Goal: Information Seeking & Learning: Learn about a topic

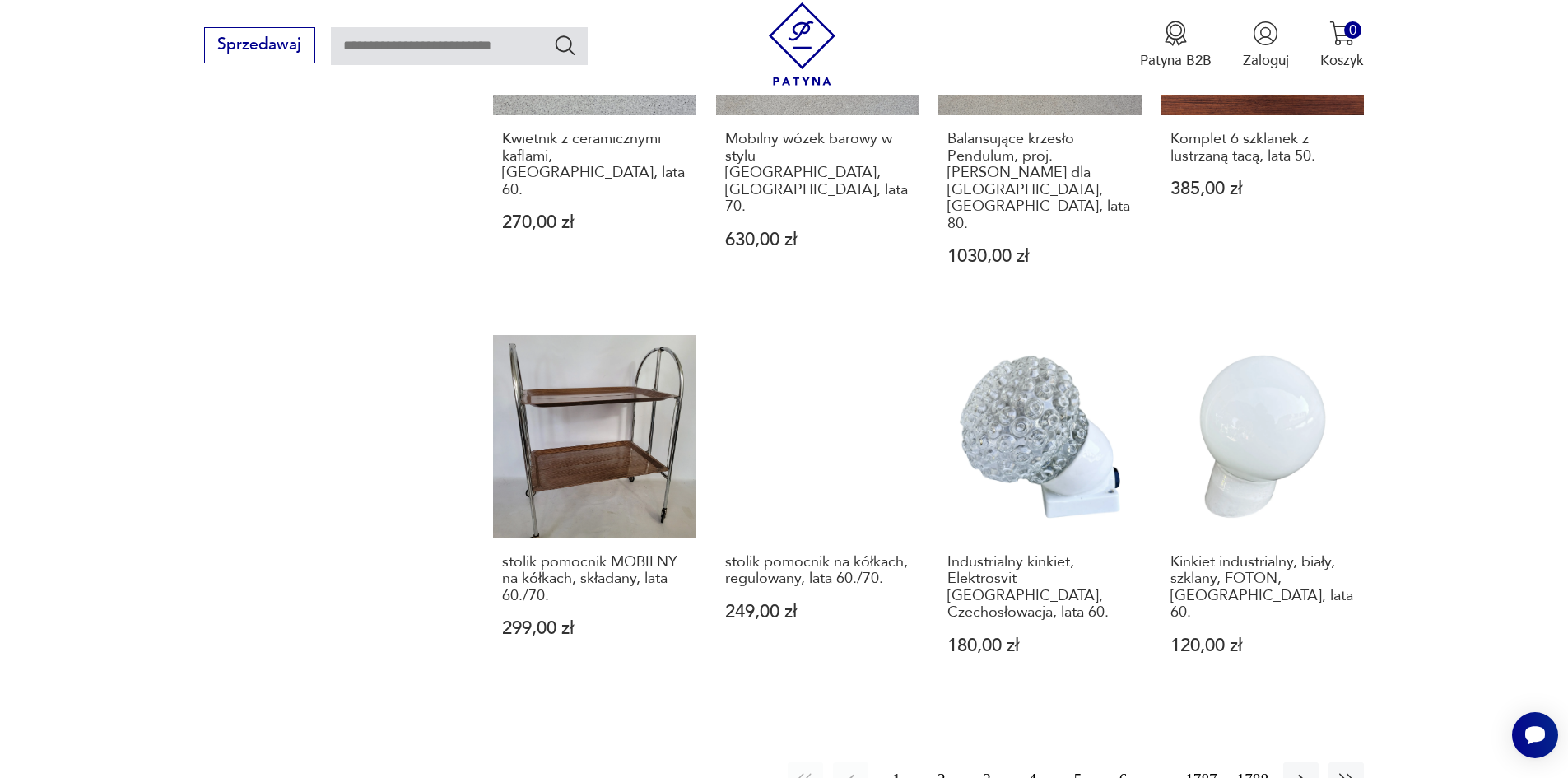
scroll to position [1522, 0]
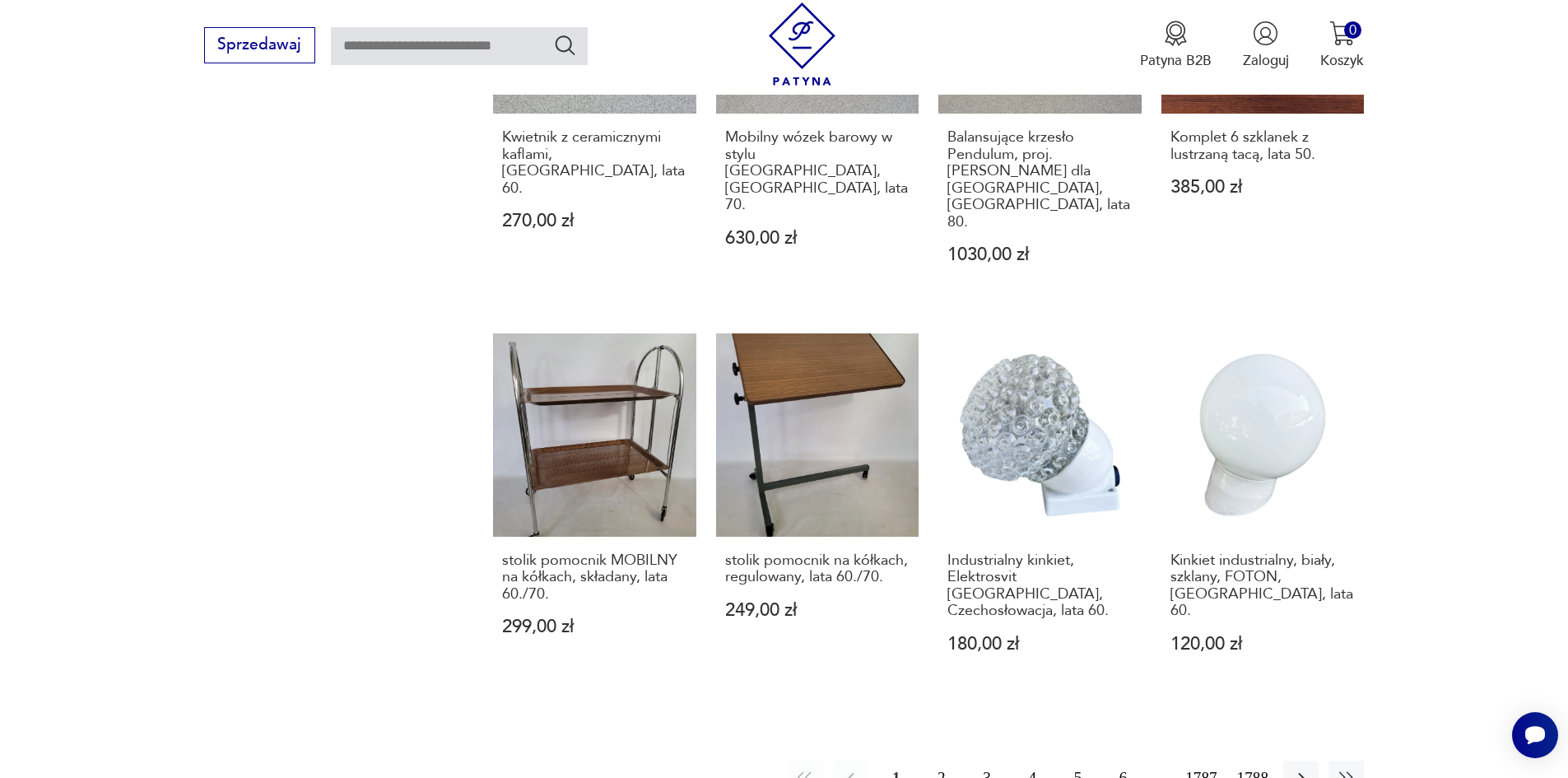
click at [952, 761] on button "2" at bounding box center [940, 778] width 35 height 35
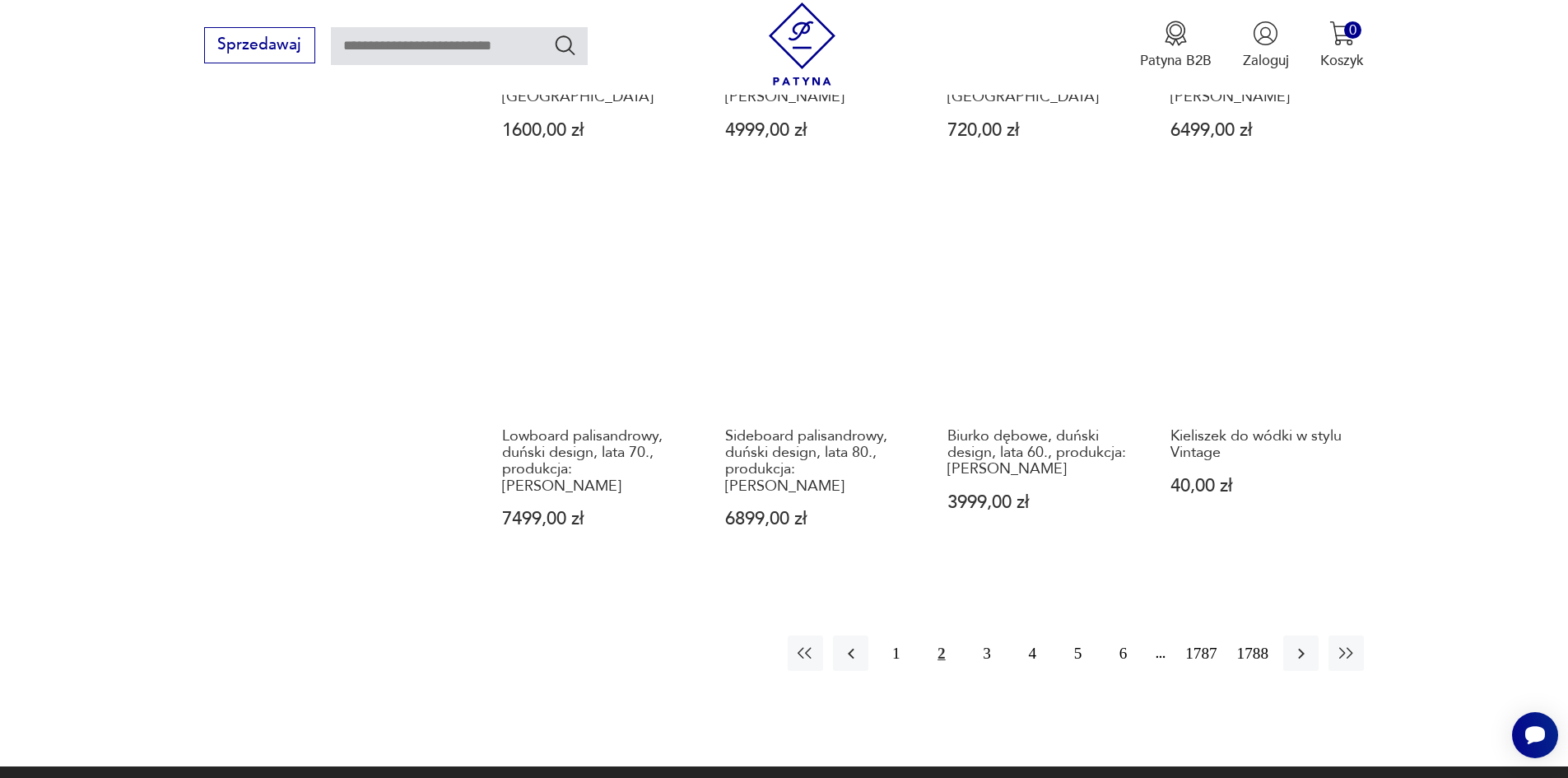
scroll to position [1614, 0]
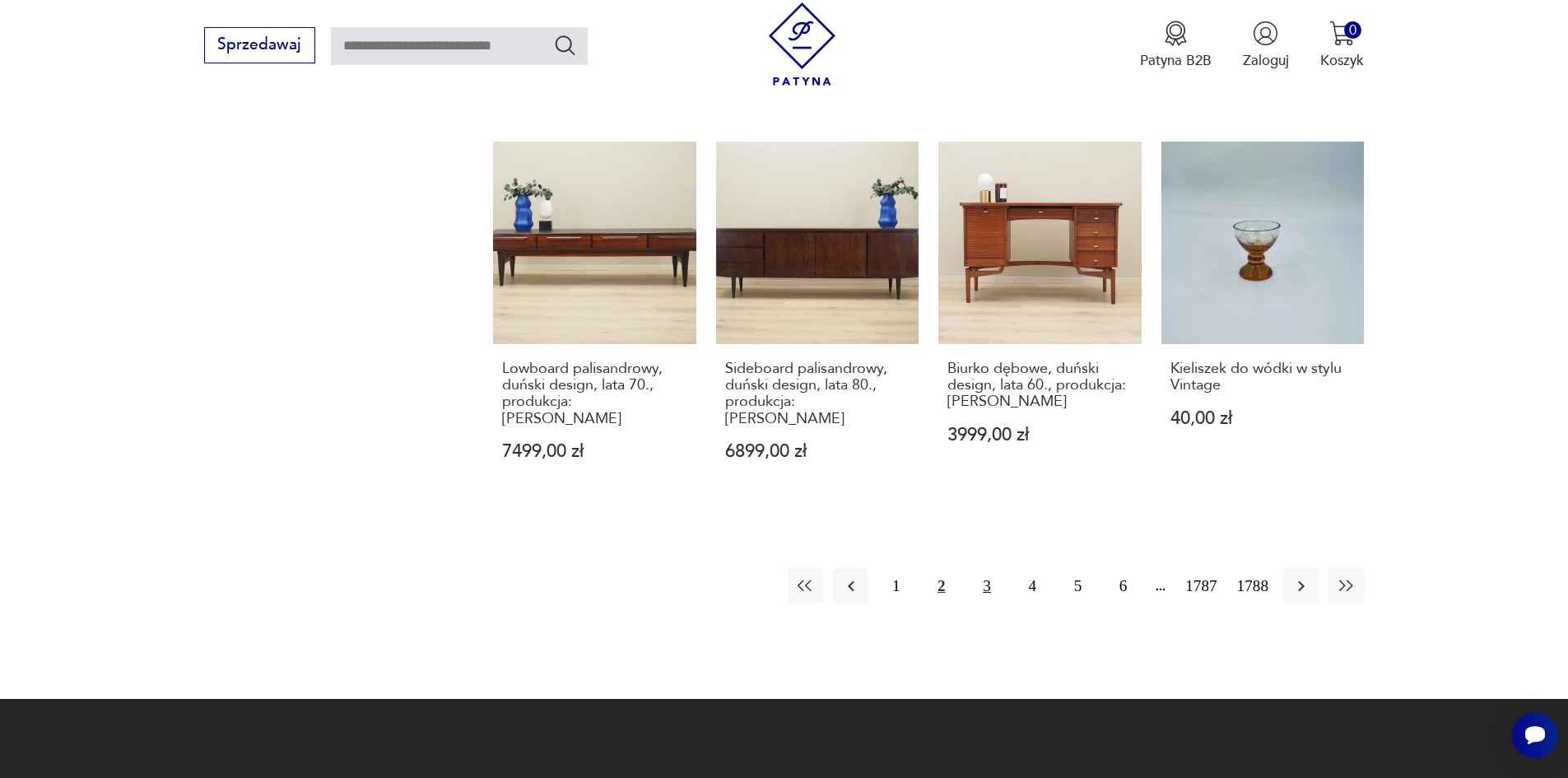
click at [1003, 568] on button "3" at bounding box center [986, 585] width 35 height 35
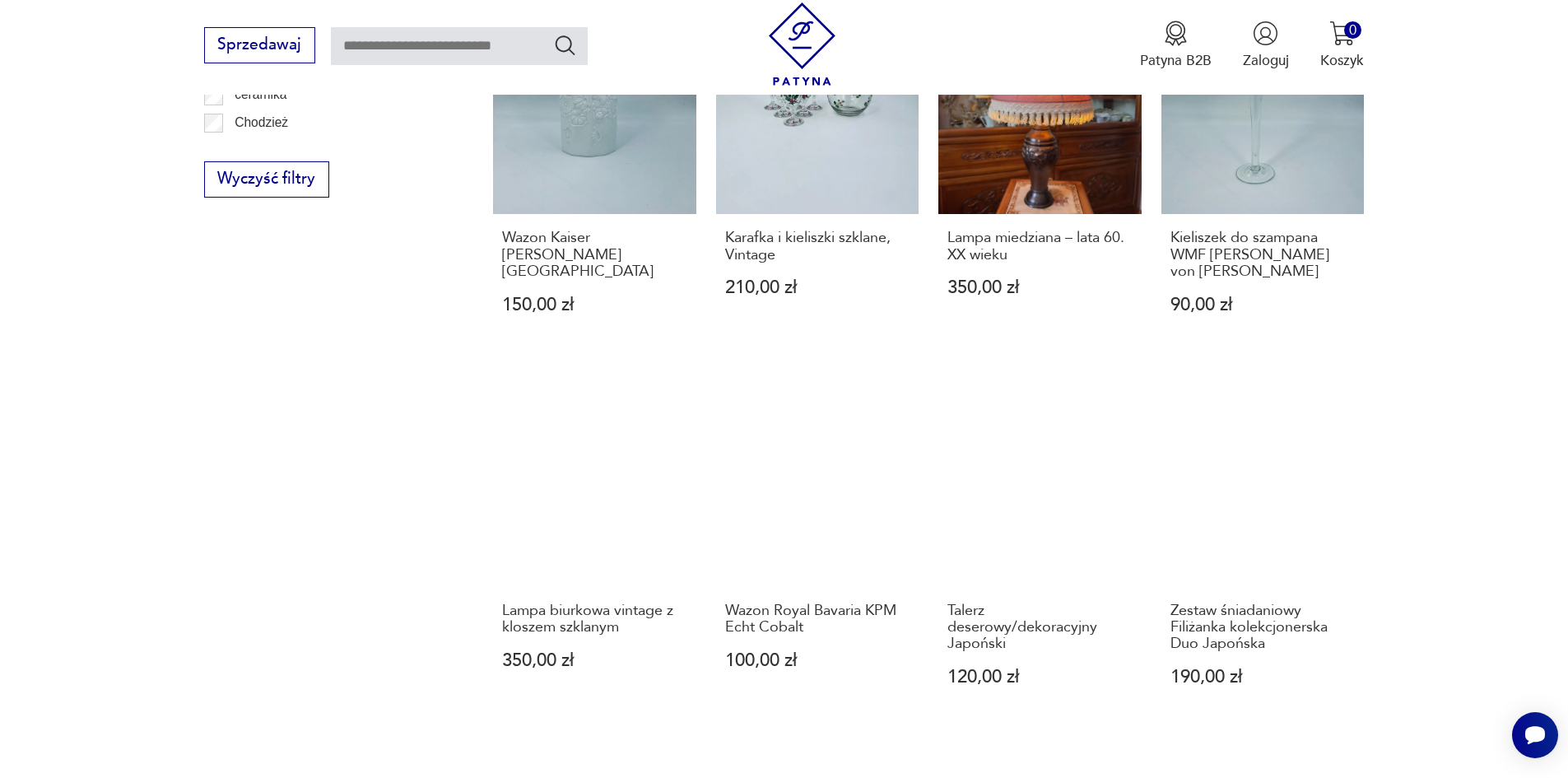
scroll to position [1449, 0]
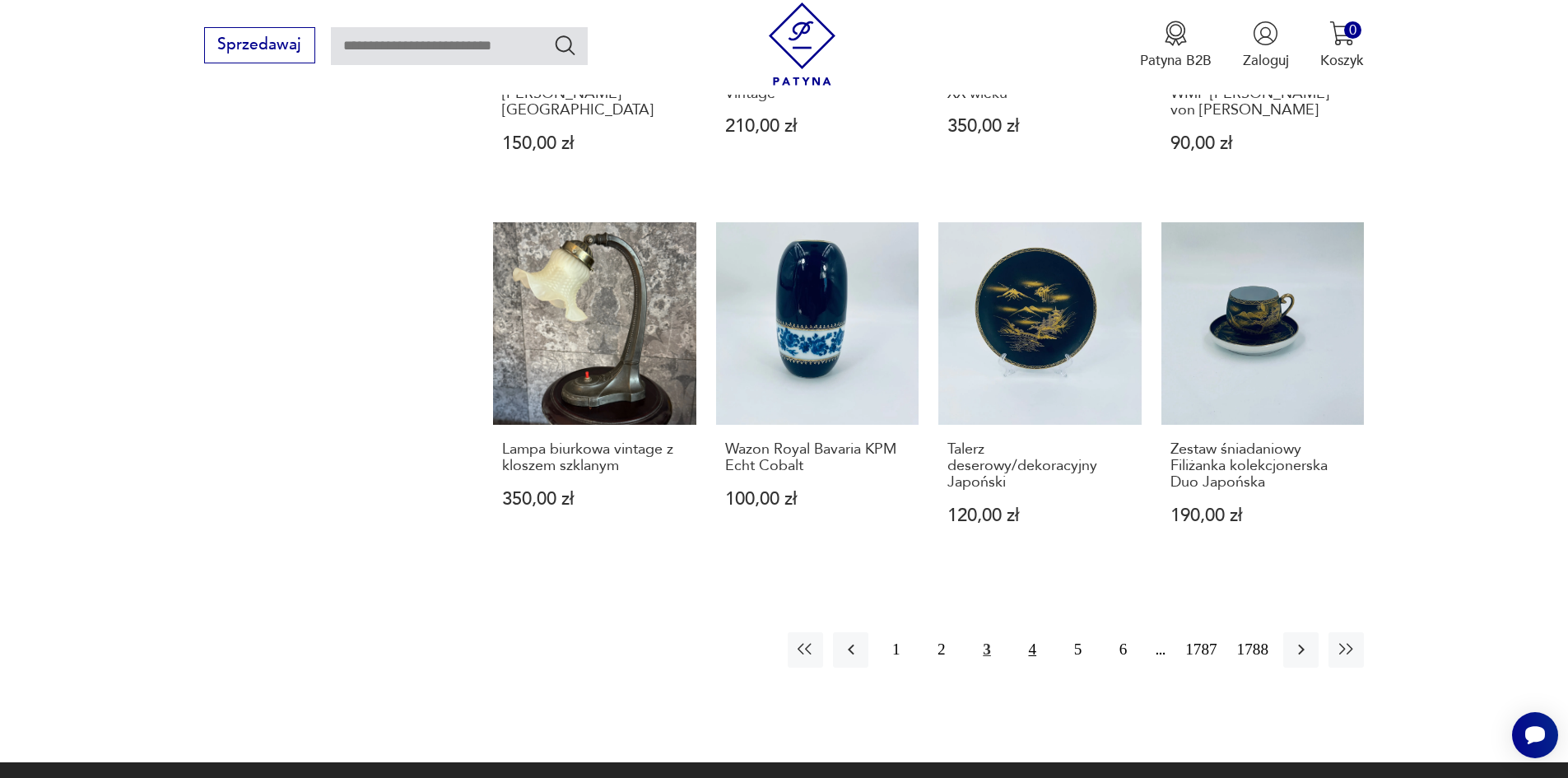
click at [1049, 633] on button "4" at bounding box center [1032, 650] width 35 height 35
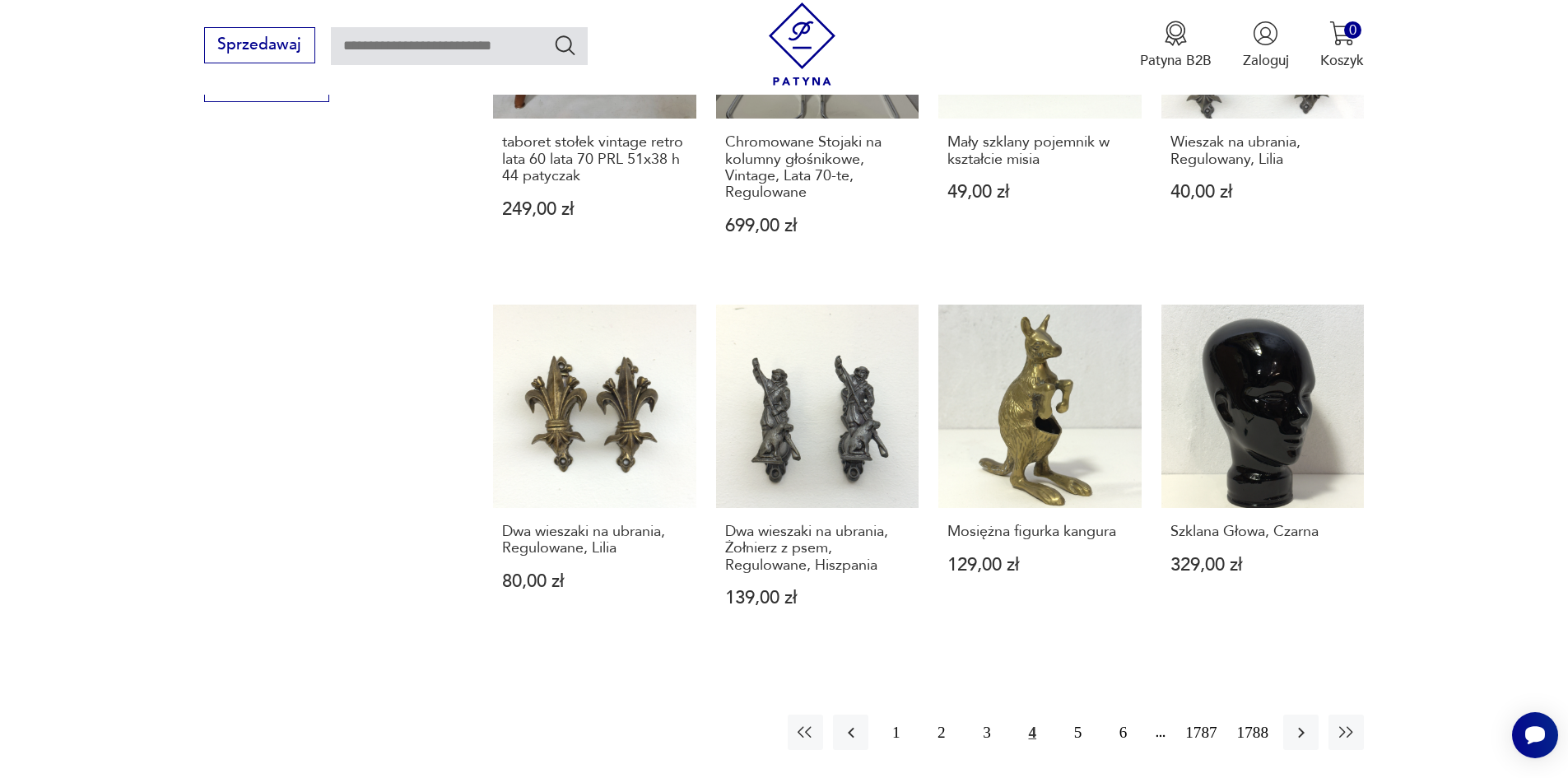
scroll to position [1531, 0]
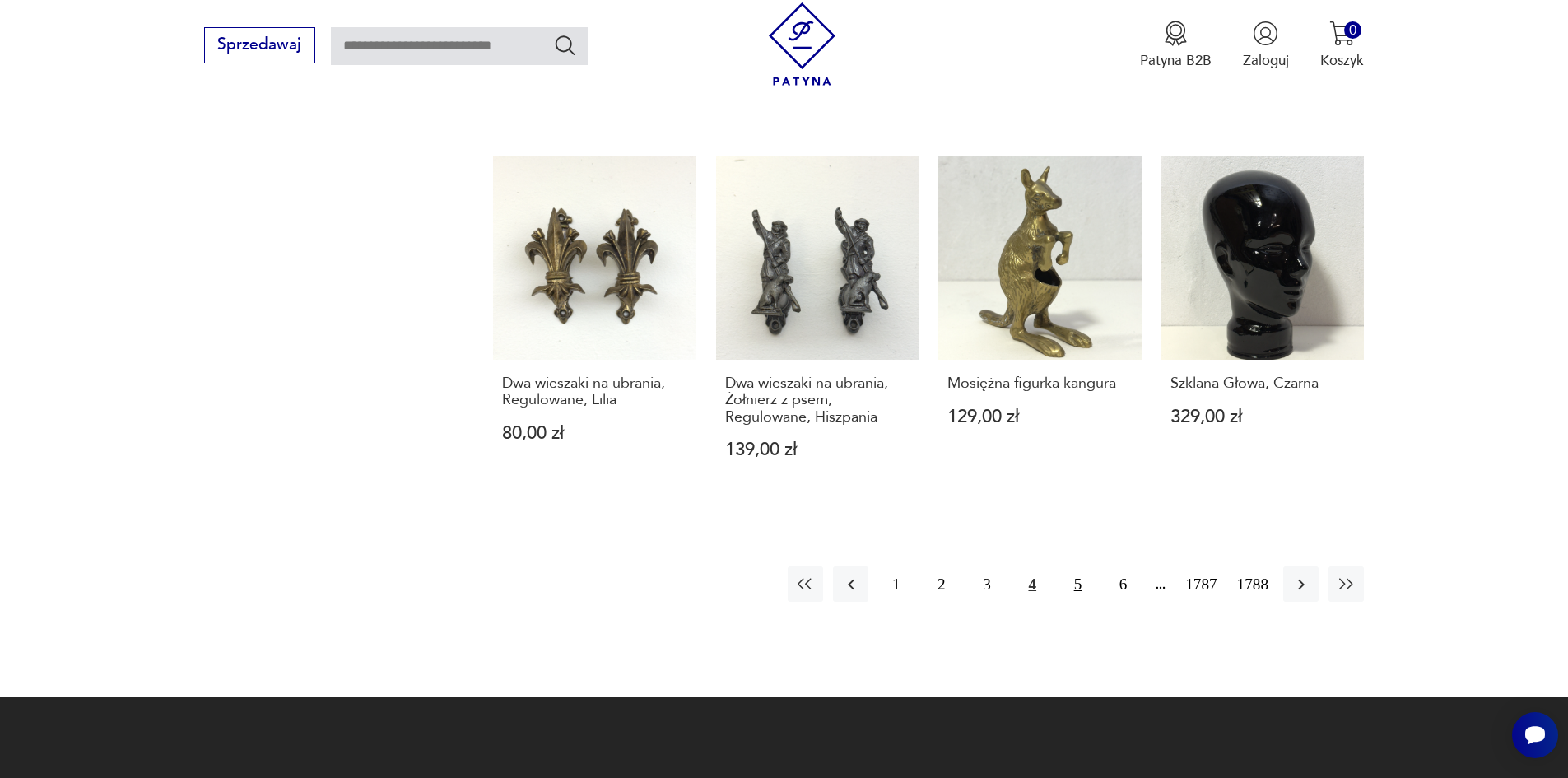
click at [1095, 567] on button "5" at bounding box center [1077, 584] width 35 height 35
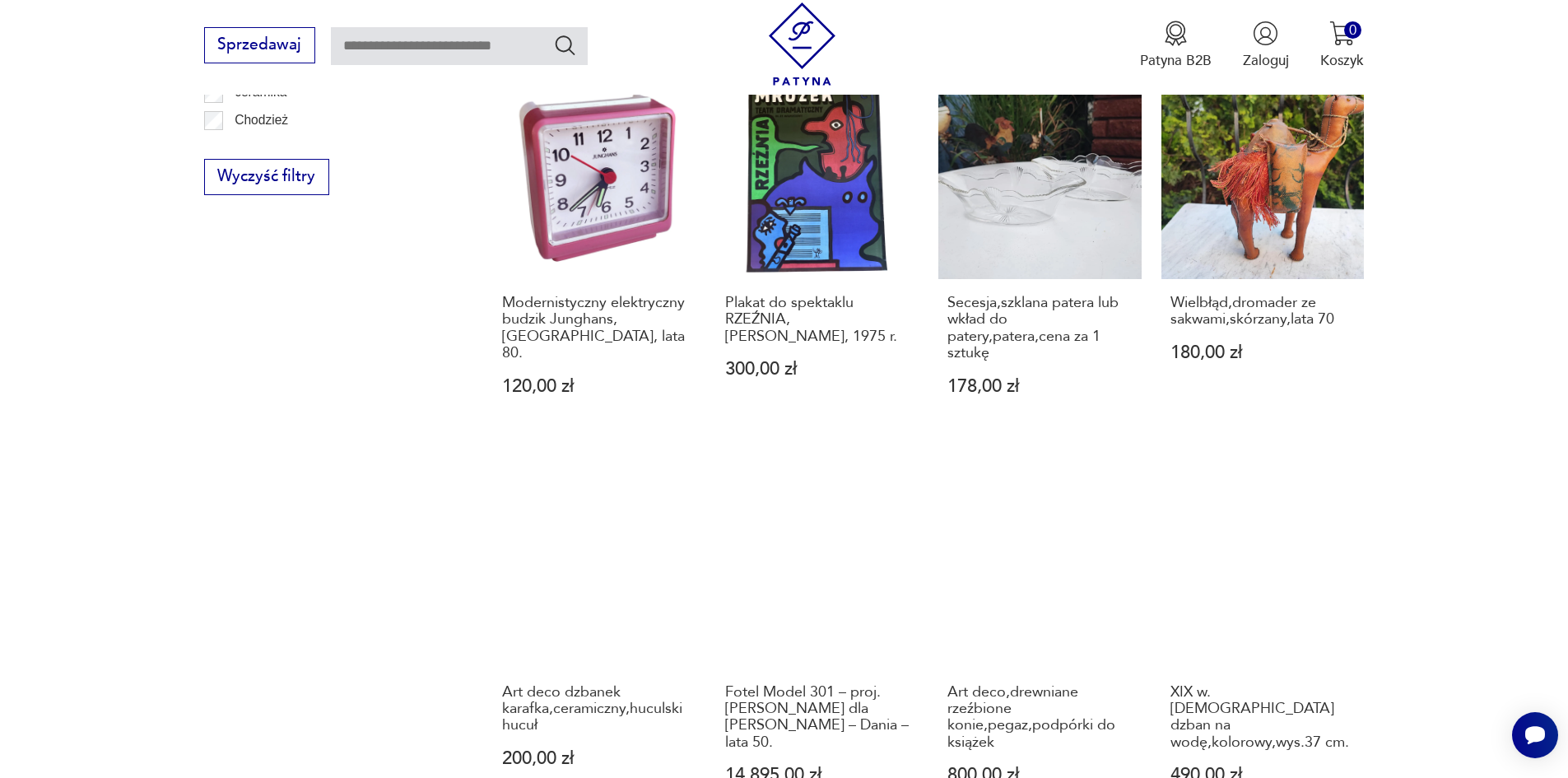
scroll to position [1449, 0]
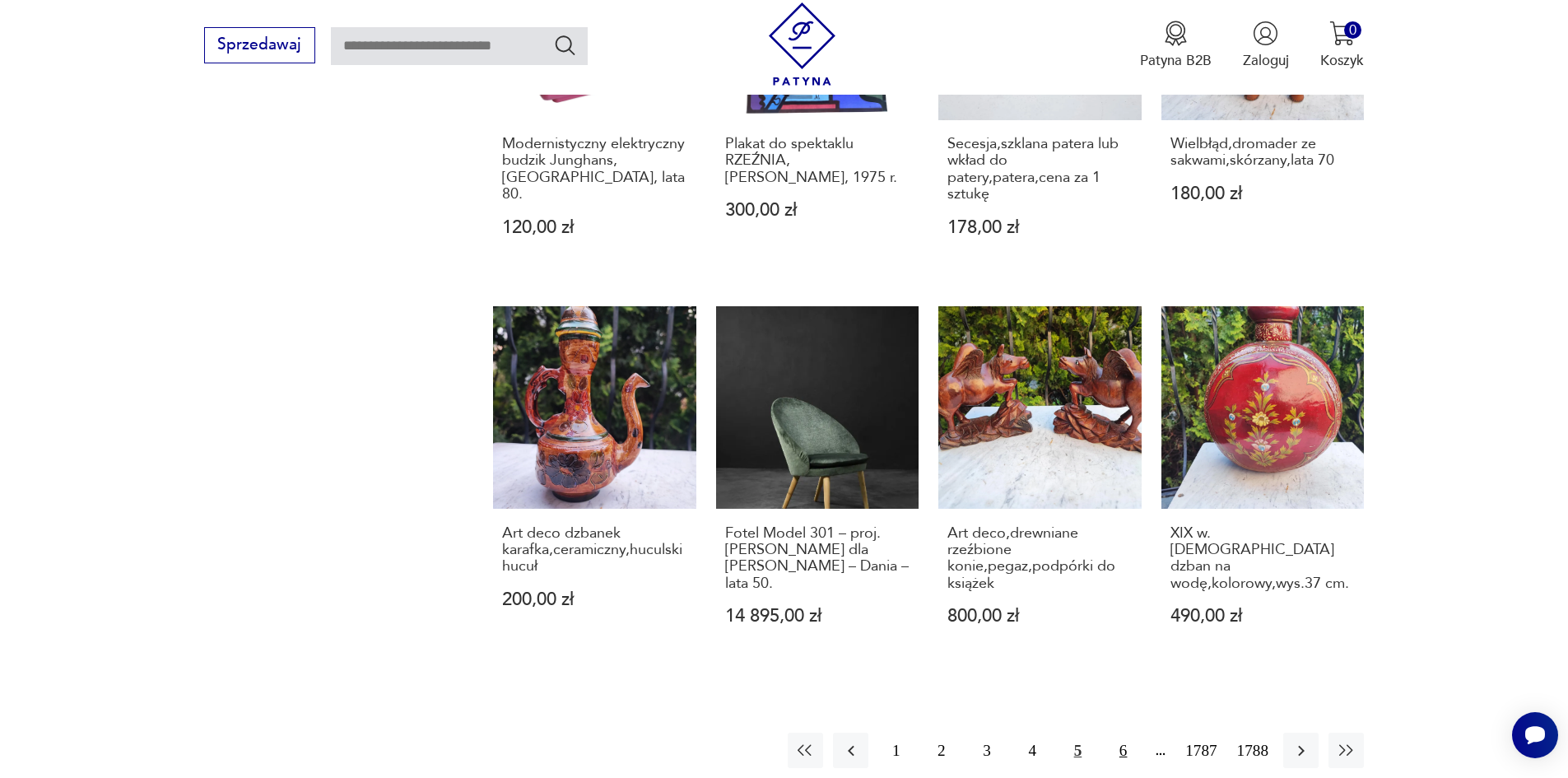
click at [1141, 733] on button "6" at bounding box center [1122, 750] width 35 height 35
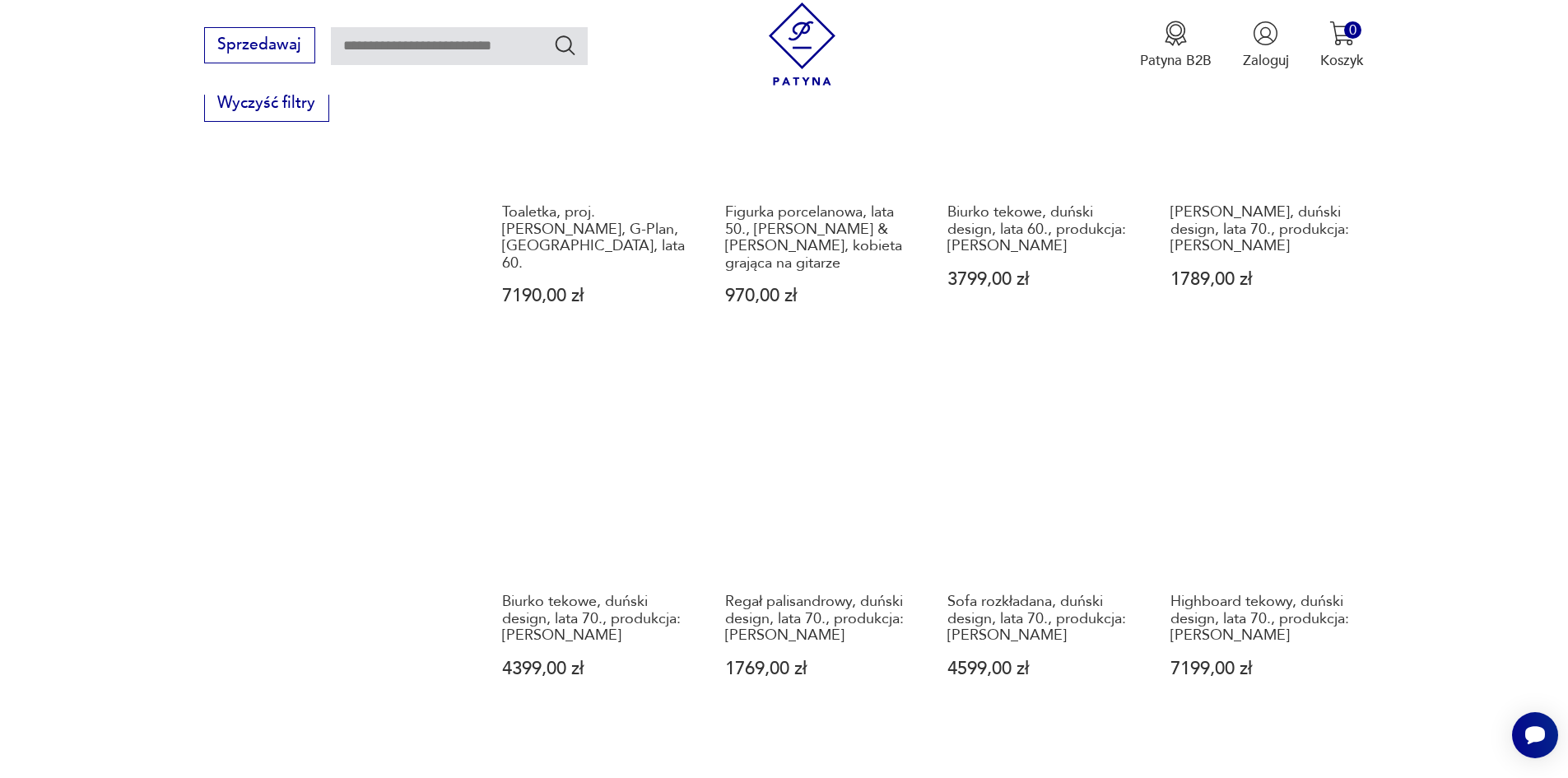
scroll to position [1367, 0]
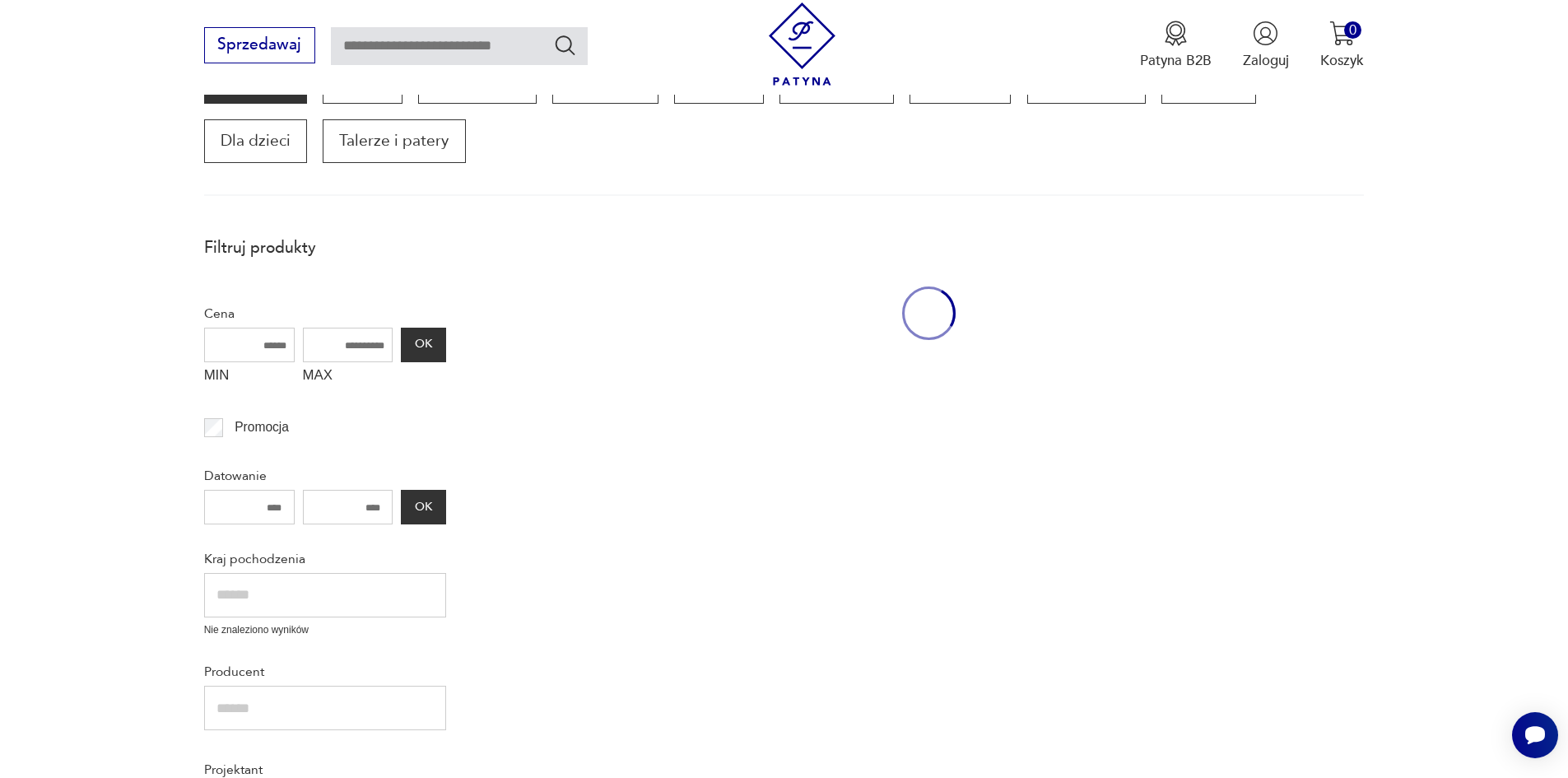
scroll to position [296, 0]
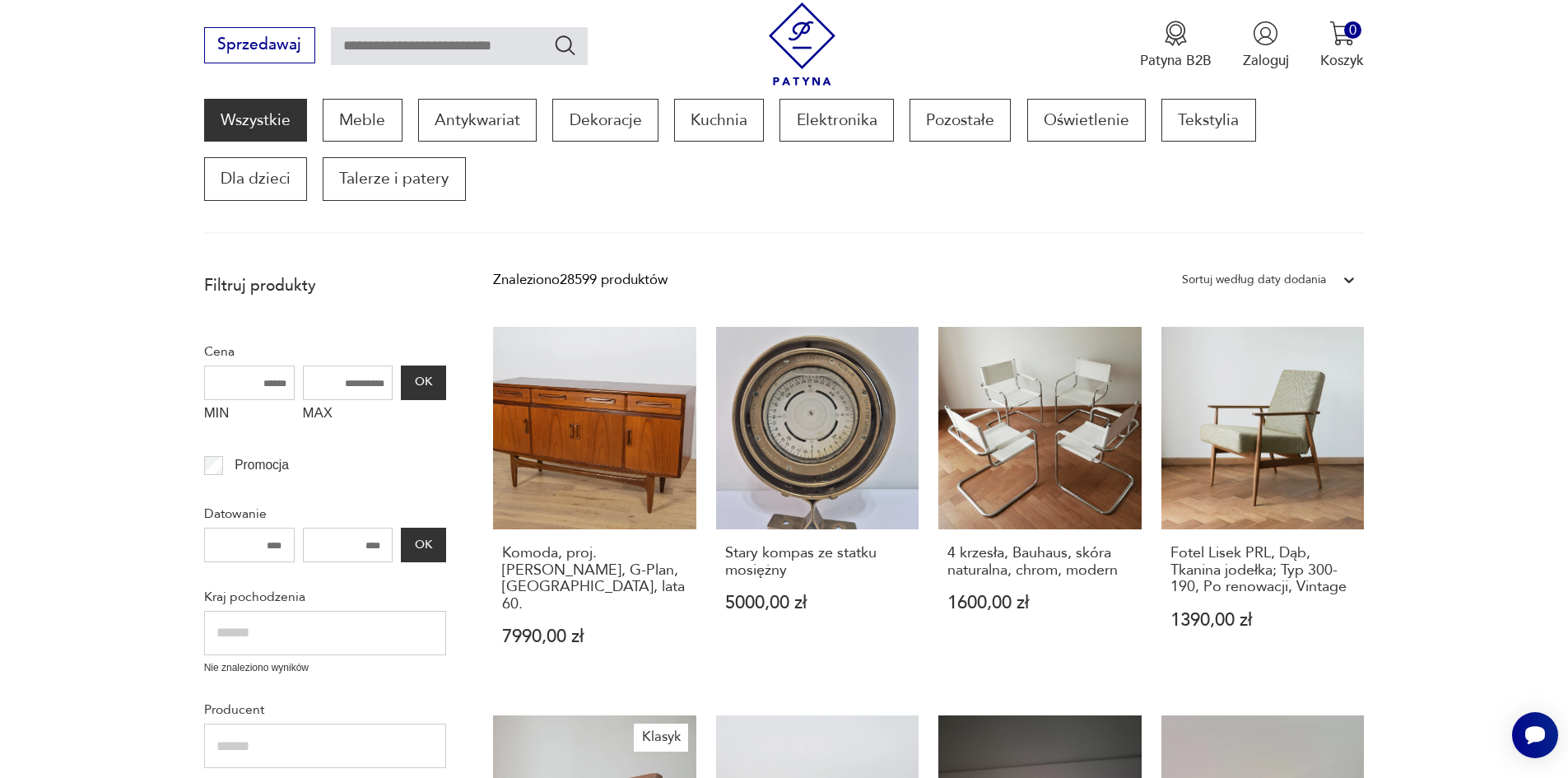
scroll to position [214, 0]
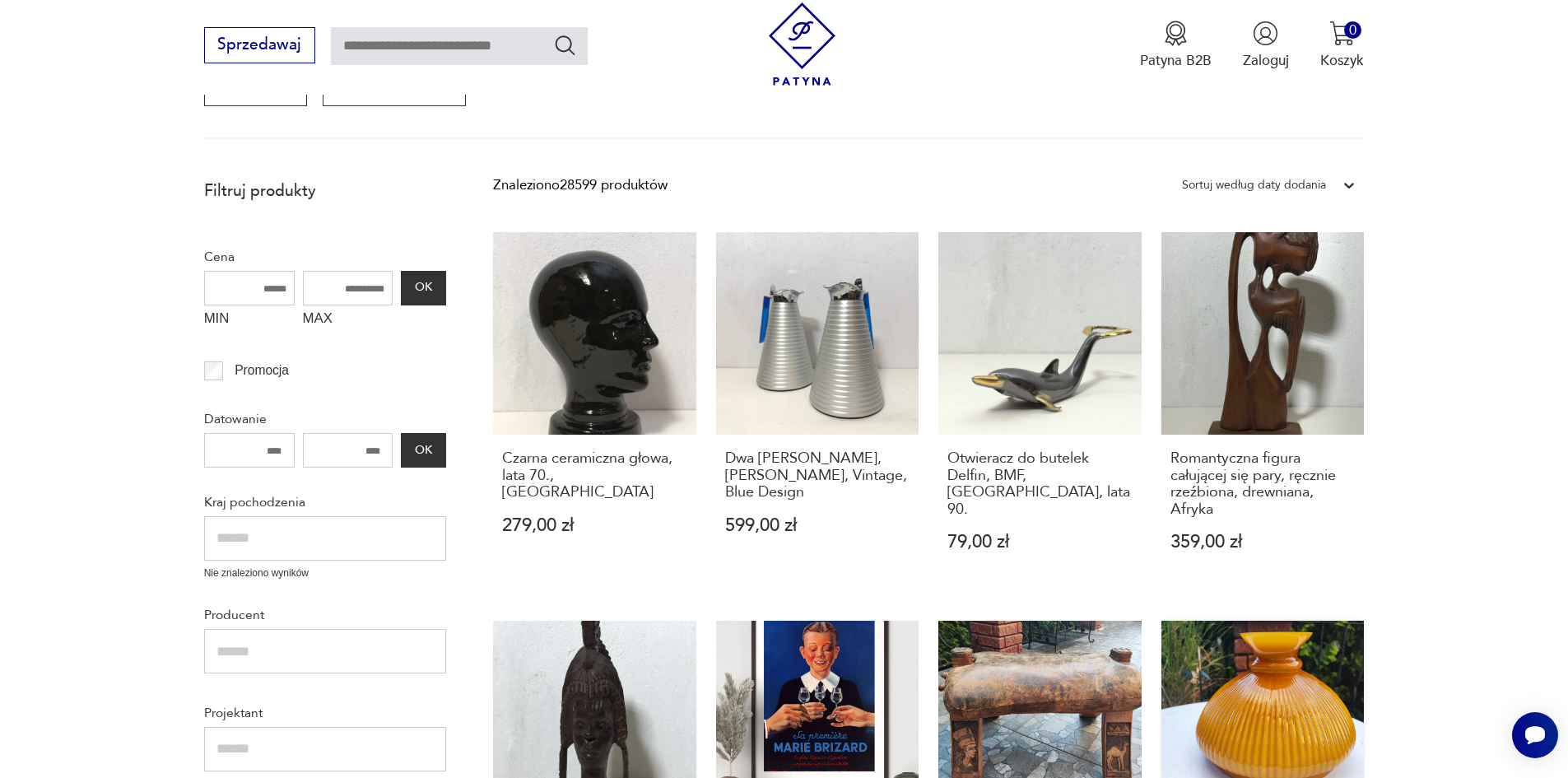
scroll to position [296, 0]
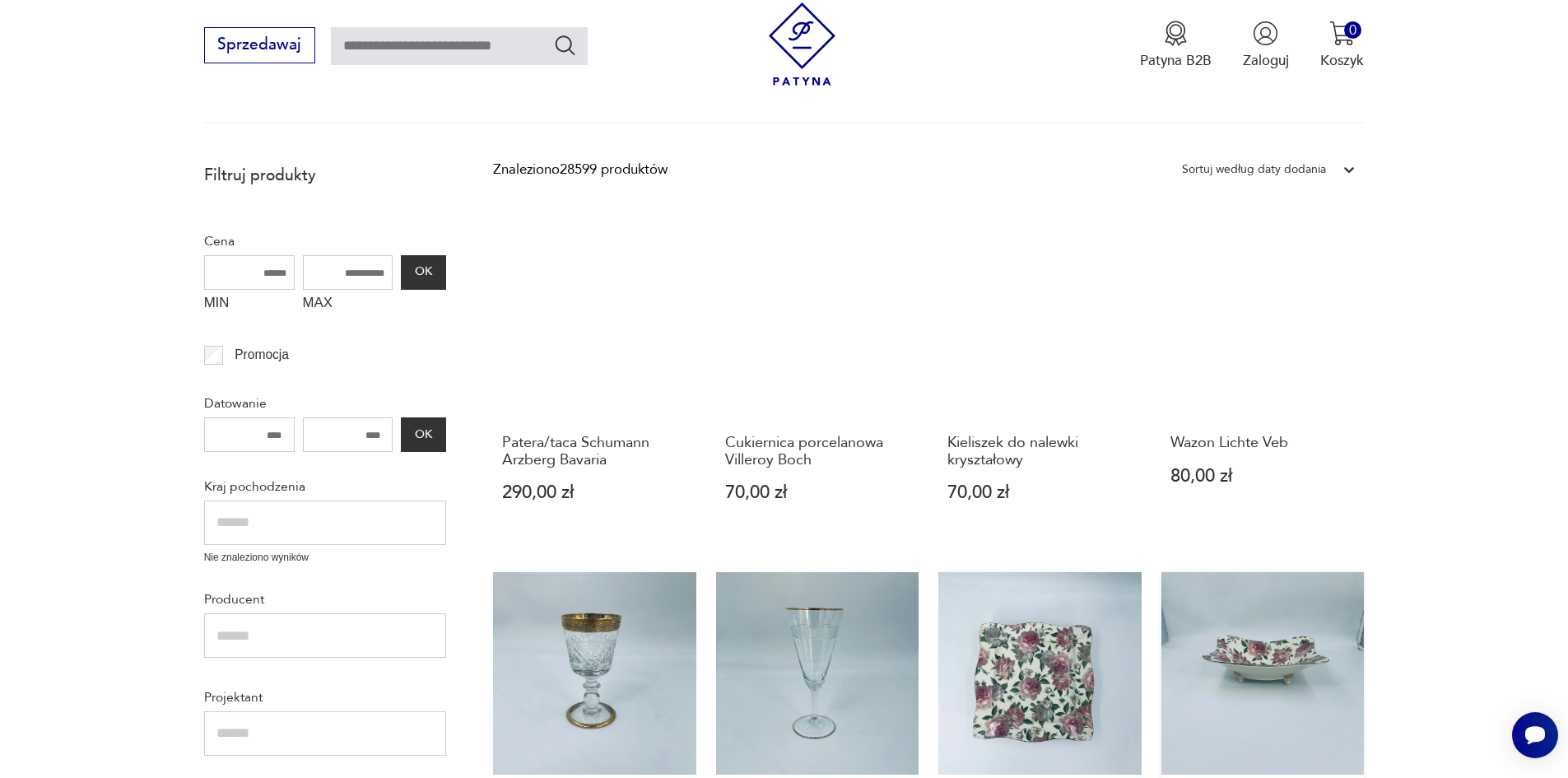
scroll to position [296, 0]
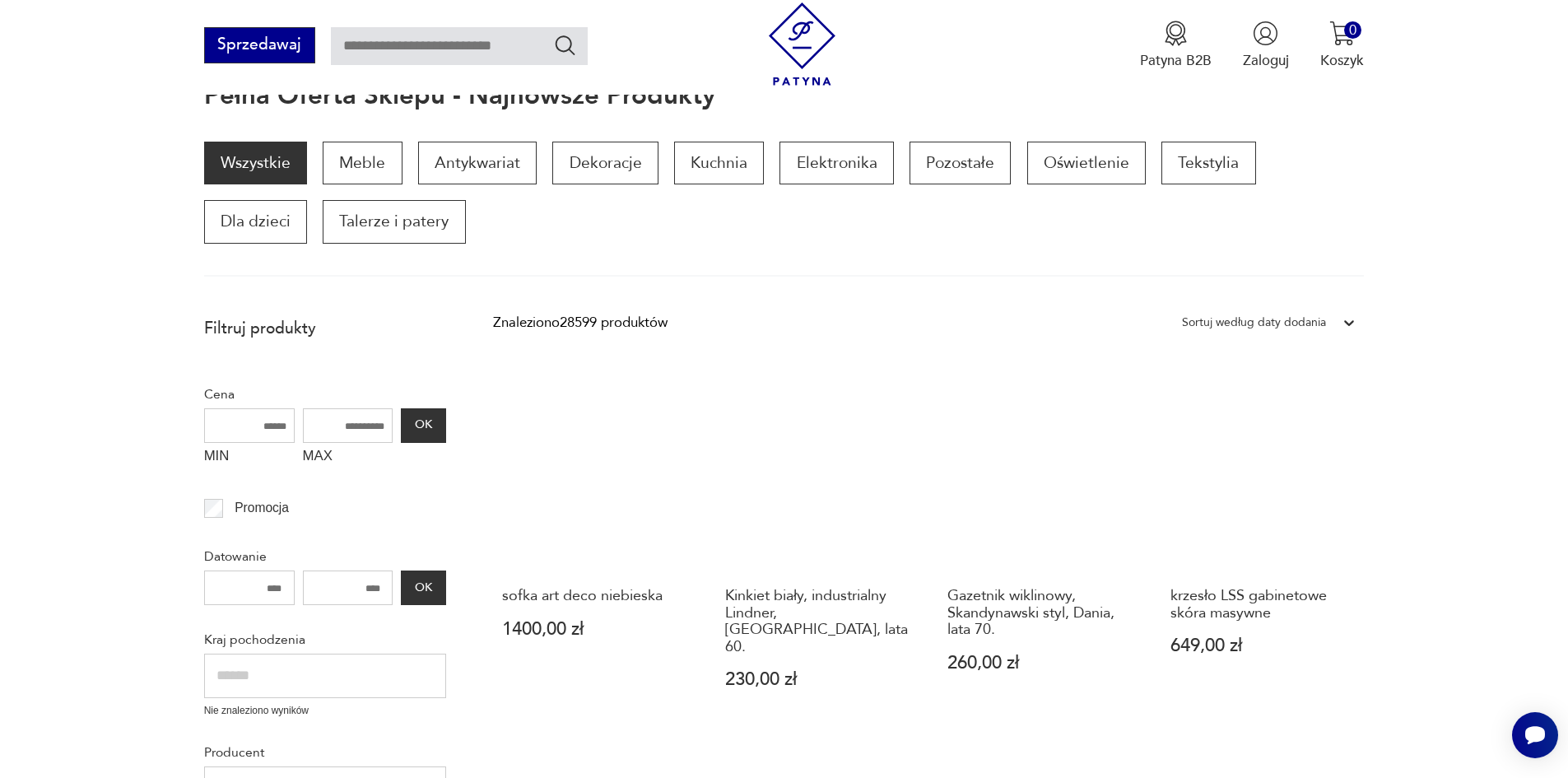
scroll to position [214, 0]
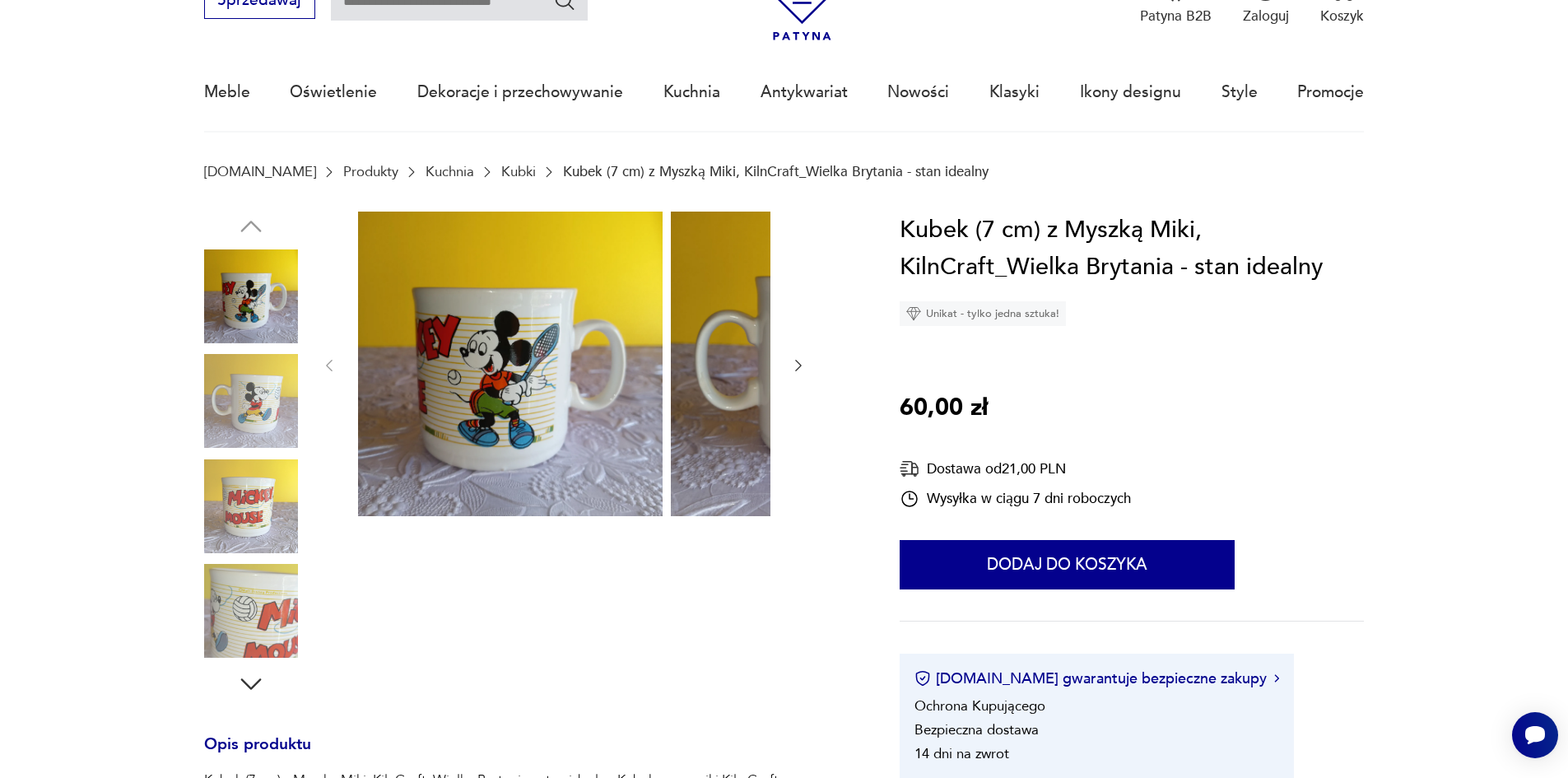
scroll to position [82, 0]
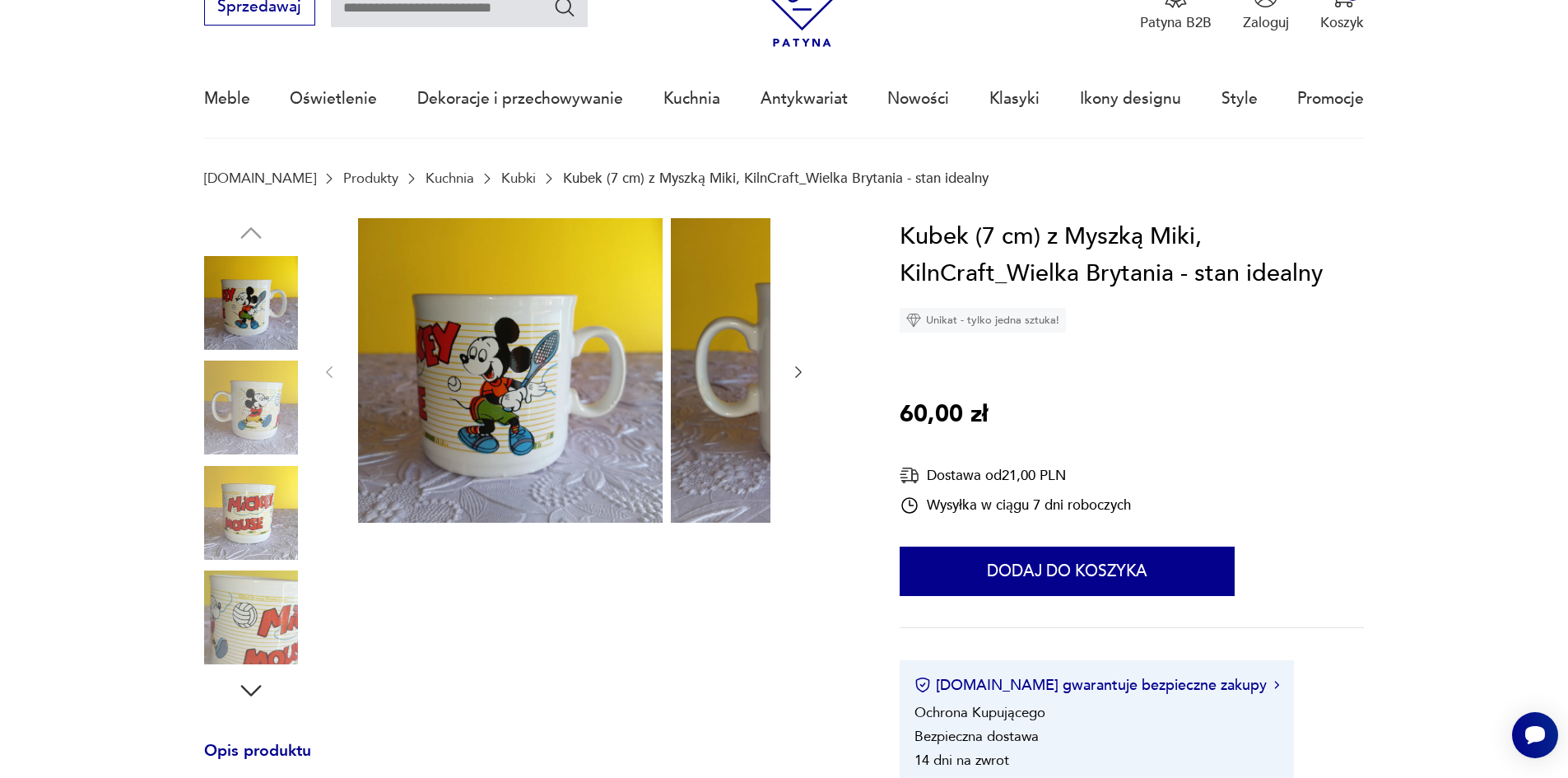
click at [228, 402] on img at bounding box center [250, 407] width 93 height 93
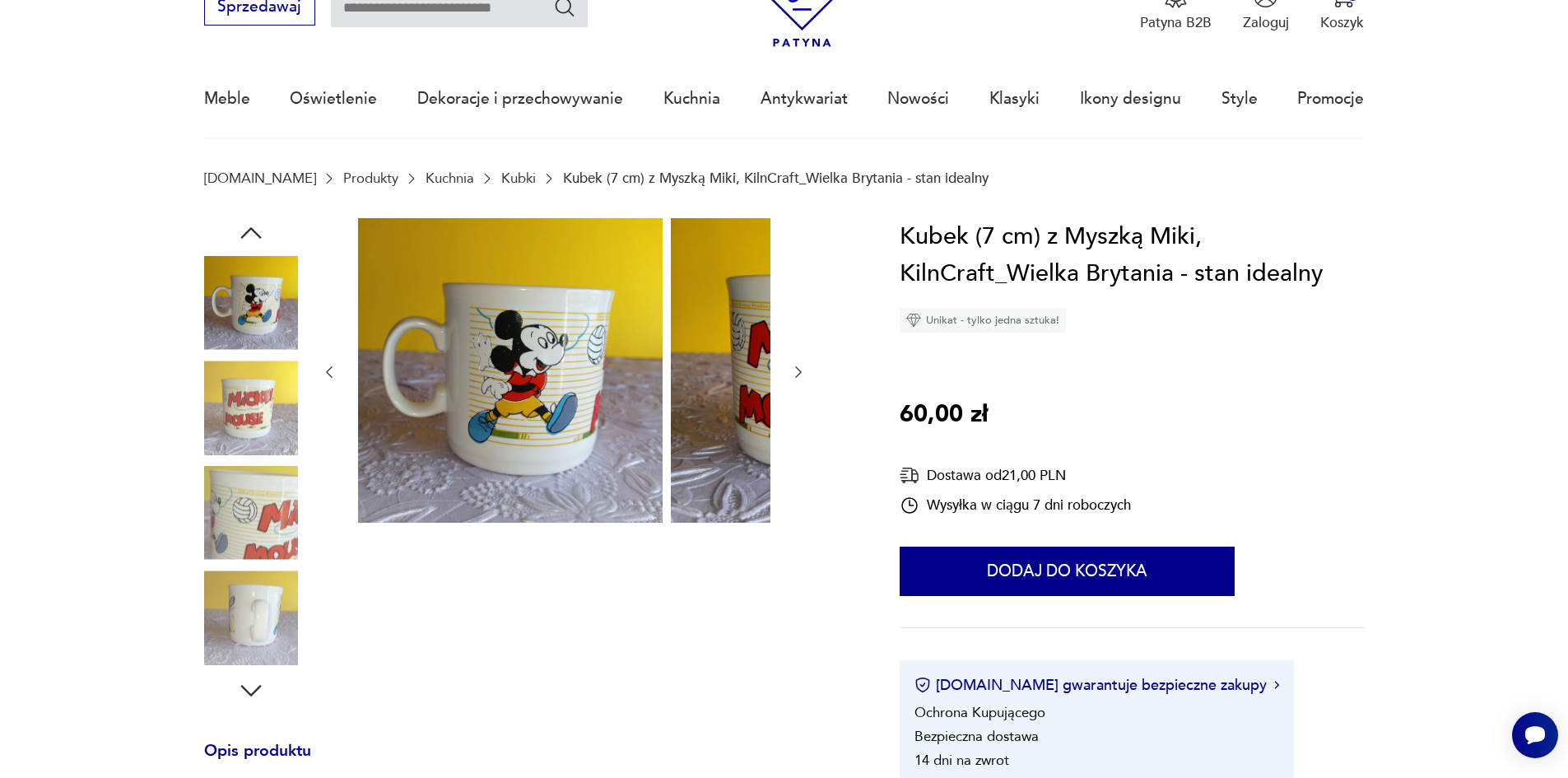
click at [226, 428] on img at bounding box center [250, 407] width 93 height 93
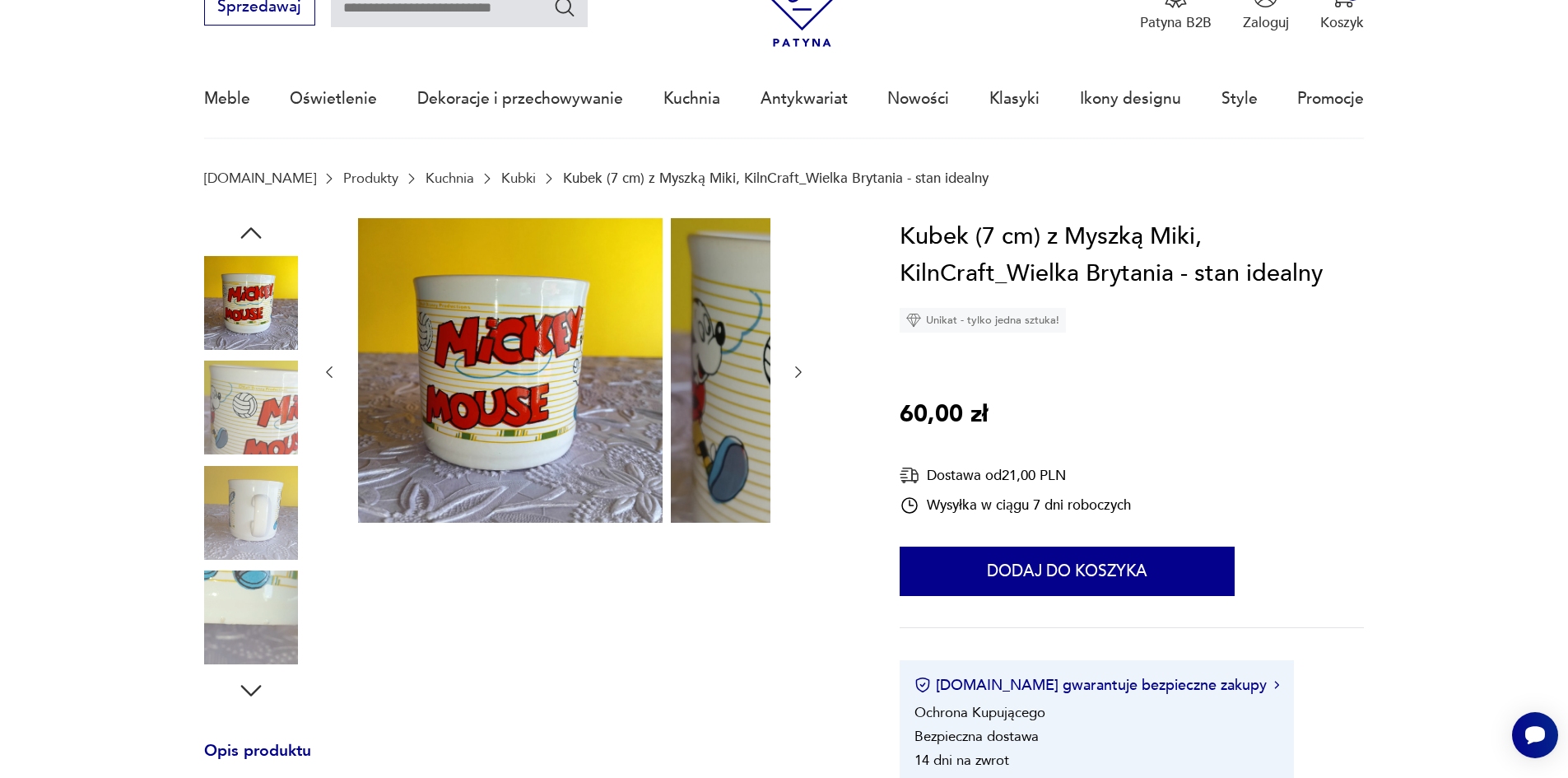
click at [225, 437] on img at bounding box center [250, 407] width 93 height 93
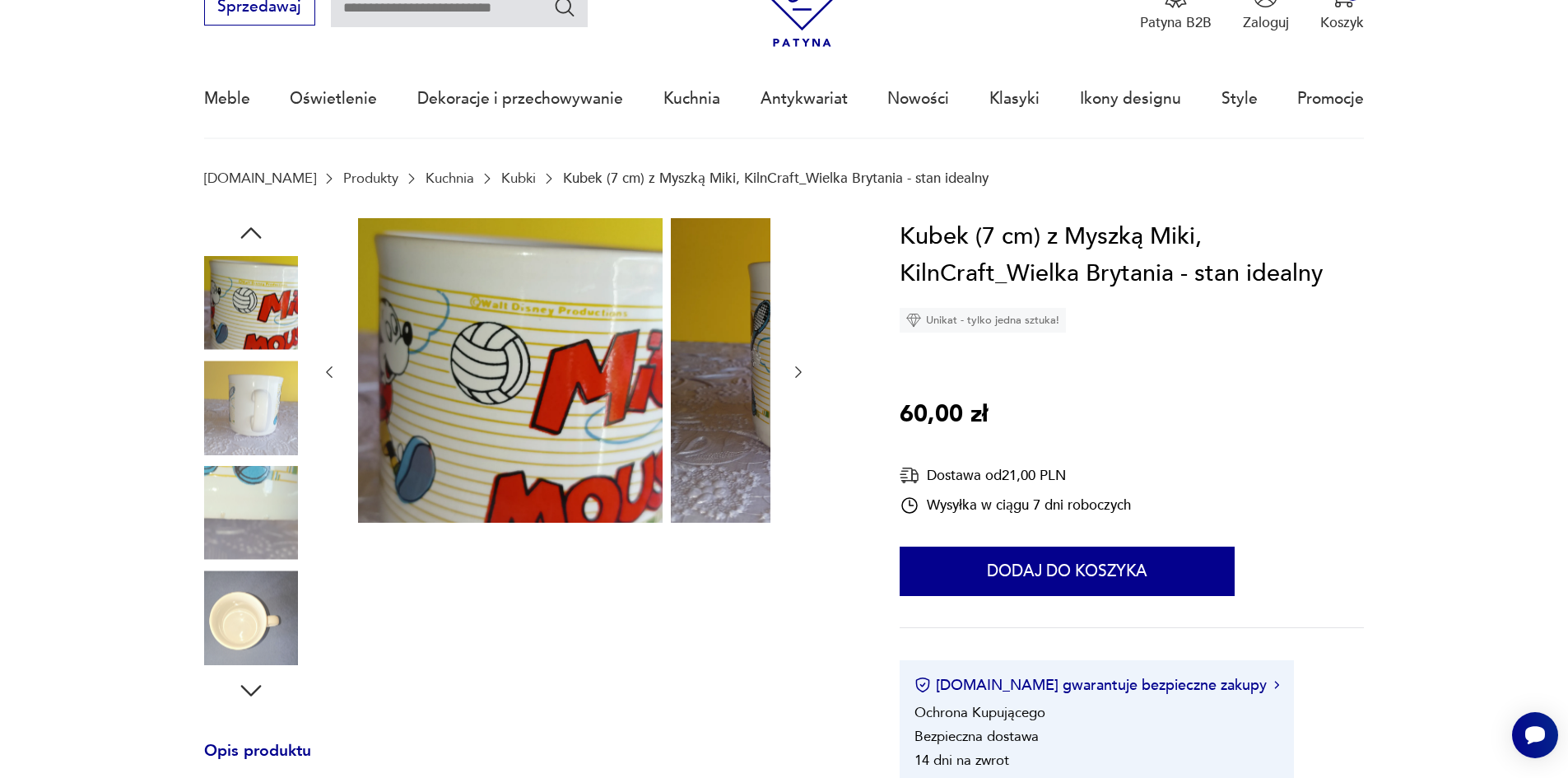
click at [222, 448] on img at bounding box center [250, 407] width 93 height 93
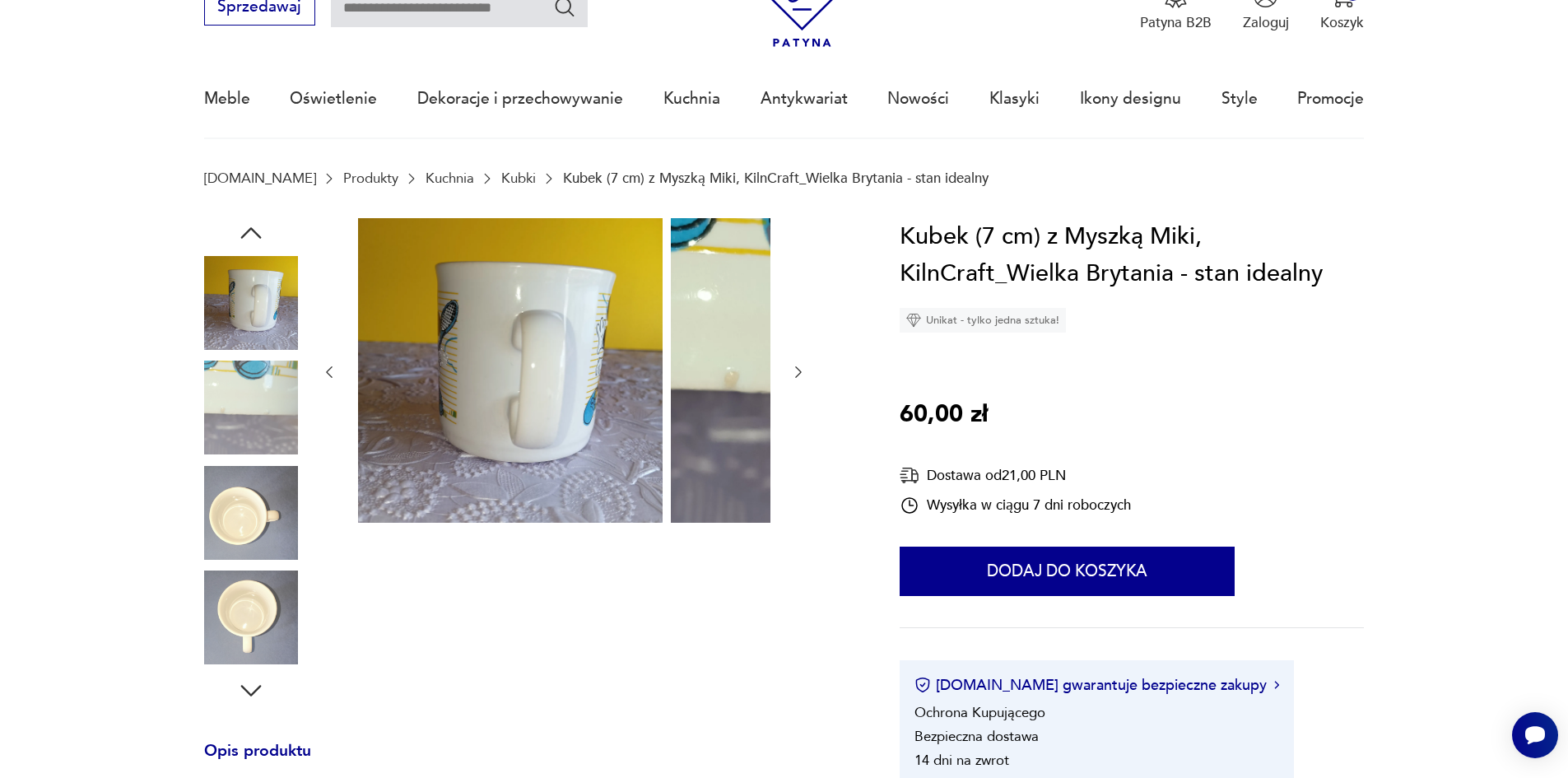
click at [224, 454] on img at bounding box center [250, 407] width 93 height 93
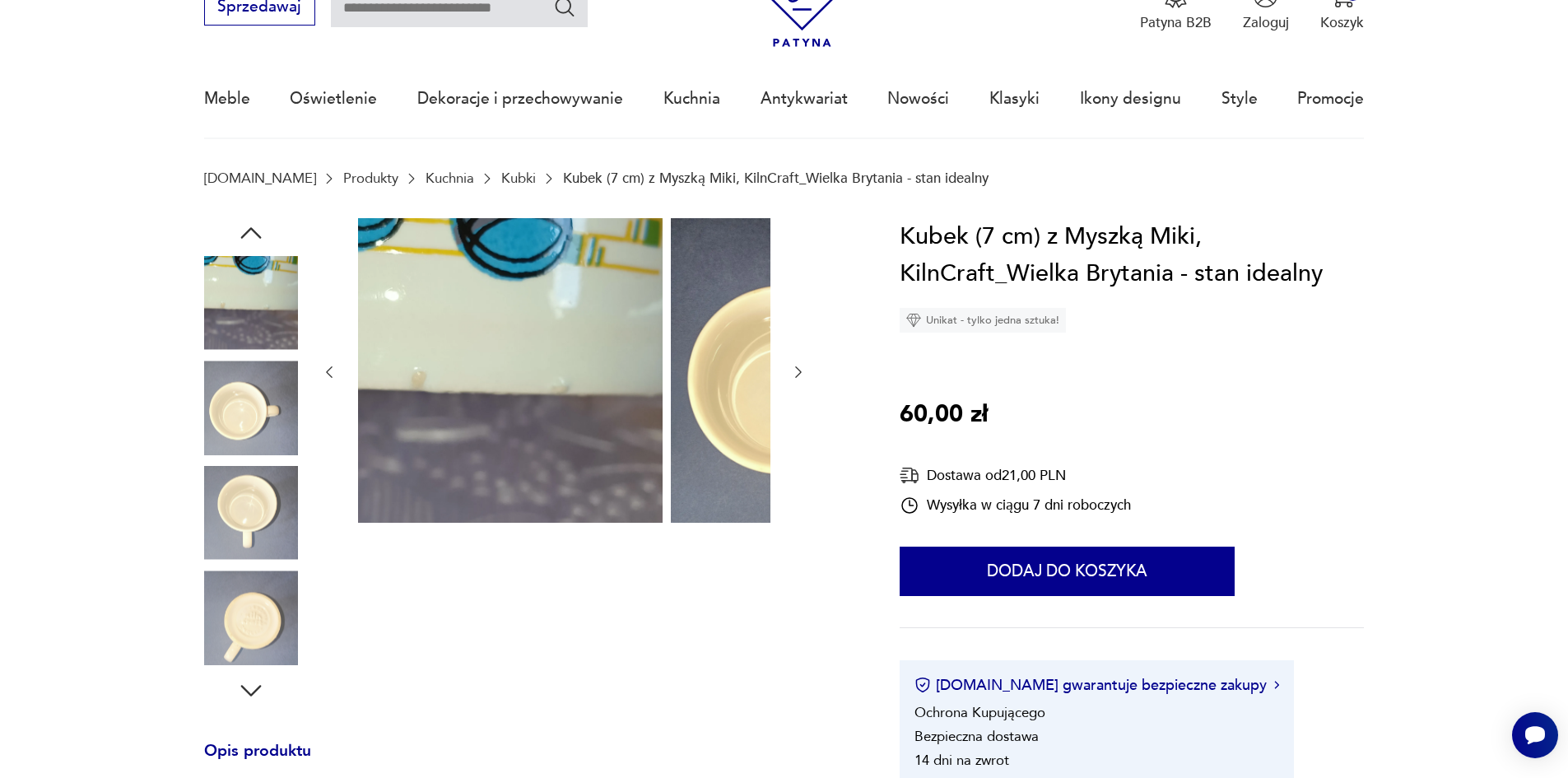
click at [230, 445] on img at bounding box center [250, 407] width 93 height 93
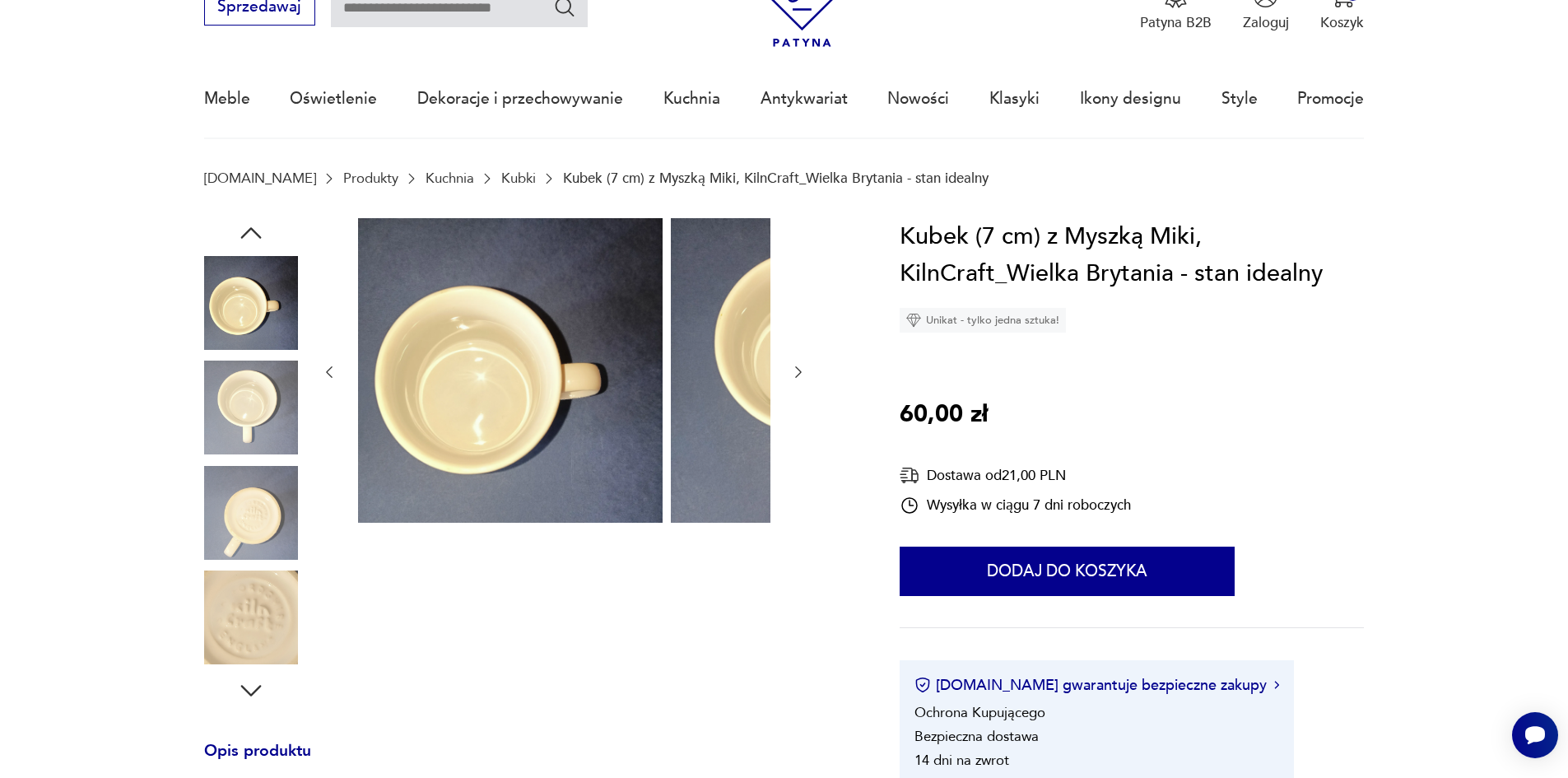
click at [213, 320] on img at bounding box center [250, 302] width 93 height 93
click at [222, 513] on img at bounding box center [250, 513] width 93 height 93
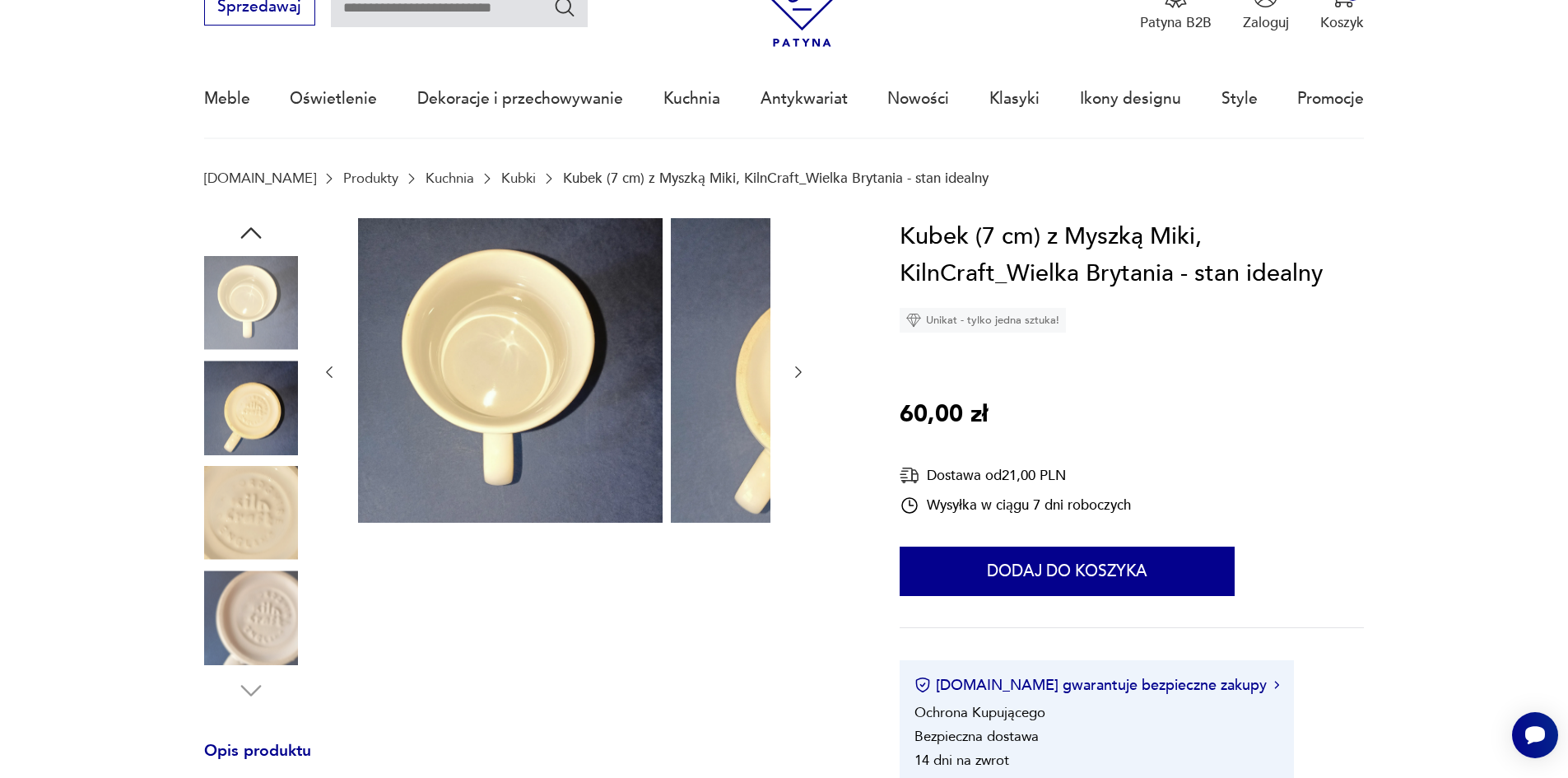
click at [253, 617] on img at bounding box center [250, 617] width 93 height 93
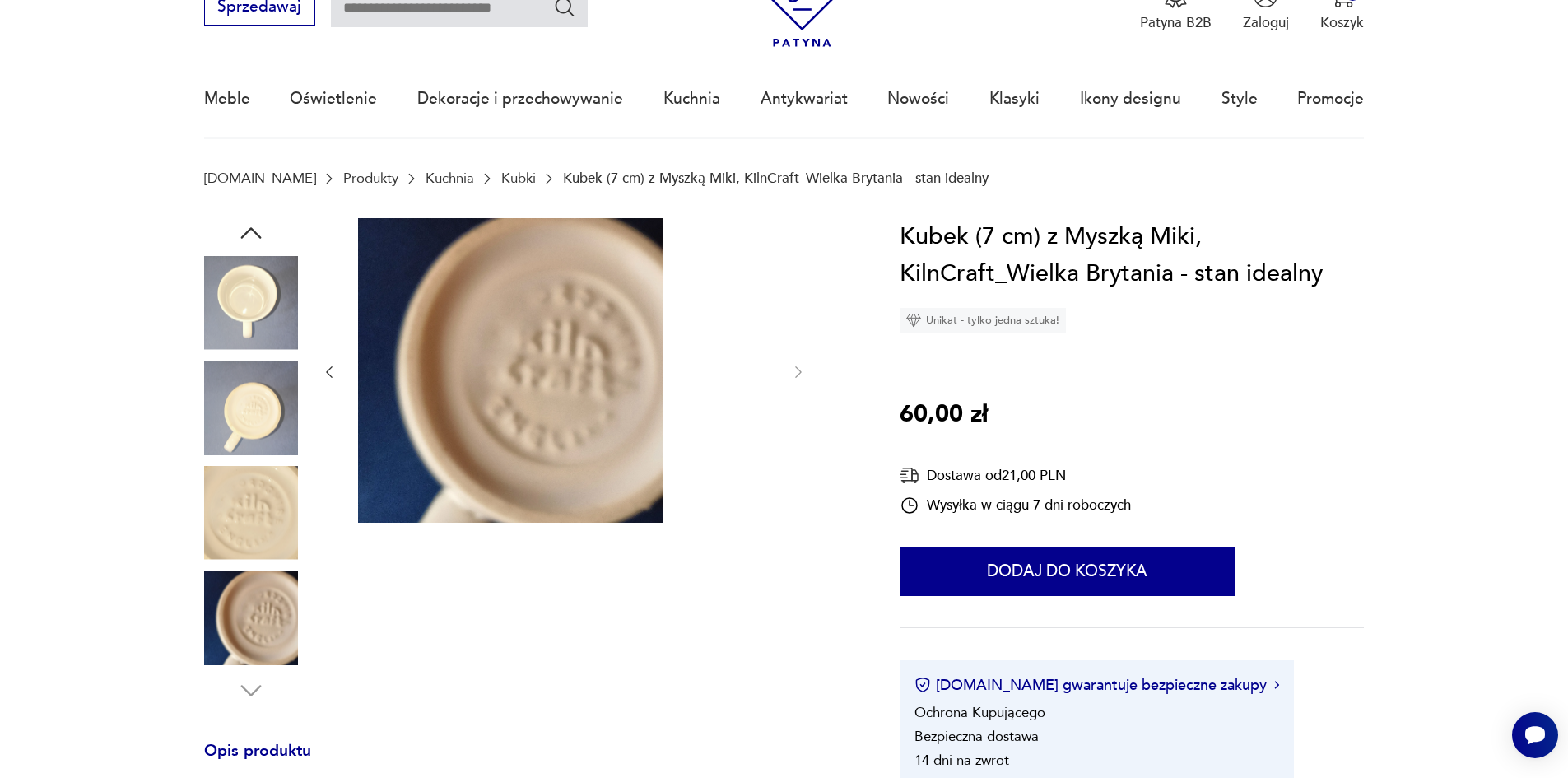
click at [230, 511] on img at bounding box center [250, 513] width 93 height 93
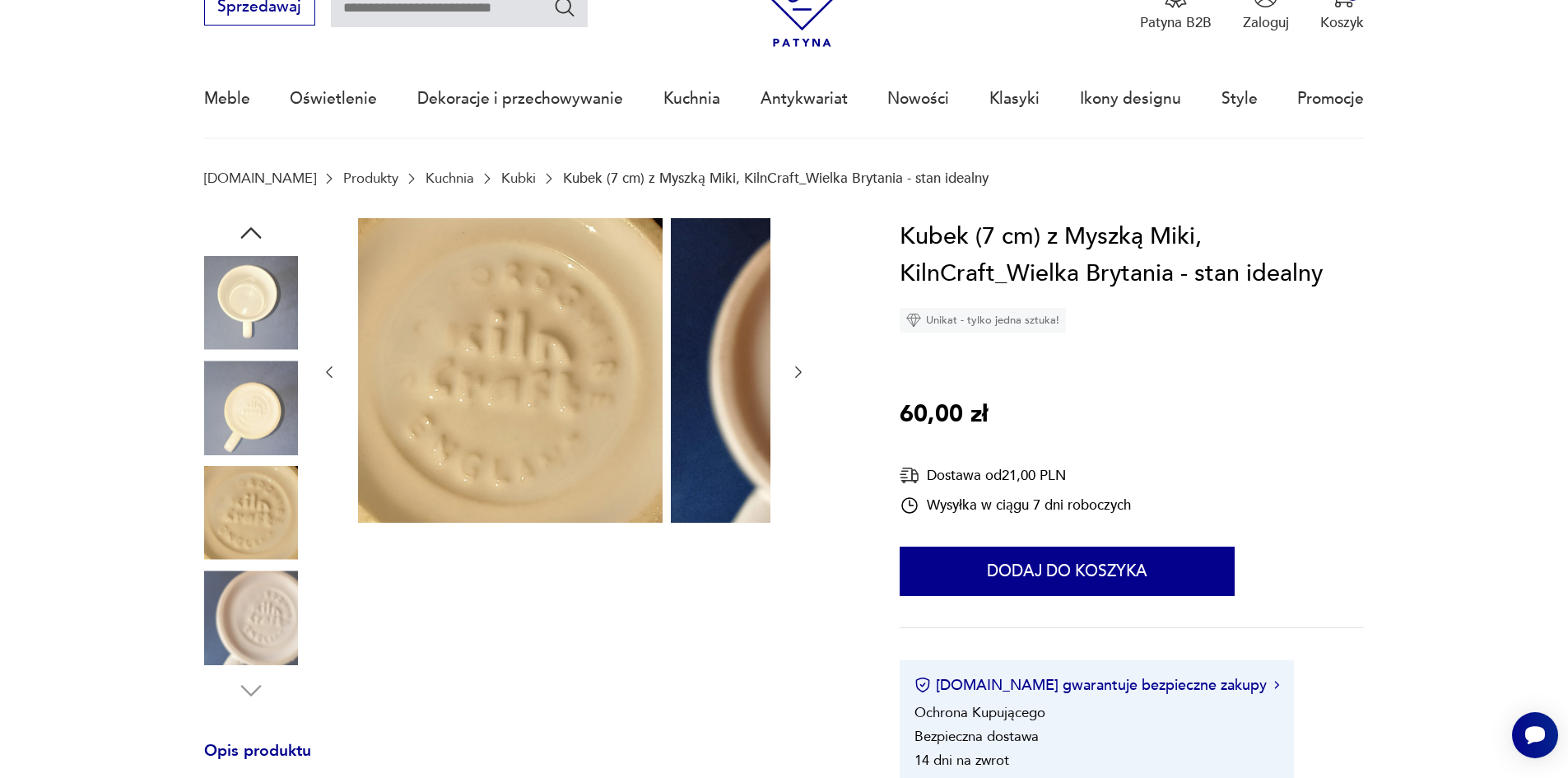
click at [235, 415] on img at bounding box center [250, 407] width 93 height 93
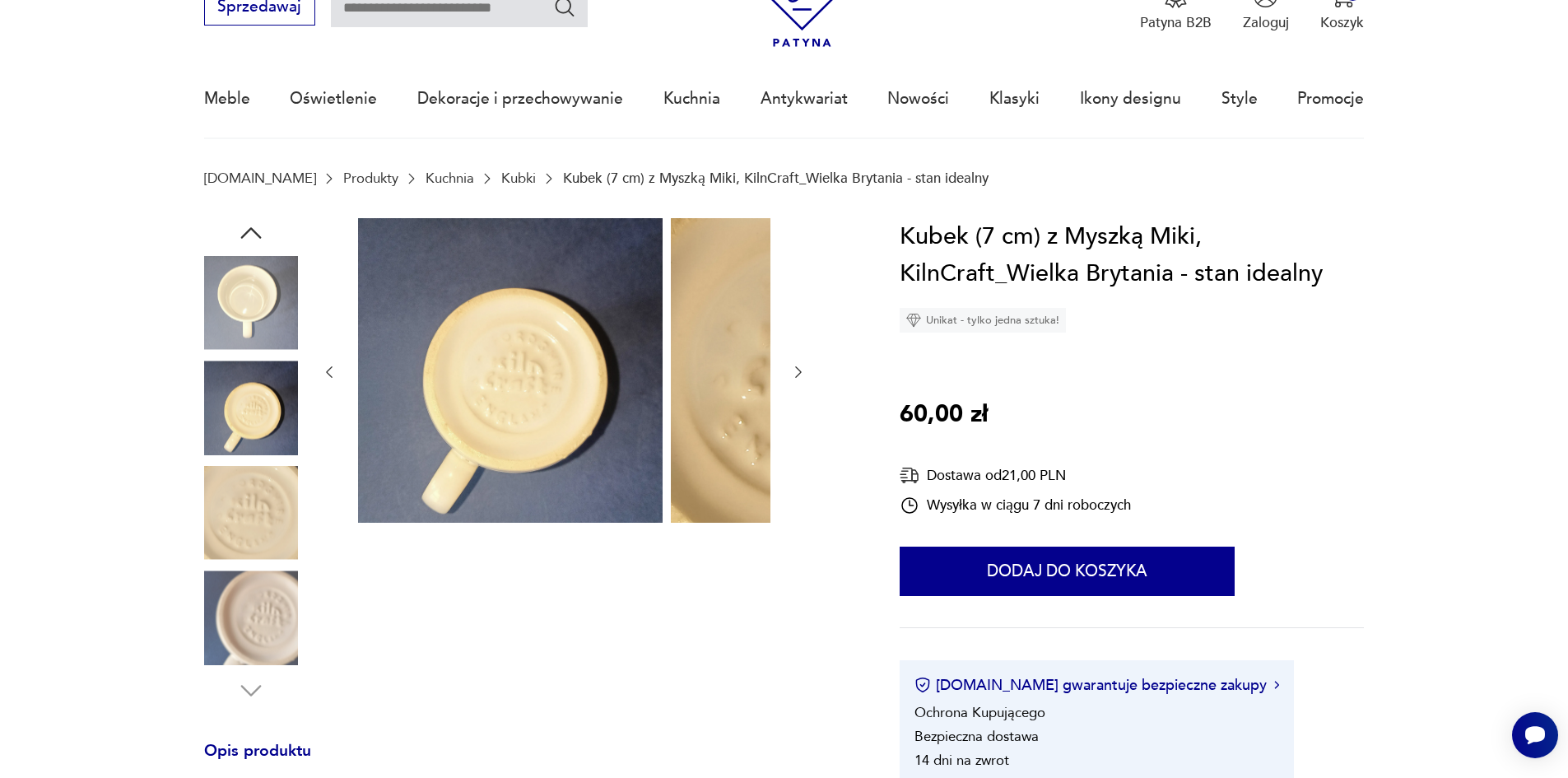
click at [226, 328] on img at bounding box center [250, 302] width 93 height 93
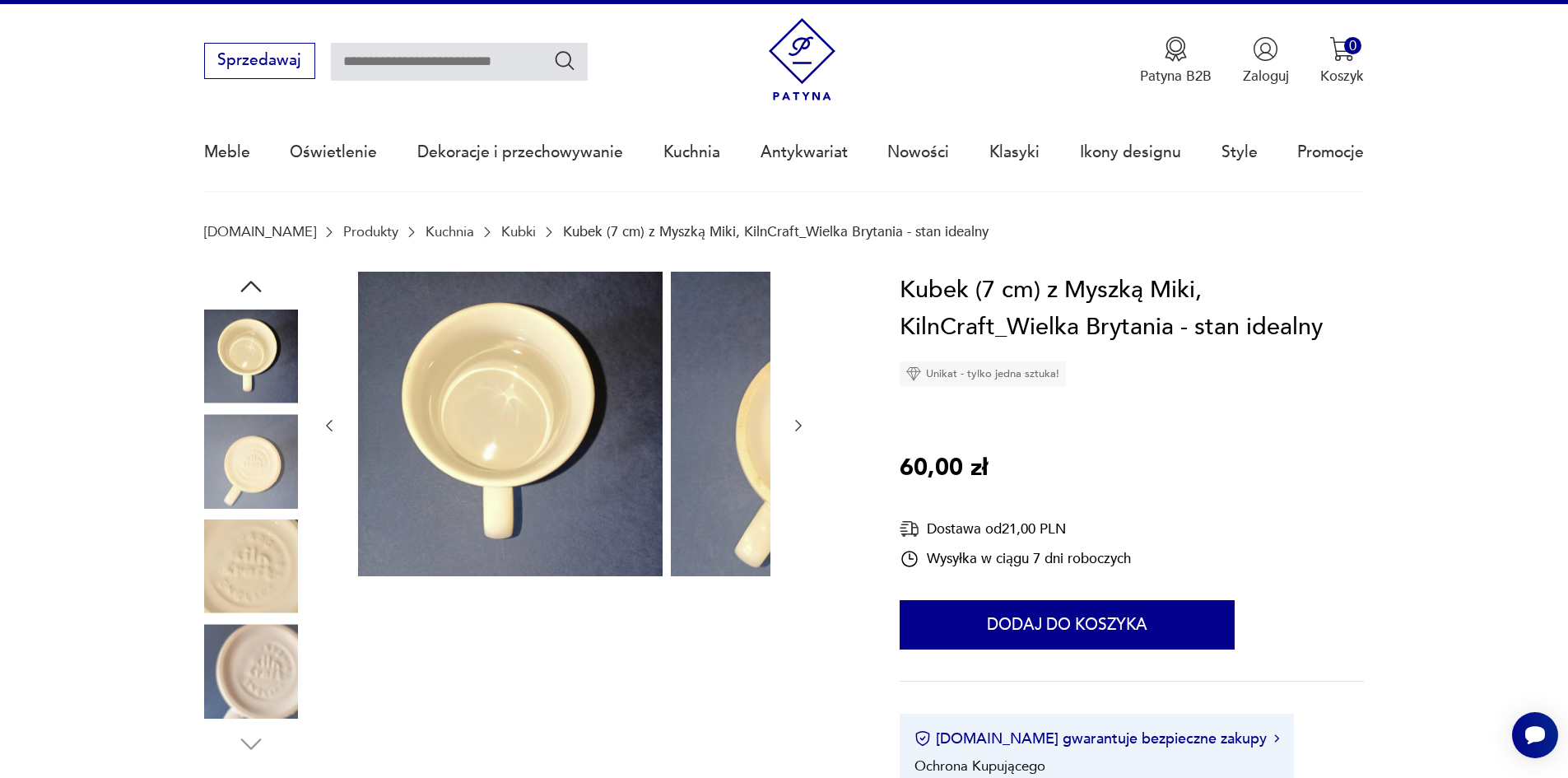
scroll to position [0, 0]
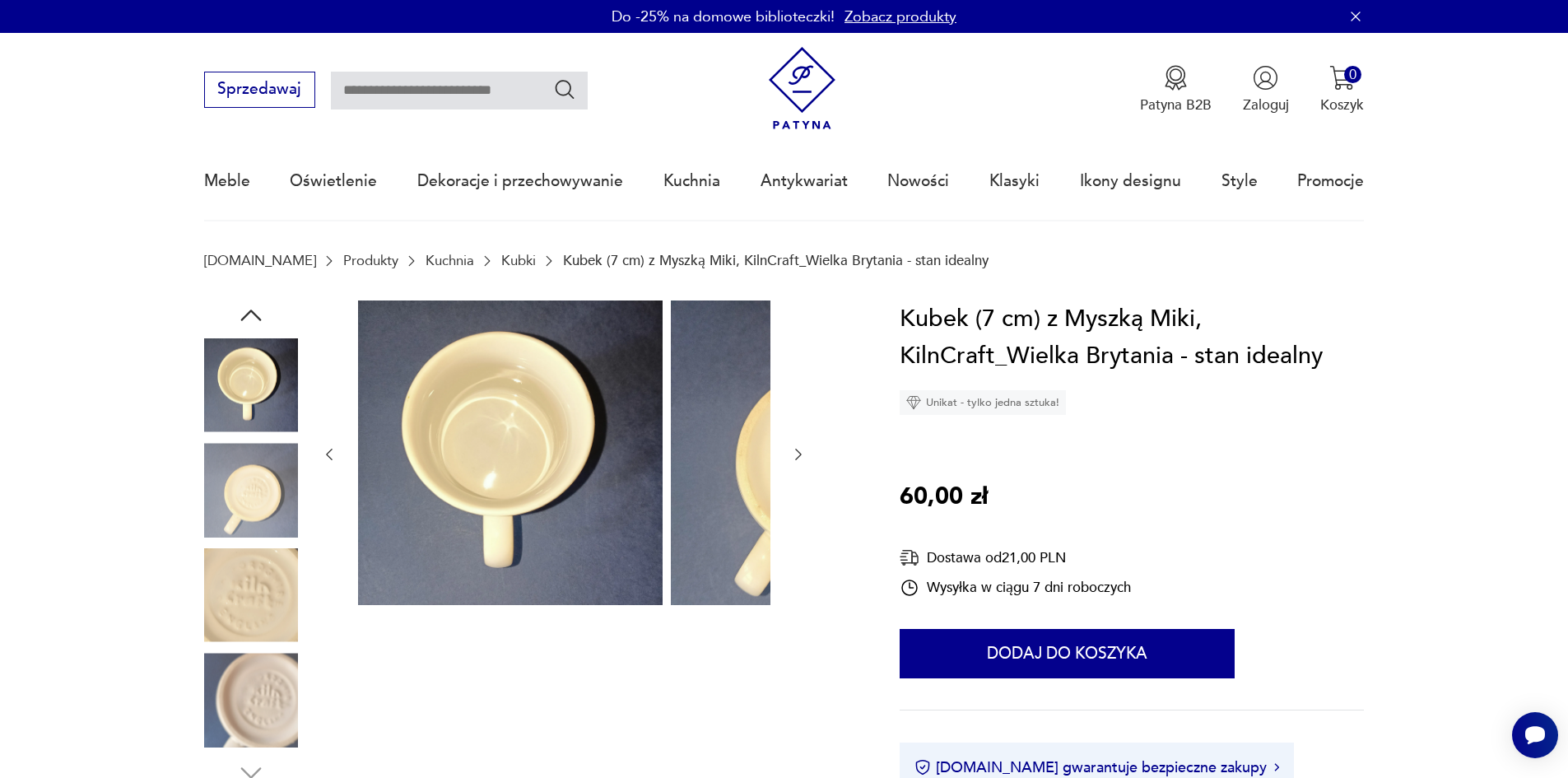
click at [236, 323] on icon "button" at bounding box center [250, 314] width 29 height 29
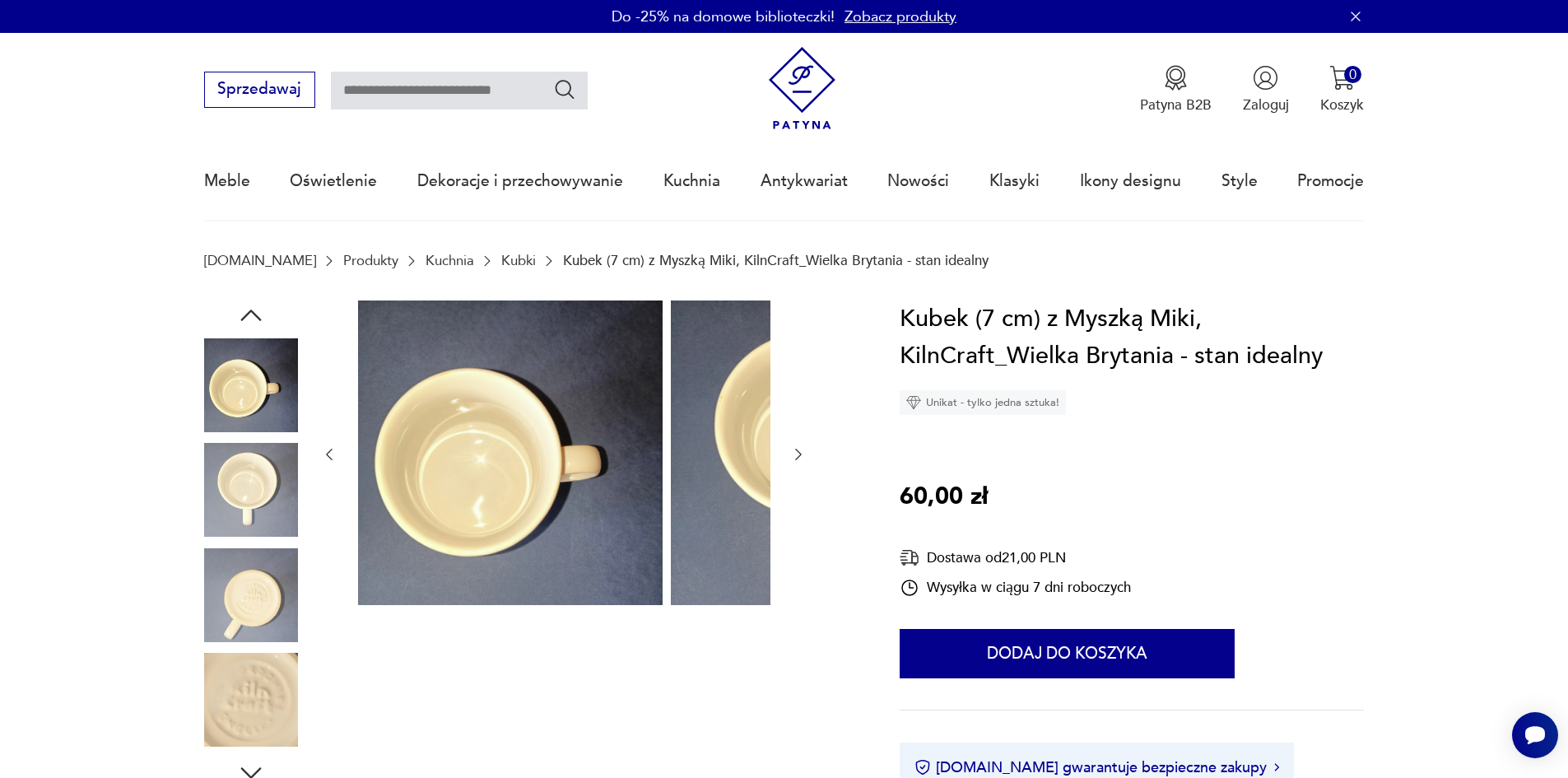
click at [236, 323] on icon "button" at bounding box center [250, 314] width 29 height 29
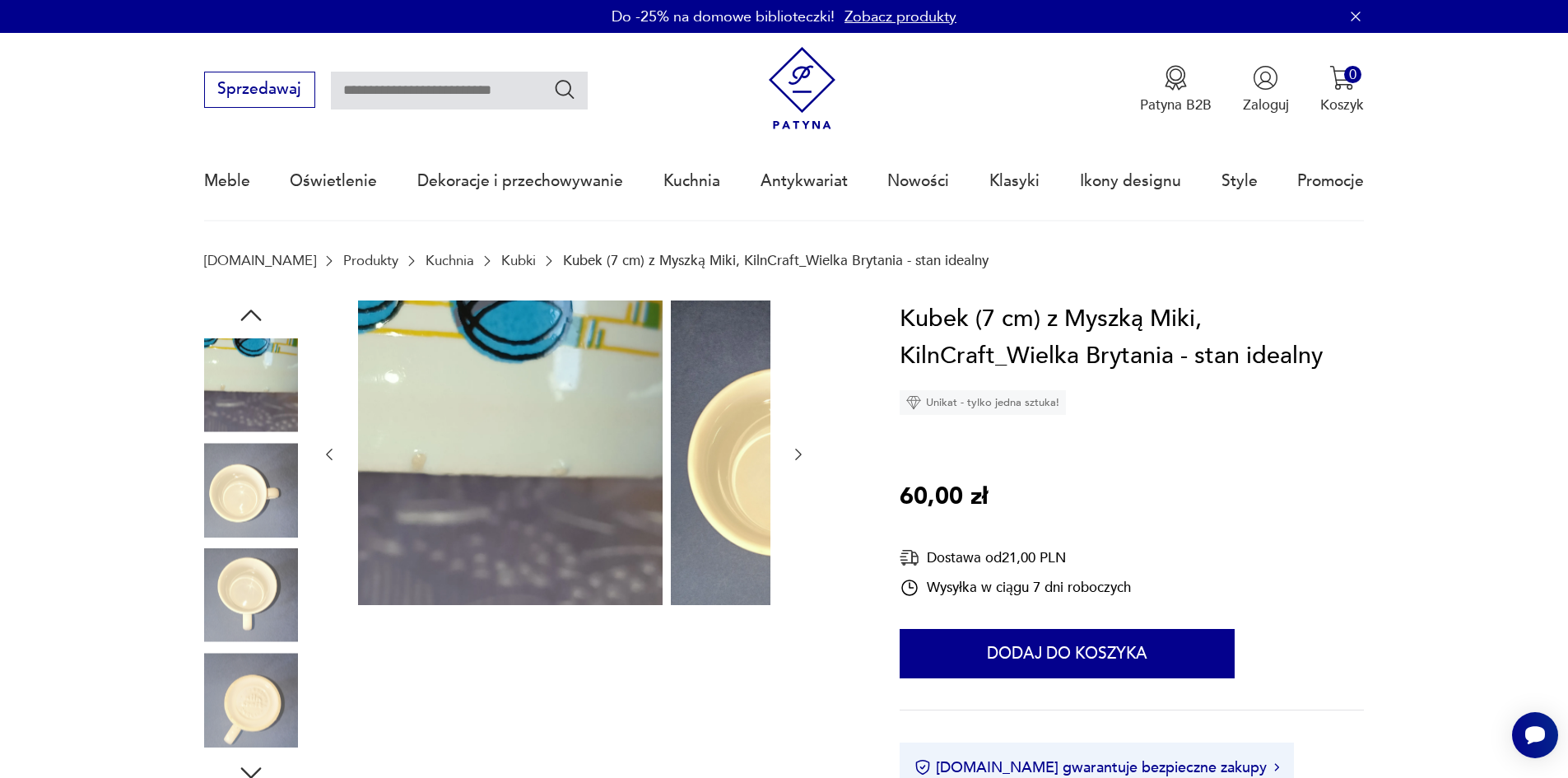
click at [236, 323] on icon "button" at bounding box center [250, 314] width 29 height 29
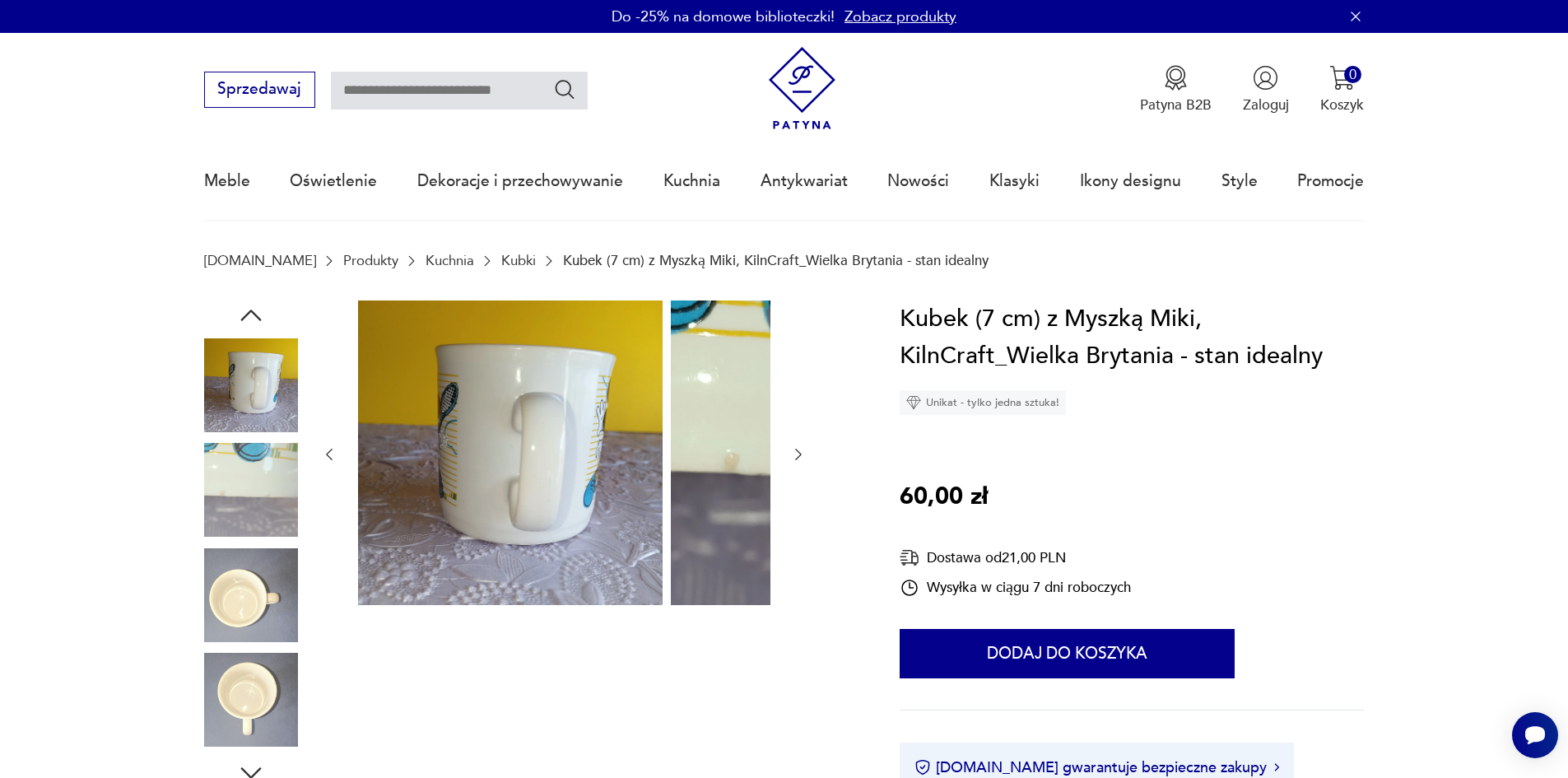
click at [223, 588] on img at bounding box center [250, 595] width 93 height 93
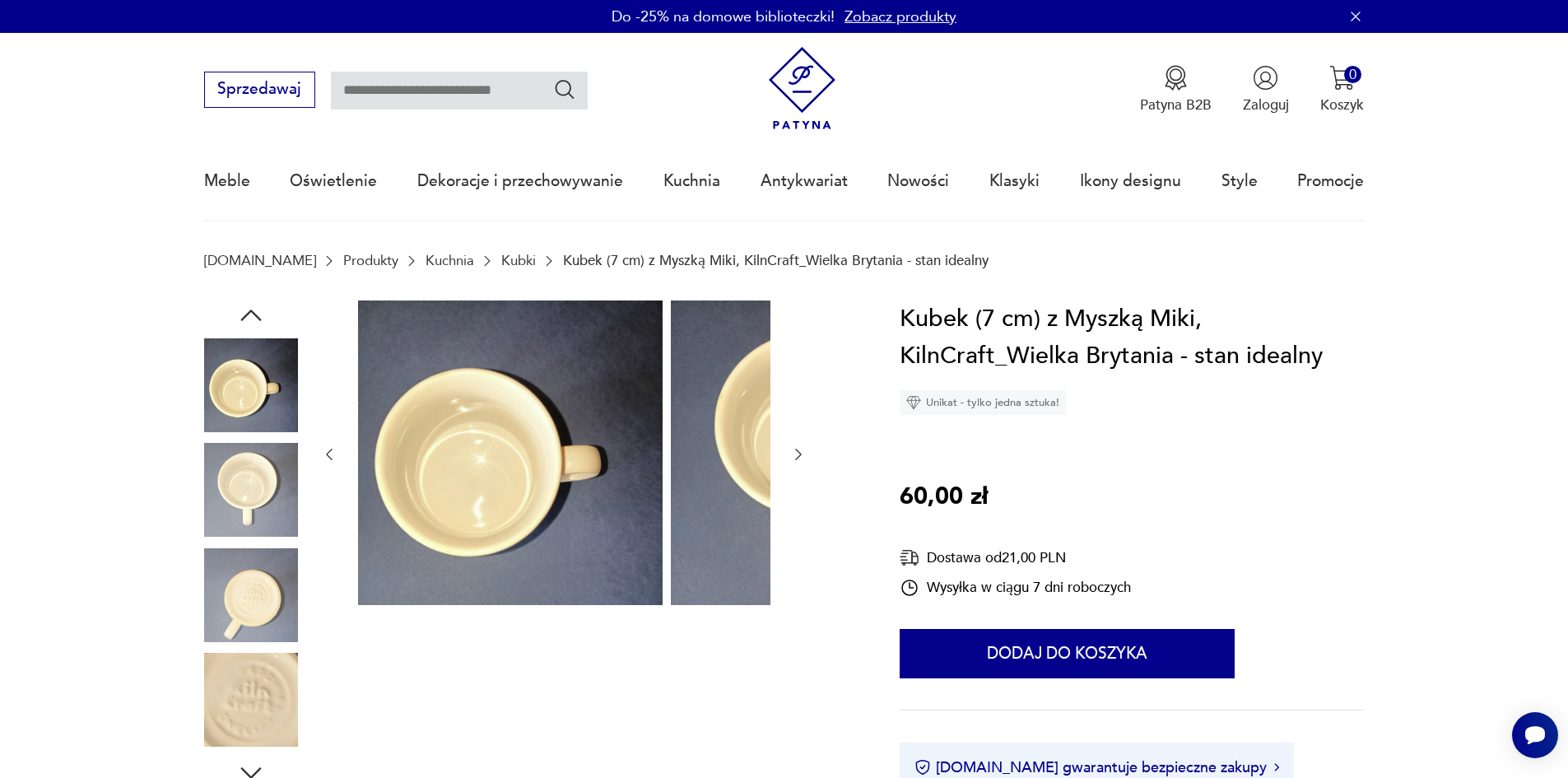
click at [217, 395] on img at bounding box center [250, 384] width 93 height 93
click at [241, 318] on icon "button" at bounding box center [251, 315] width 21 height 11
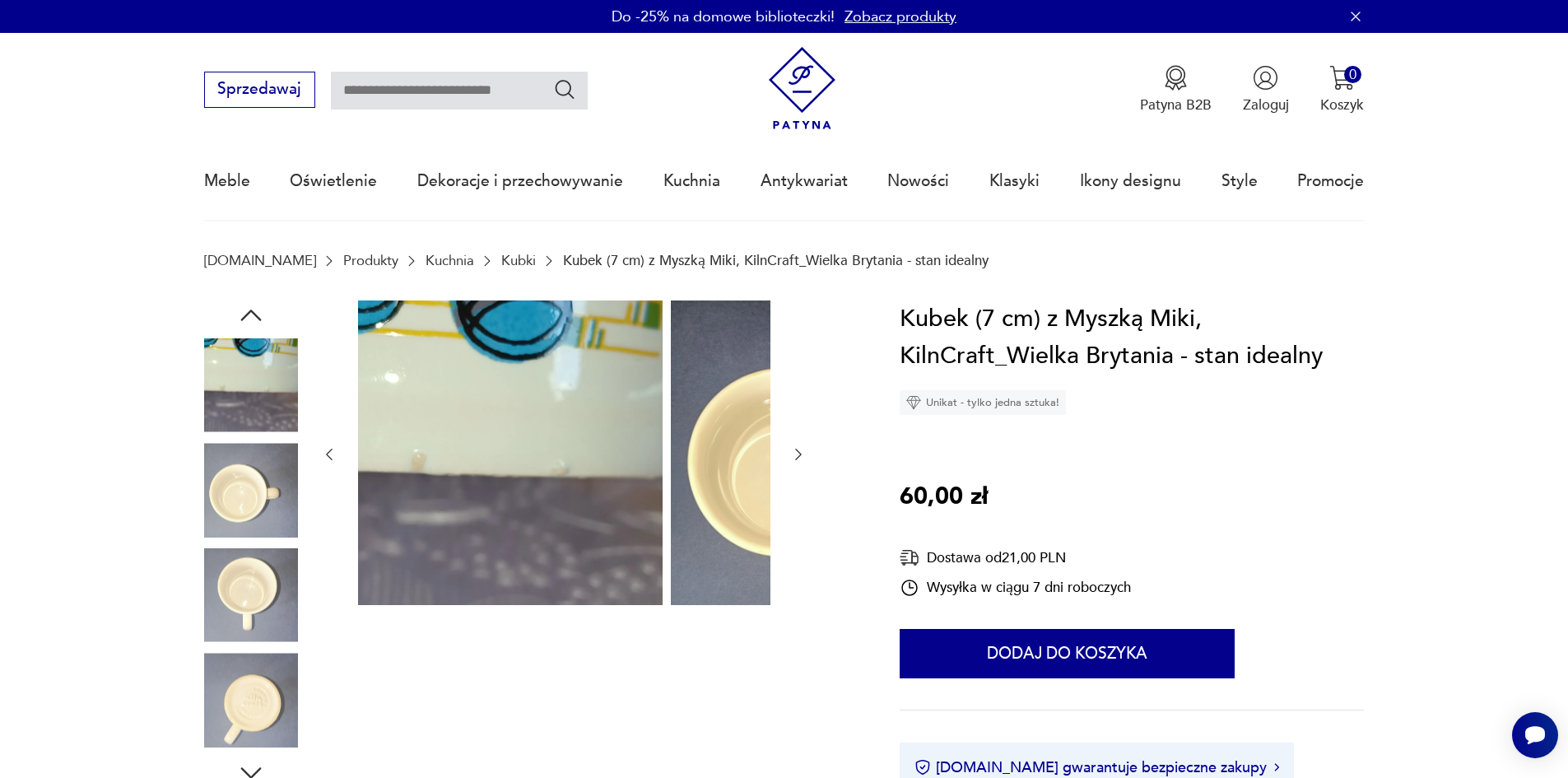
click at [241, 318] on icon "button" at bounding box center [251, 315] width 21 height 11
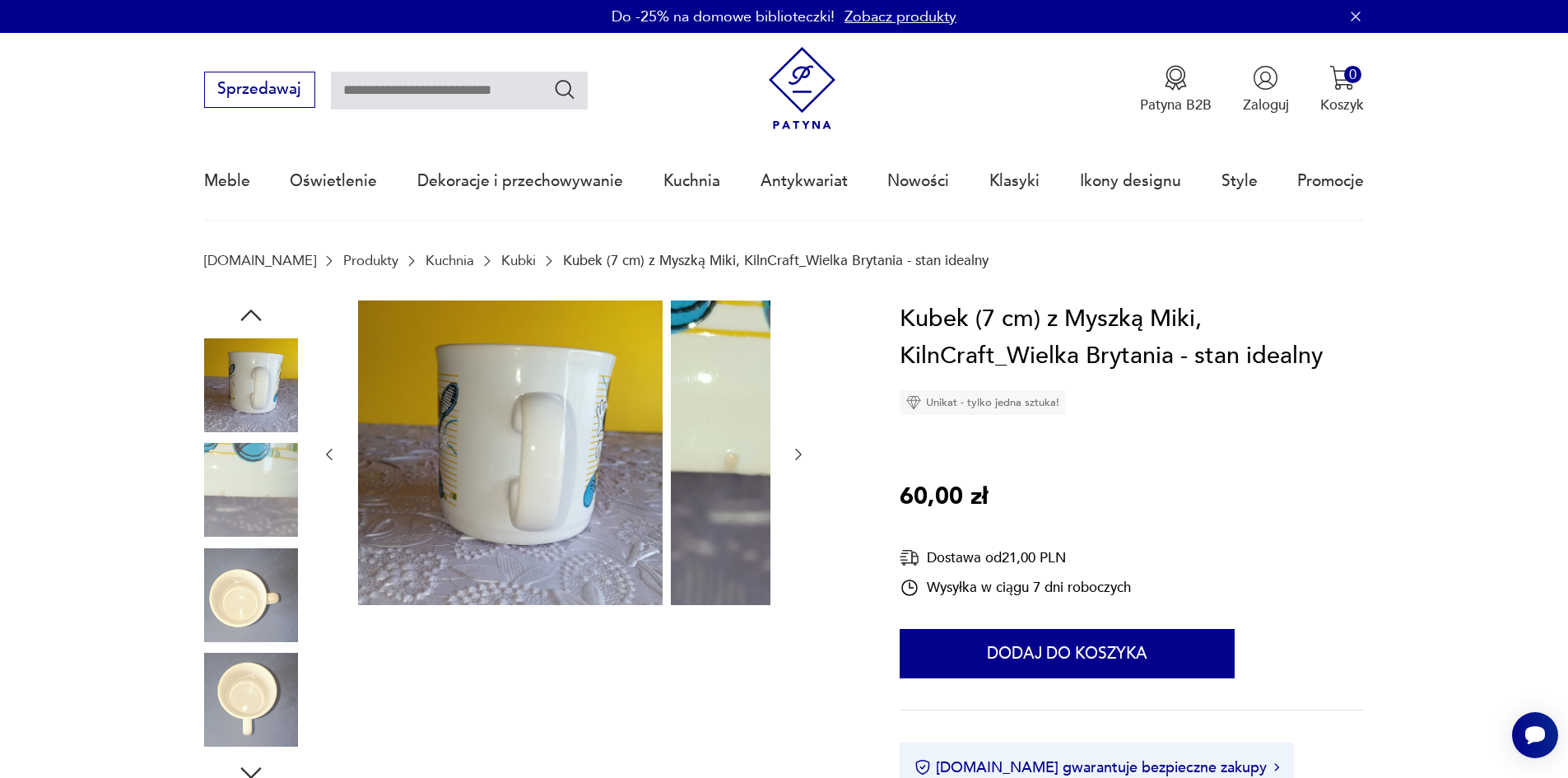
click at [241, 318] on icon "button" at bounding box center [251, 315] width 21 height 11
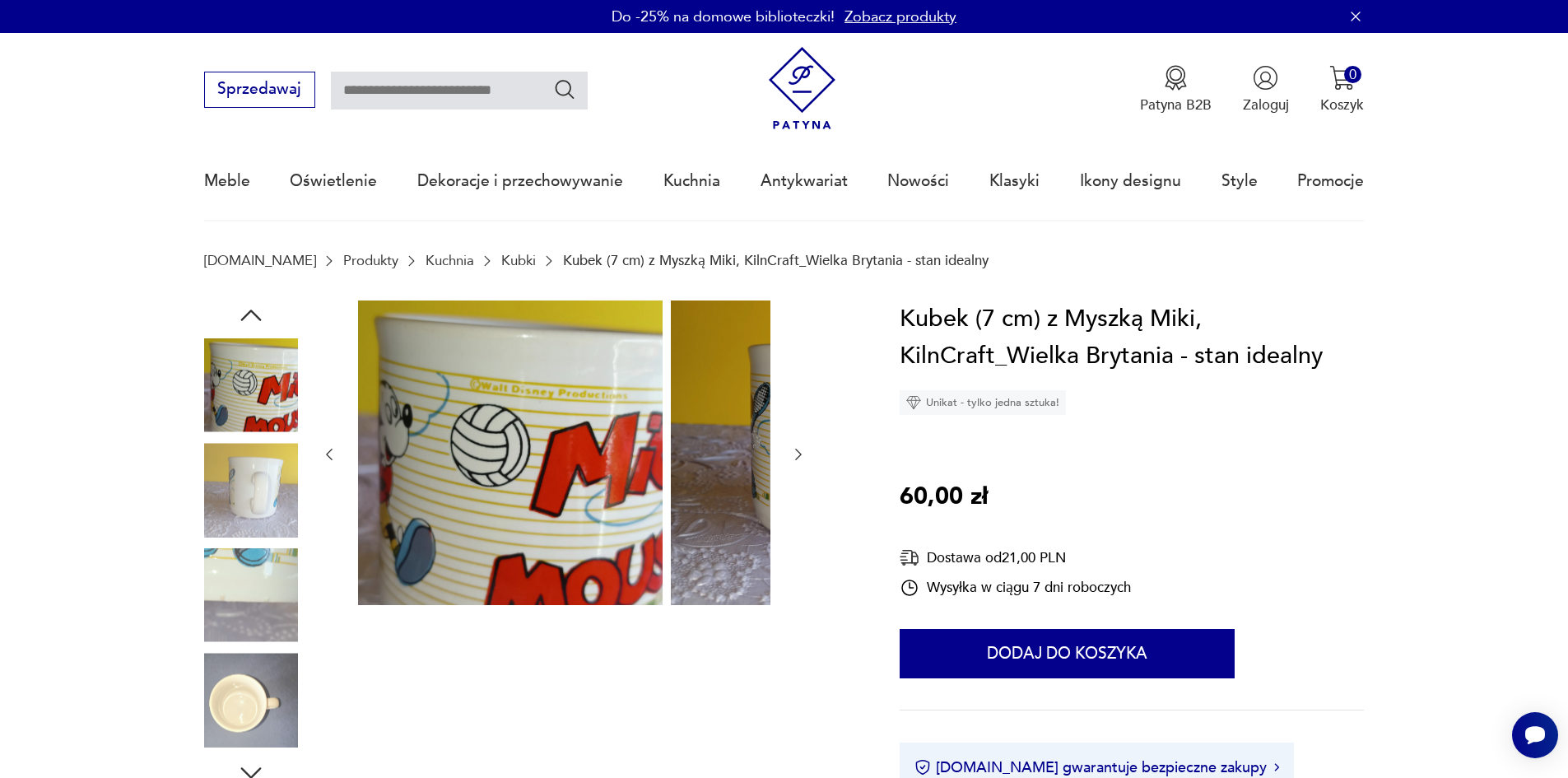
click at [241, 318] on icon "button" at bounding box center [251, 315] width 21 height 11
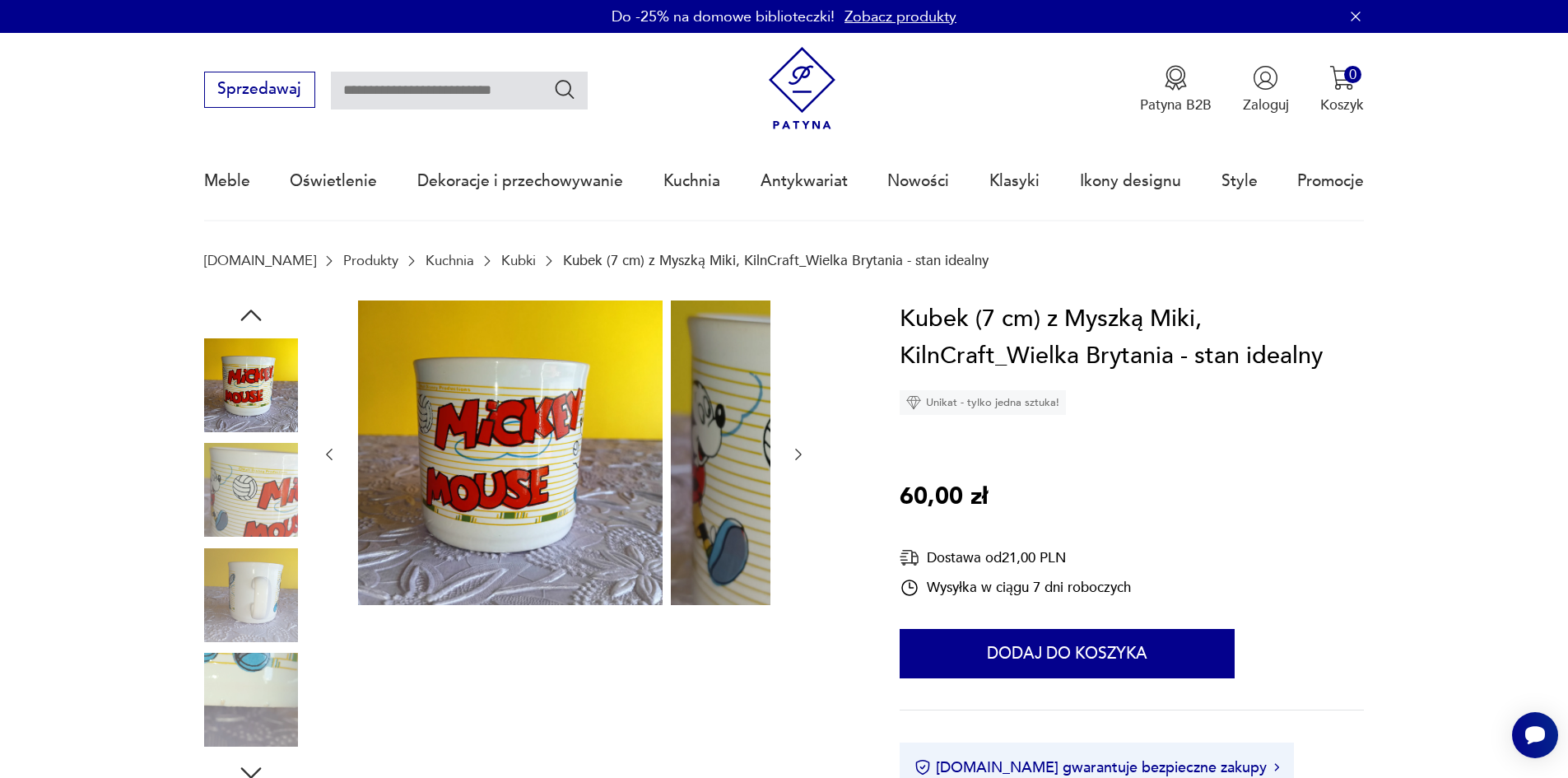
click at [229, 706] on img at bounding box center [250, 700] width 93 height 93
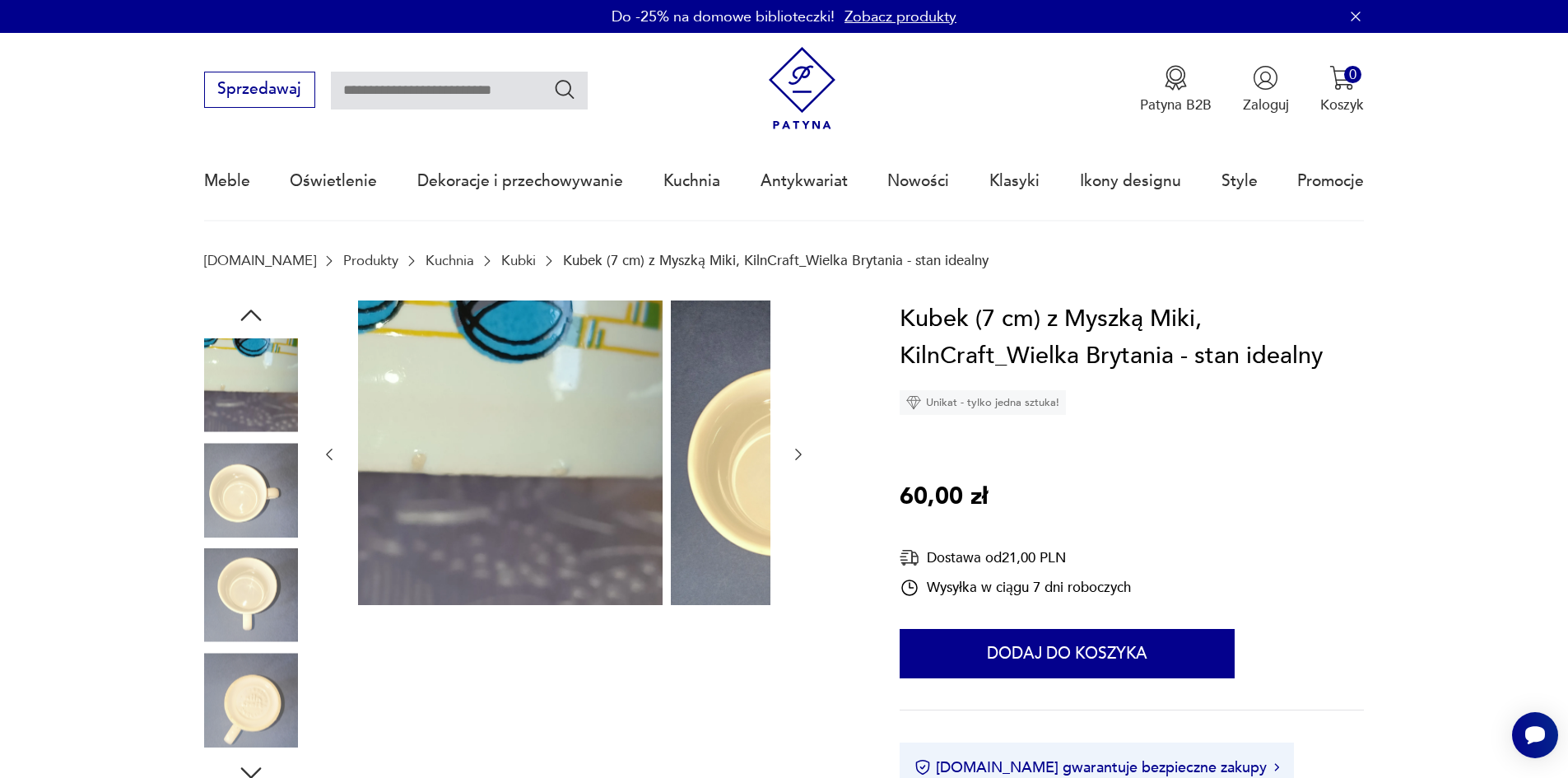
click at [235, 498] on img at bounding box center [250, 489] width 93 height 93
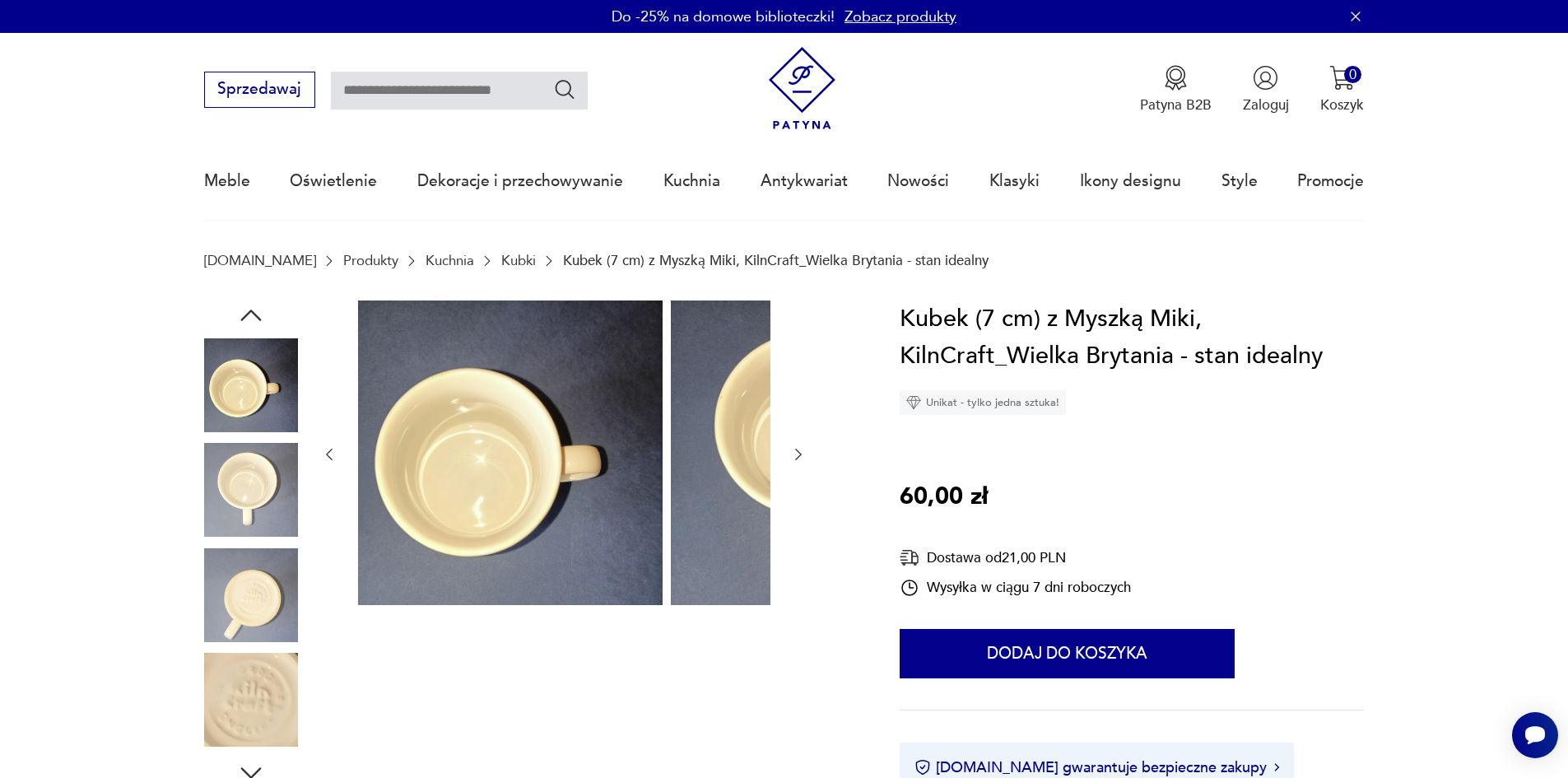
click at [225, 378] on img at bounding box center [250, 384] width 93 height 93
click at [241, 321] on icon "button" at bounding box center [251, 315] width 21 height 11
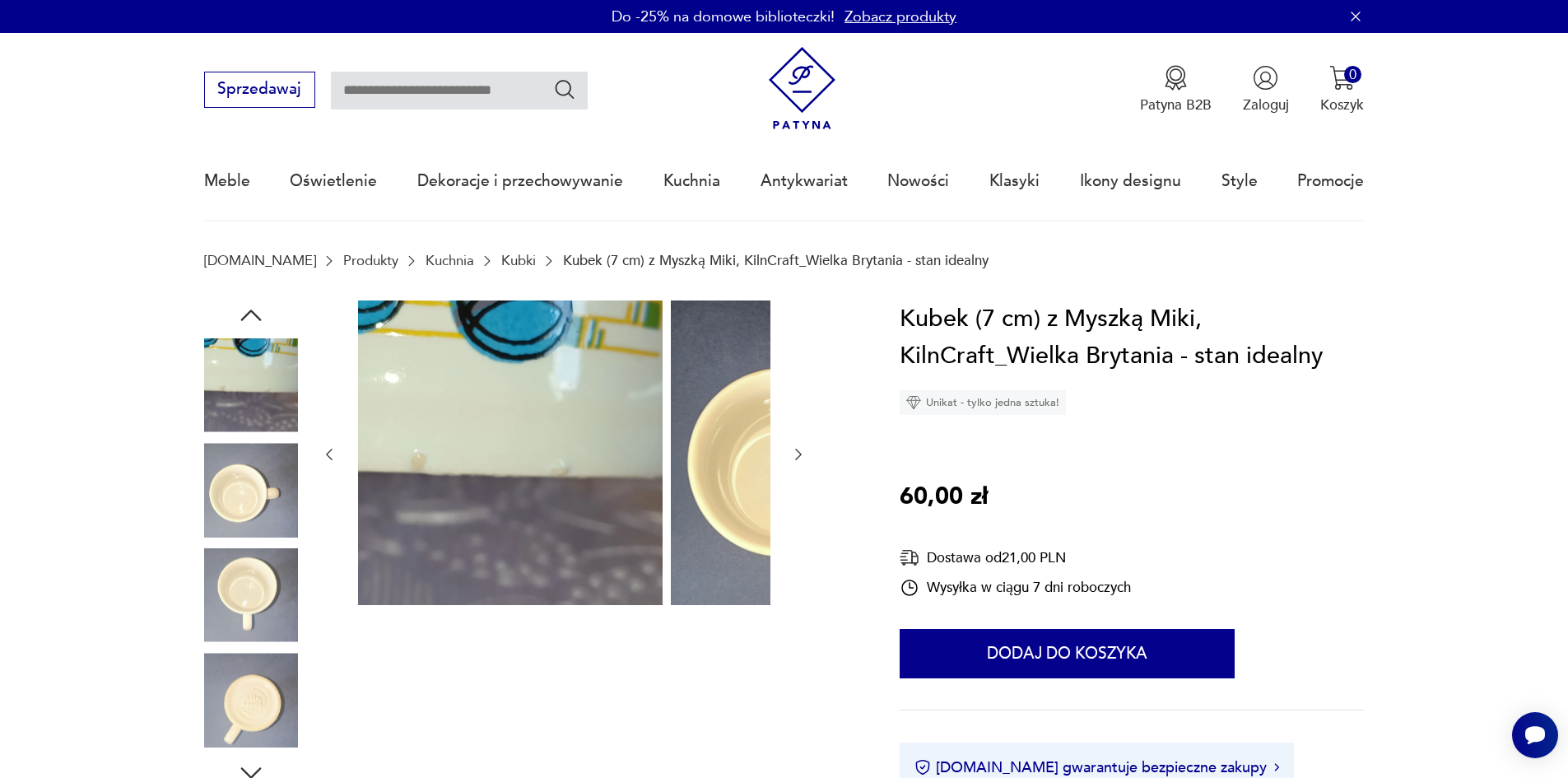
click at [236, 324] on icon "button" at bounding box center [250, 314] width 29 height 29
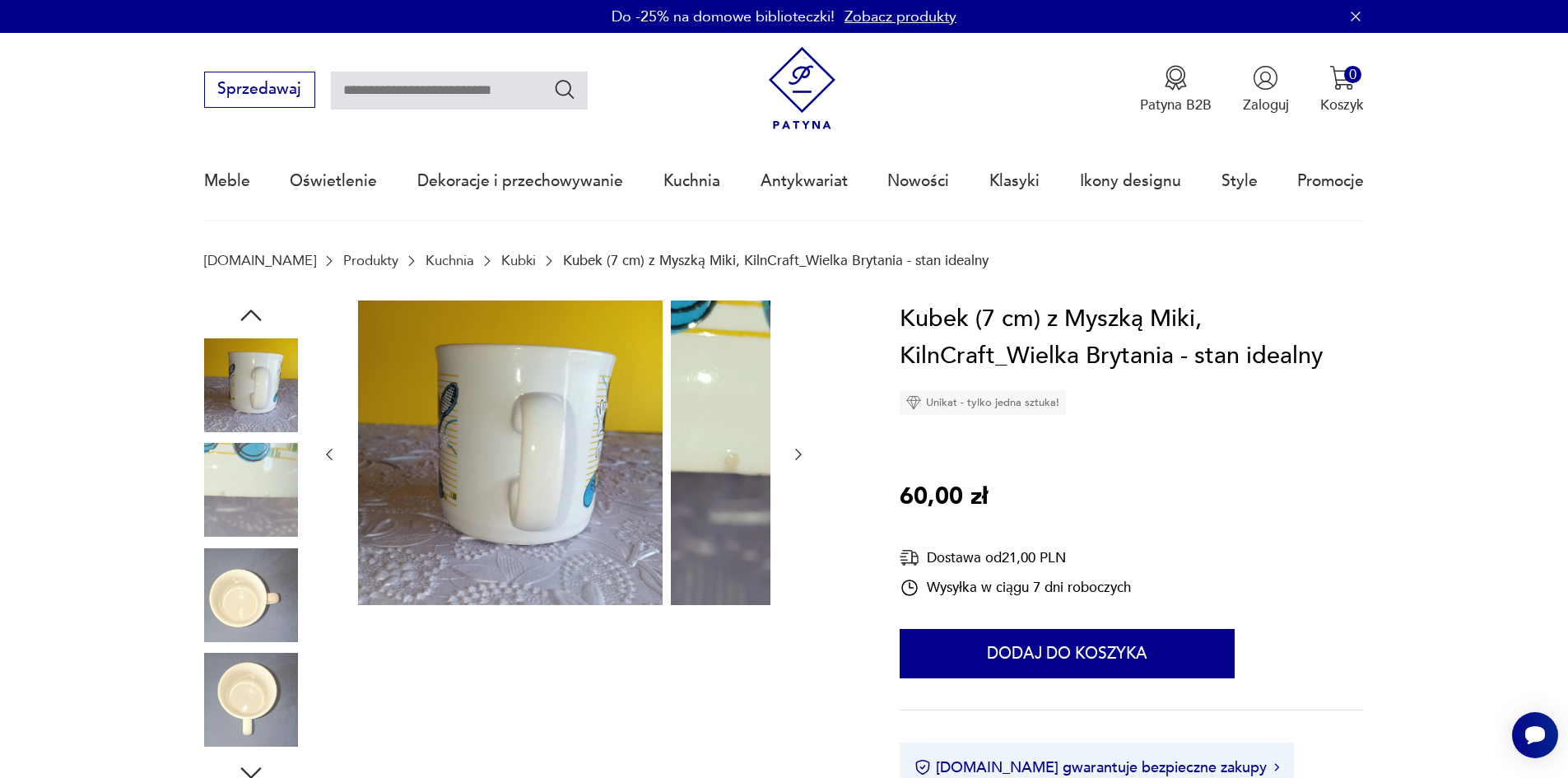
click at [236, 324] on icon "button" at bounding box center [250, 314] width 29 height 29
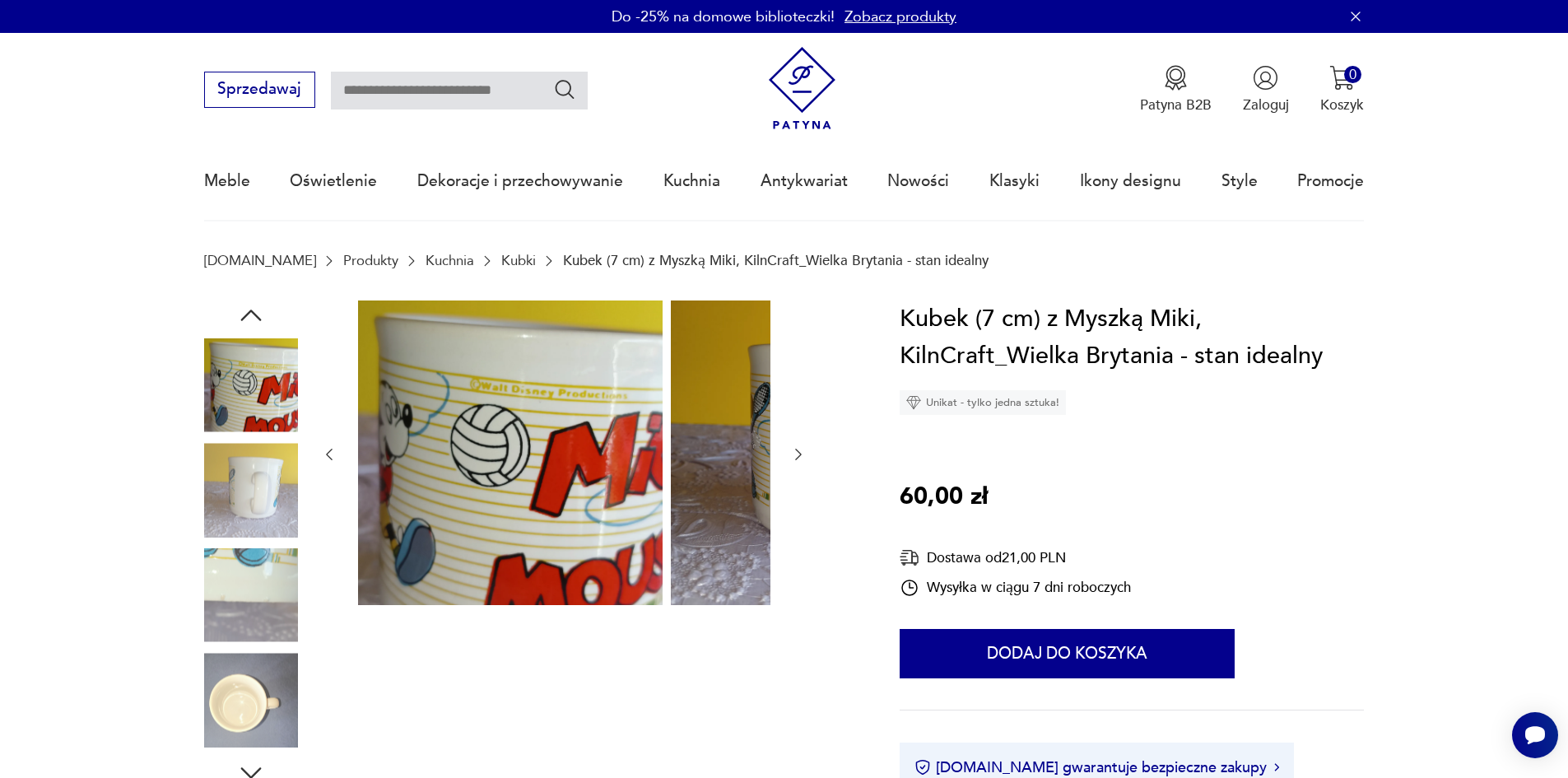
click at [236, 324] on icon "button" at bounding box center [250, 314] width 29 height 29
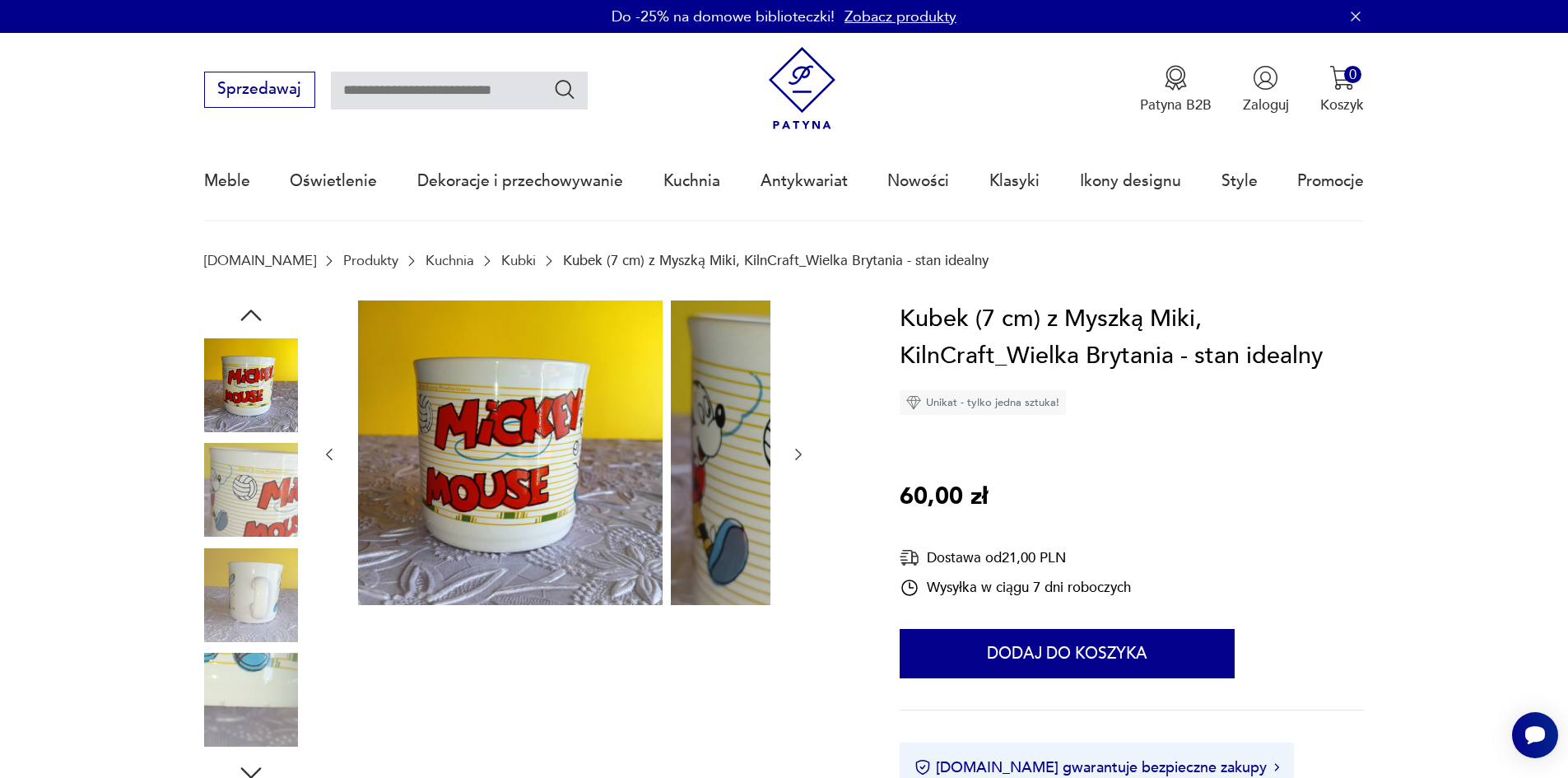
click at [236, 324] on icon "button" at bounding box center [250, 314] width 29 height 29
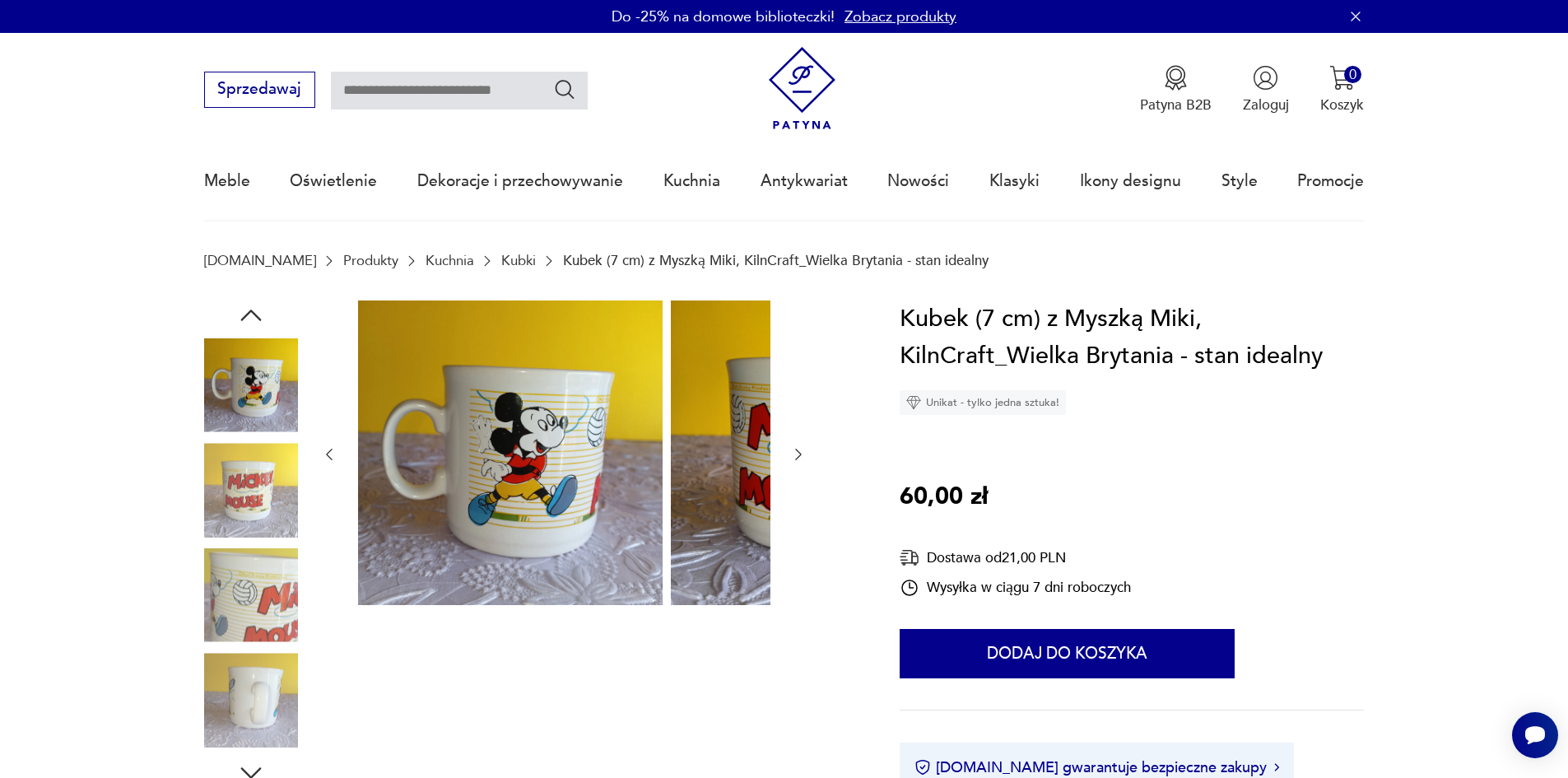
click at [236, 324] on icon "button" at bounding box center [250, 314] width 29 height 29
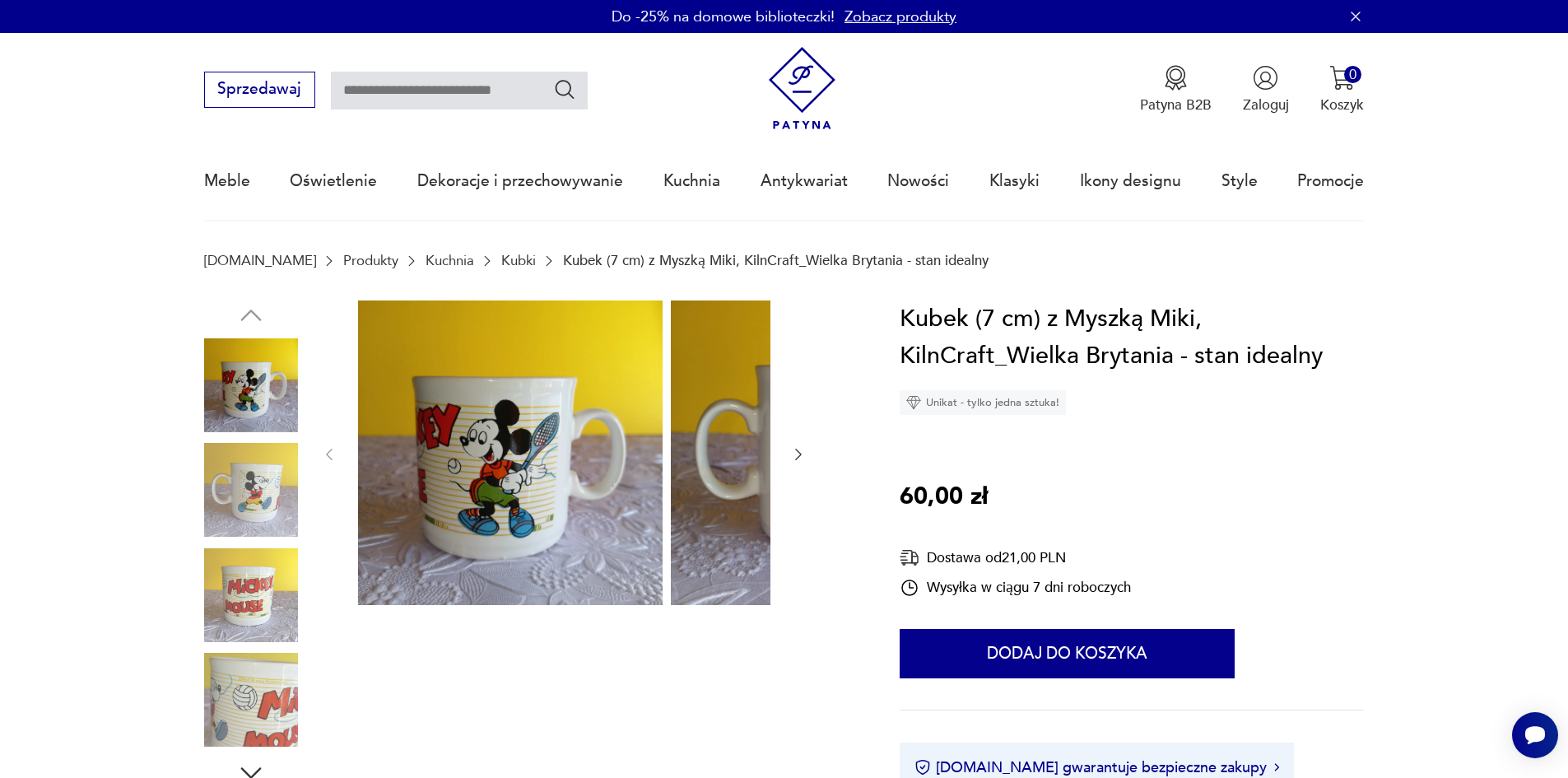
click at [222, 381] on img at bounding box center [250, 384] width 93 height 93
click at [231, 499] on img at bounding box center [250, 489] width 93 height 93
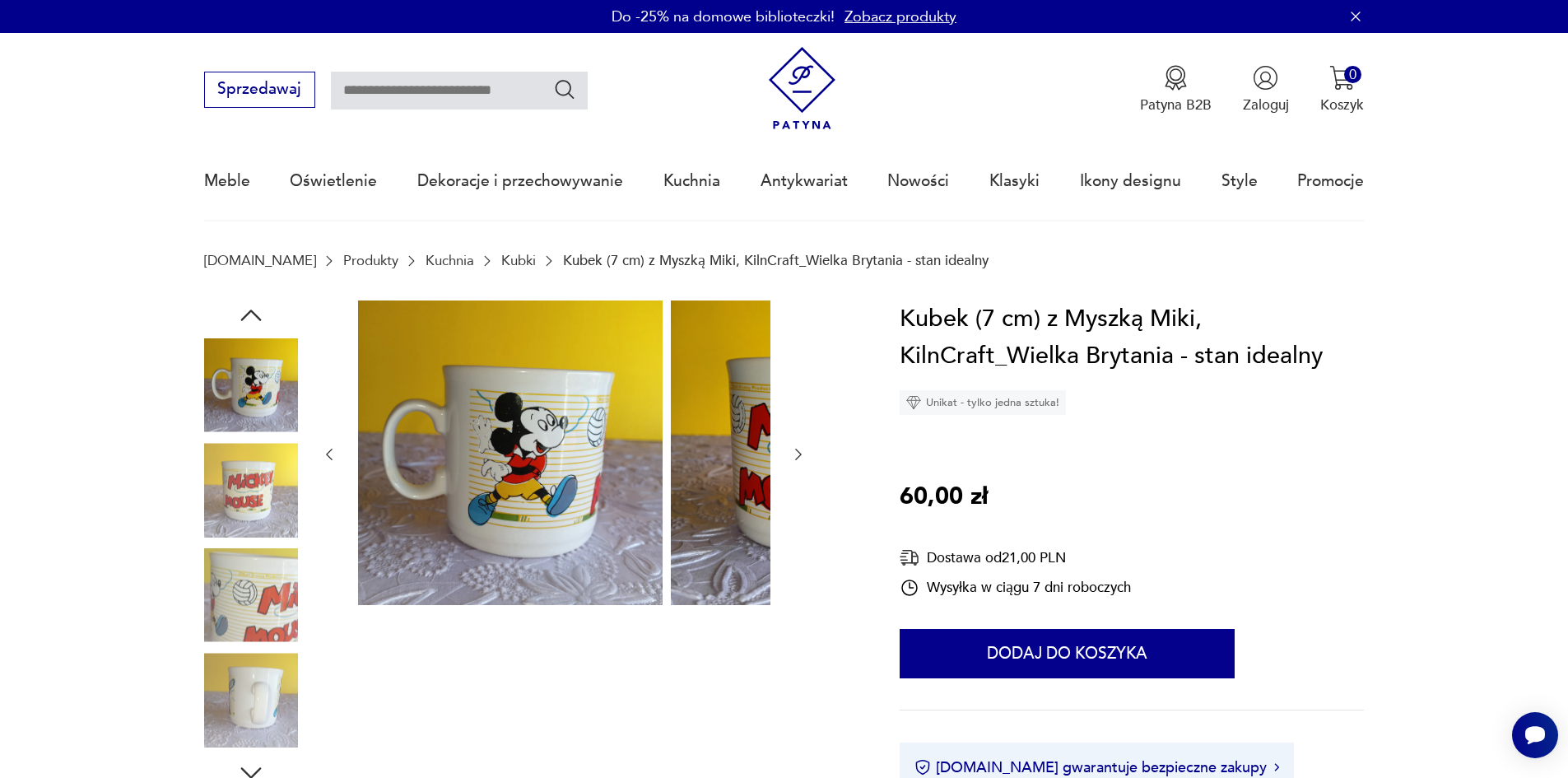
click at [231, 510] on img at bounding box center [250, 489] width 93 height 93
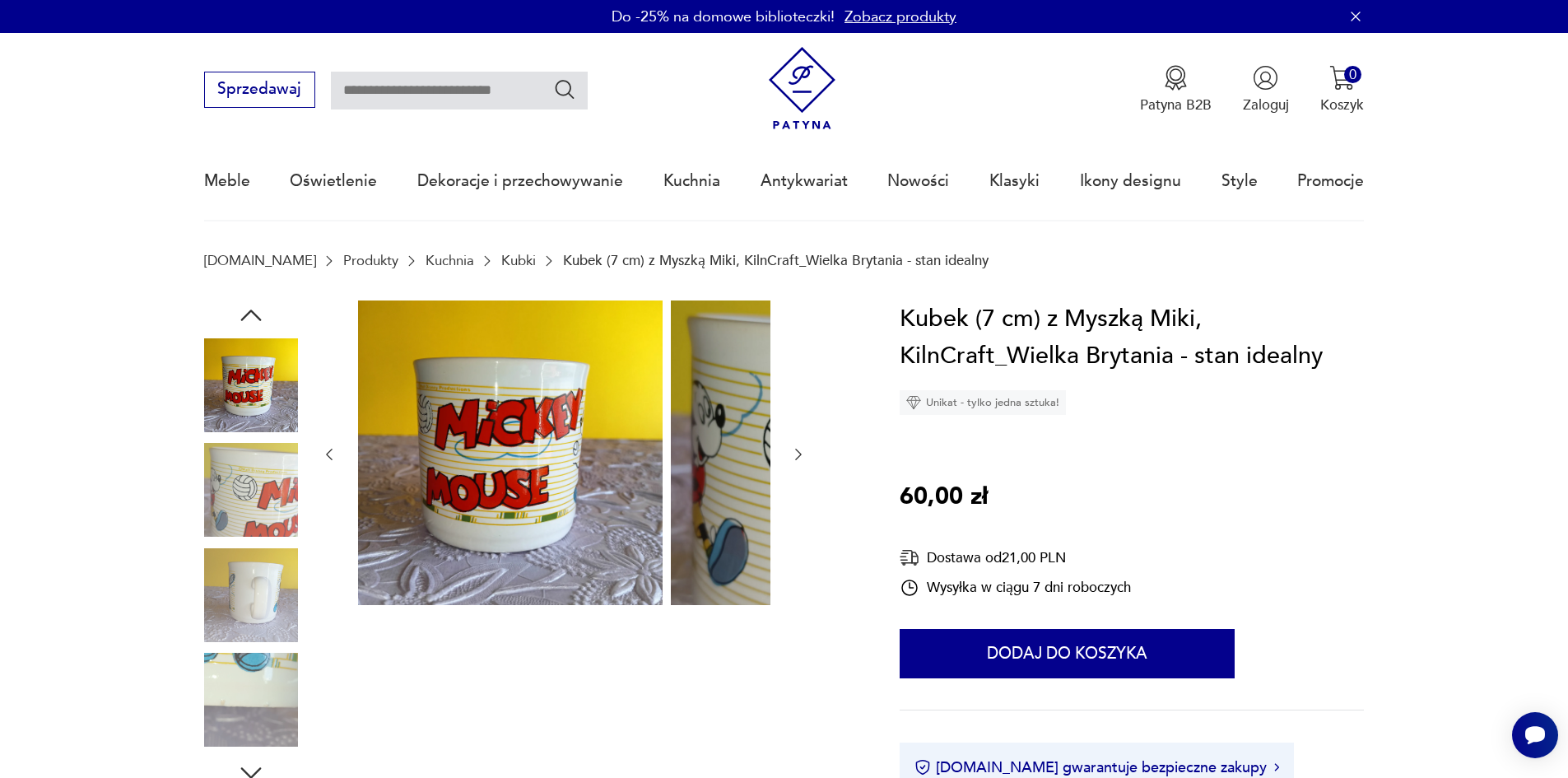
click at [231, 510] on img at bounding box center [250, 489] width 93 height 93
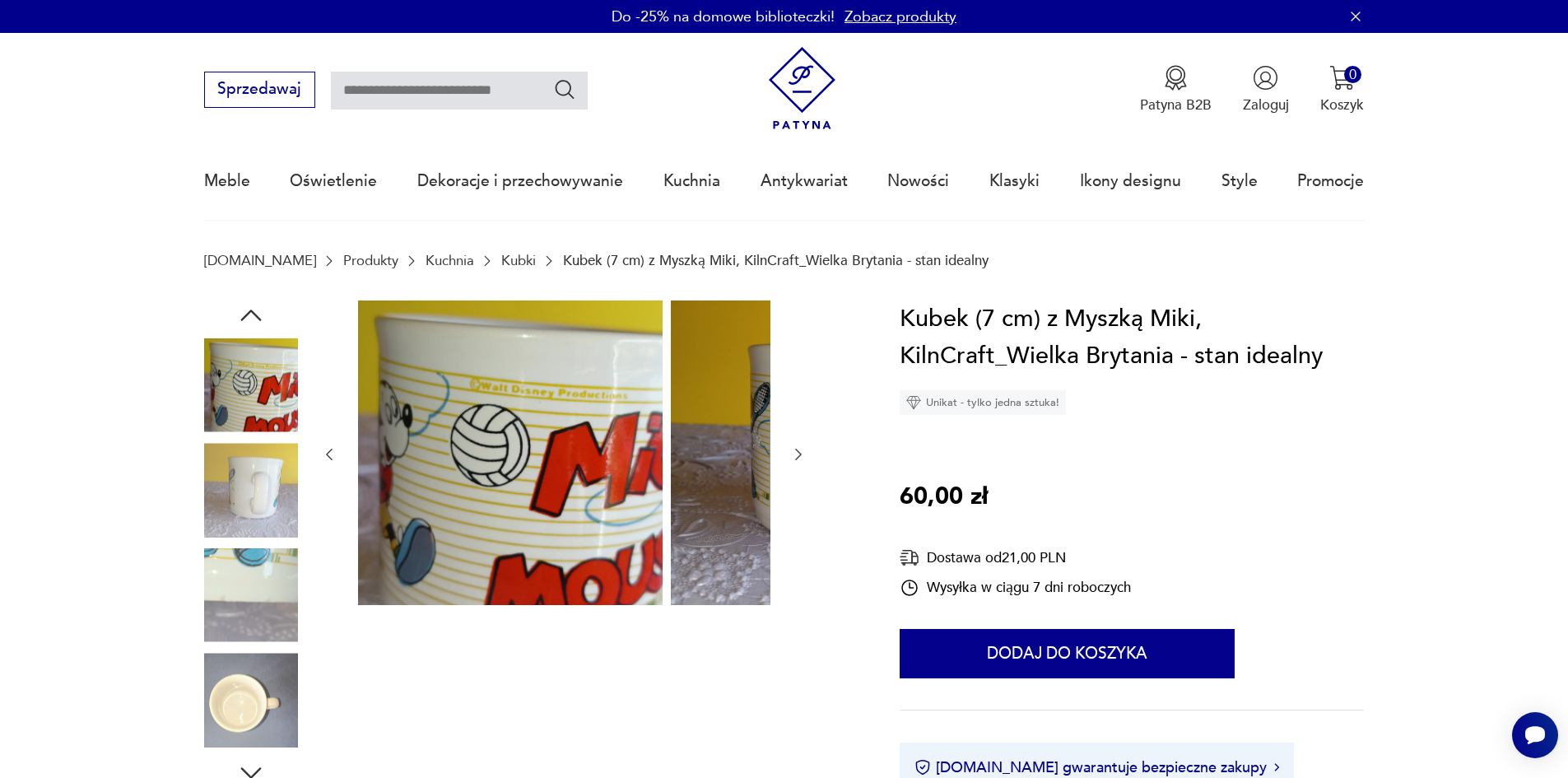
click at [231, 510] on img at bounding box center [250, 489] width 93 height 93
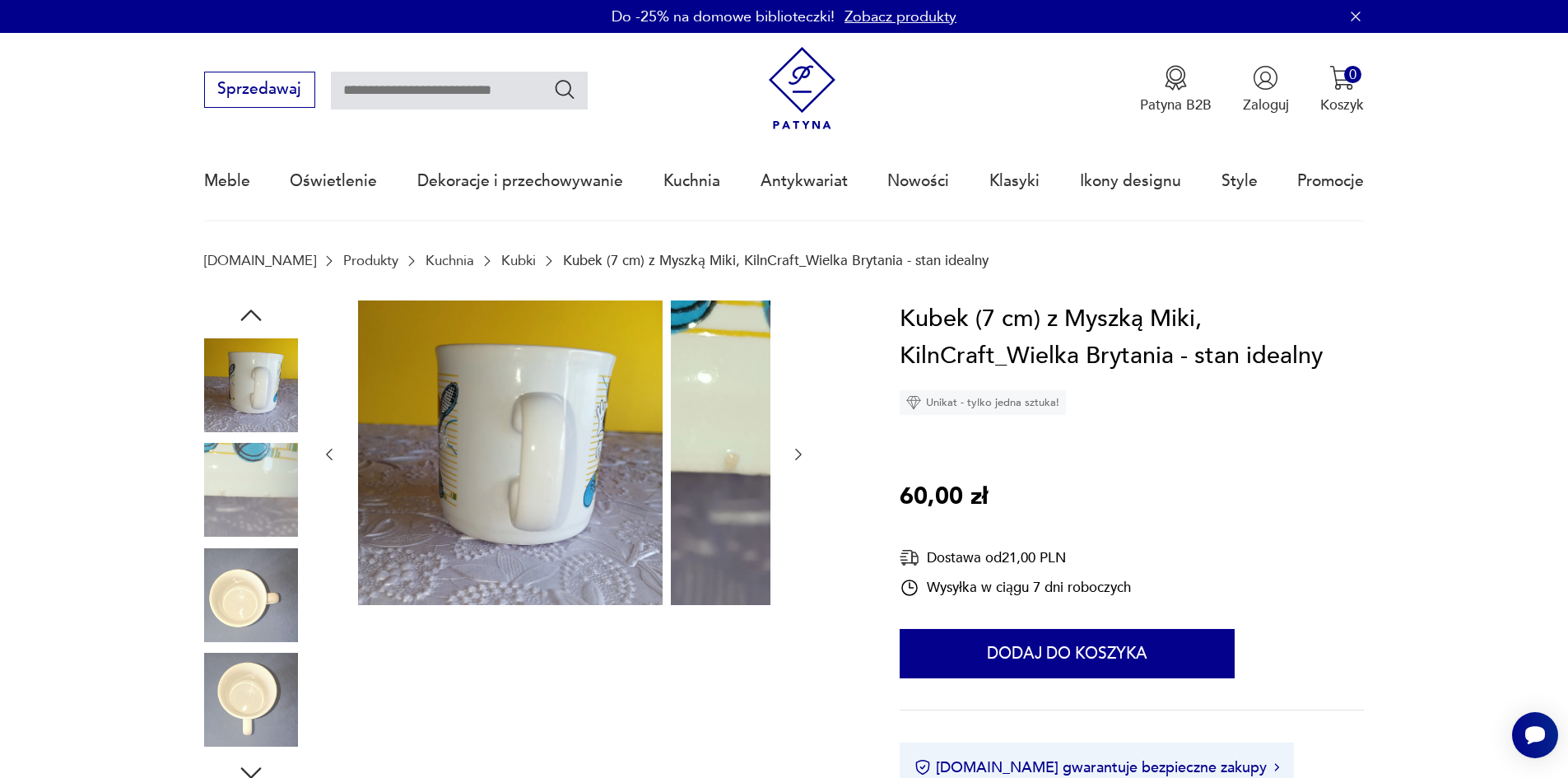
click at [243, 589] on img at bounding box center [250, 595] width 93 height 93
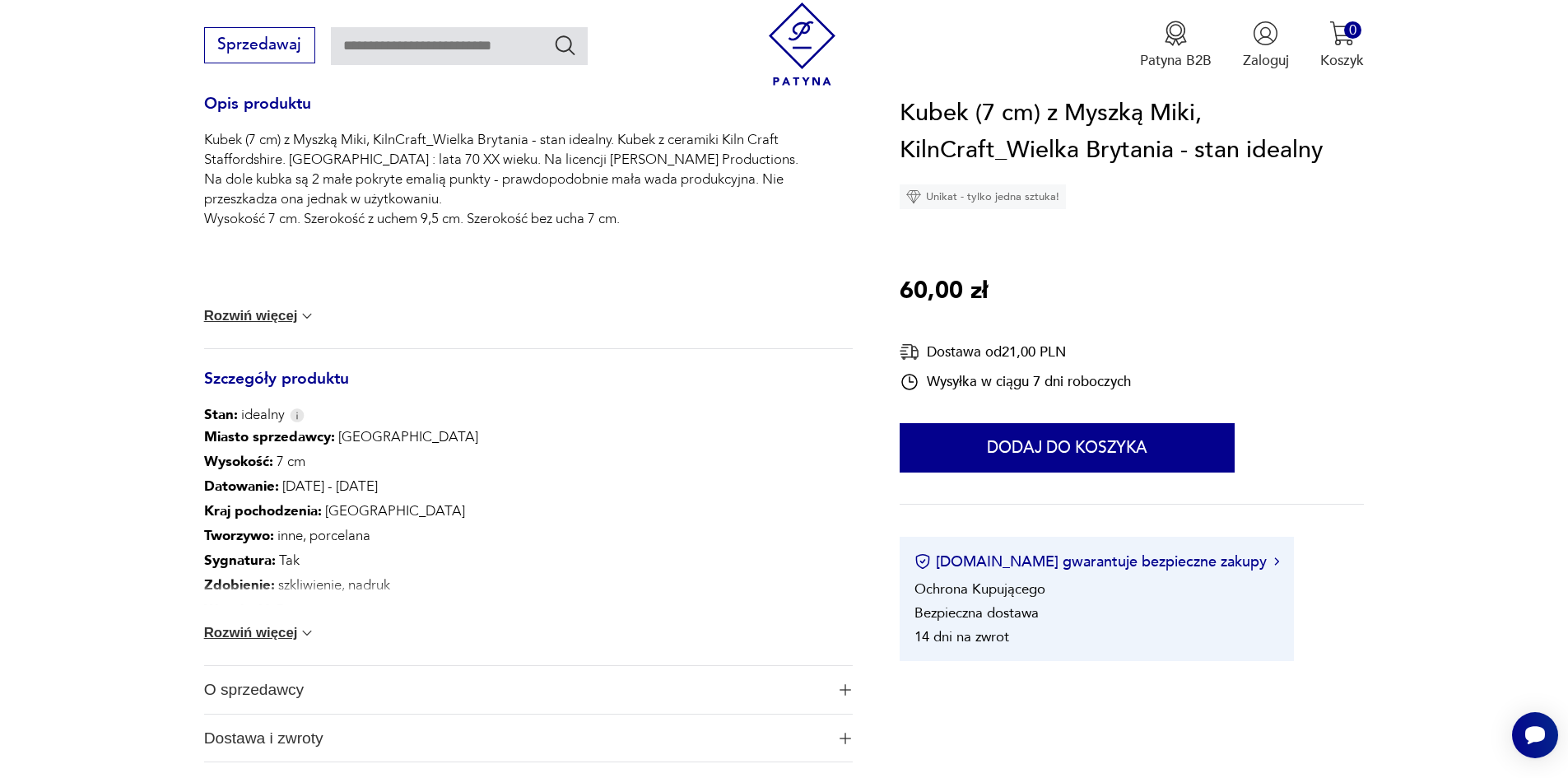
scroll to position [741, 0]
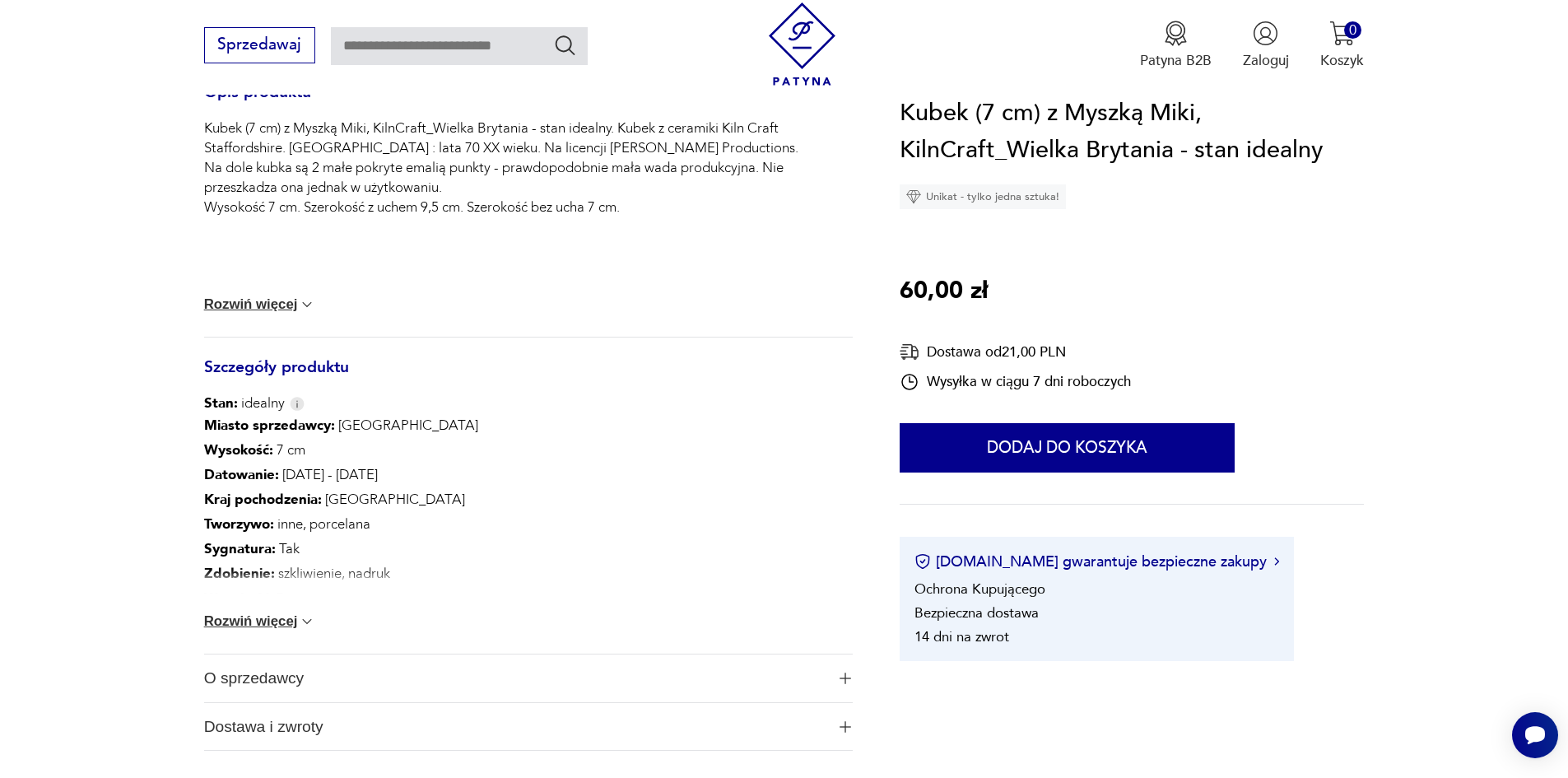
click at [232, 630] on button "Rozwiń więcej" at bounding box center [260, 621] width 112 height 16
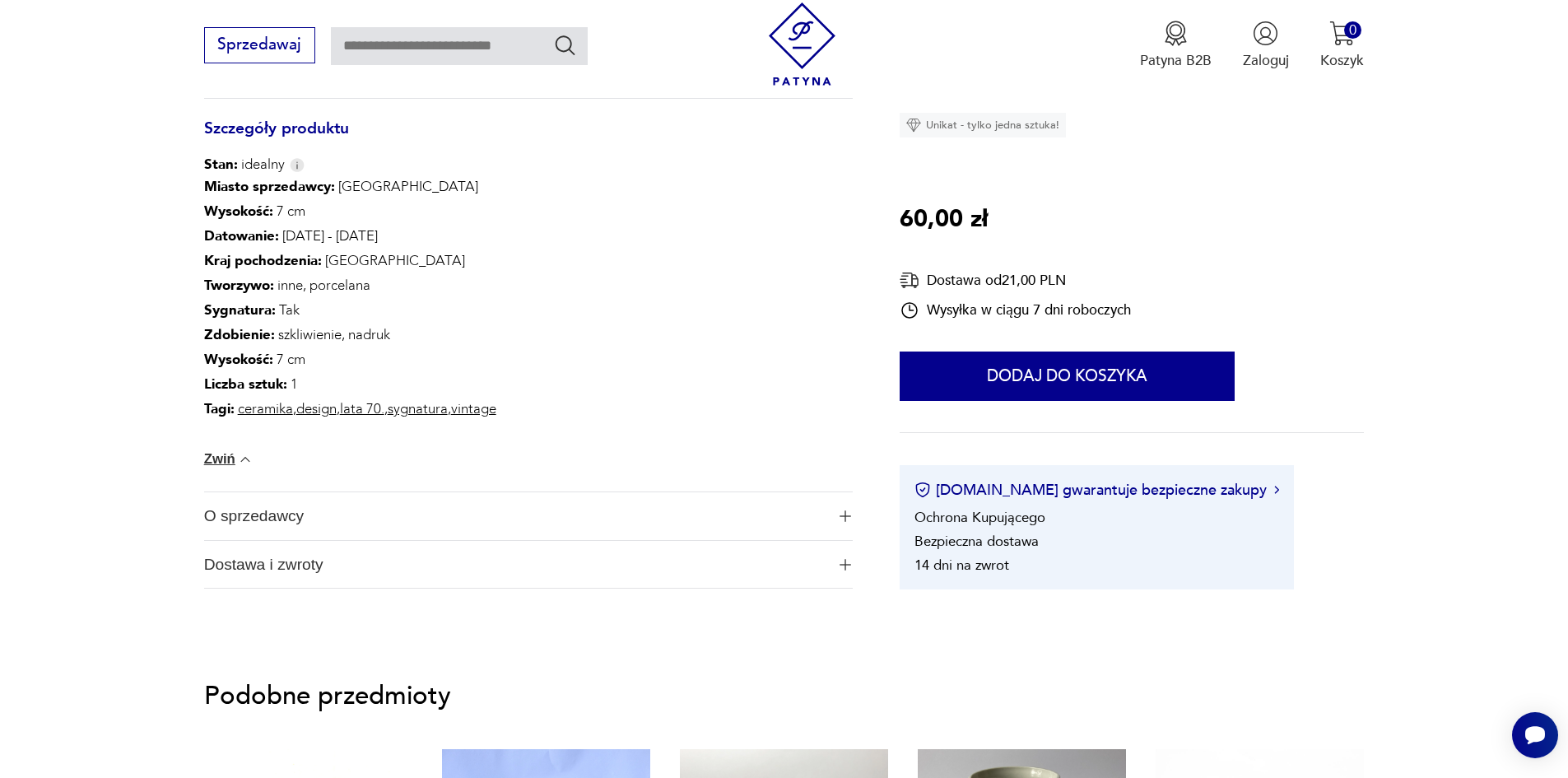
scroll to position [988, 0]
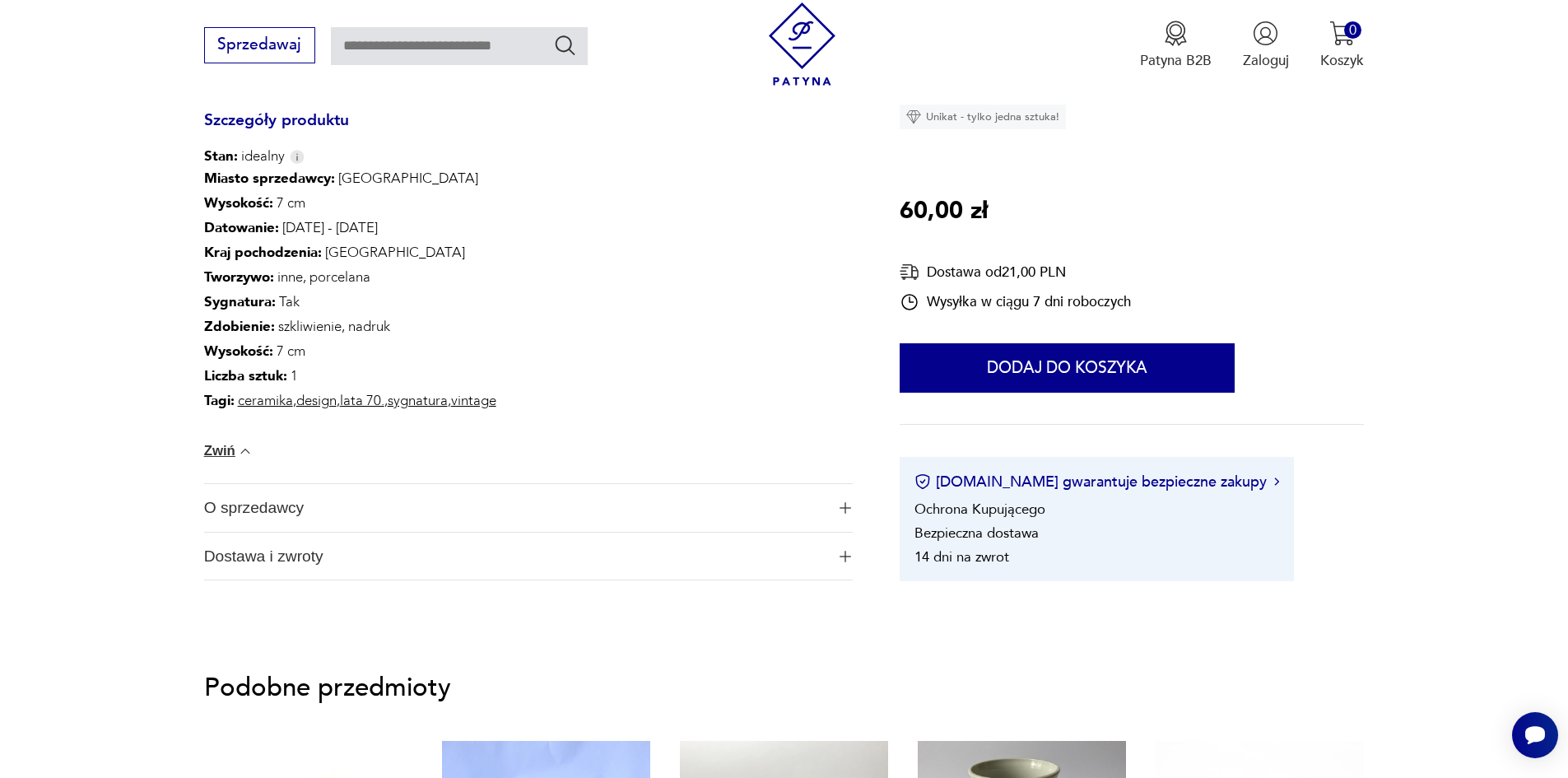
click at [228, 528] on span "O sprzedawcy" at bounding box center [514, 508] width 621 height 48
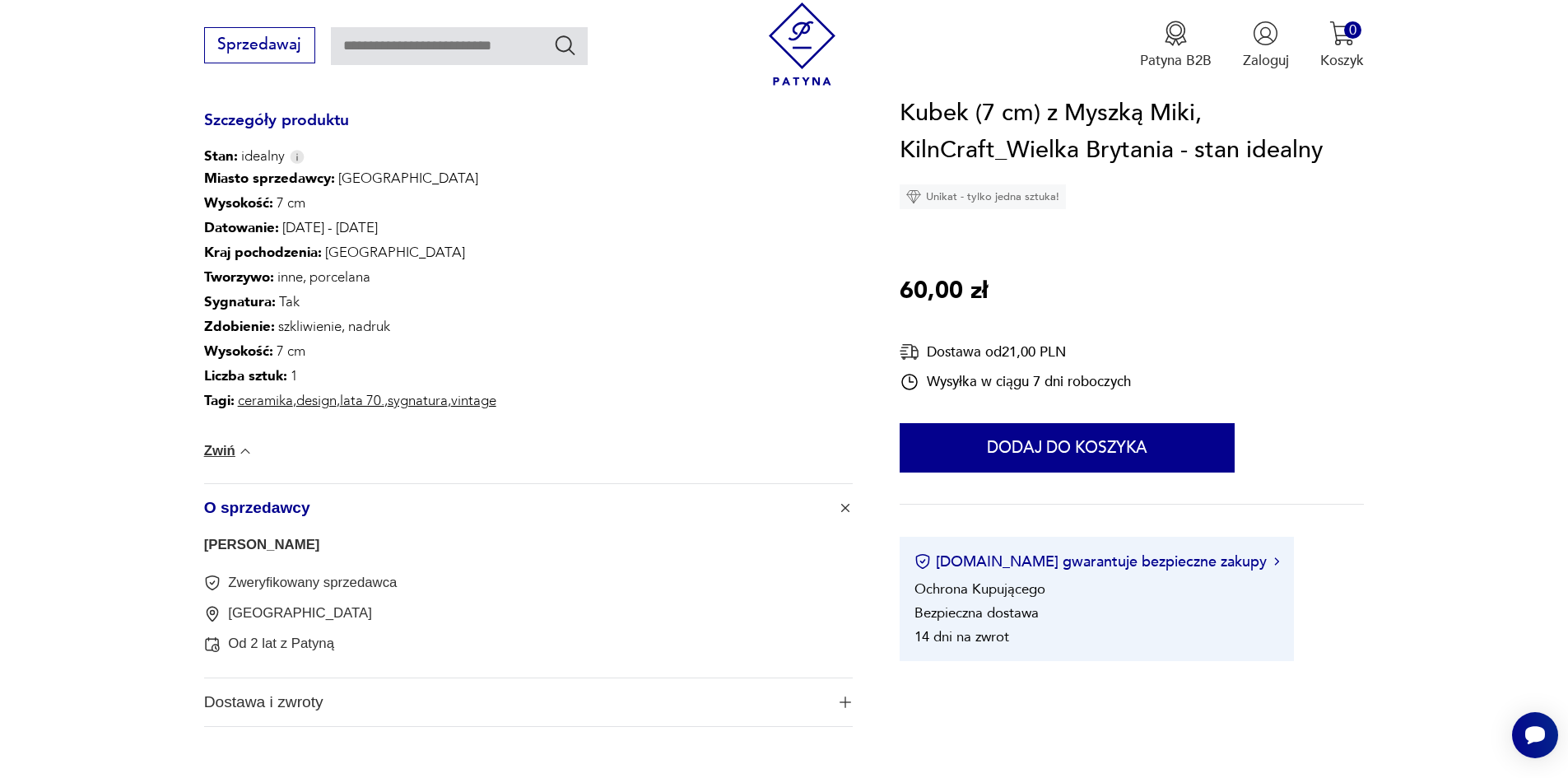
click at [204, 552] on link "Krzysztof" at bounding box center [261, 545] width 116 height 16
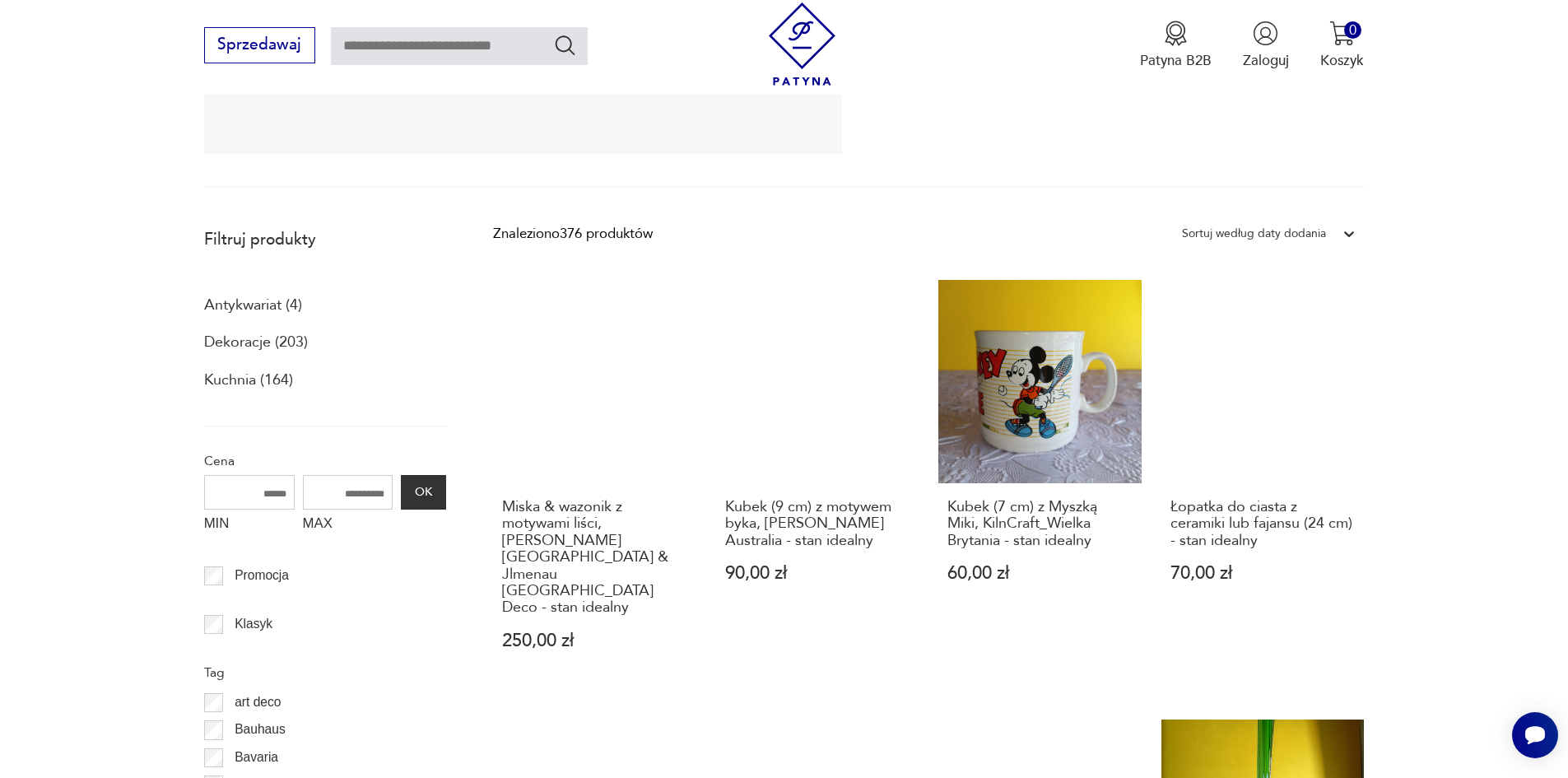
scroll to position [454, 0]
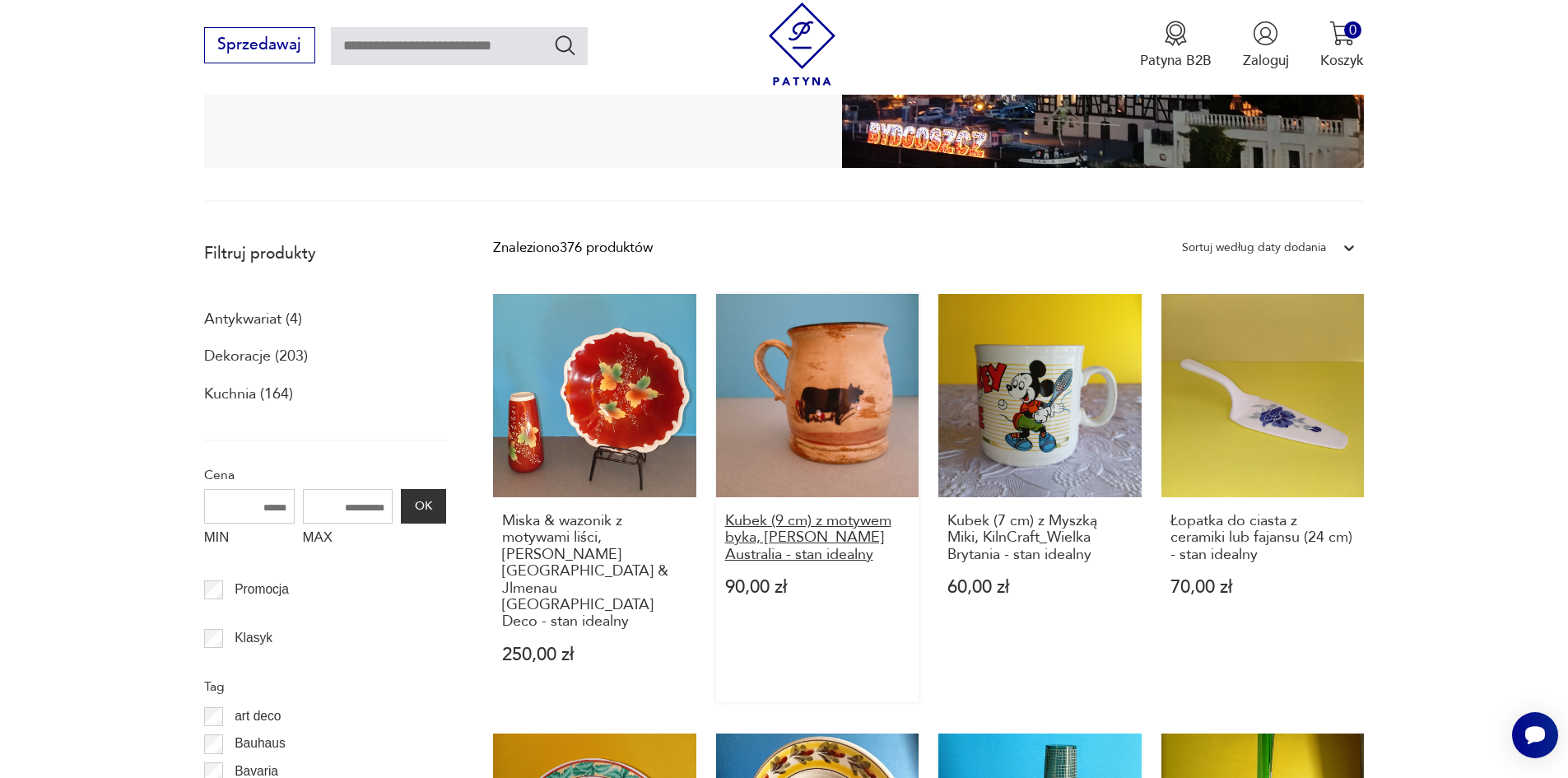
click at [767, 538] on h3 "Kubek (9 cm) z motywem byka, Robert Gordon Pottery Australia - stan idealny" at bounding box center [818, 537] width 185 height 50
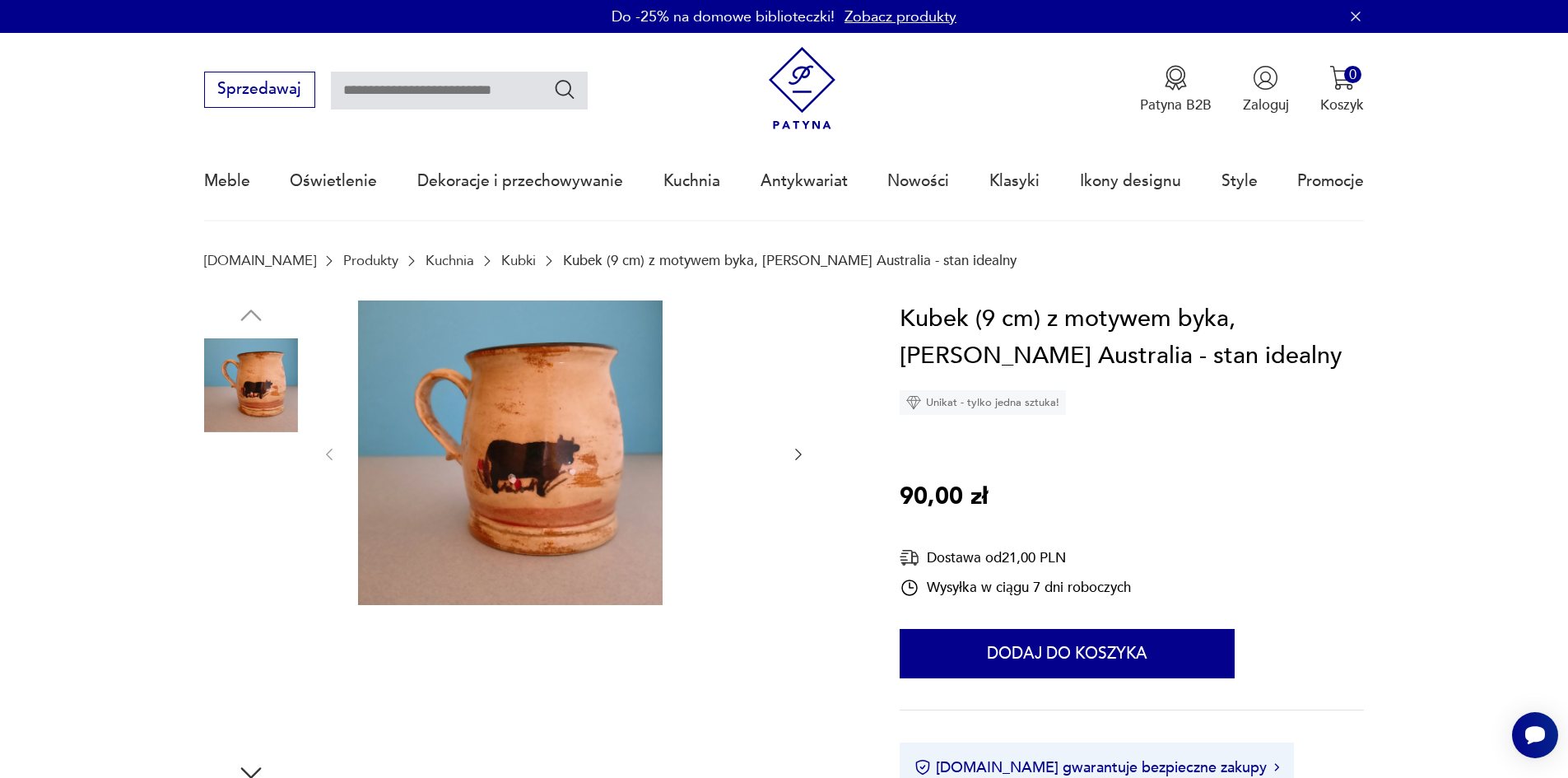
click at [231, 482] on img at bounding box center [250, 489] width 93 height 93
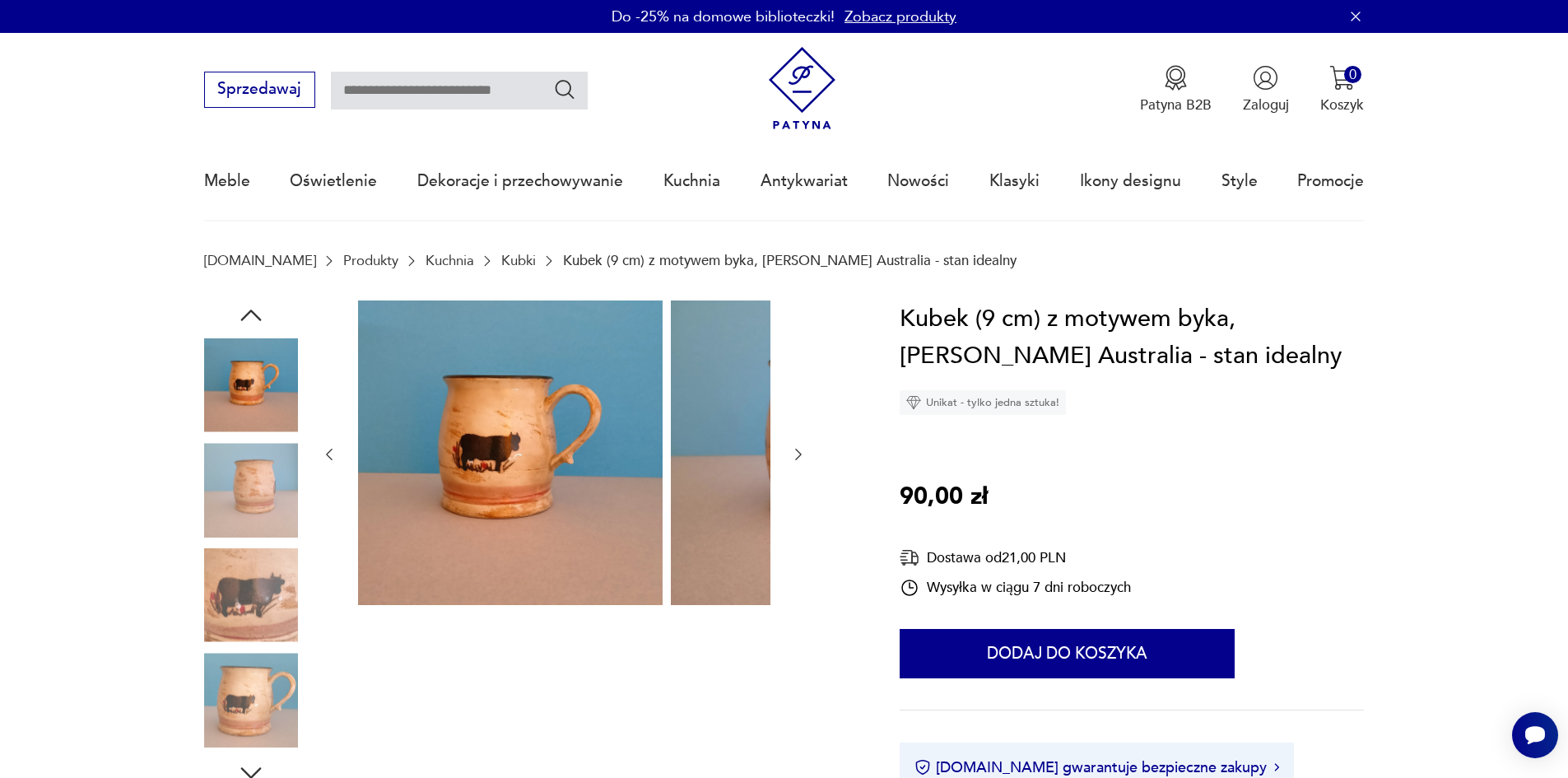
click at [221, 527] on img at bounding box center [250, 489] width 93 height 93
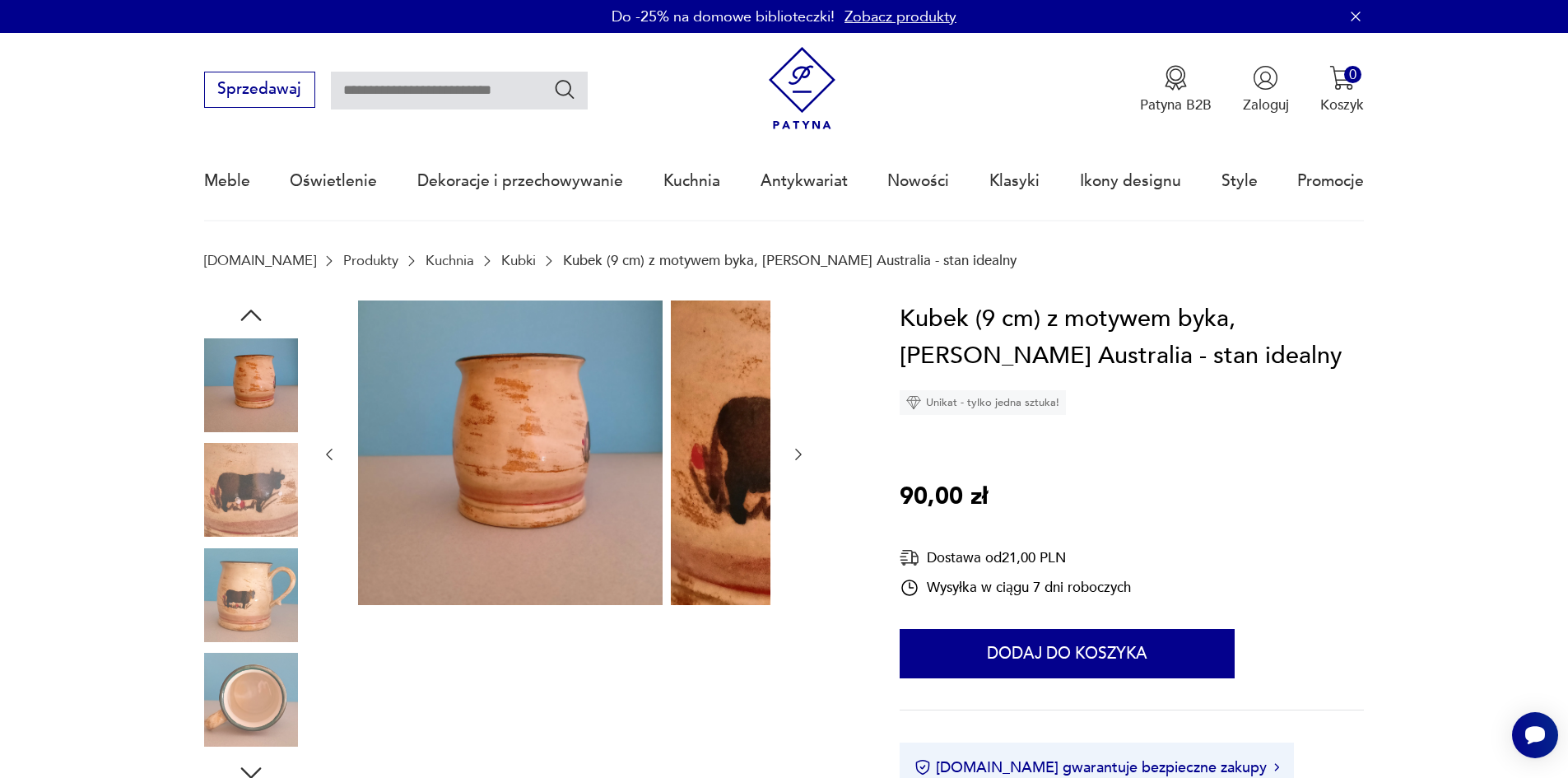
click at [214, 537] on img at bounding box center [250, 489] width 93 height 93
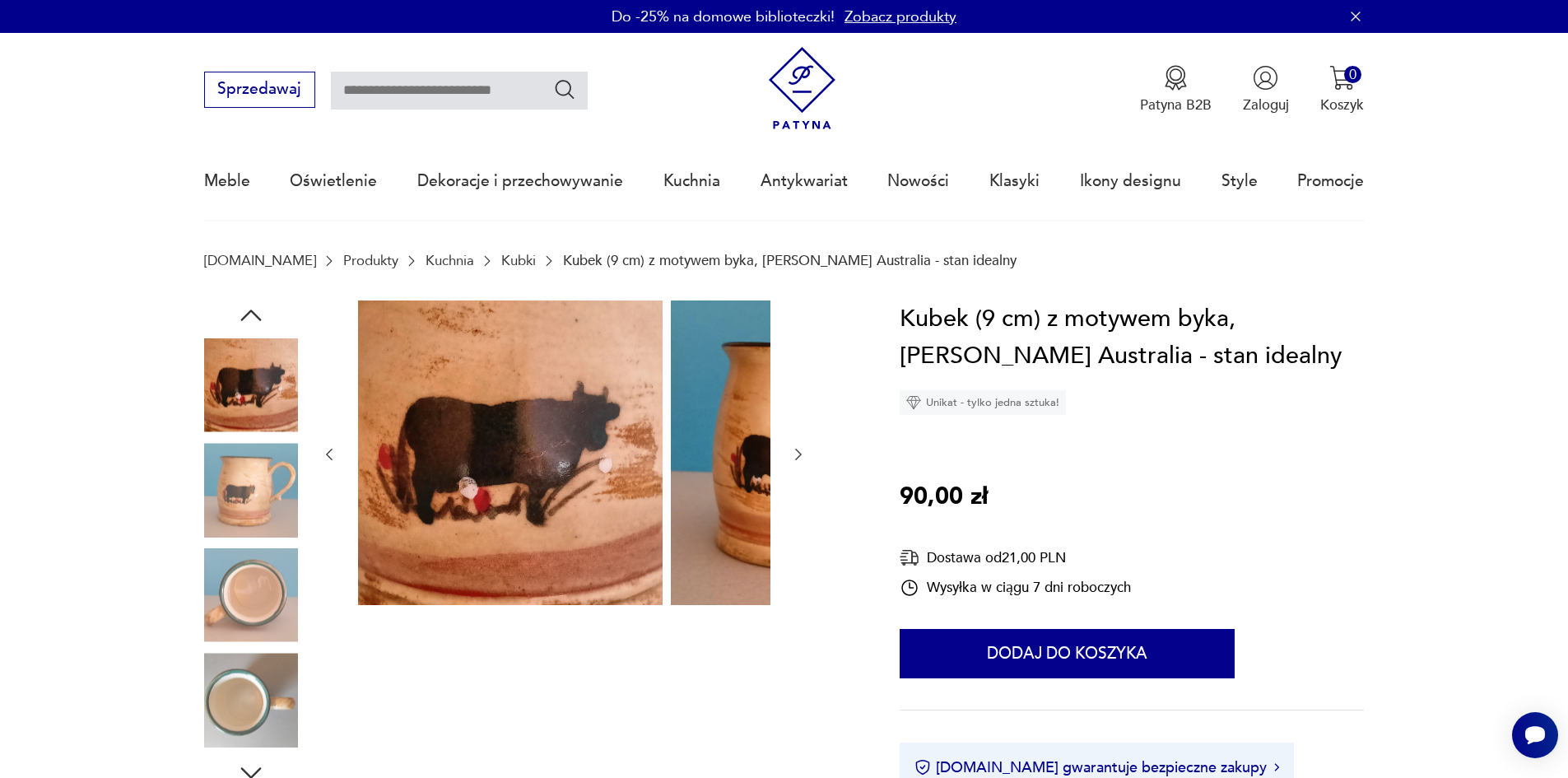
click at [206, 516] on img at bounding box center [250, 489] width 93 height 93
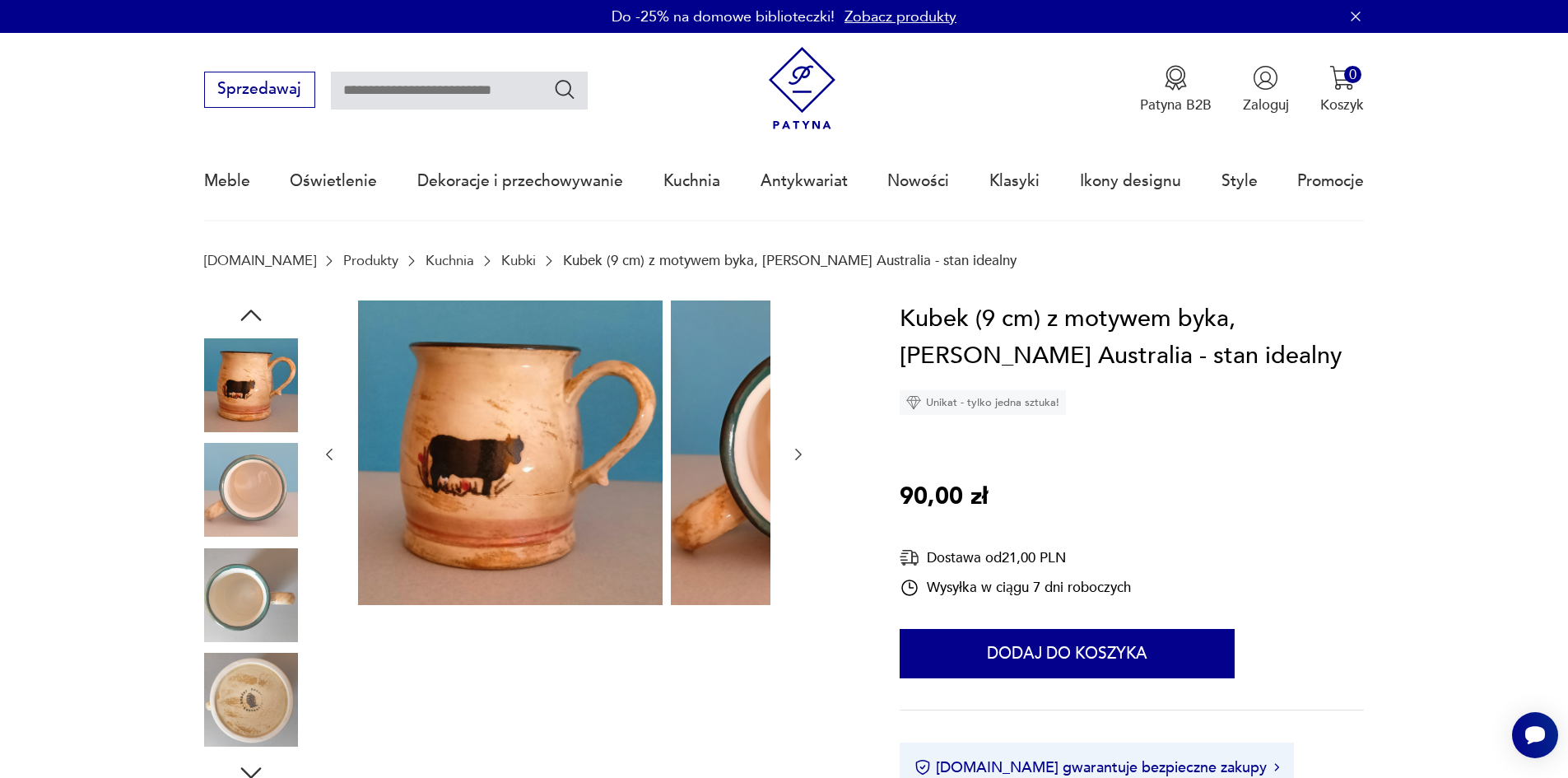
click at [222, 551] on div at bounding box center [250, 544] width 93 height 412
click at [238, 585] on img at bounding box center [250, 595] width 93 height 93
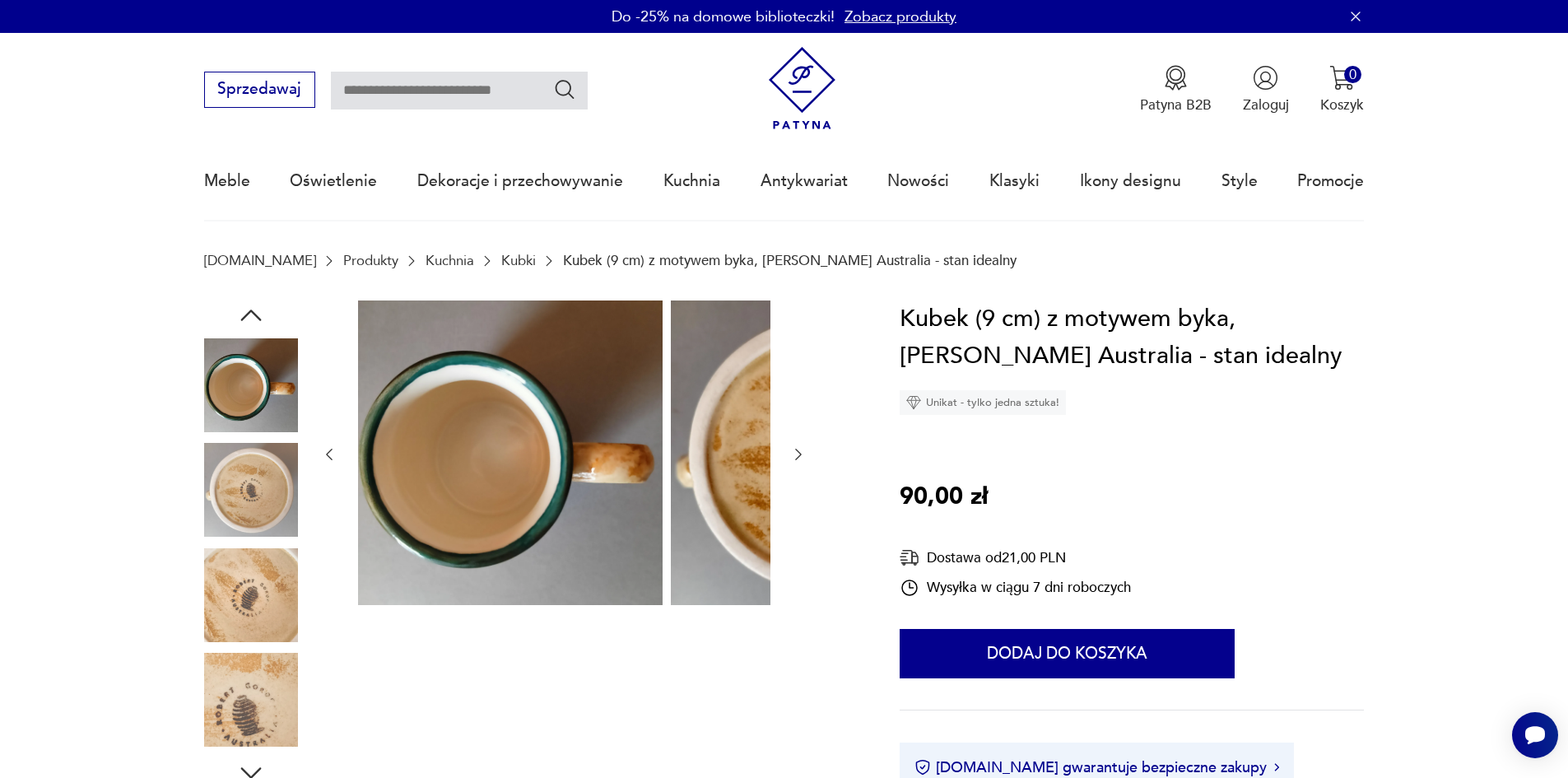
click at [229, 594] on img at bounding box center [250, 595] width 93 height 93
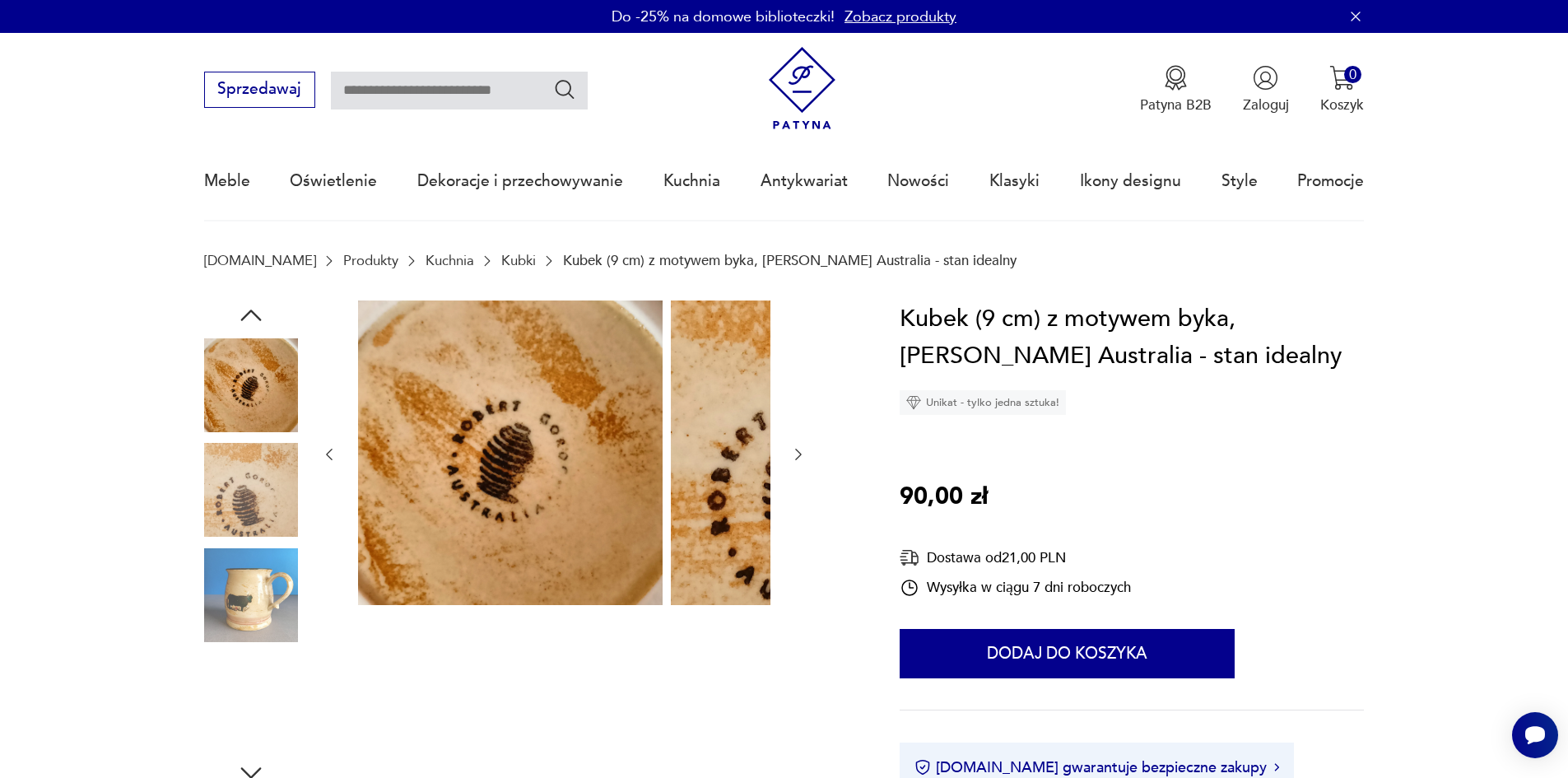
click at [232, 589] on img at bounding box center [250, 595] width 93 height 93
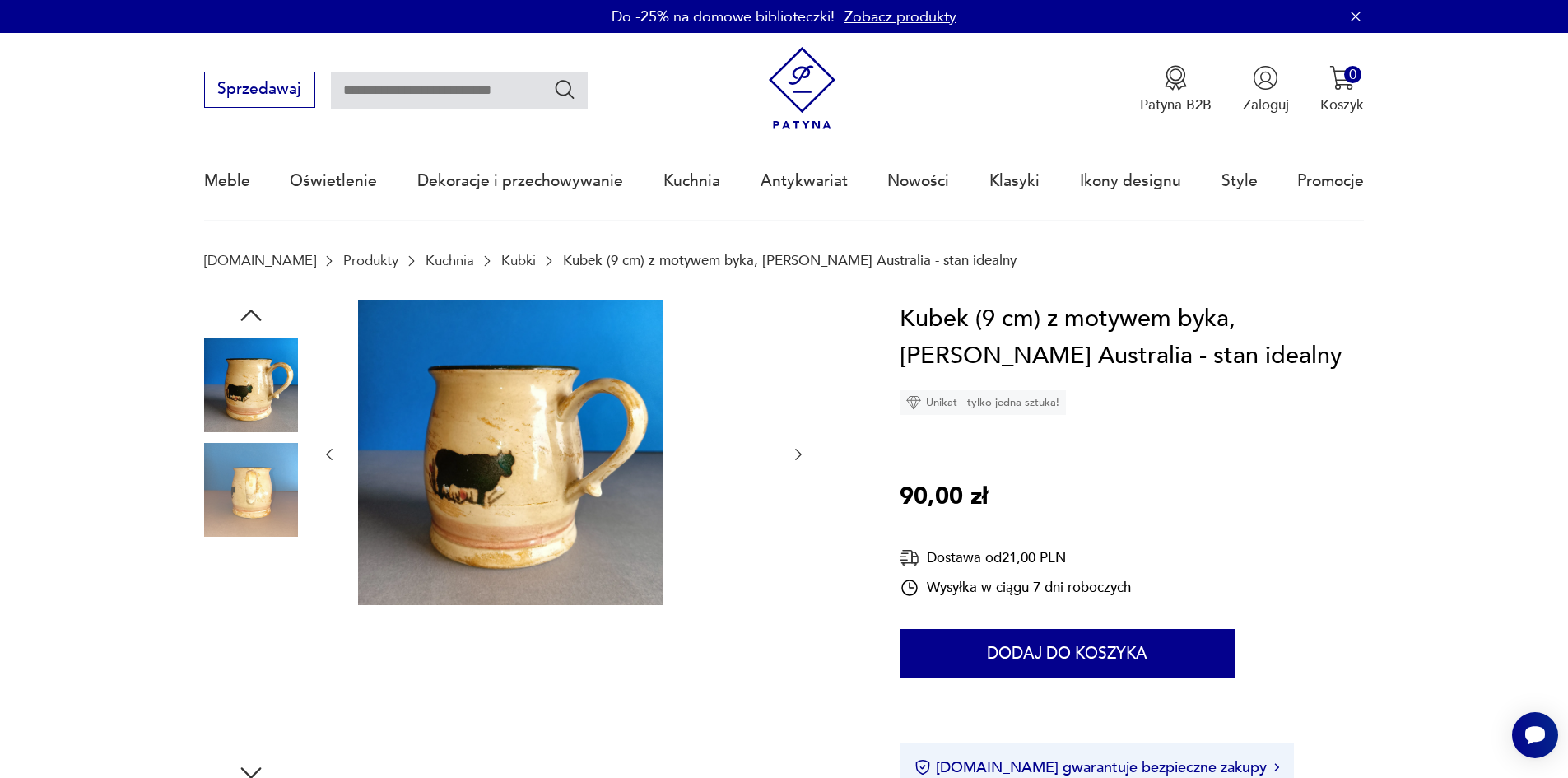
click at [231, 617] on img at bounding box center [250, 595] width 93 height 93
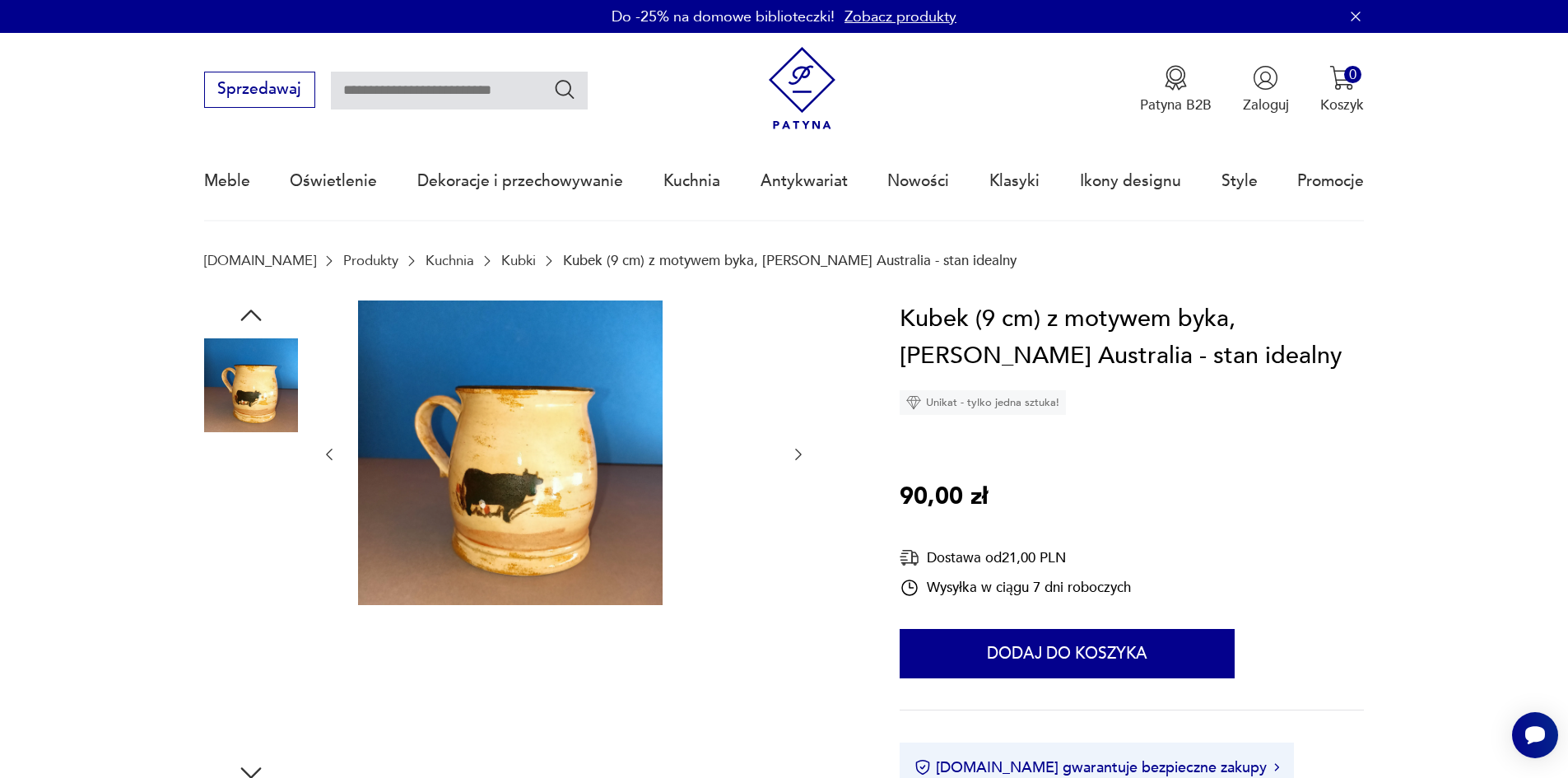
click at [223, 609] on img at bounding box center [250, 595] width 93 height 93
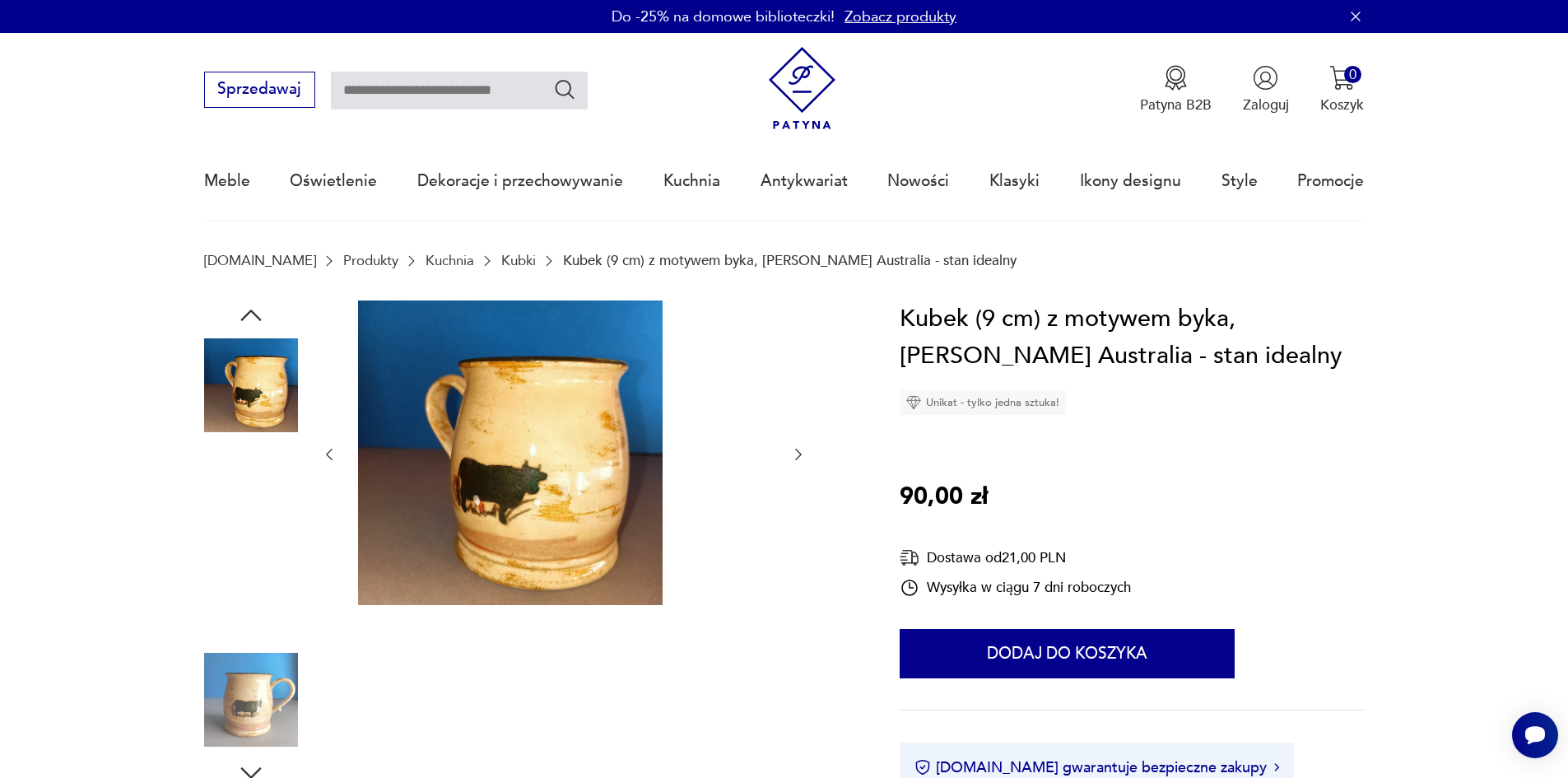
click at [221, 603] on img at bounding box center [250, 595] width 93 height 93
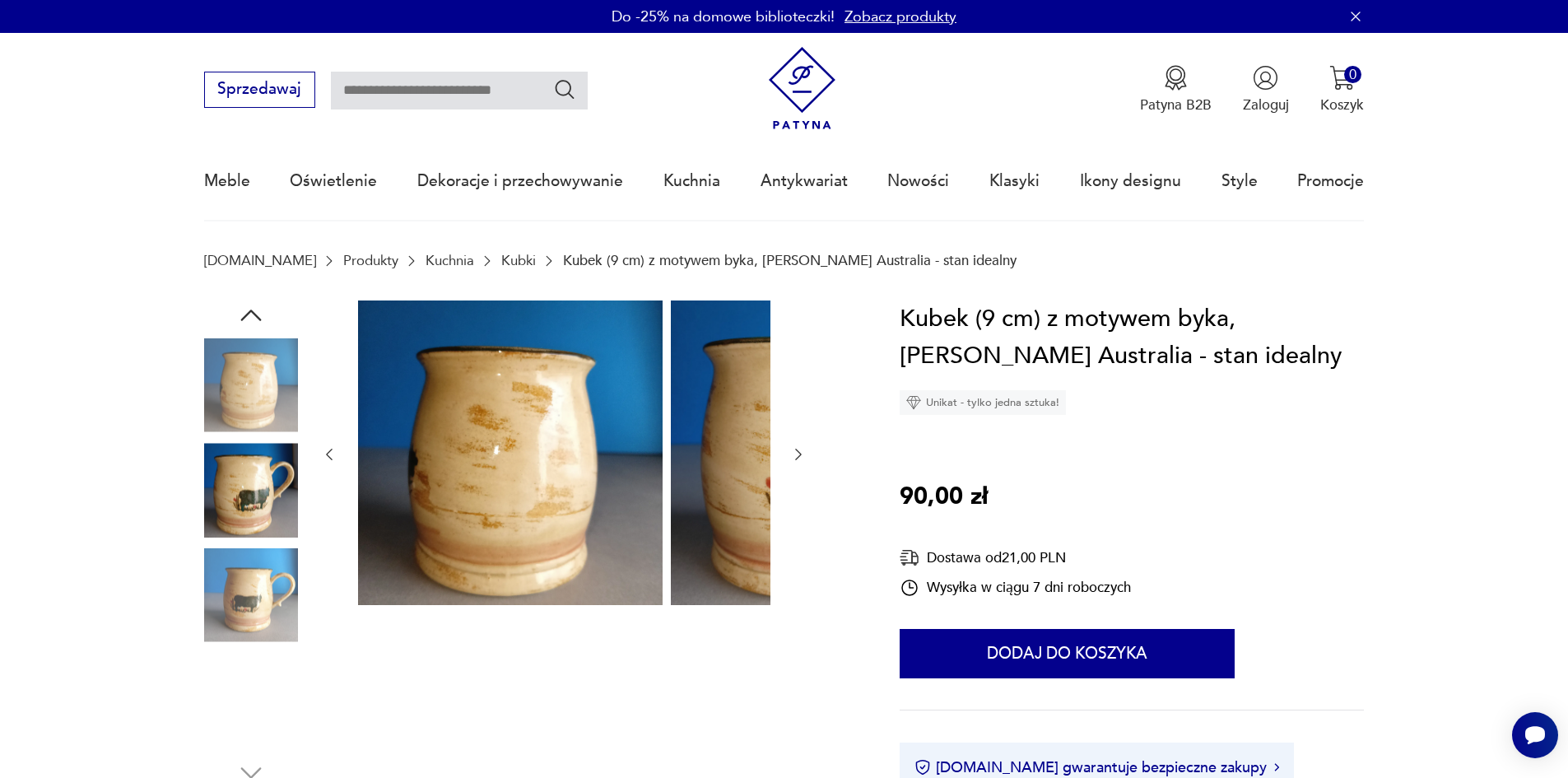
click at [246, 642] on img at bounding box center [250, 595] width 93 height 93
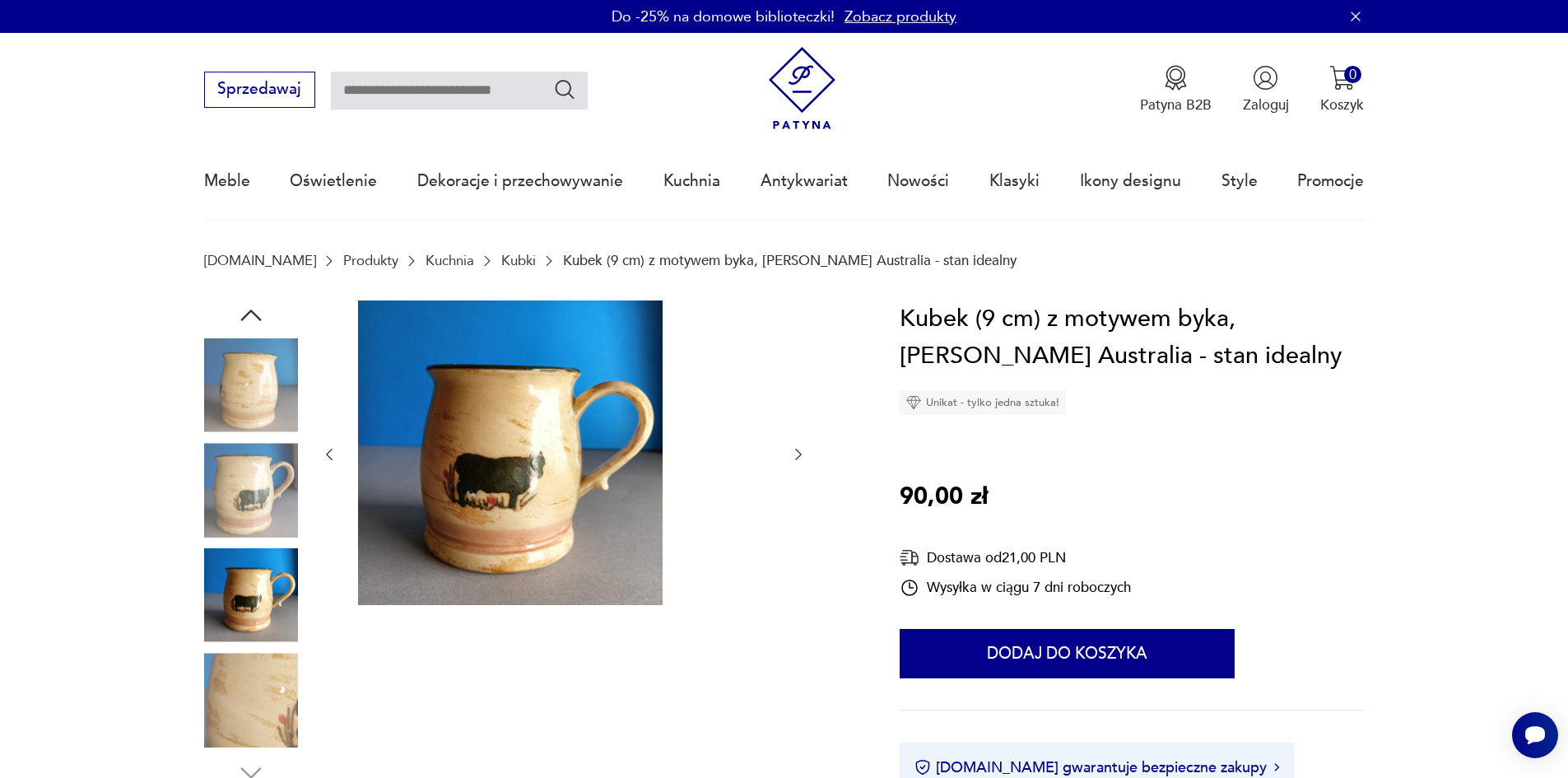
click at [258, 679] on img at bounding box center [250, 700] width 93 height 93
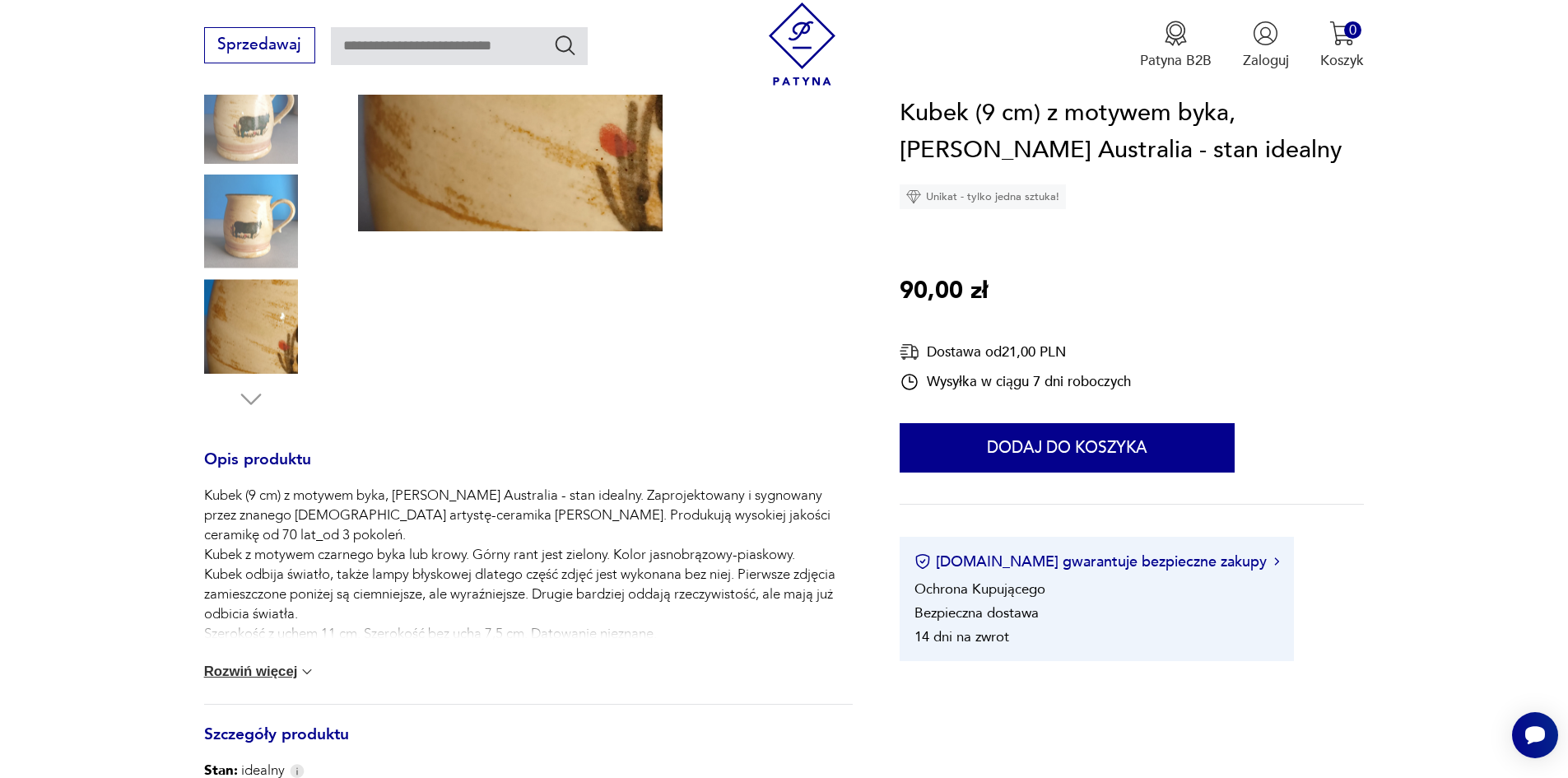
scroll to position [412, 0]
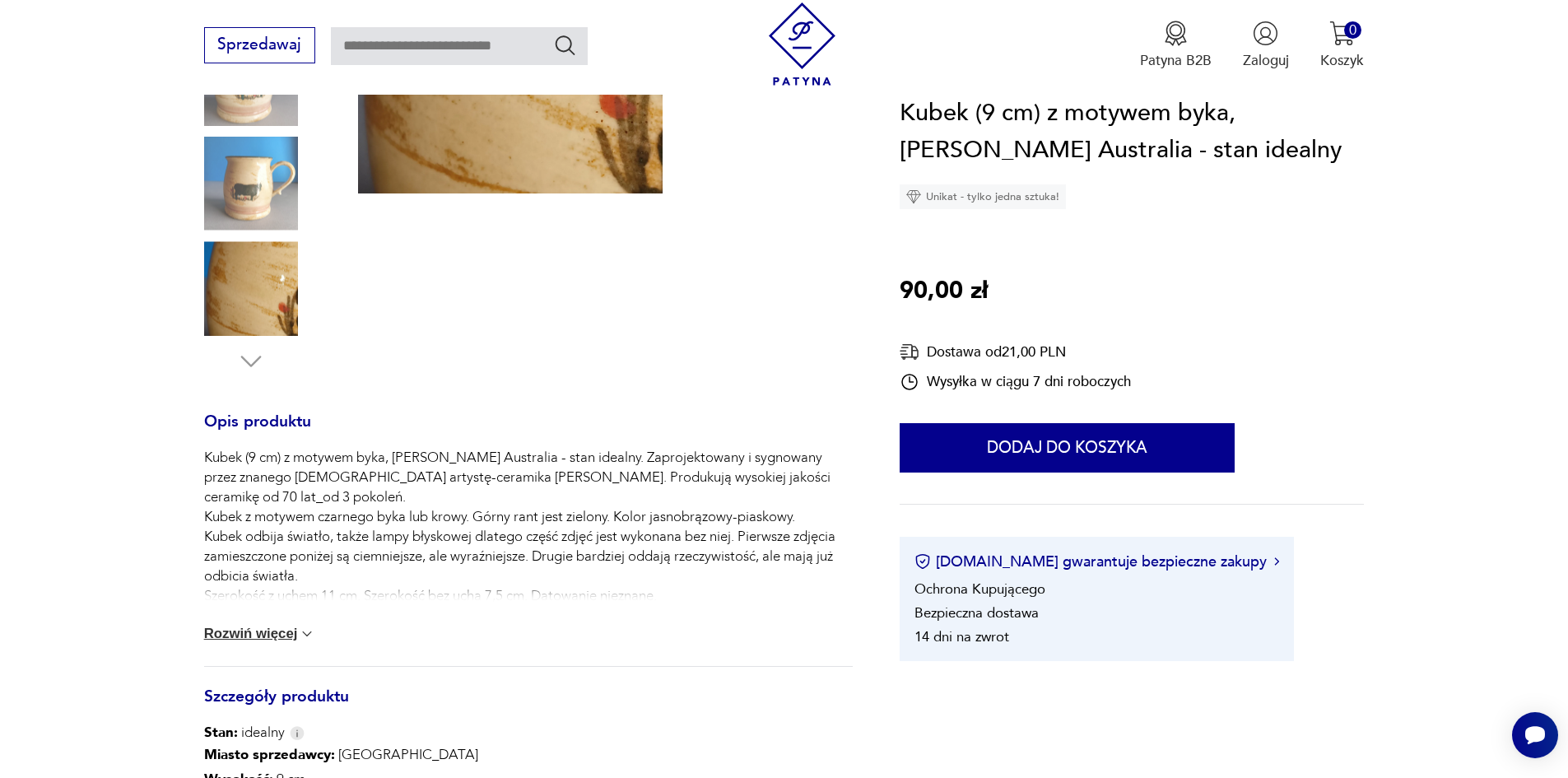
click at [350, 39] on input "text" at bounding box center [460, 46] width 257 height 38
type input "******"
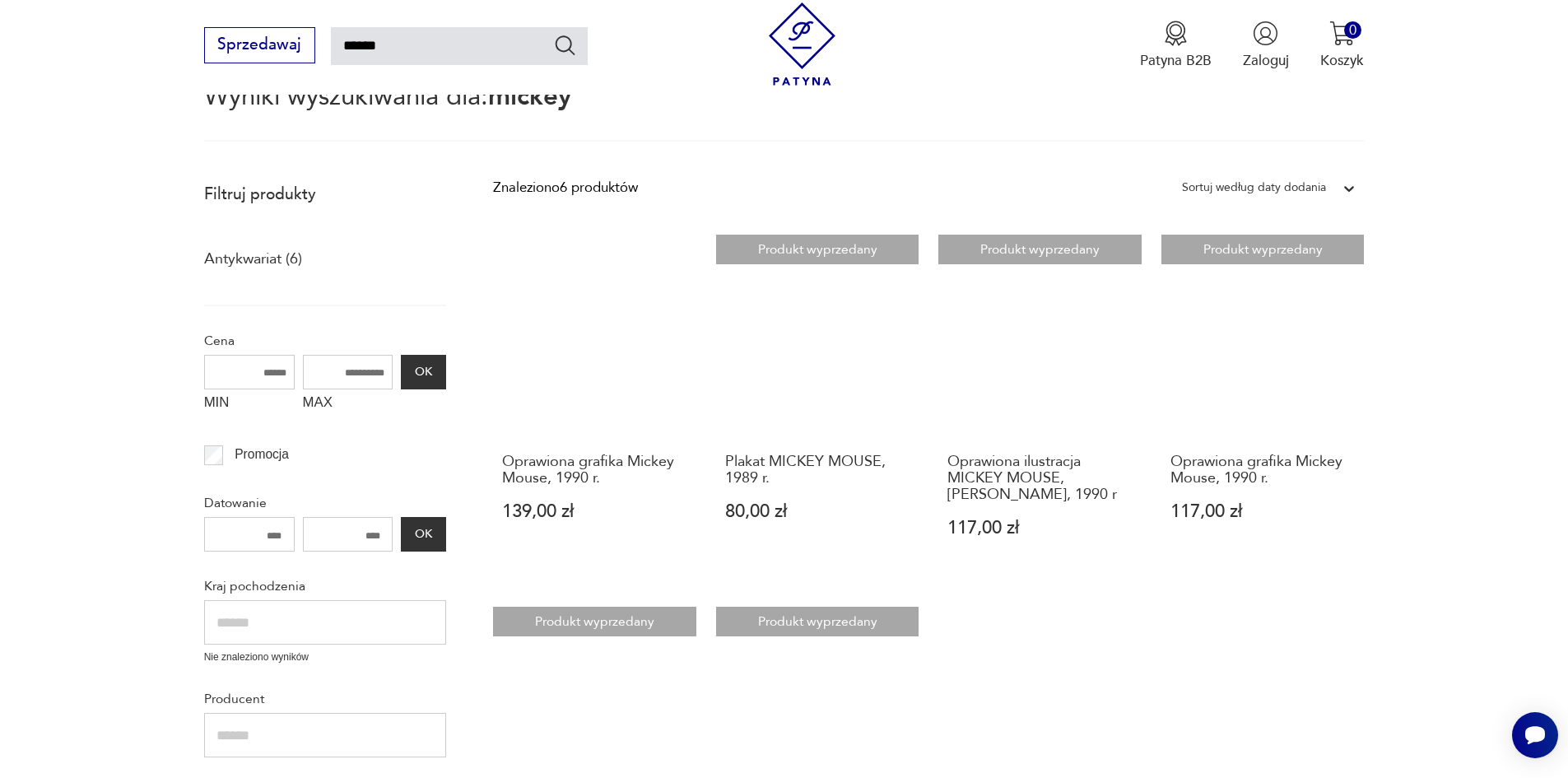
scroll to position [104, 0]
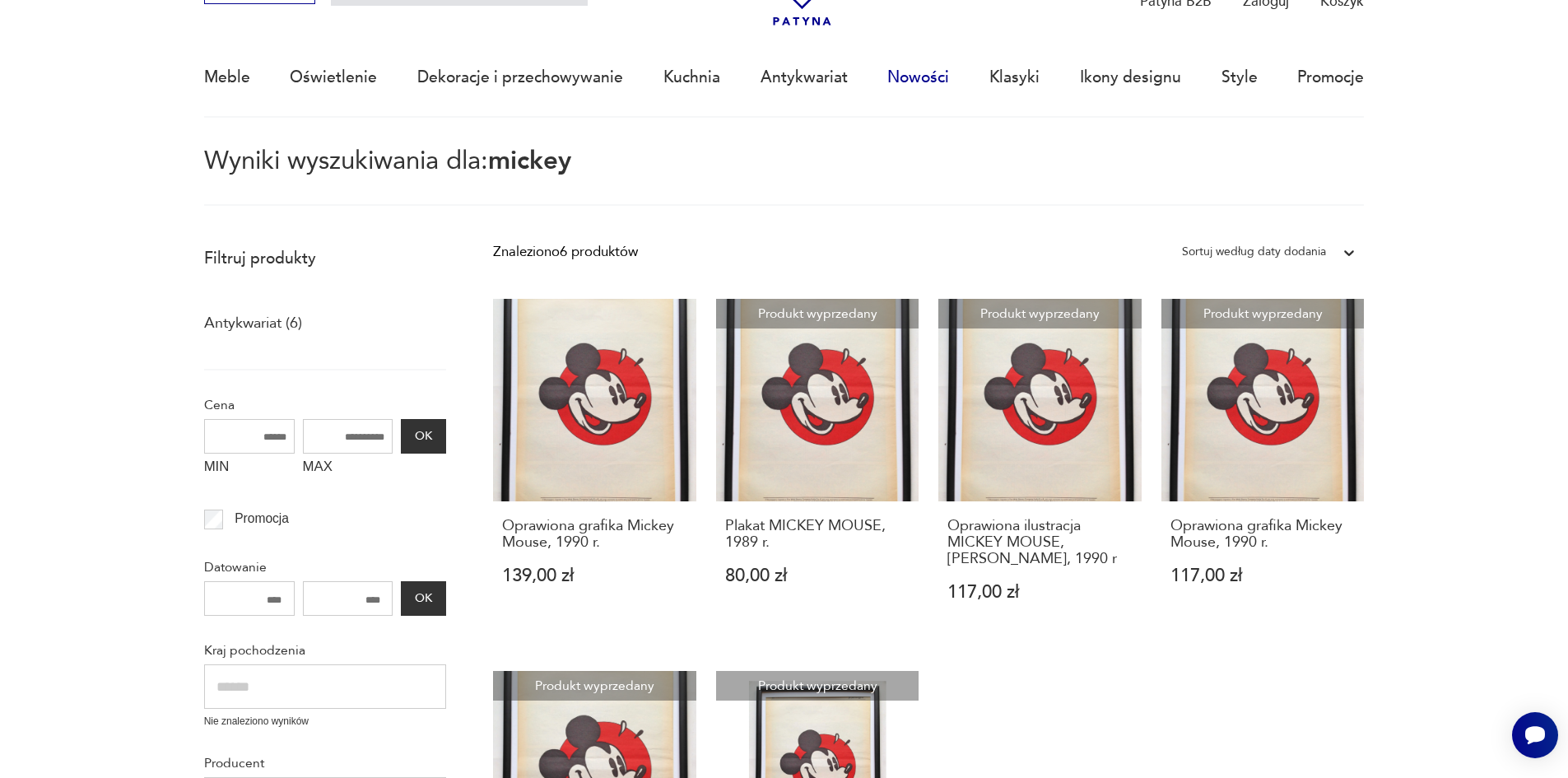
click at [942, 74] on link "Nowości" at bounding box center [918, 77] width 61 height 76
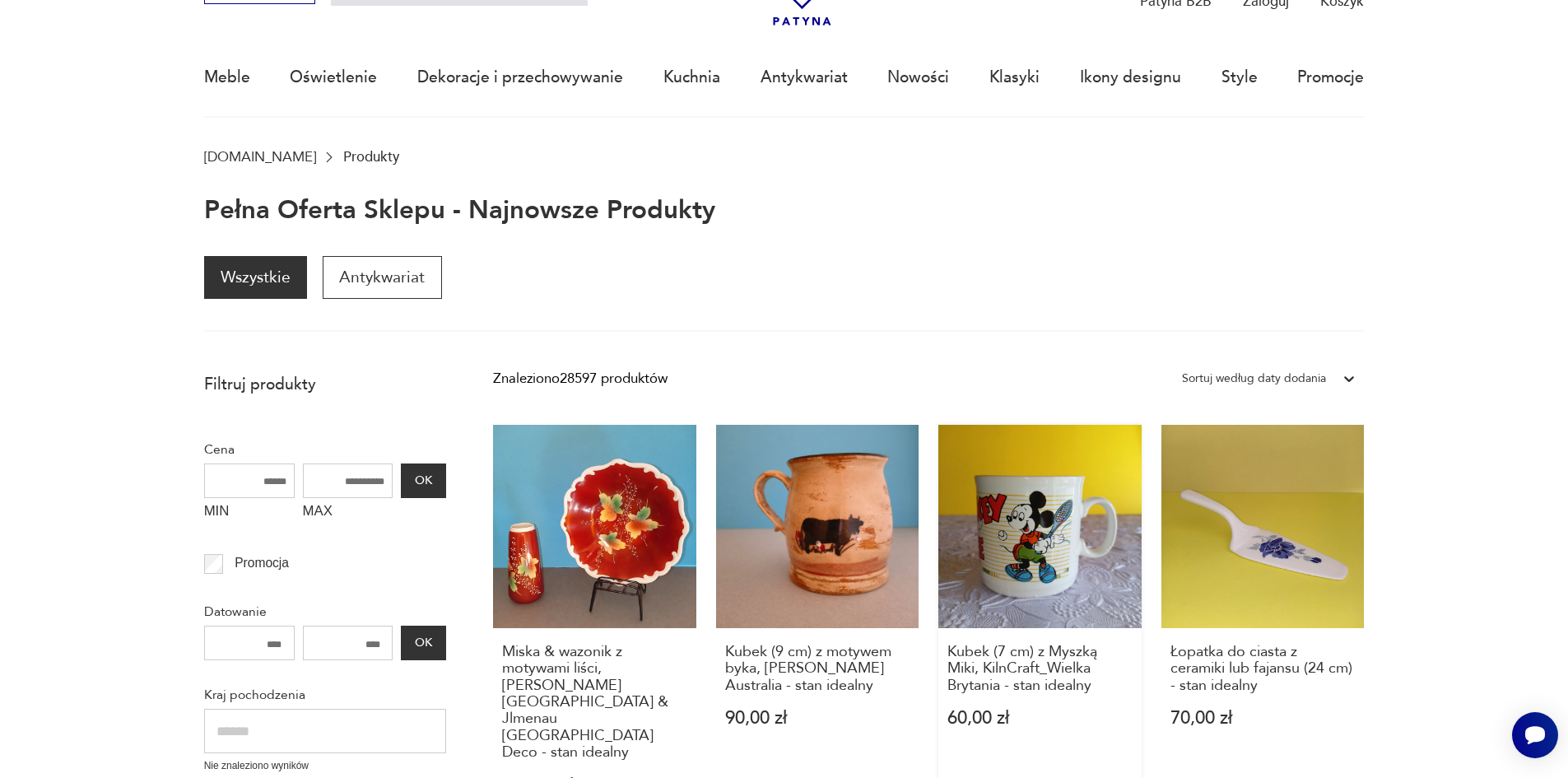
click at [943, 543] on link "Kubek (7 cm) z Myszką Miki, KilnCraft_Wielka Brytania - stan idealny 60,00 zł" at bounding box center [1039, 629] width 203 height 409
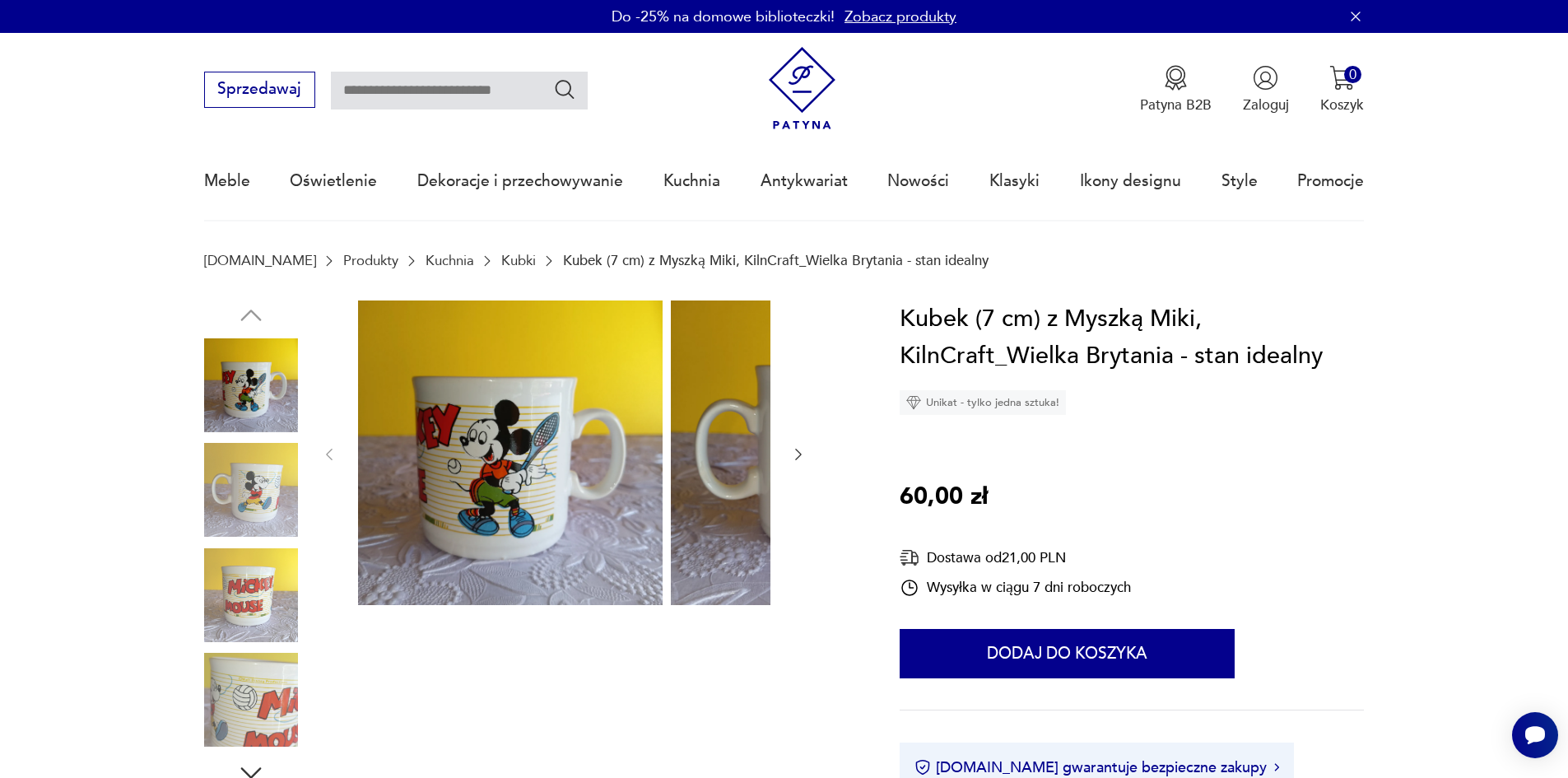
click at [435, 98] on input "text" at bounding box center [460, 91] width 257 height 38
type input "****"
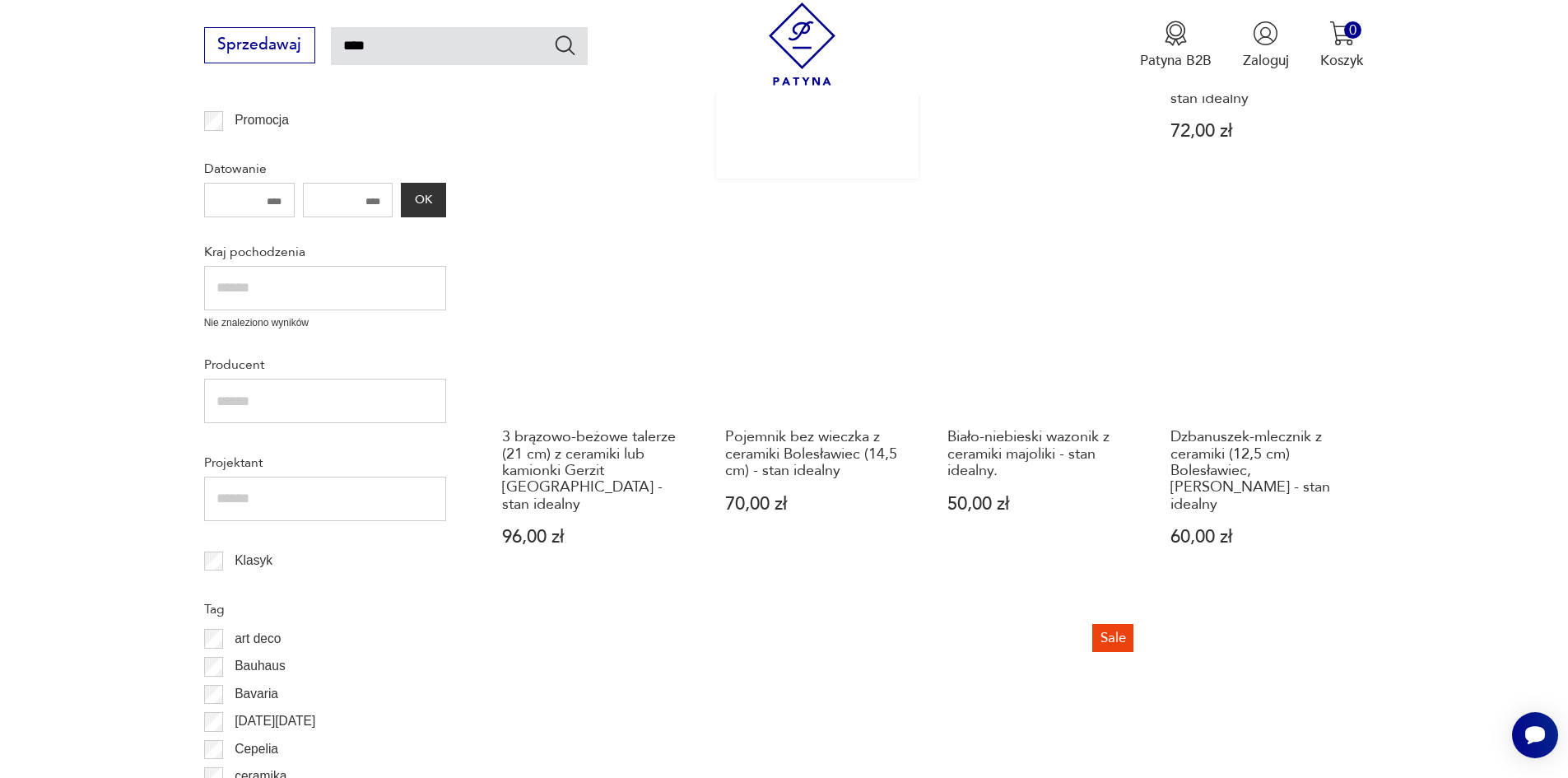
scroll to position [598, 0]
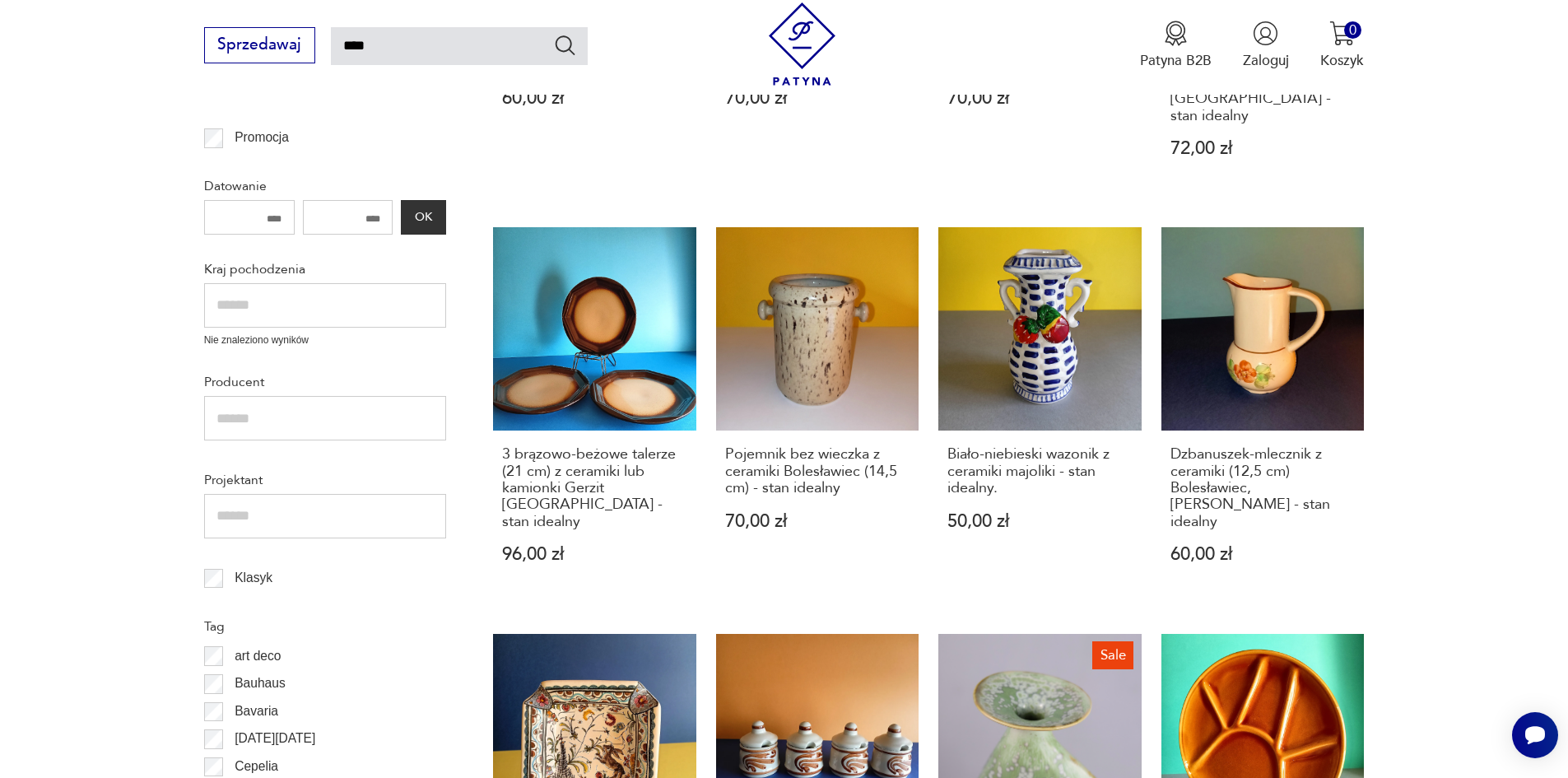
drag, startPoint x: 354, startPoint y: 49, endPoint x: 155, endPoint y: 40, distance: 199.2
click at [155, 40] on div "Sprzedawaj **** Patyna B2B Zaloguj 0 Koszyk Twój koszyk ( 0 ) Brak produktów w …" at bounding box center [784, 47] width 1568 height 94
type input "******"
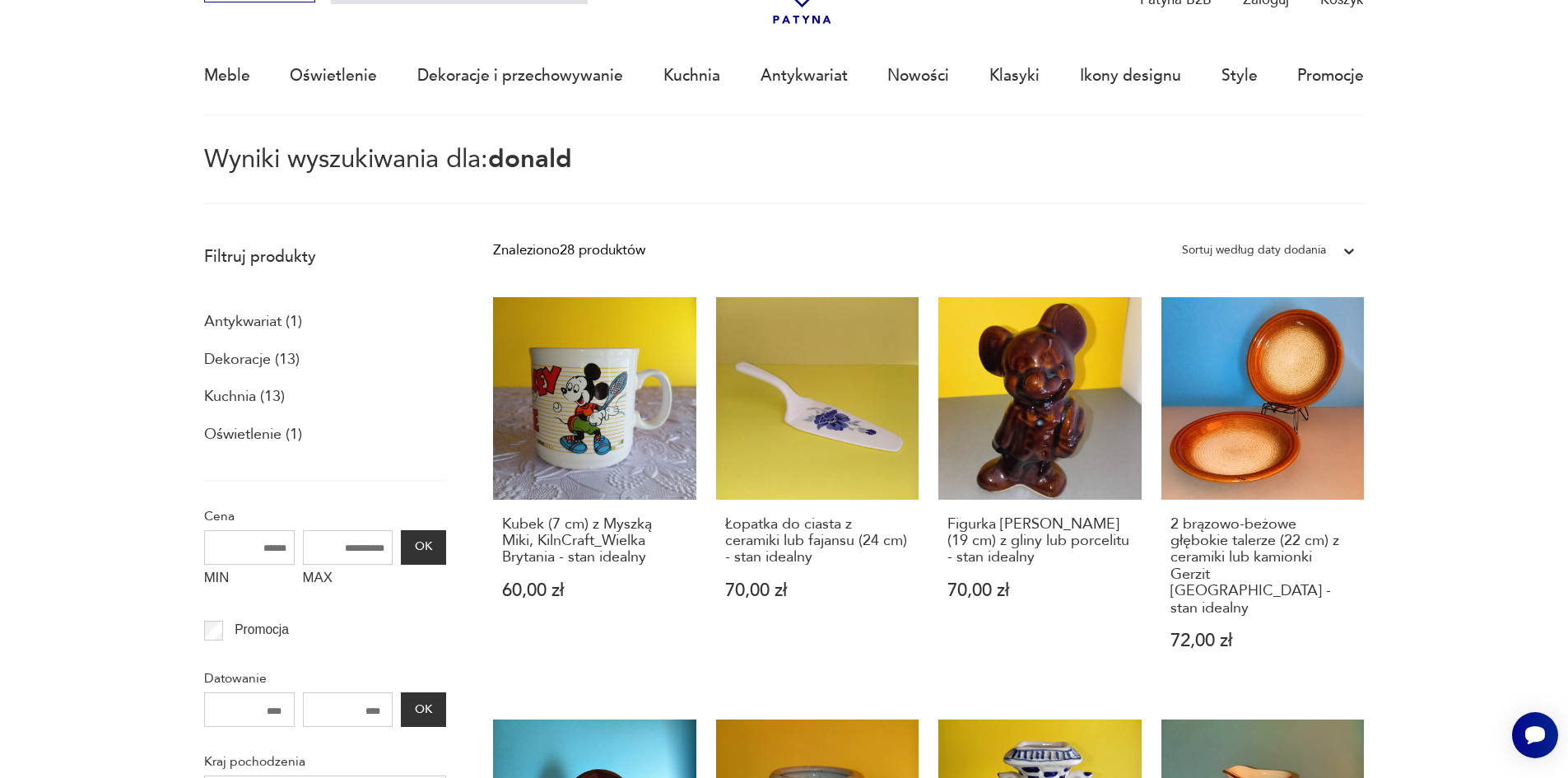
scroll to position [104, 0]
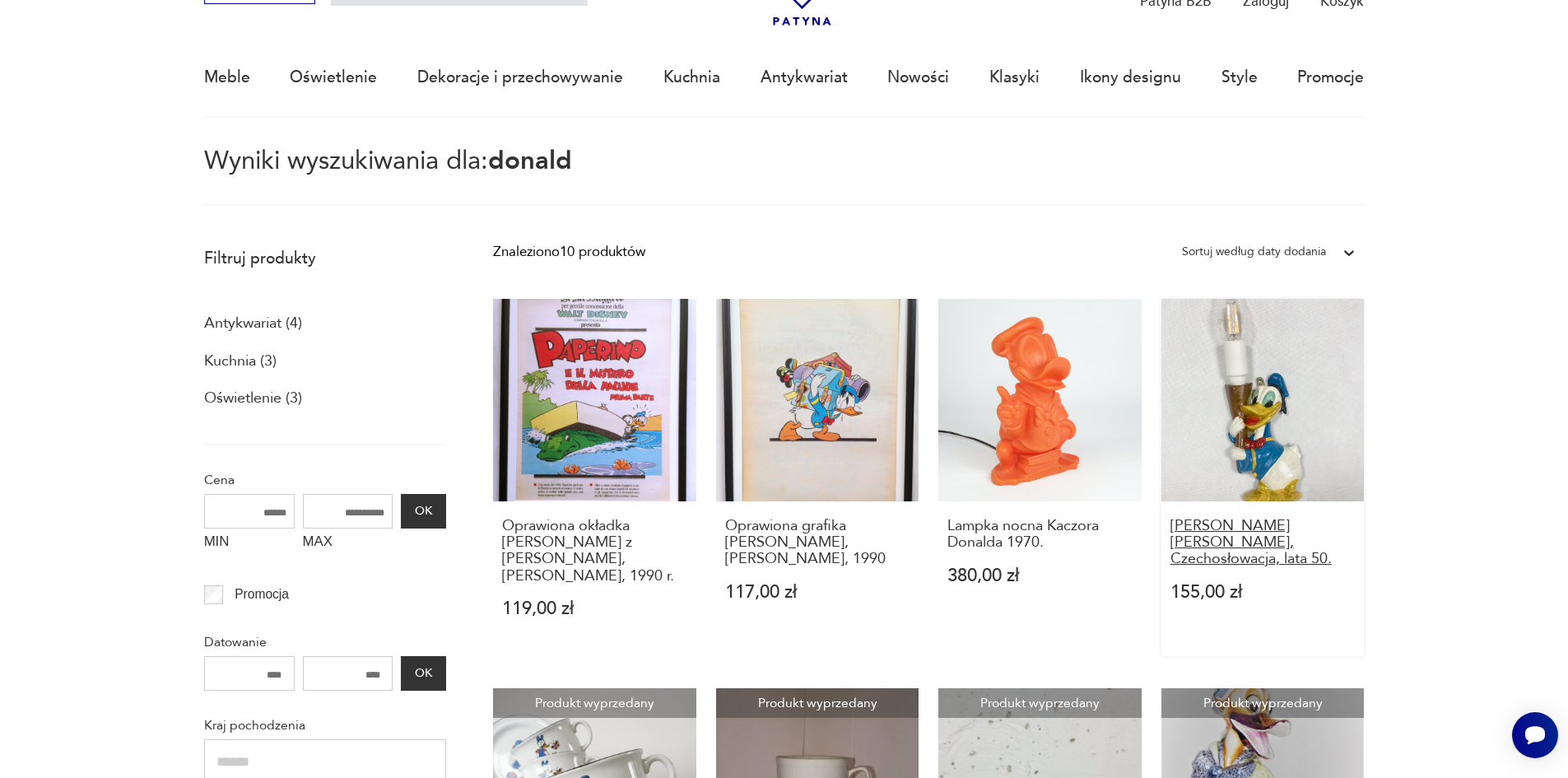
click at [1171, 518] on h3 "Kinkiet Kaczor Donald, Czechosłowacja, lata 50." at bounding box center [1263, 543] width 185 height 50
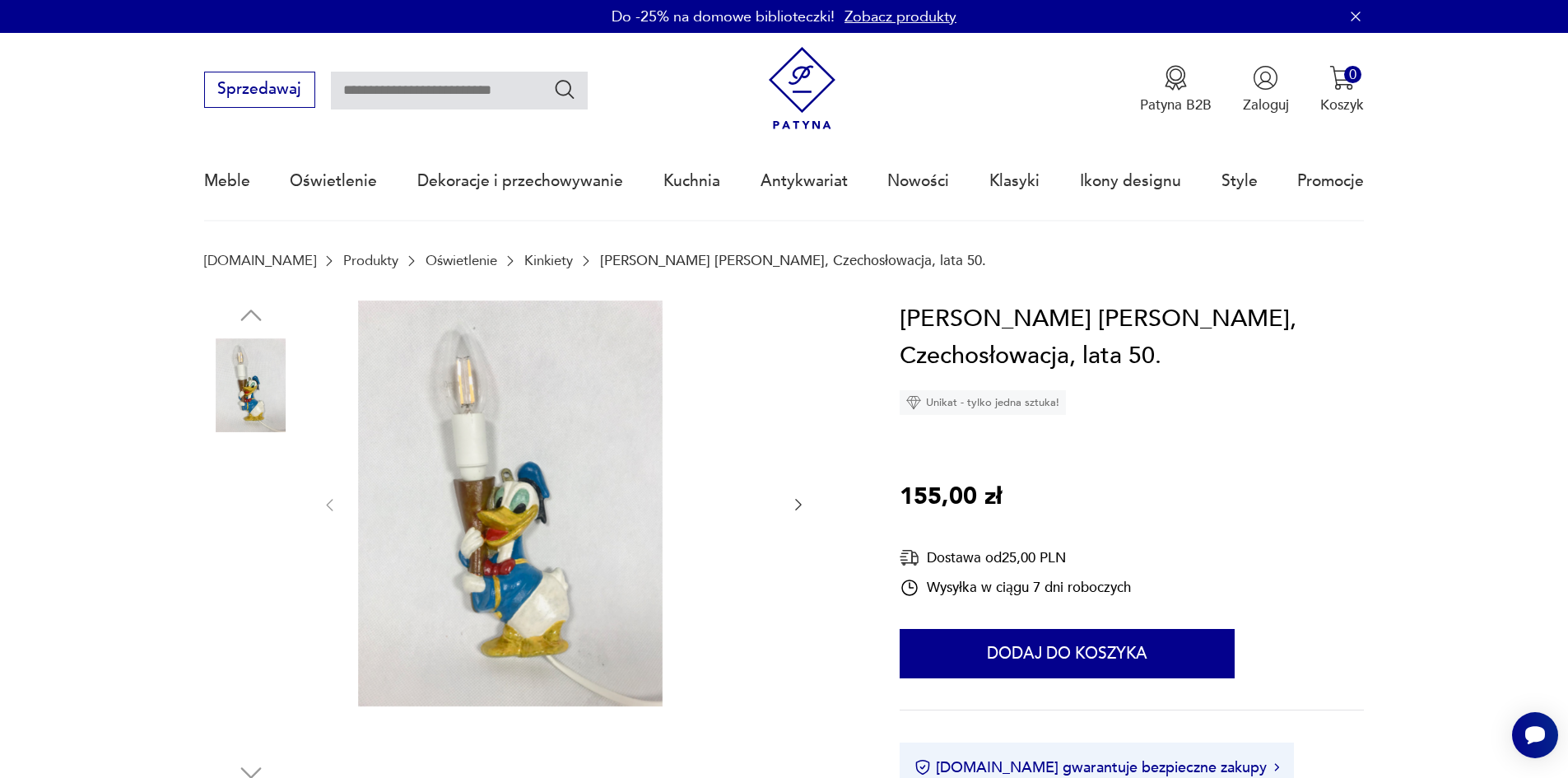
click at [234, 490] on img at bounding box center [250, 489] width 93 height 93
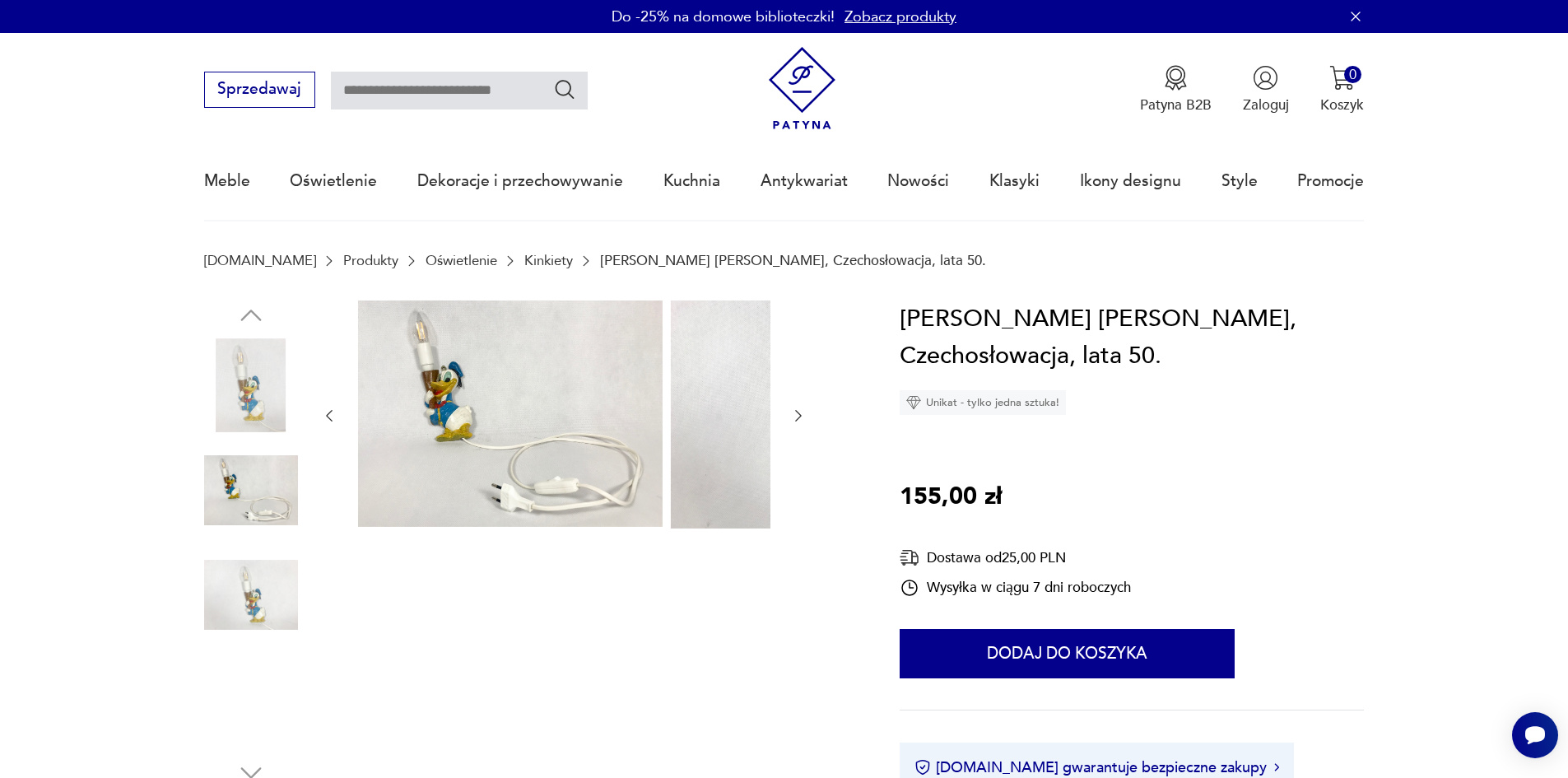
click at [215, 590] on img at bounding box center [250, 595] width 93 height 93
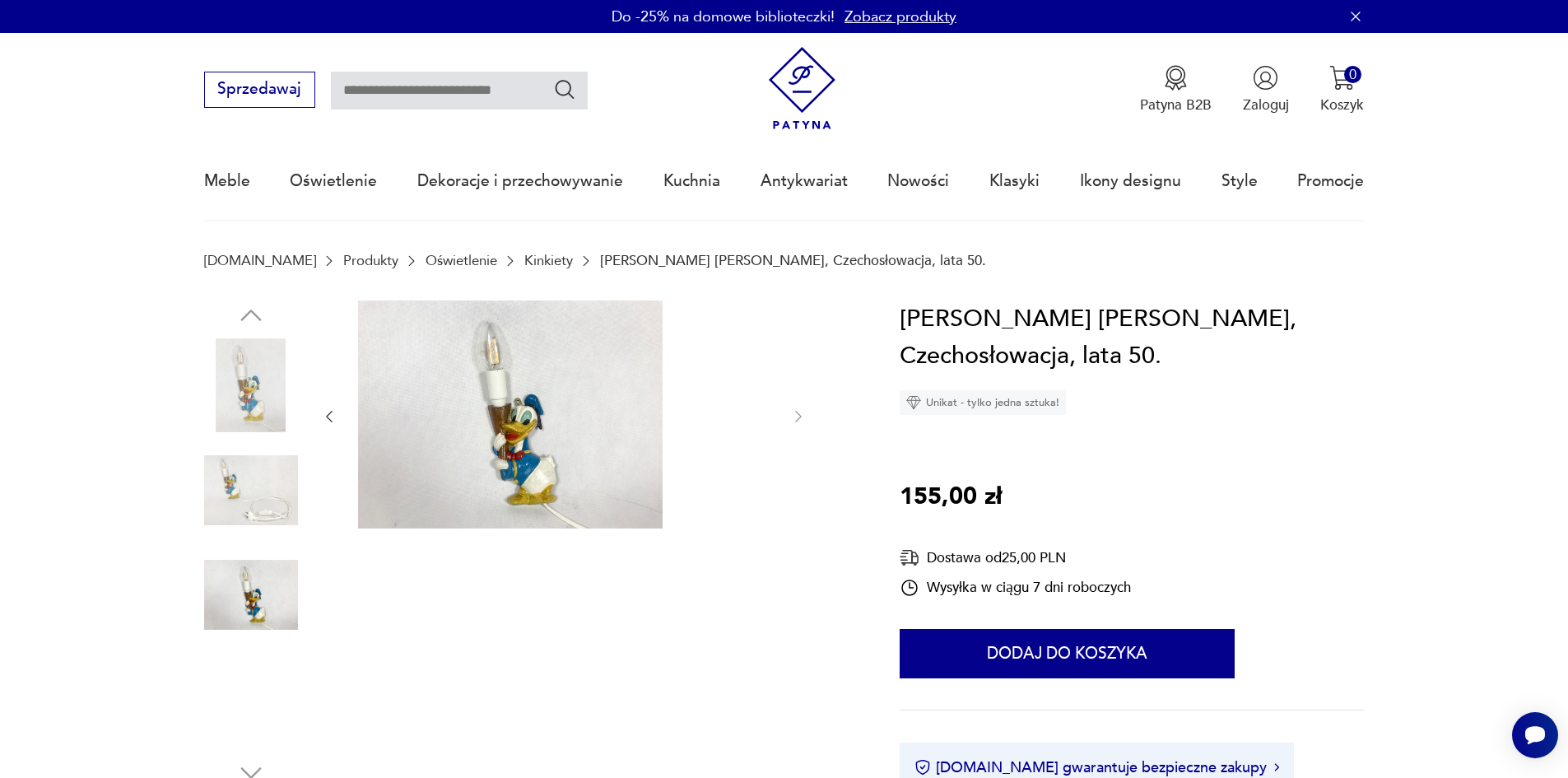
click at [242, 482] on img at bounding box center [250, 489] width 93 height 93
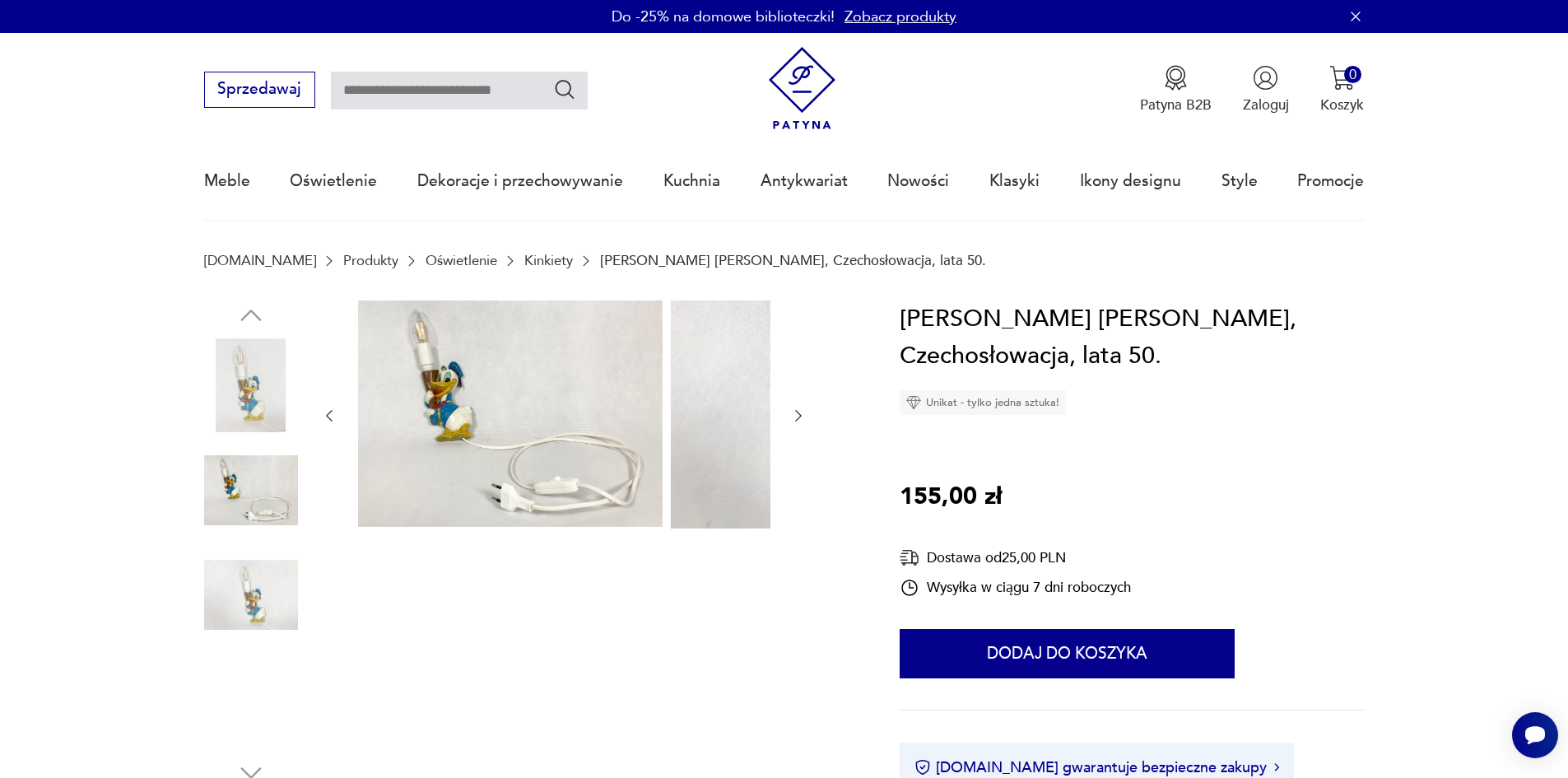
click at [227, 398] on img at bounding box center [250, 384] width 93 height 93
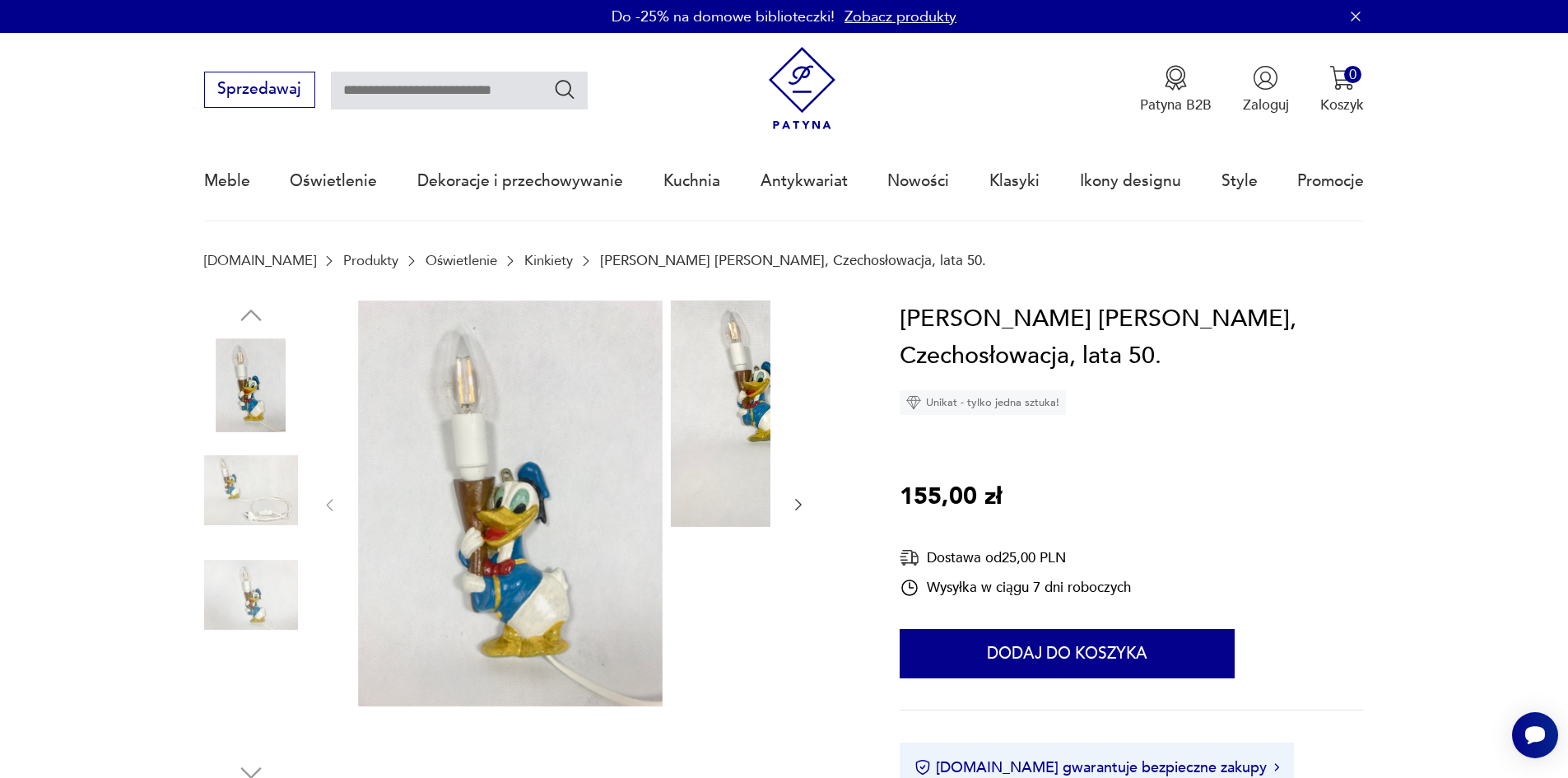
click at [396, 93] on input "text" at bounding box center [460, 91] width 257 height 38
type input "******"
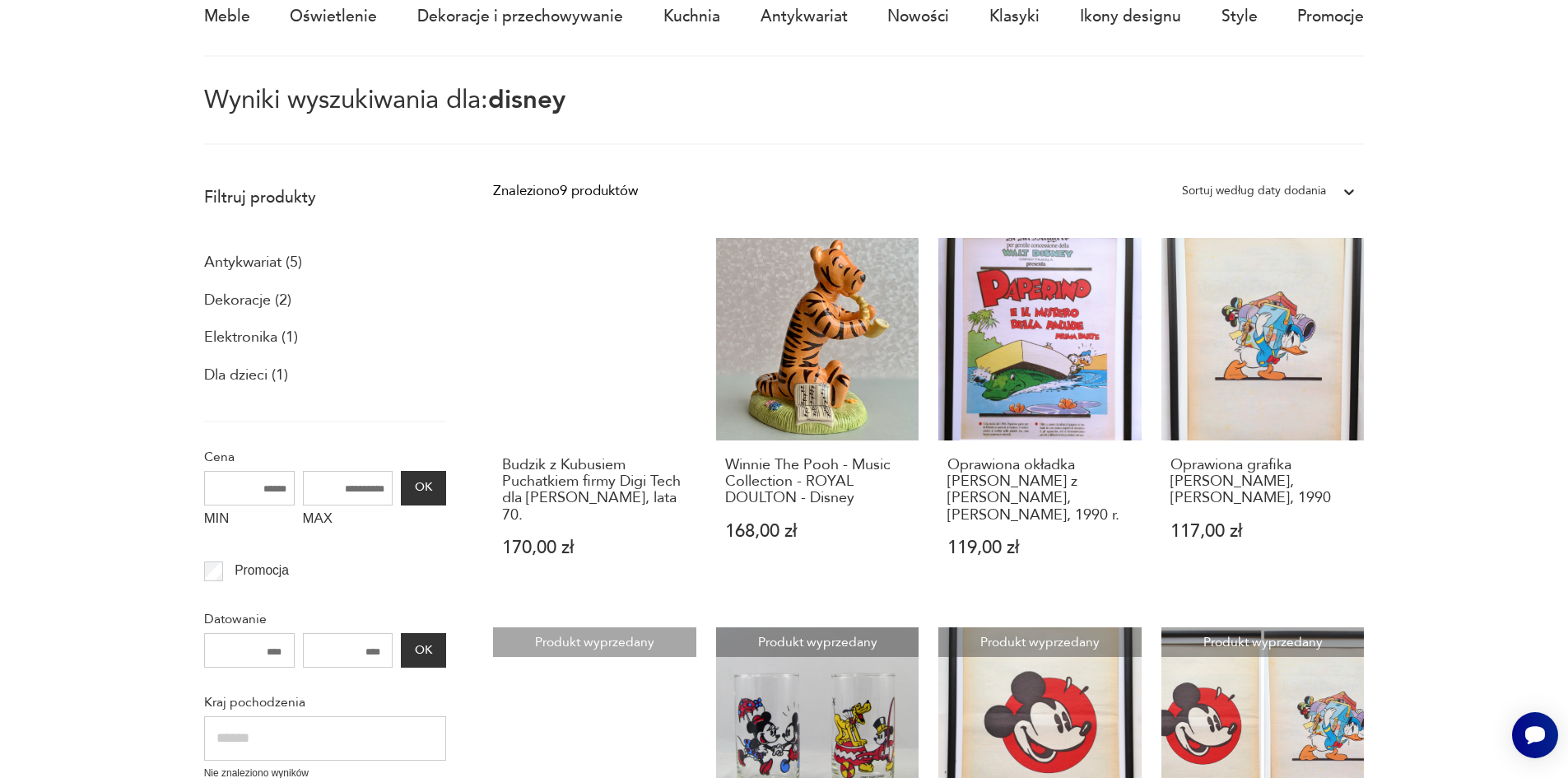
scroll to position [82, 0]
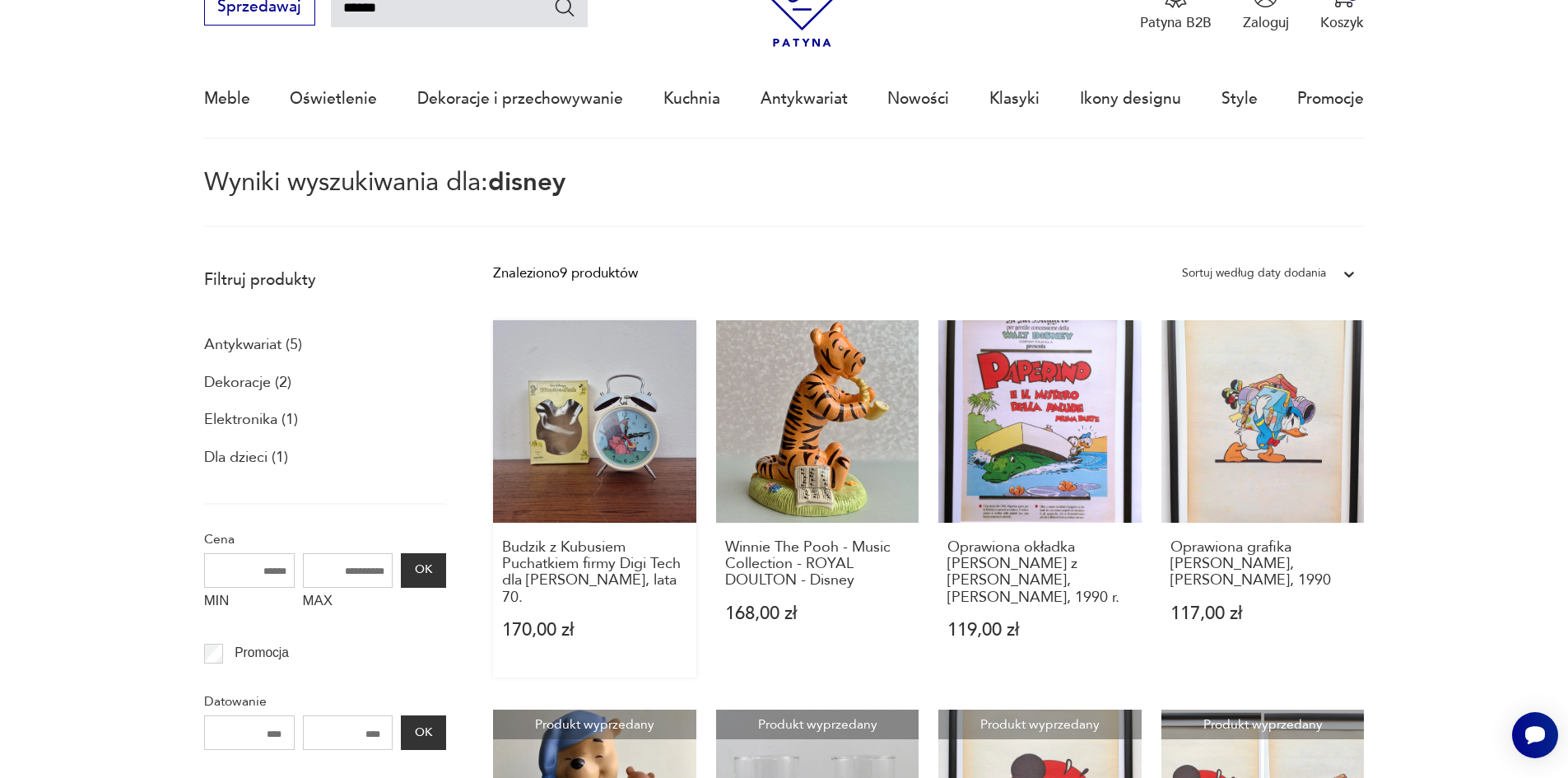
click at [584, 375] on link "Budzik z Kubusiem Puchatkiem firmy Digi Tech dla Walt Disney, lata 70. 170,00 zł" at bounding box center [594, 499] width 203 height 357
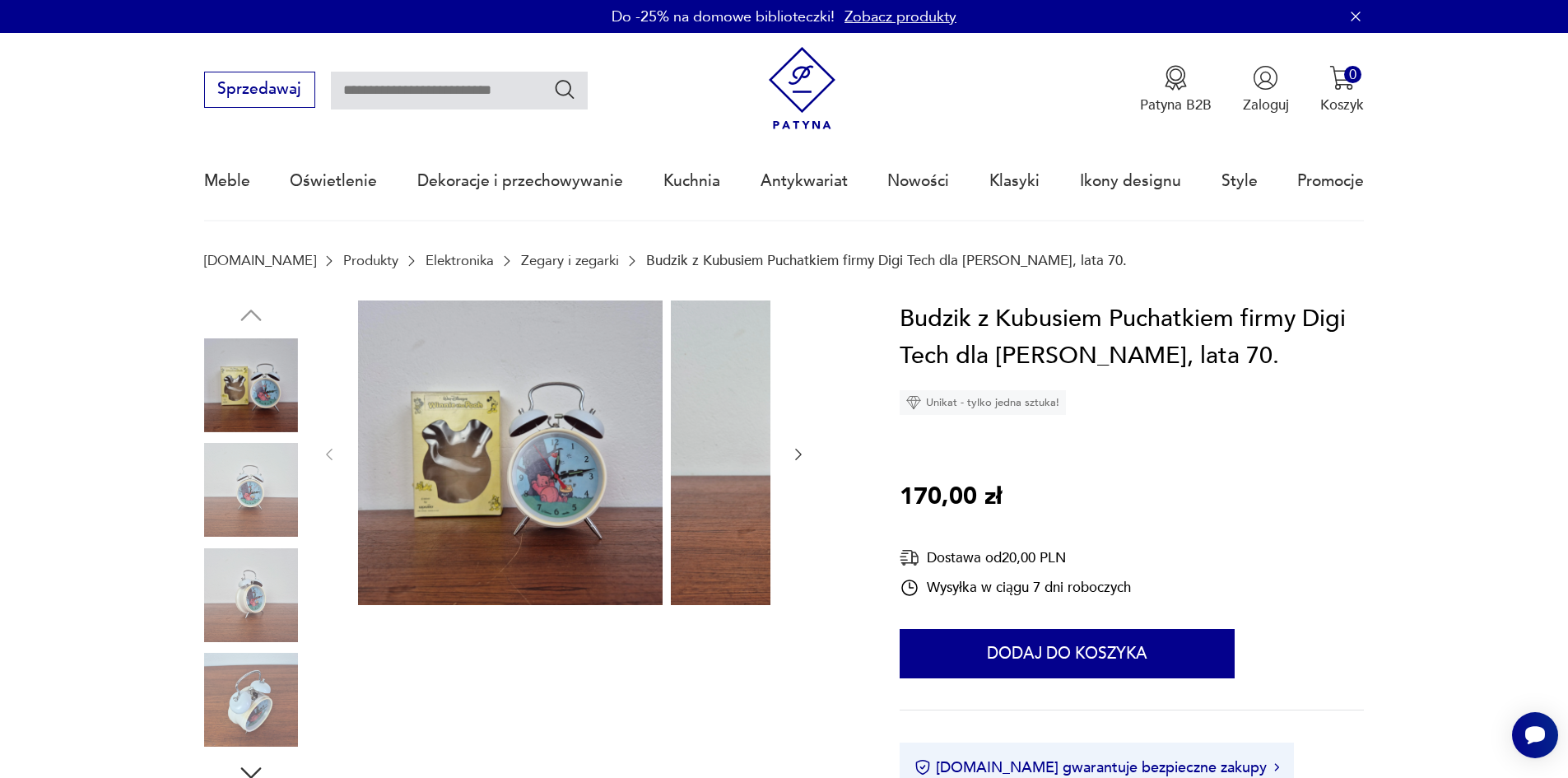
click at [218, 466] on img at bounding box center [250, 489] width 93 height 93
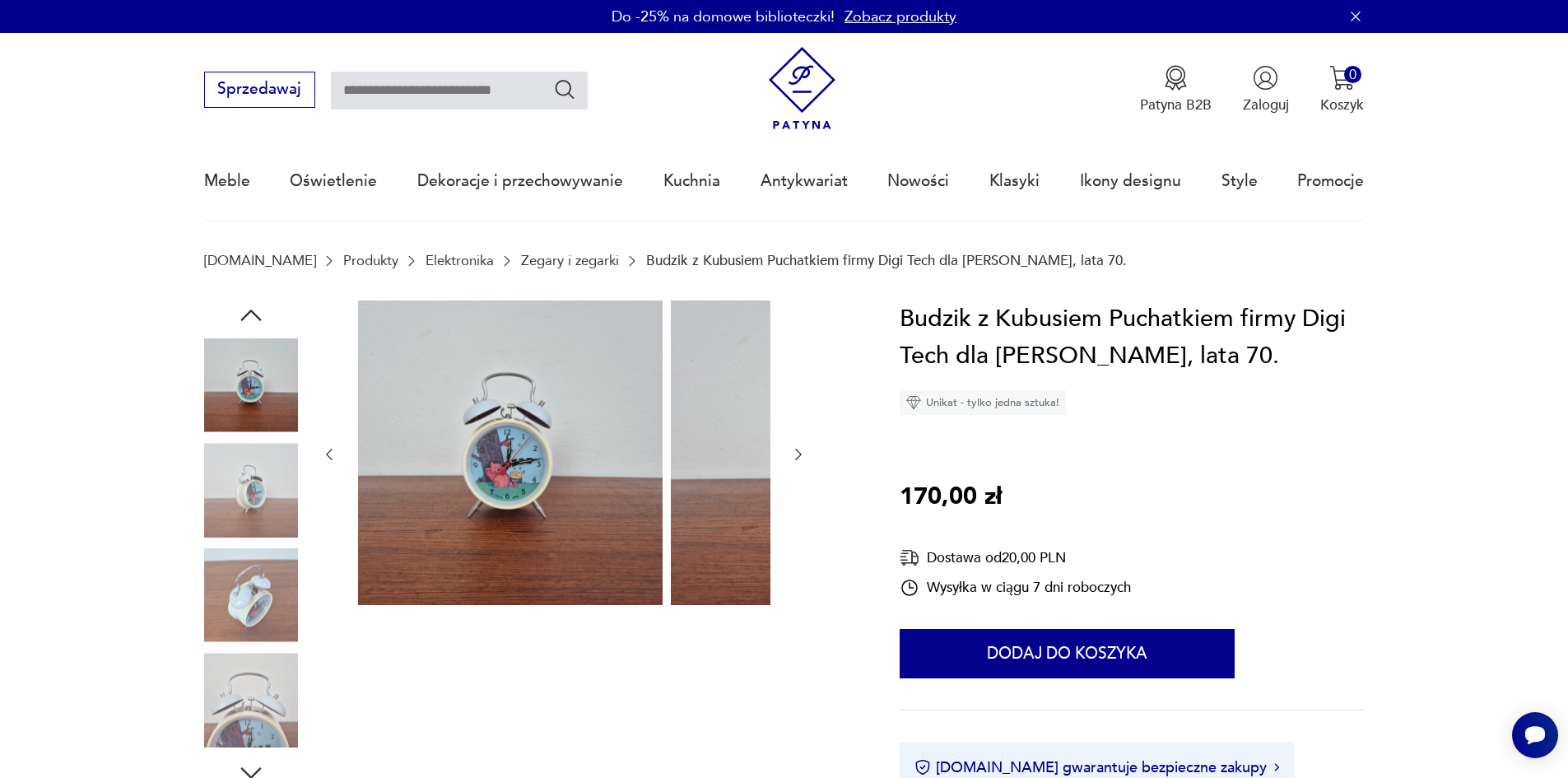
click at [233, 519] on img at bounding box center [250, 489] width 93 height 93
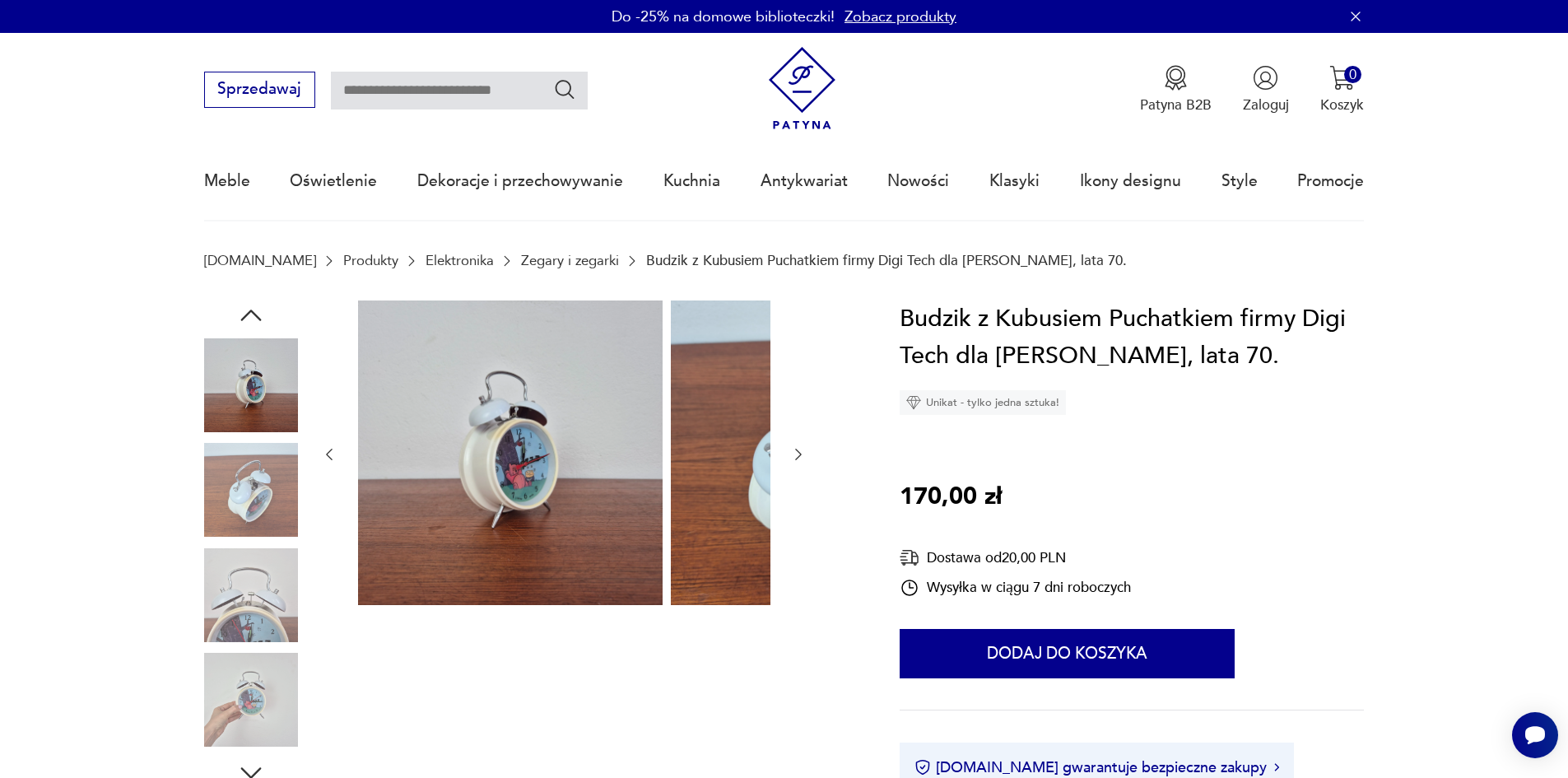
click at [235, 536] on img at bounding box center [250, 489] width 93 height 93
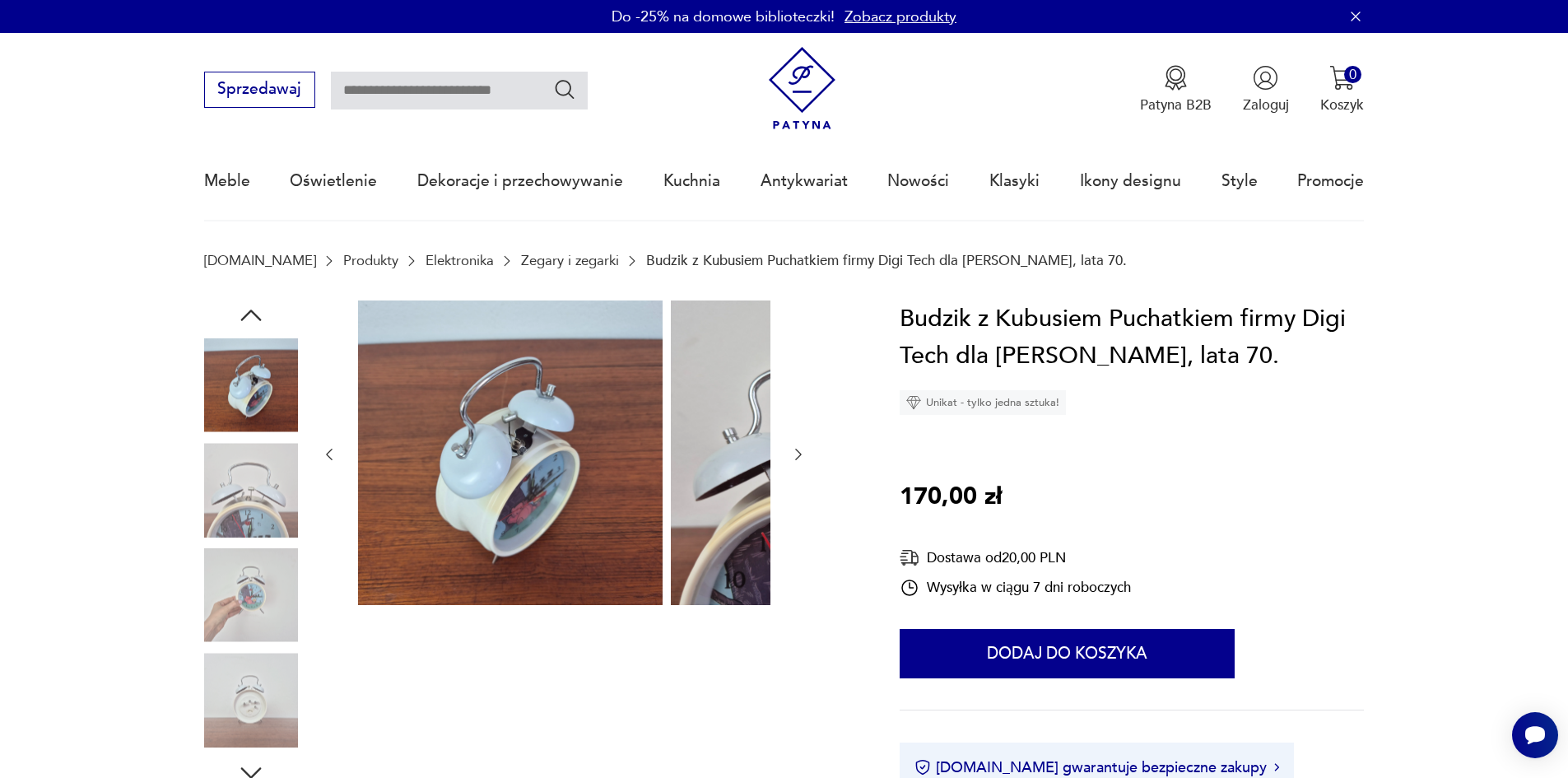
click at [243, 571] on img at bounding box center [250, 595] width 93 height 93
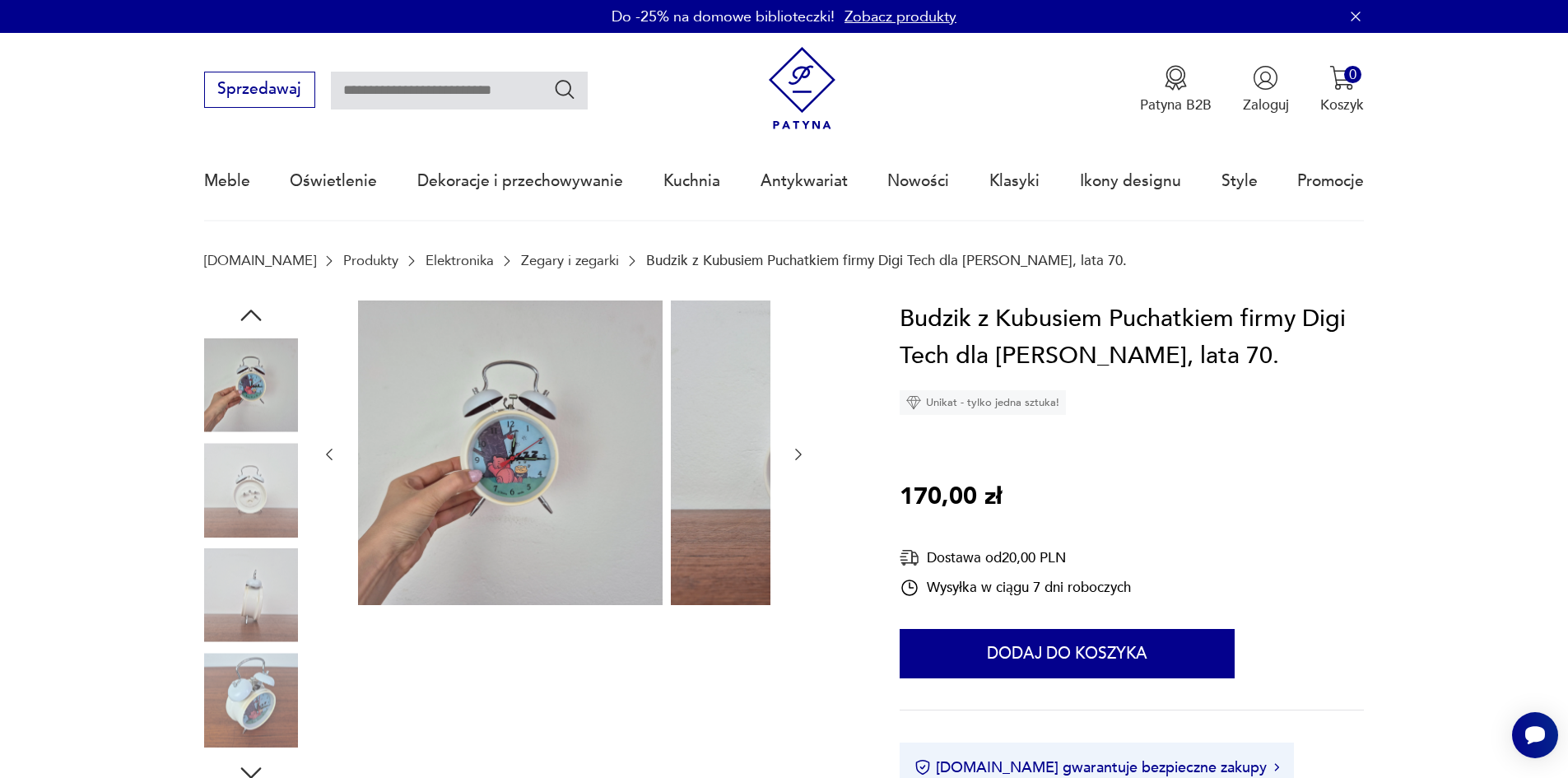
click at [255, 589] on img at bounding box center [250, 595] width 93 height 93
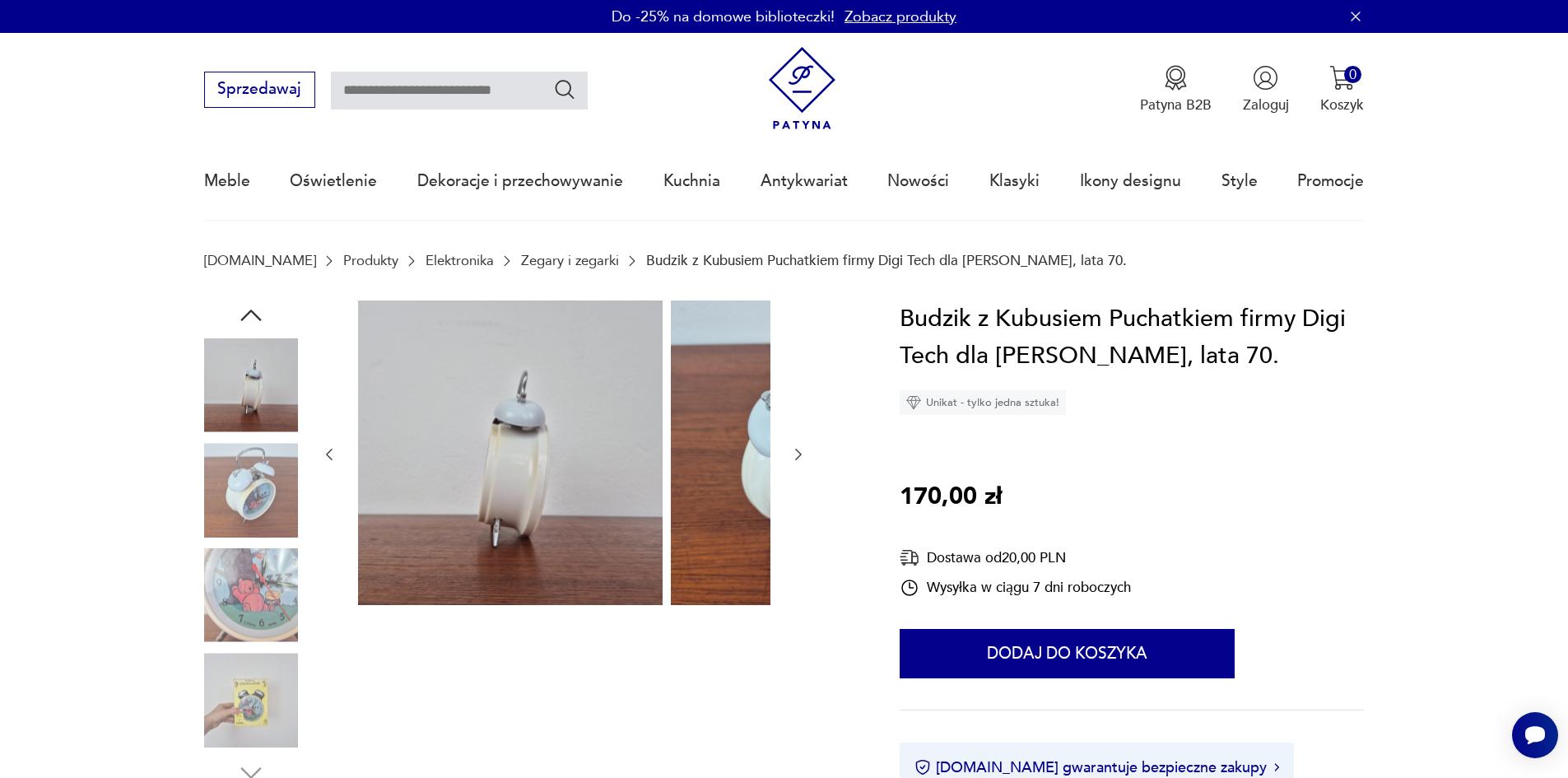
click at [220, 634] on img at bounding box center [250, 595] width 93 height 93
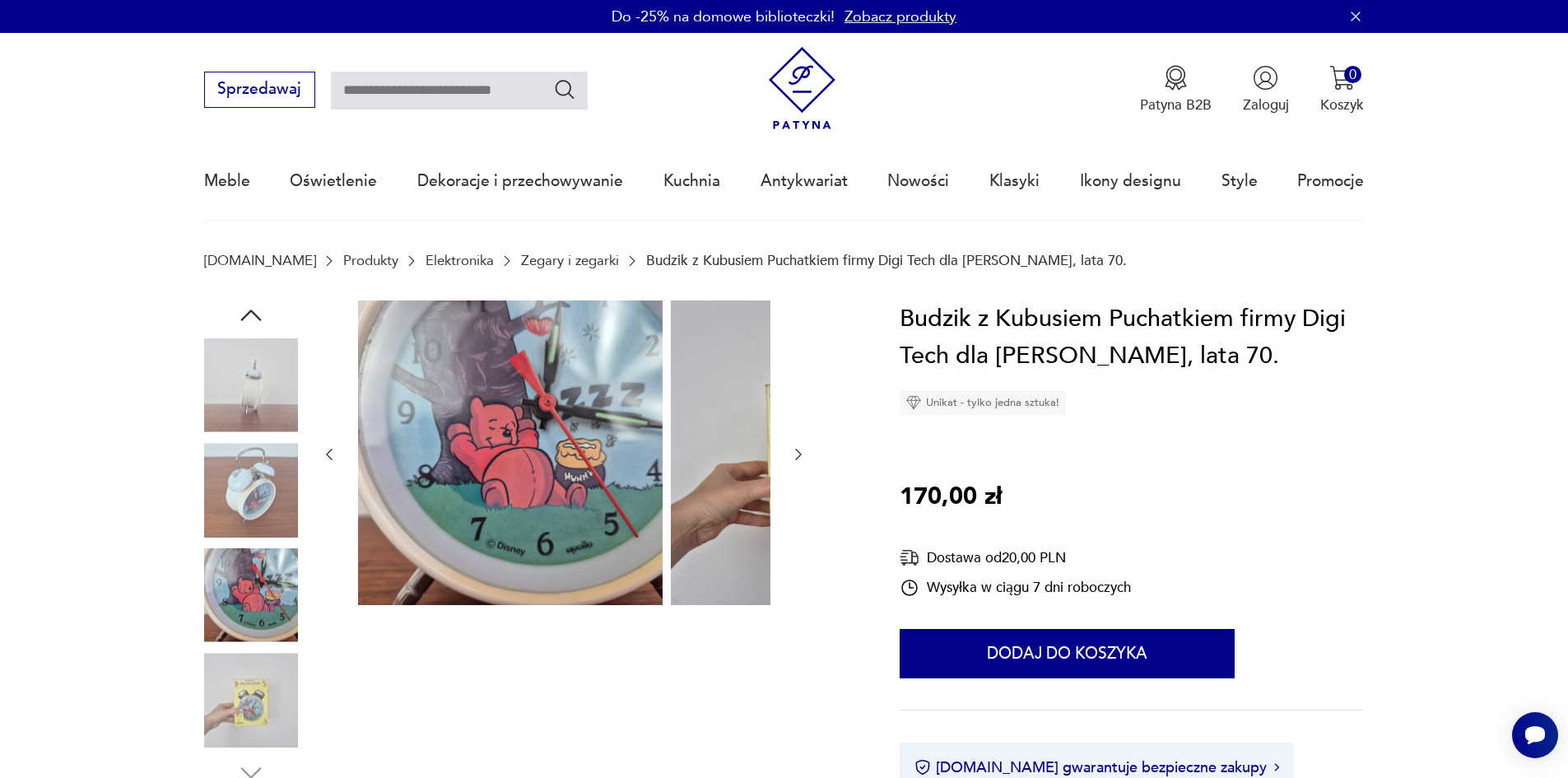
click at [217, 710] on img at bounding box center [250, 700] width 93 height 93
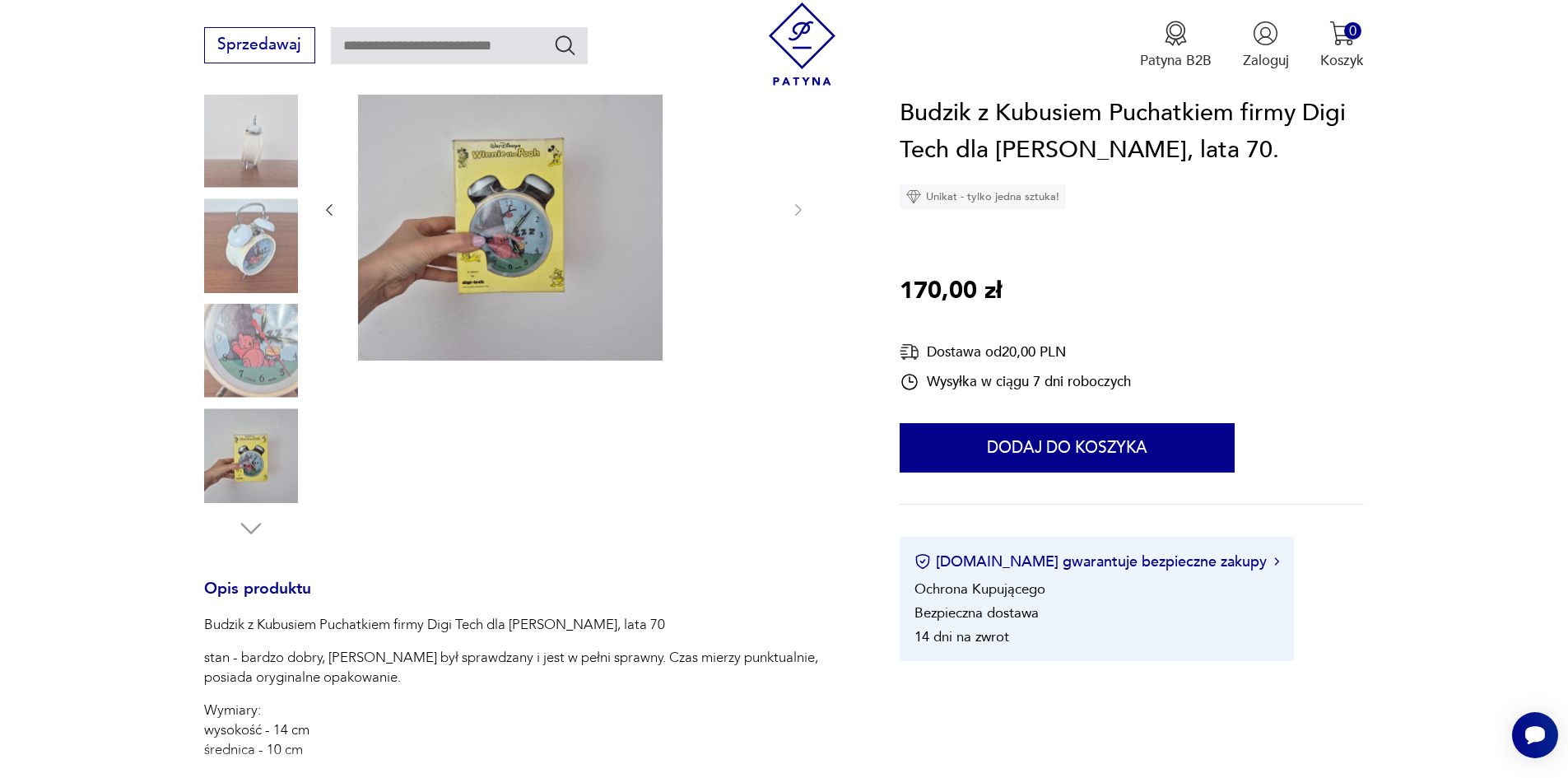
scroll to position [247, 0]
click at [223, 478] on img at bounding box center [250, 452] width 93 height 93
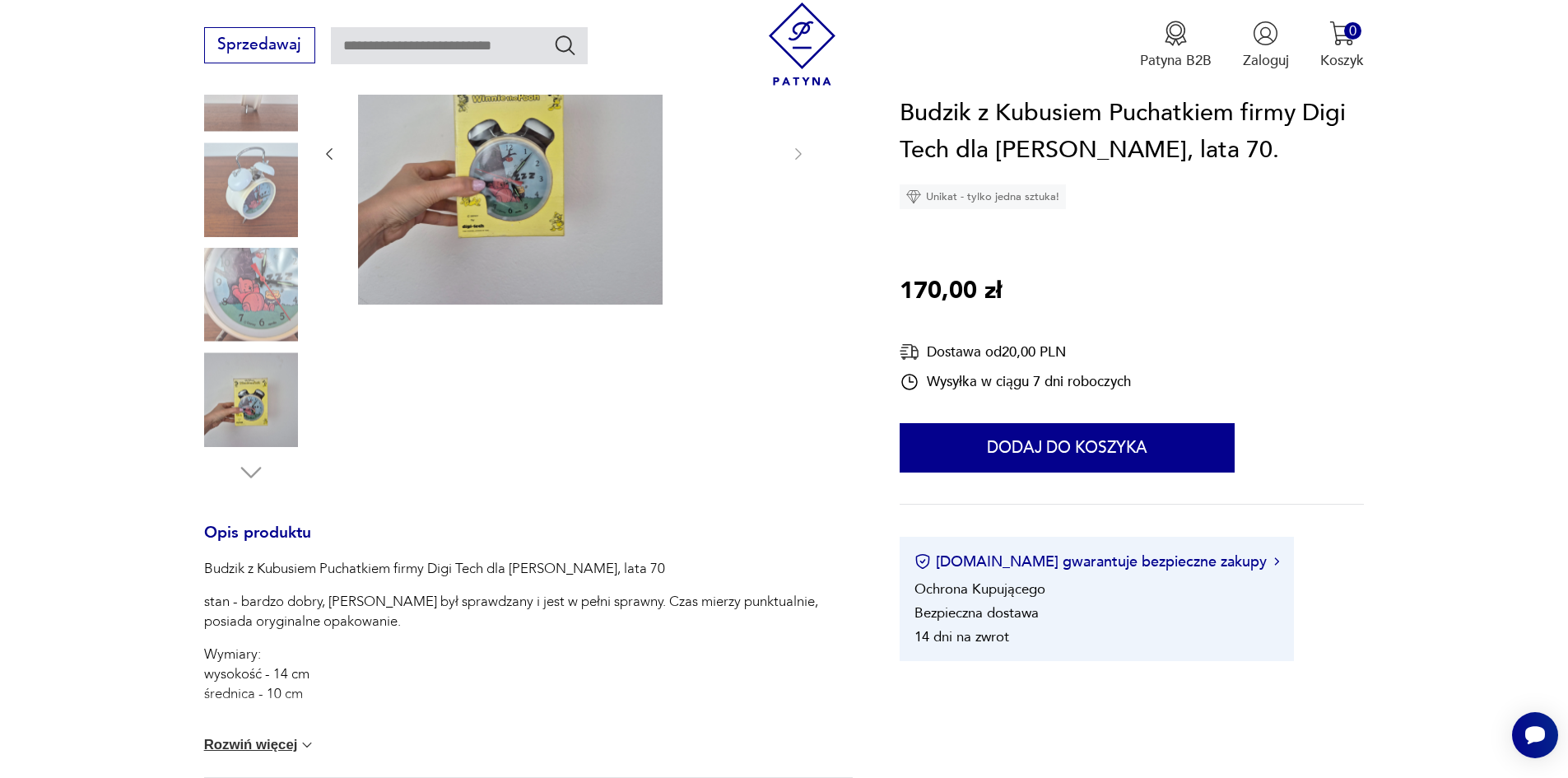
scroll to position [330, 0]
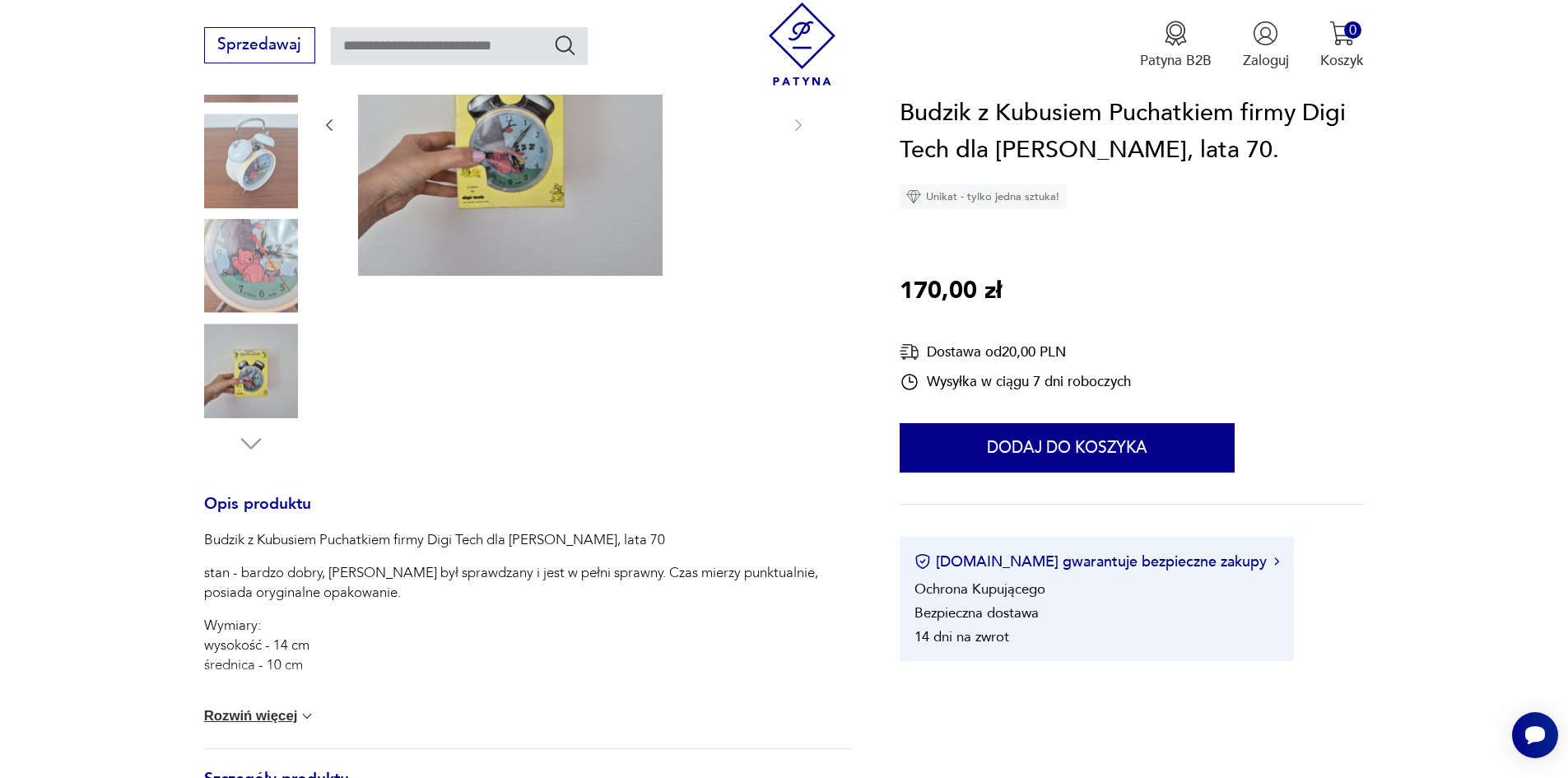
click at [237, 724] on button "Rozwiń więcej" at bounding box center [260, 716] width 112 height 16
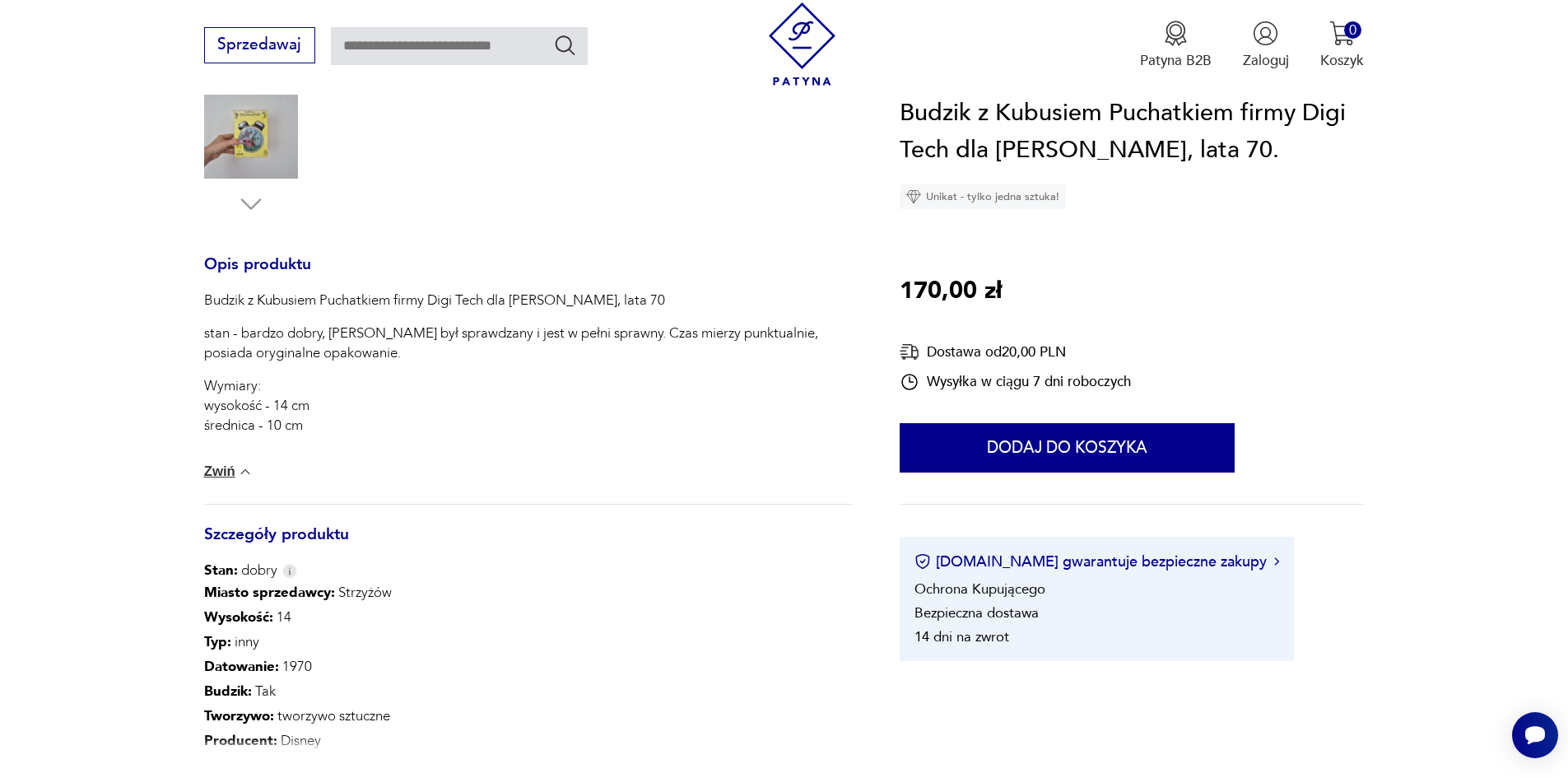
scroll to position [741, 0]
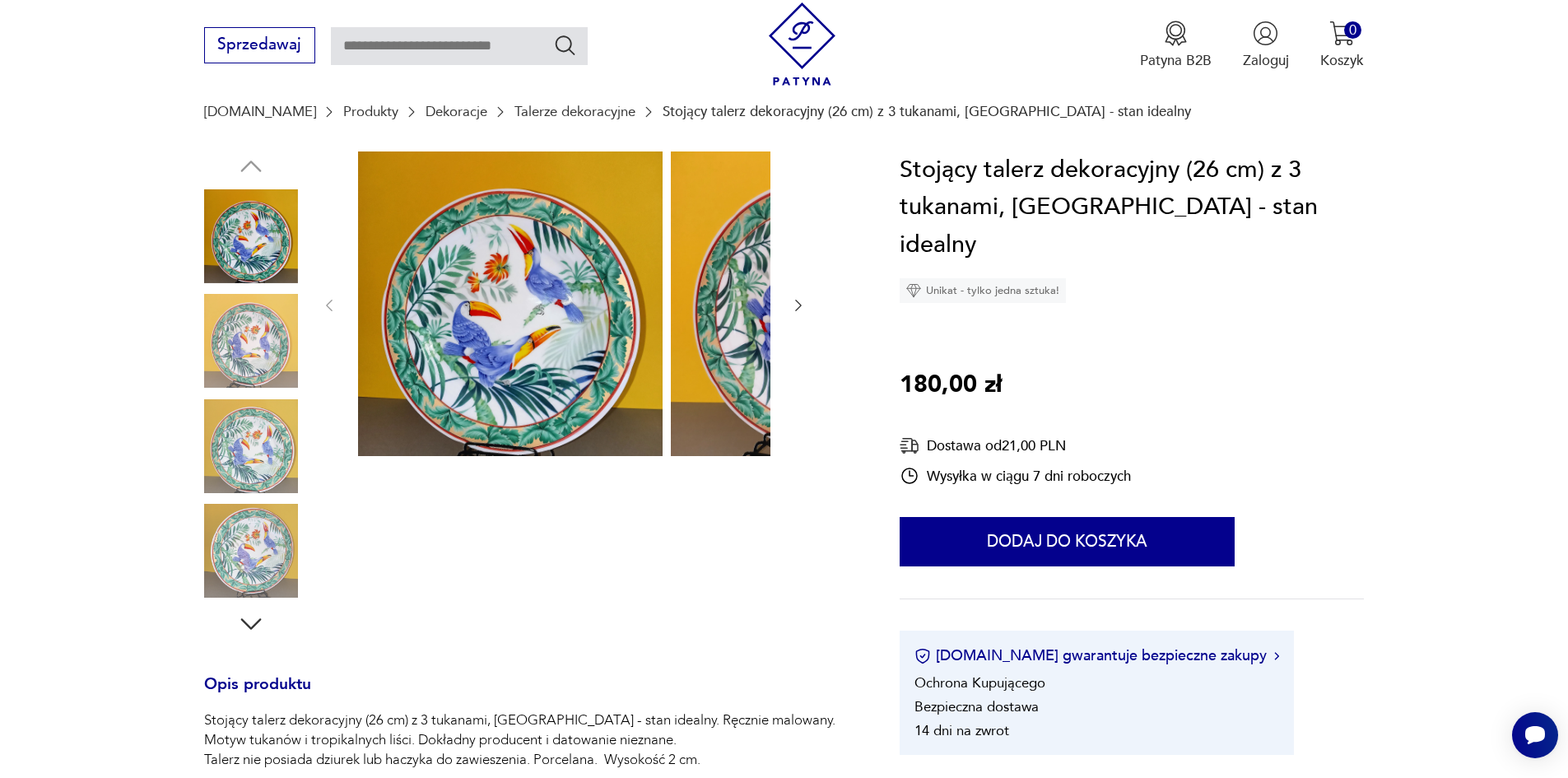
scroll to position [82, 0]
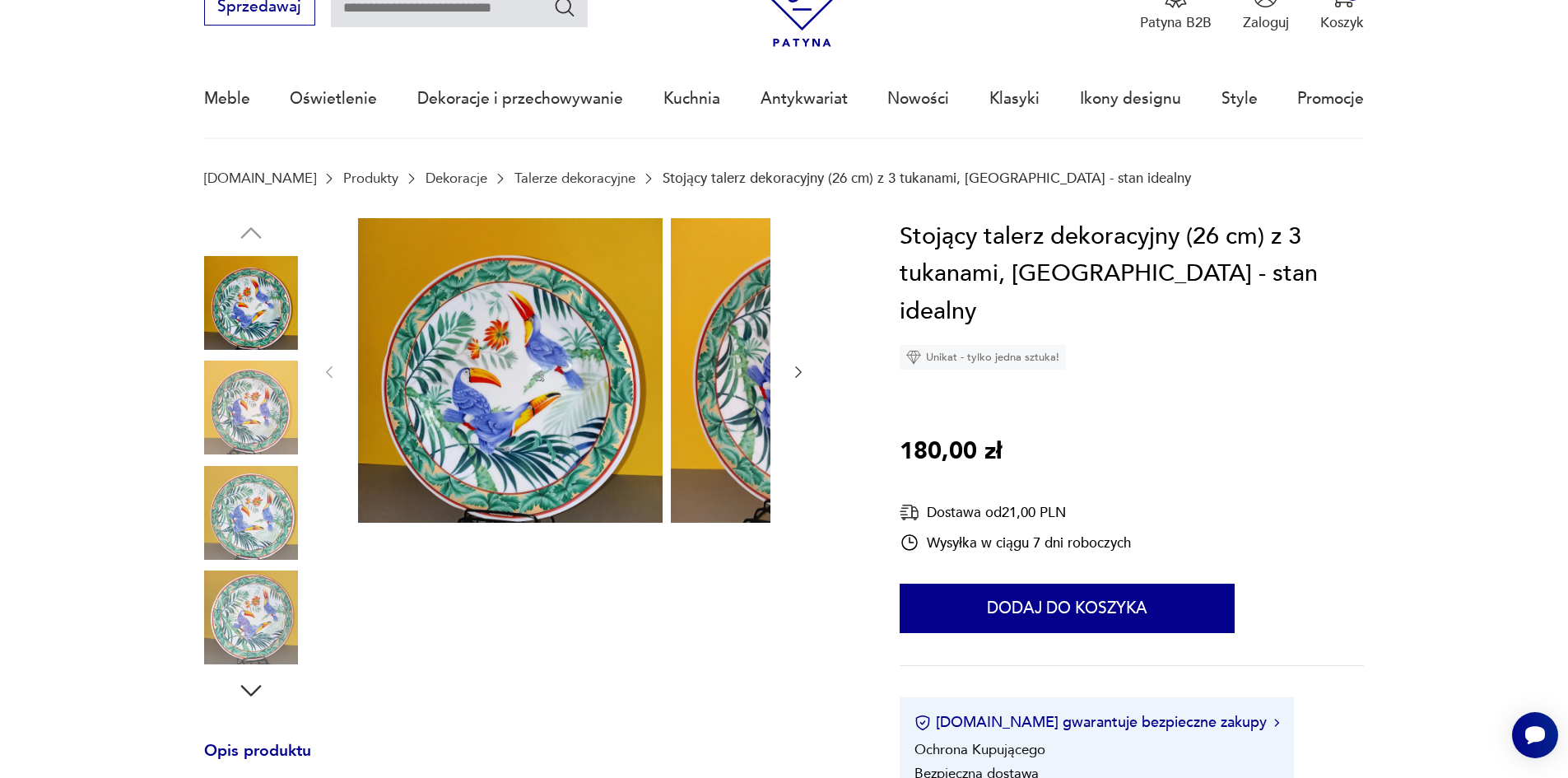
click at [215, 412] on img at bounding box center [250, 407] width 93 height 93
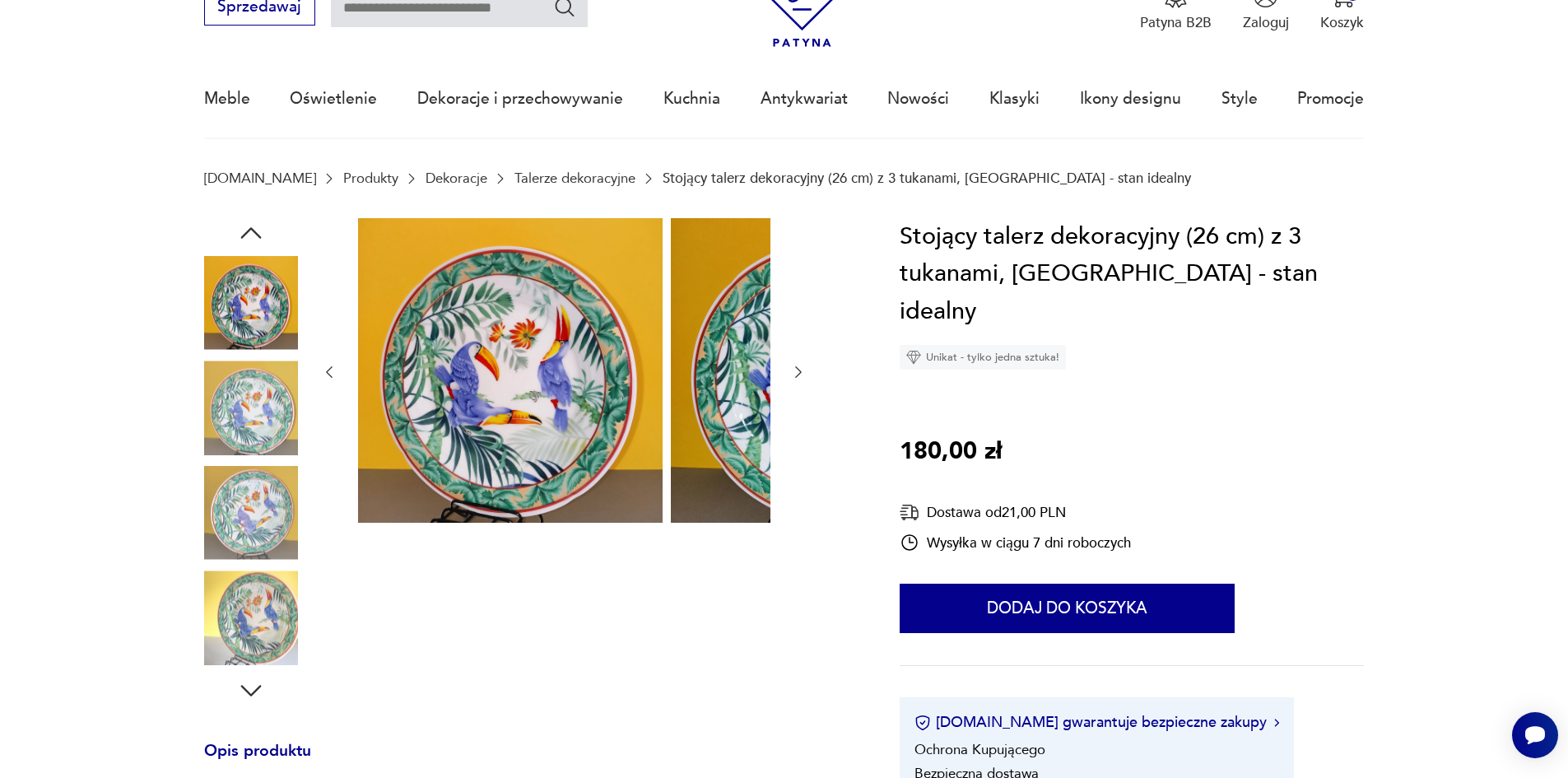
click at [214, 435] on img at bounding box center [250, 407] width 93 height 93
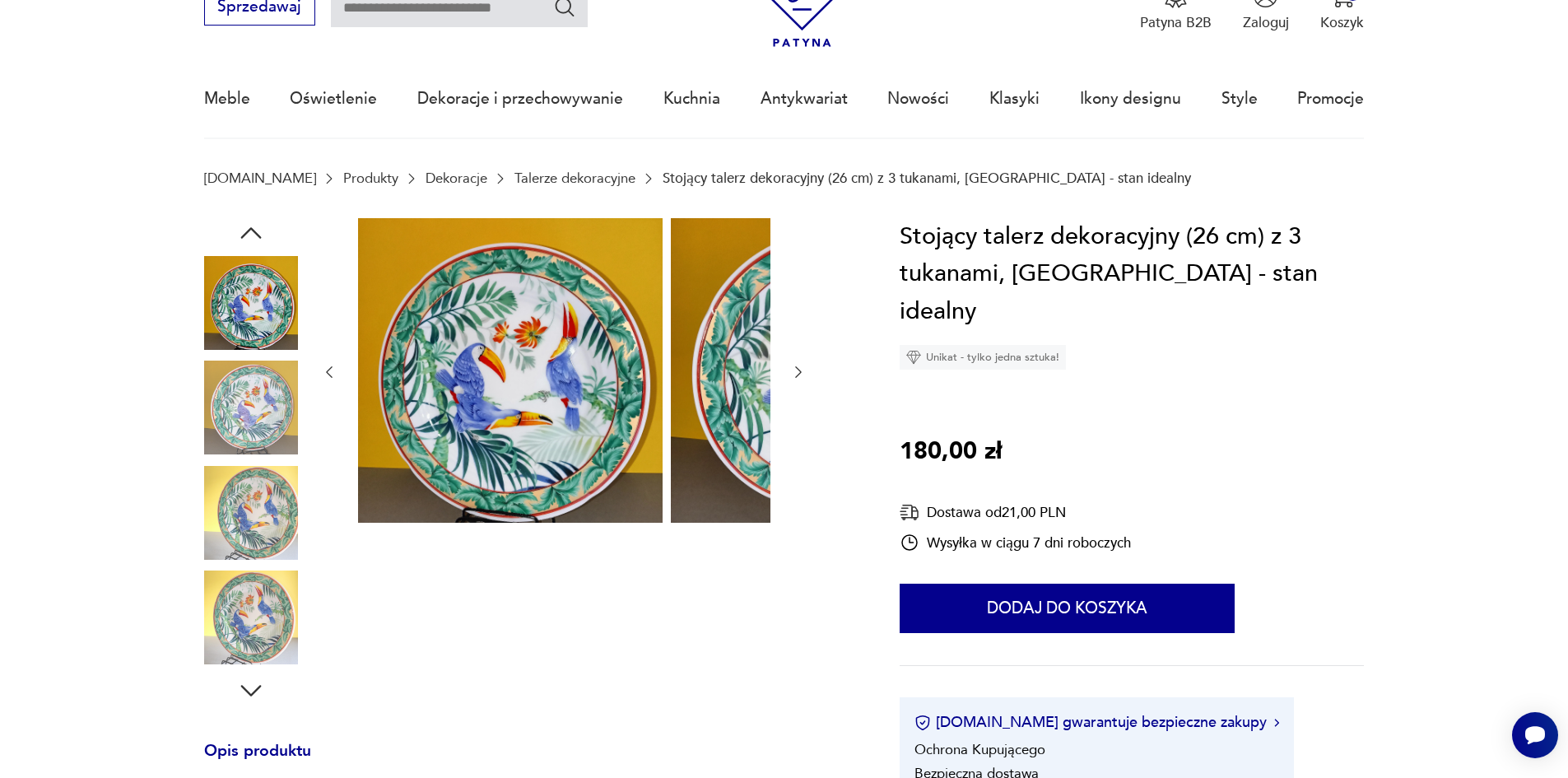
click at [232, 636] on img at bounding box center [250, 617] width 93 height 93
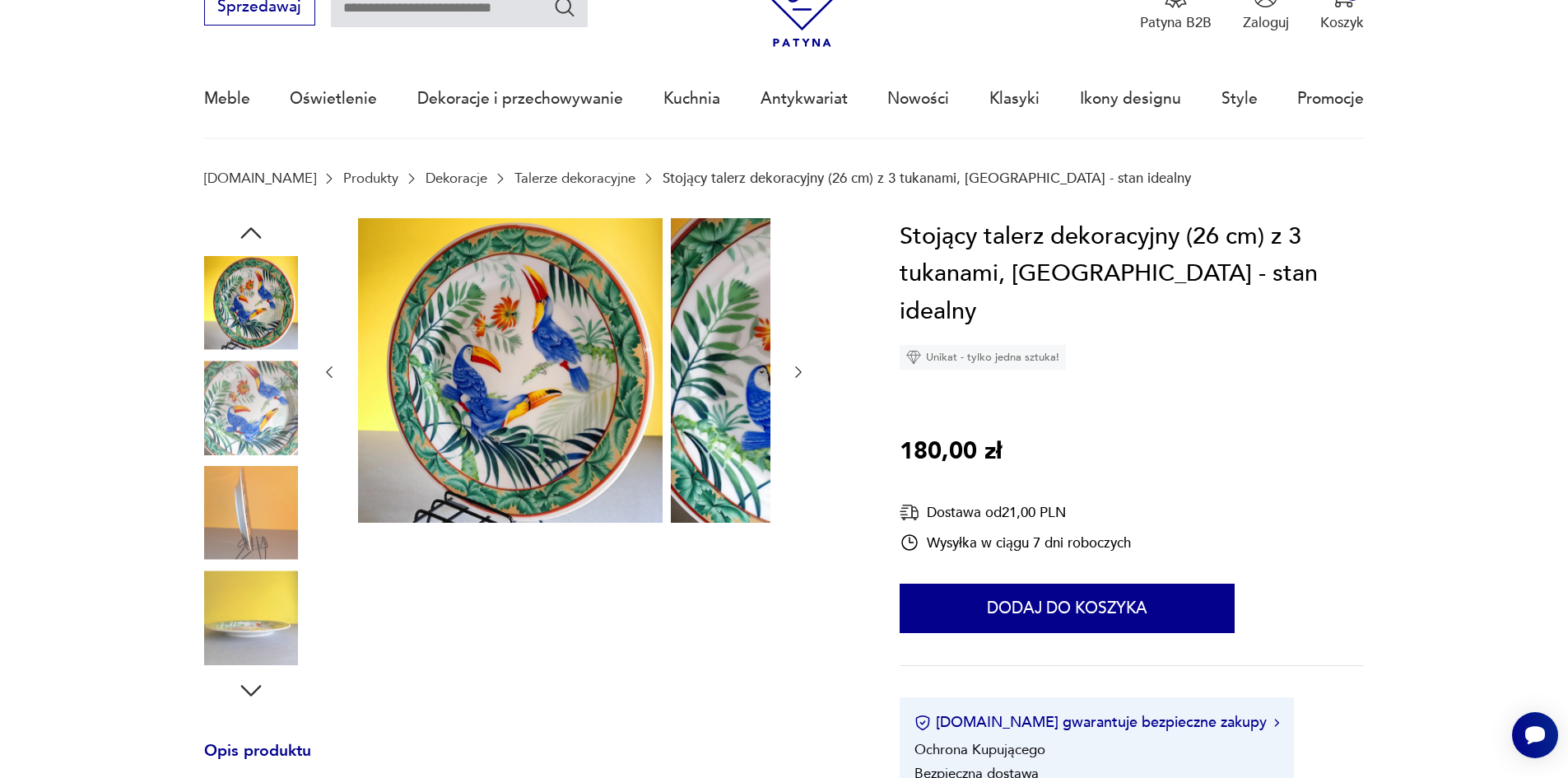
click at [215, 531] on img at bounding box center [250, 513] width 93 height 93
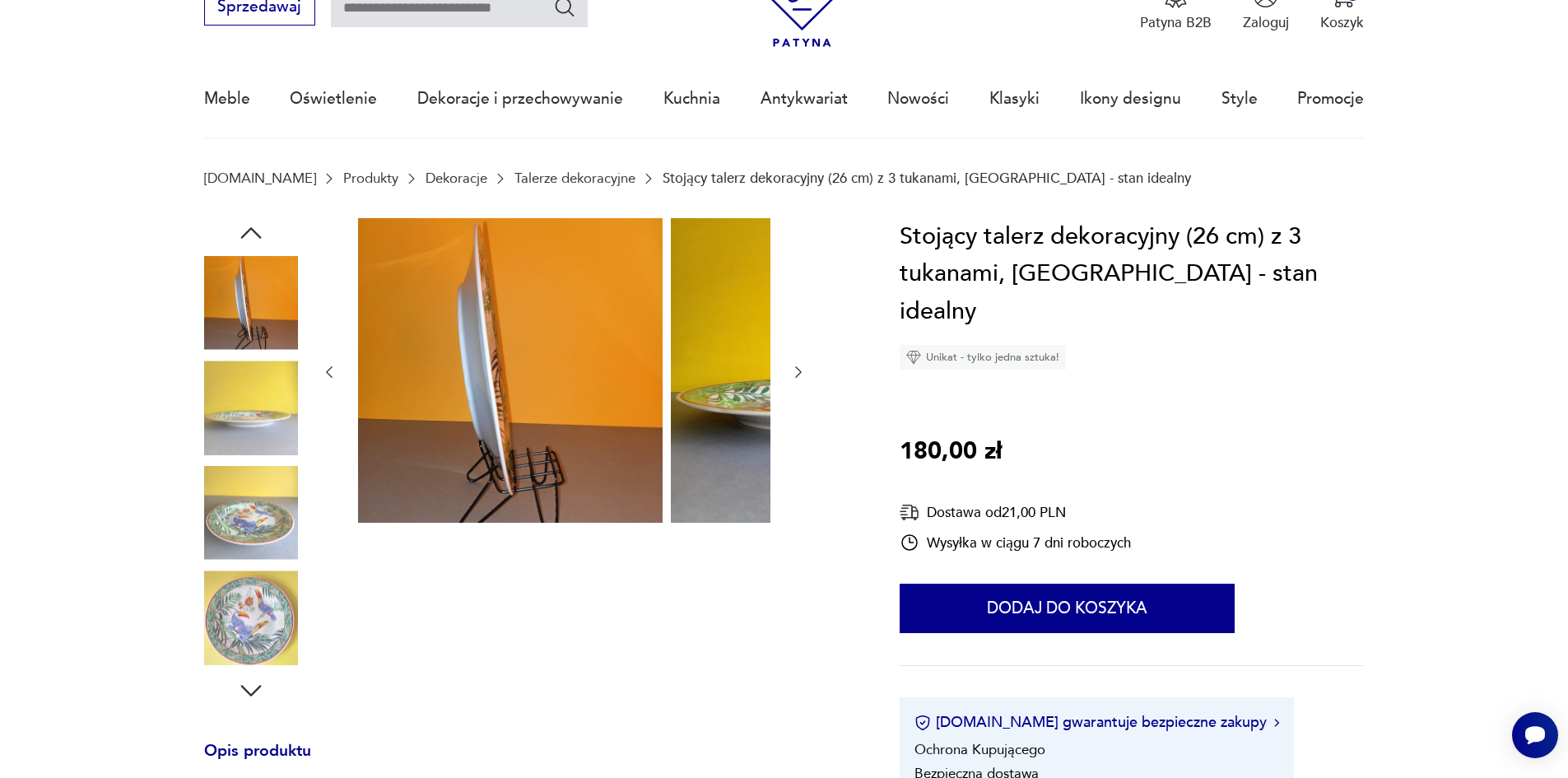
click at [211, 577] on div at bounding box center [250, 462] width 93 height 412
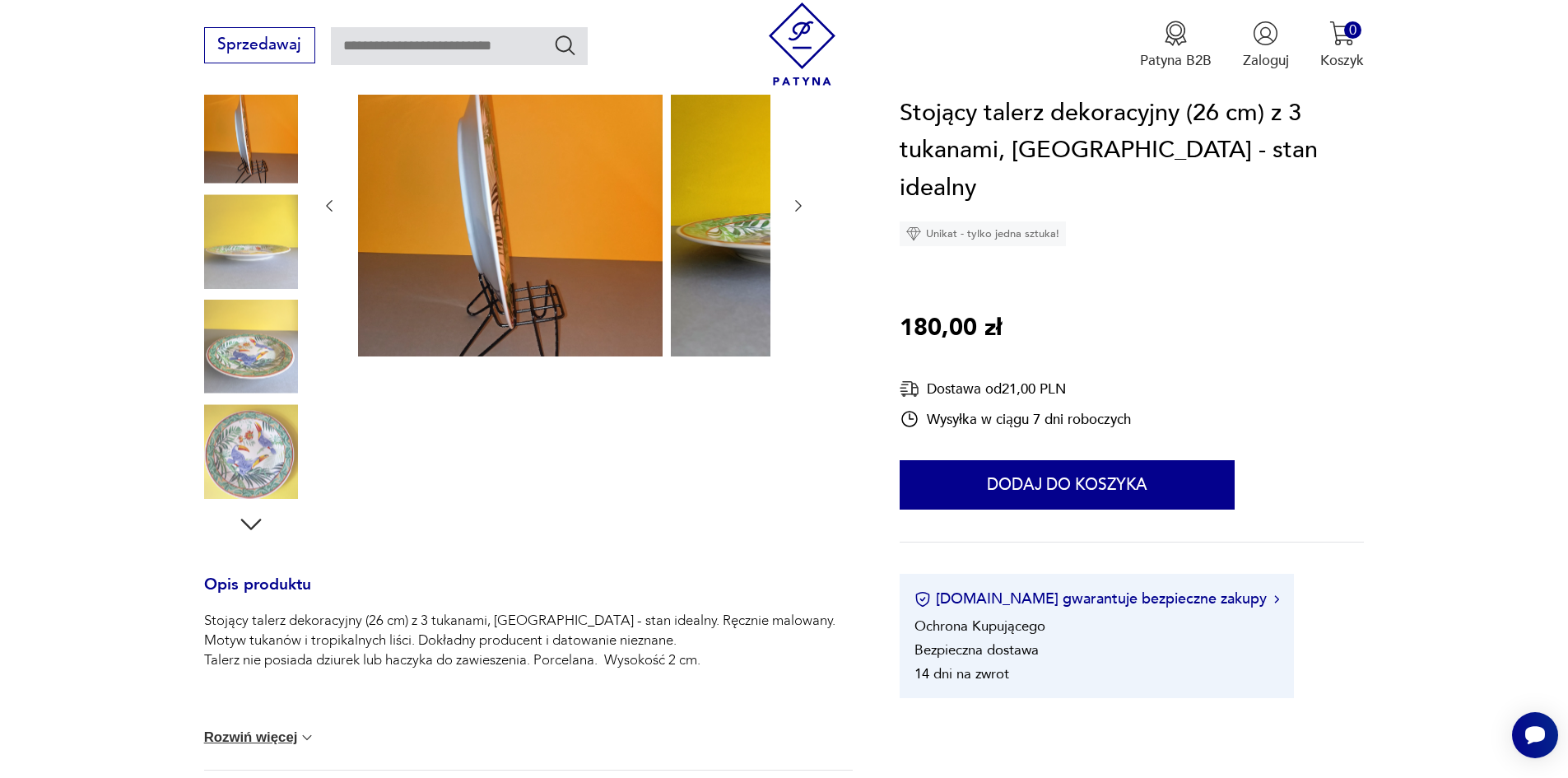
scroll to position [247, 0]
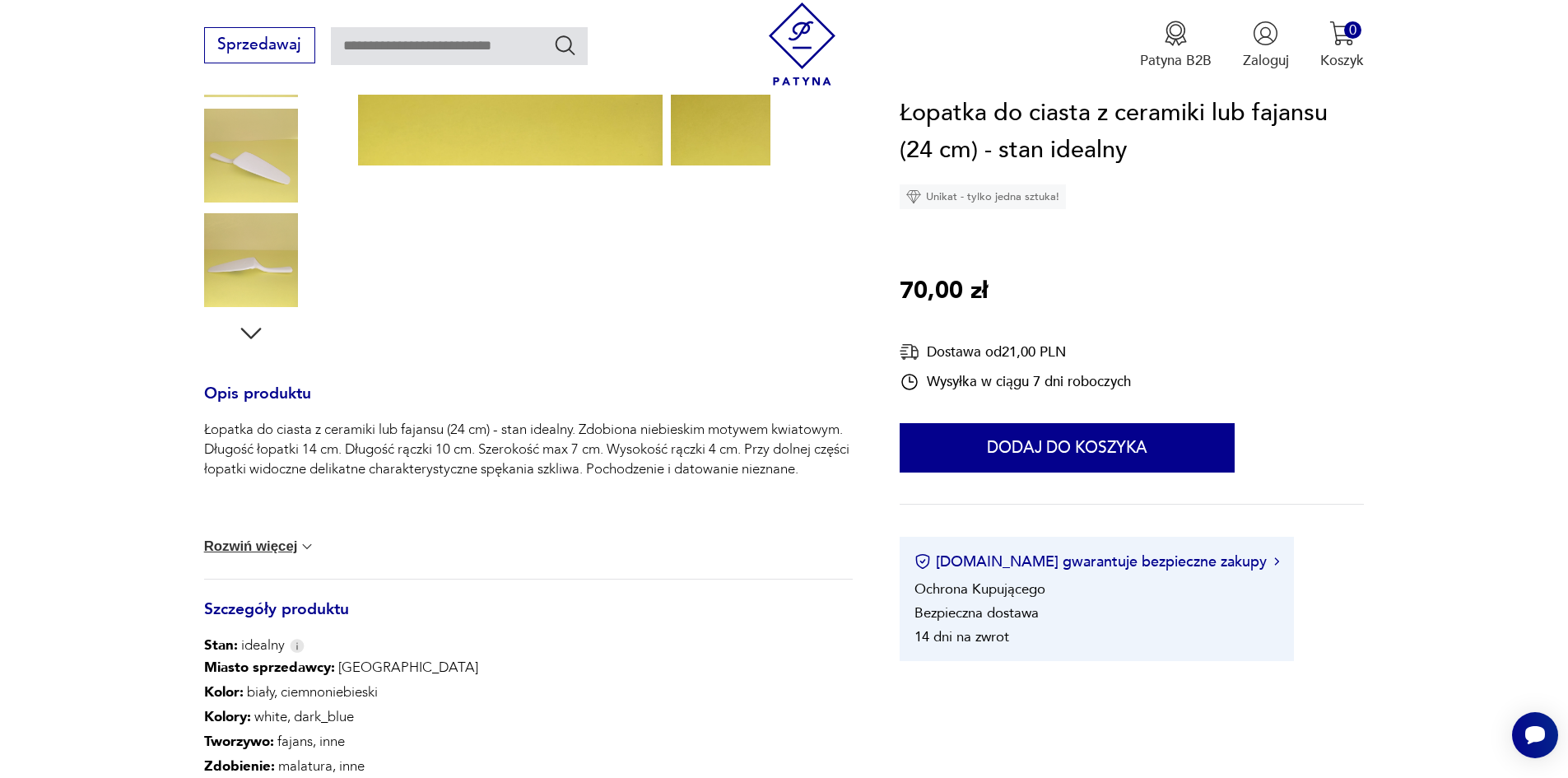
scroll to position [247, 0]
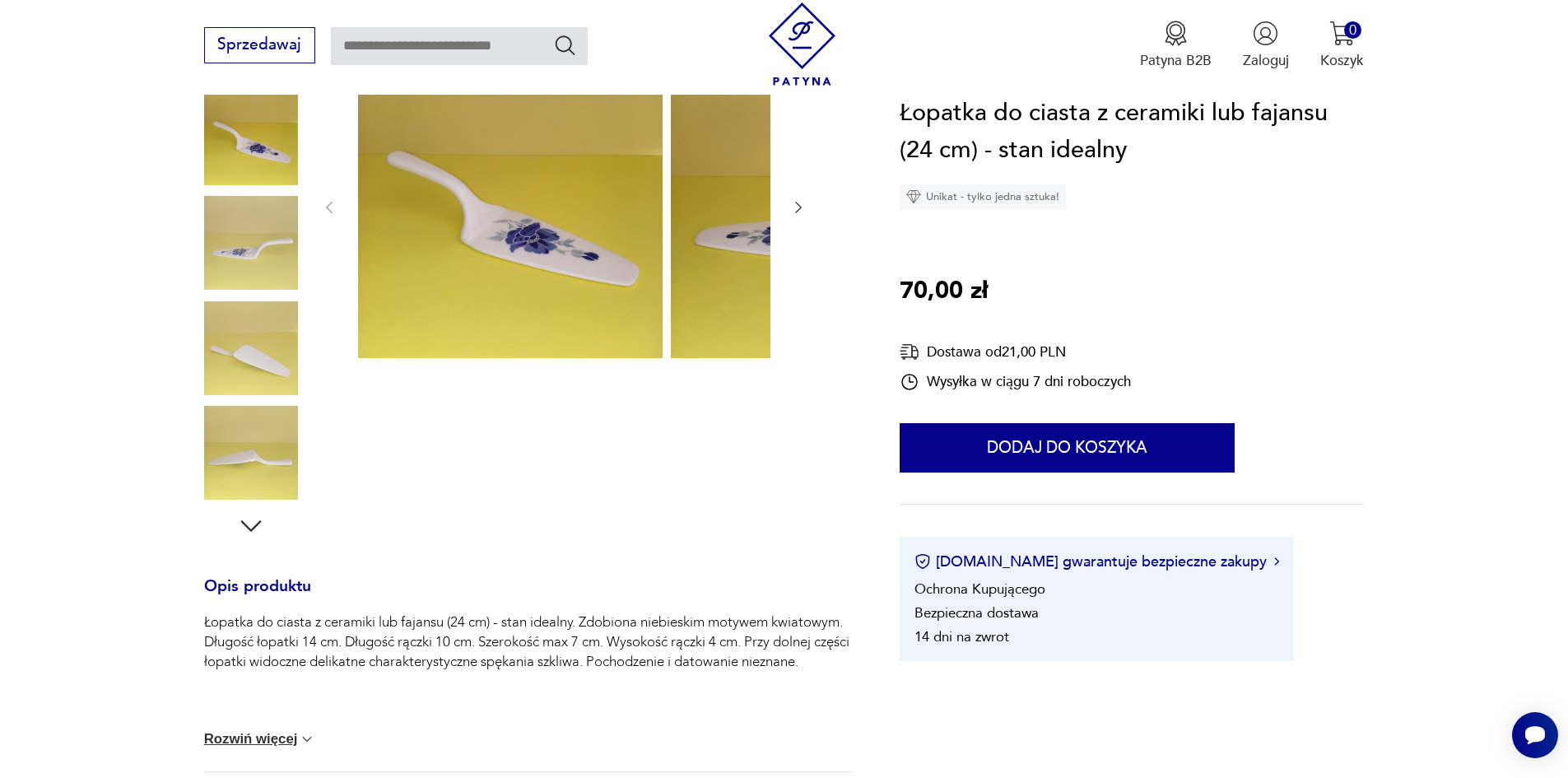
click at [211, 362] on img at bounding box center [250, 347] width 93 height 93
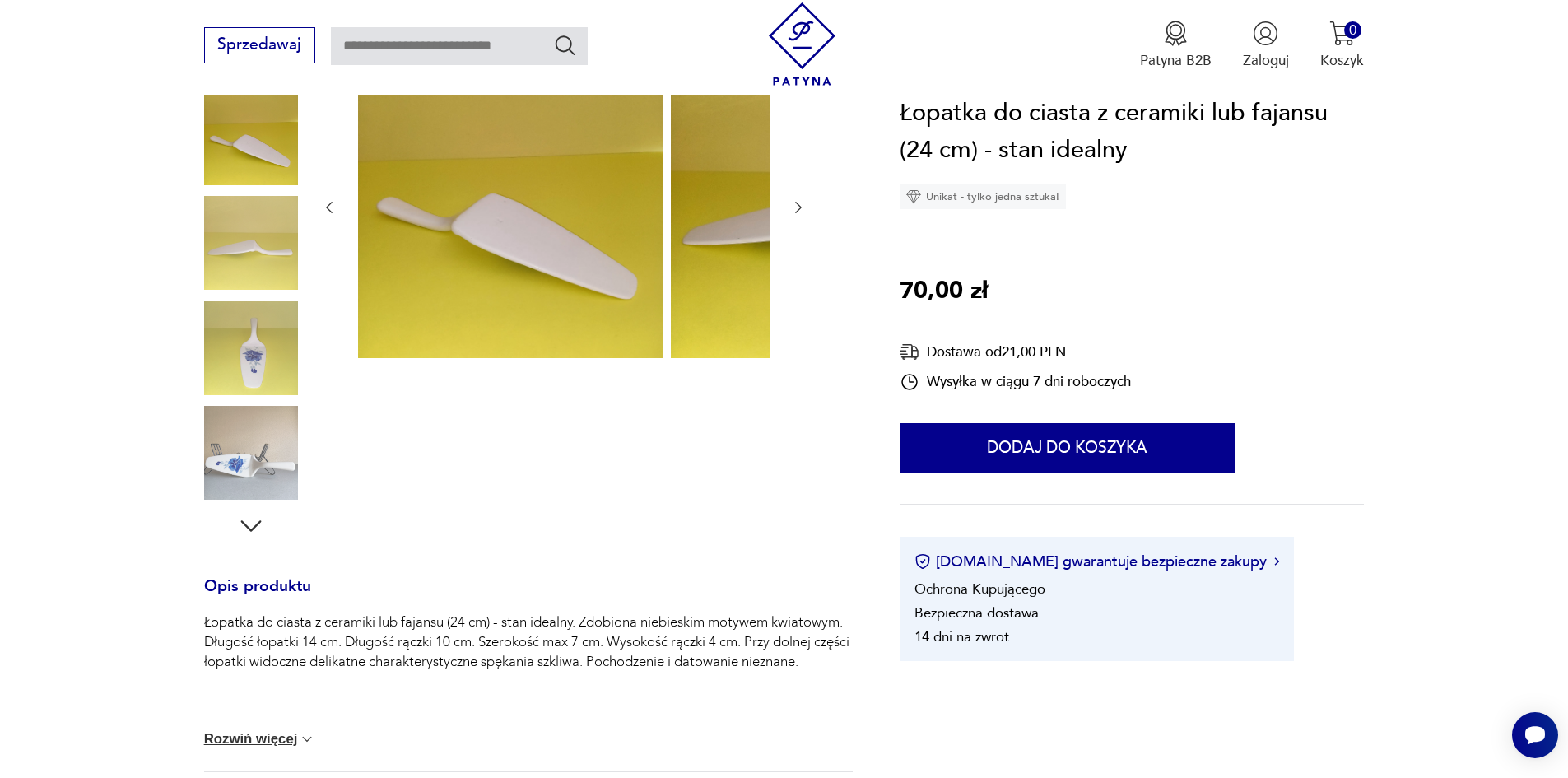
click at [213, 381] on img at bounding box center [250, 347] width 93 height 93
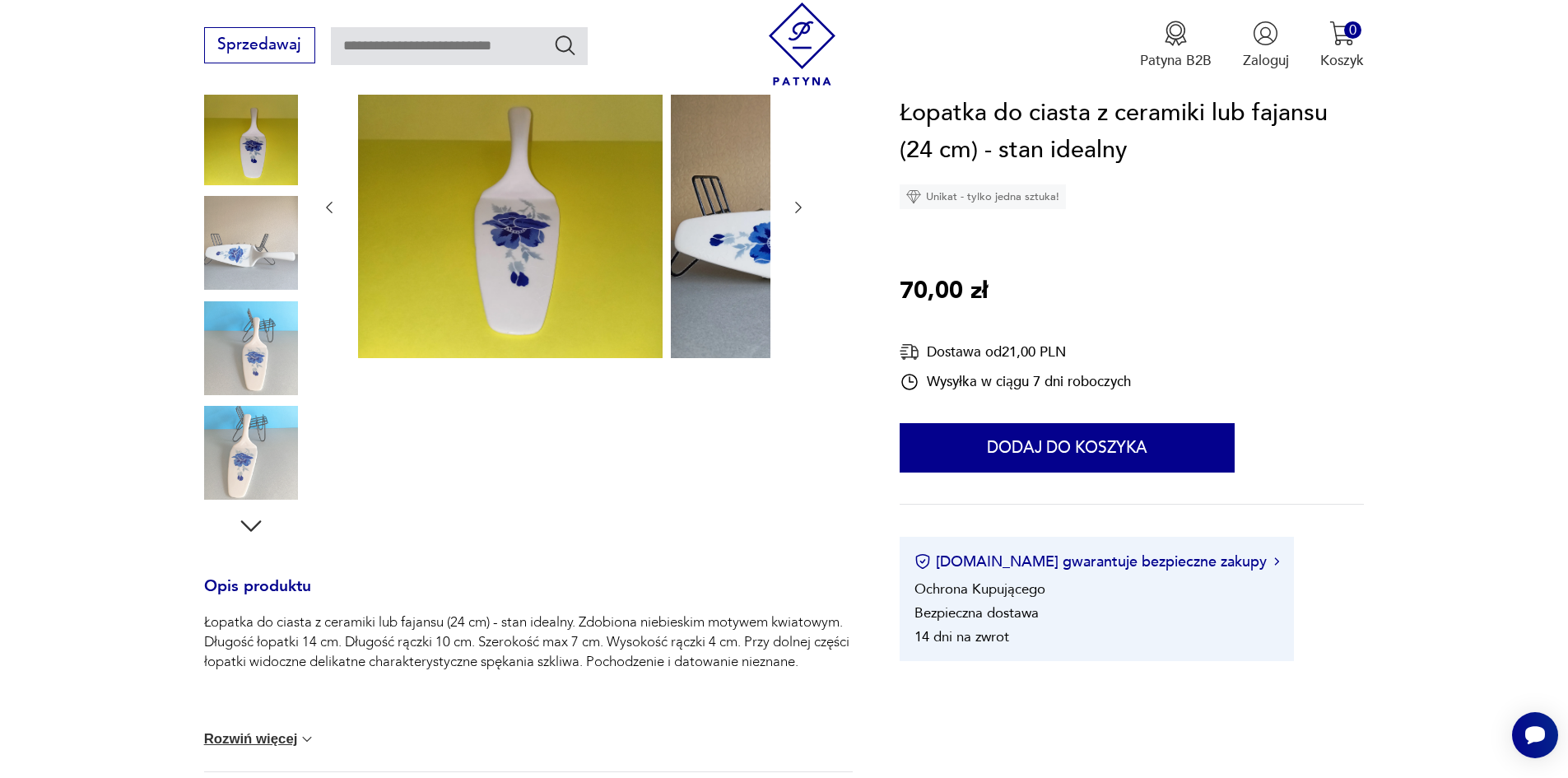
click at [219, 377] on img at bounding box center [250, 347] width 93 height 93
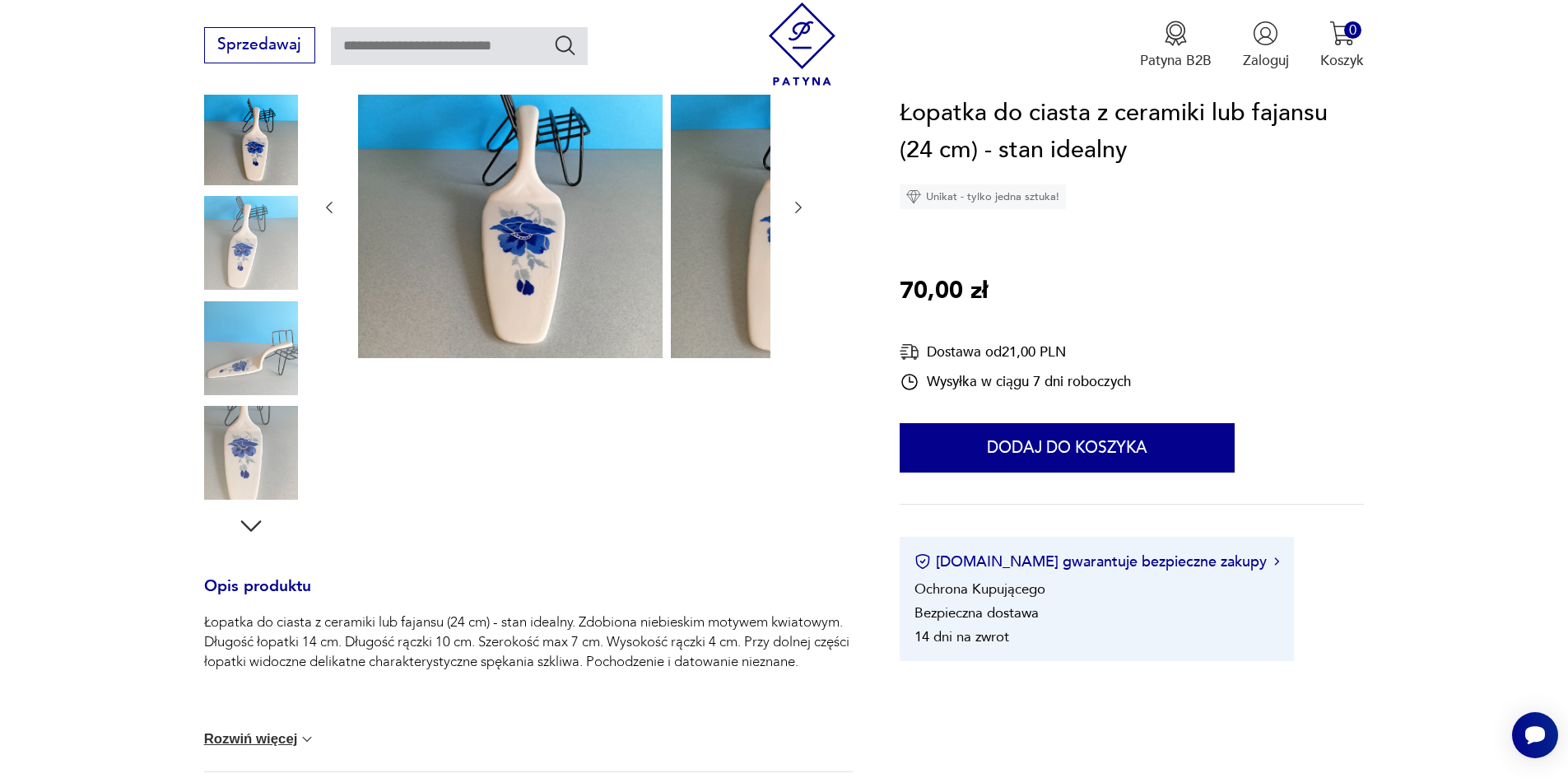
click at [222, 417] on img at bounding box center [250, 452] width 93 height 93
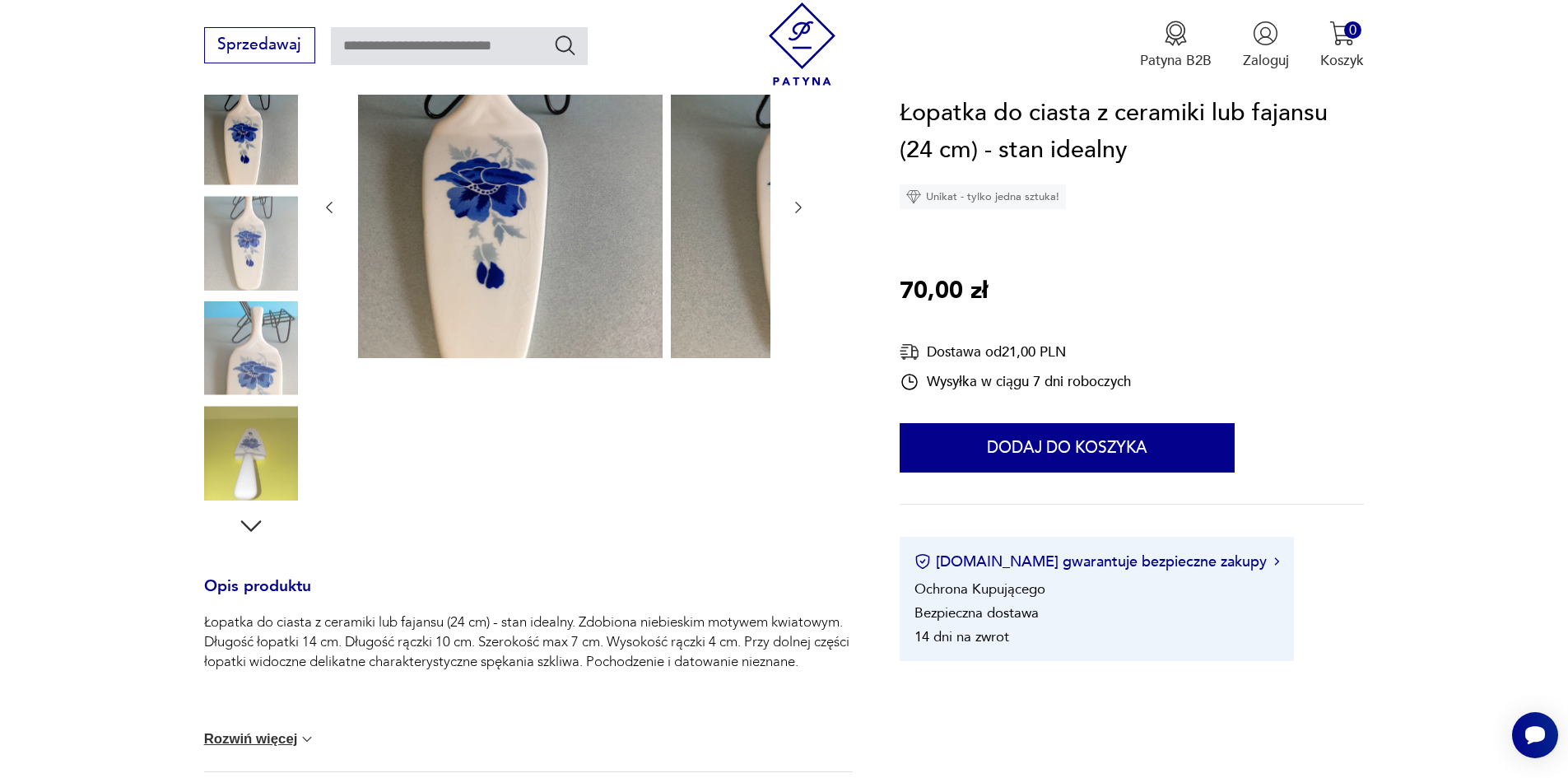
scroll to position [412, 0]
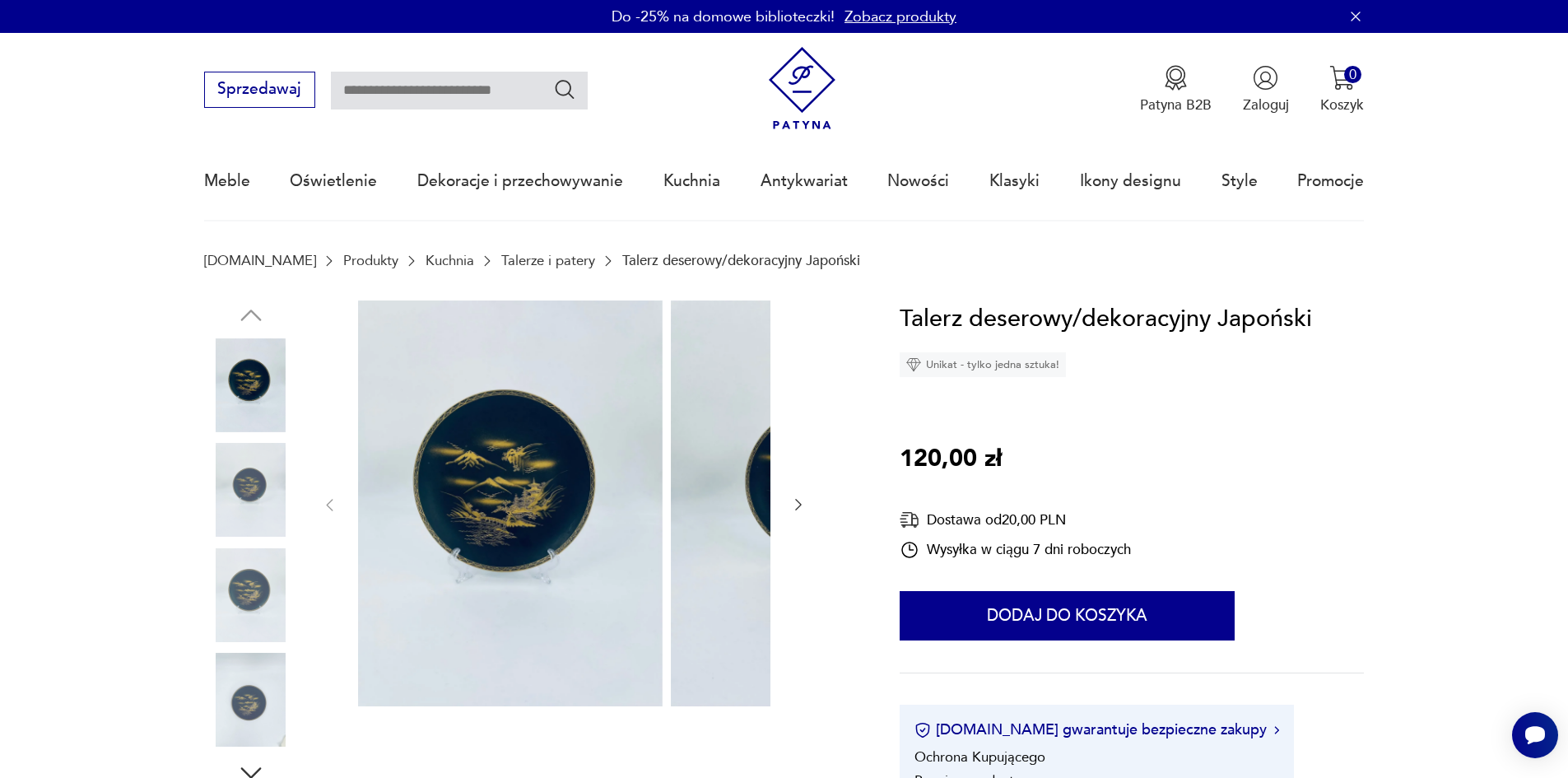
click at [204, 476] on img at bounding box center [250, 489] width 93 height 93
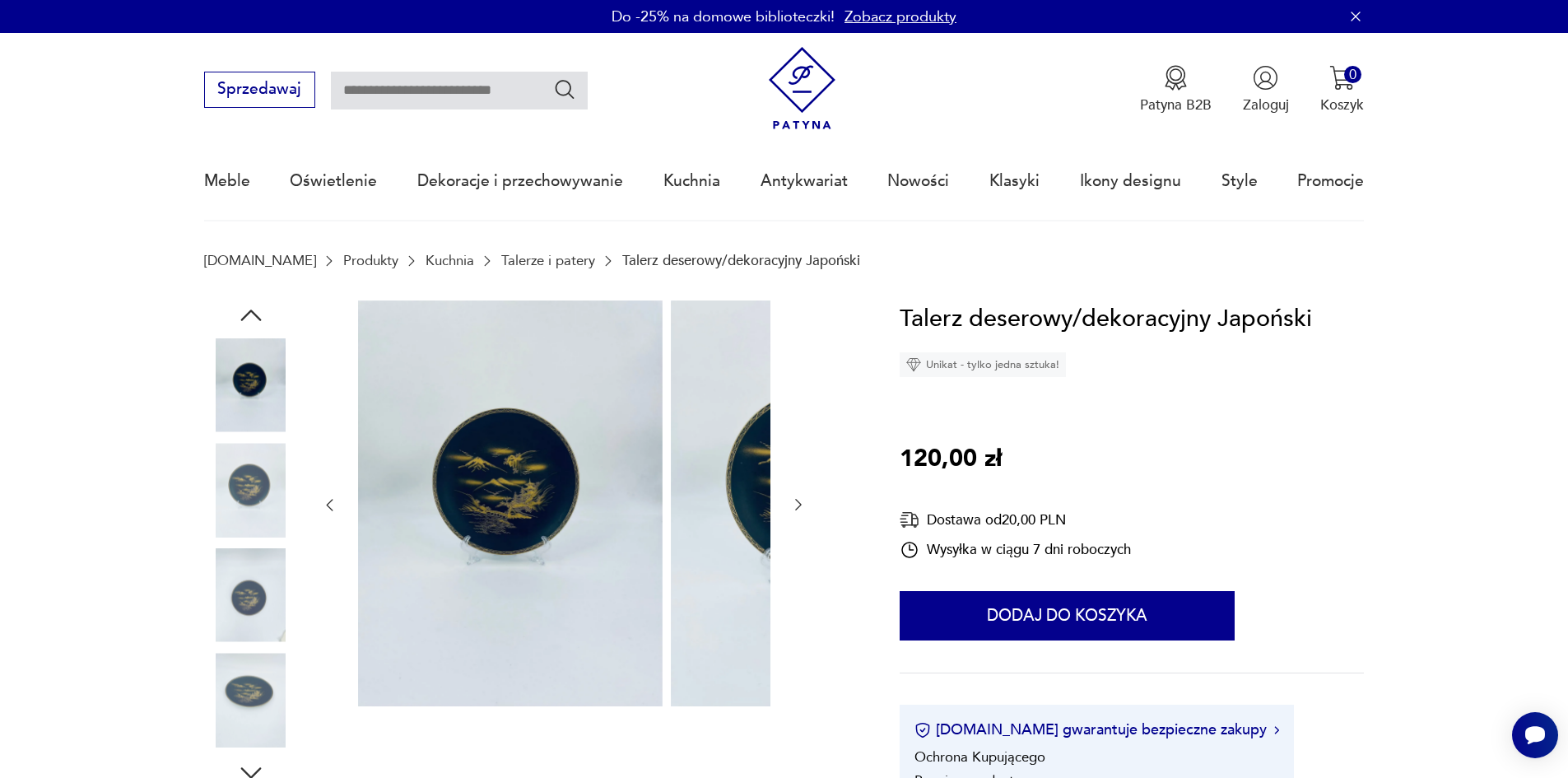
click at [204, 512] on img at bounding box center [250, 489] width 93 height 93
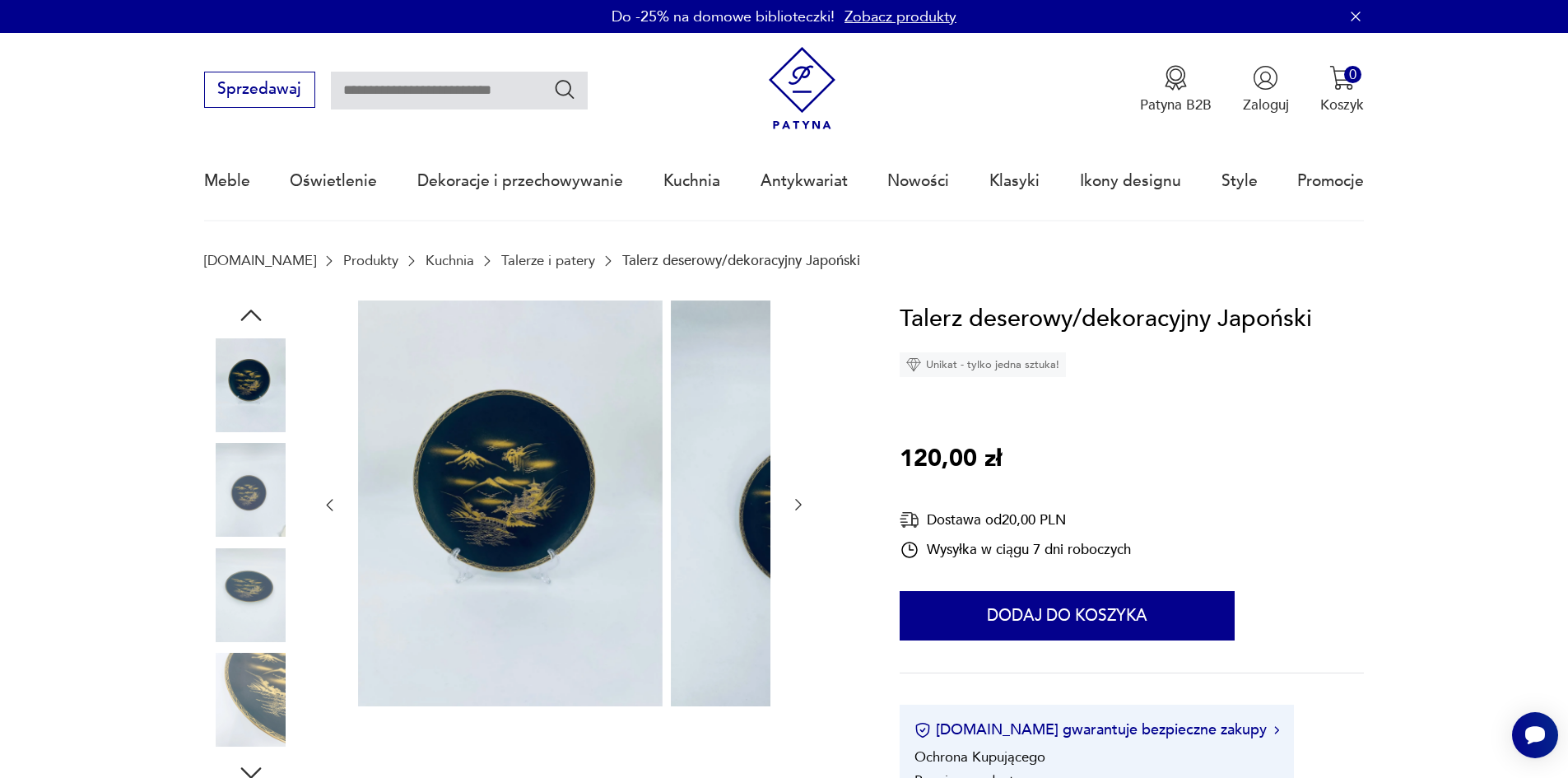
click at [215, 536] on img at bounding box center [250, 489] width 93 height 93
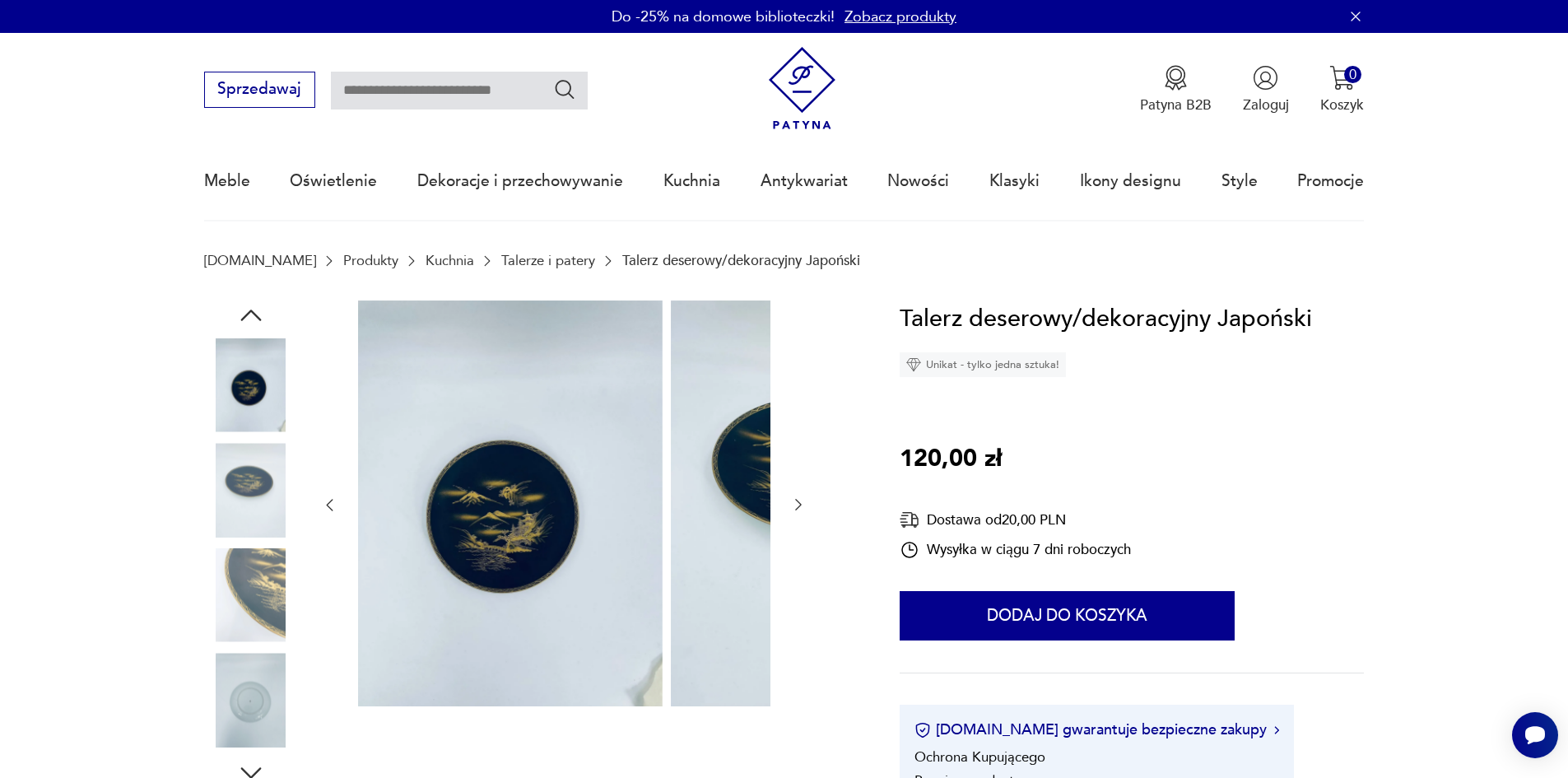
click at [220, 554] on div at bounding box center [250, 544] width 93 height 412
click at [225, 584] on img at bounding box center [250, 595] width 93 height 93
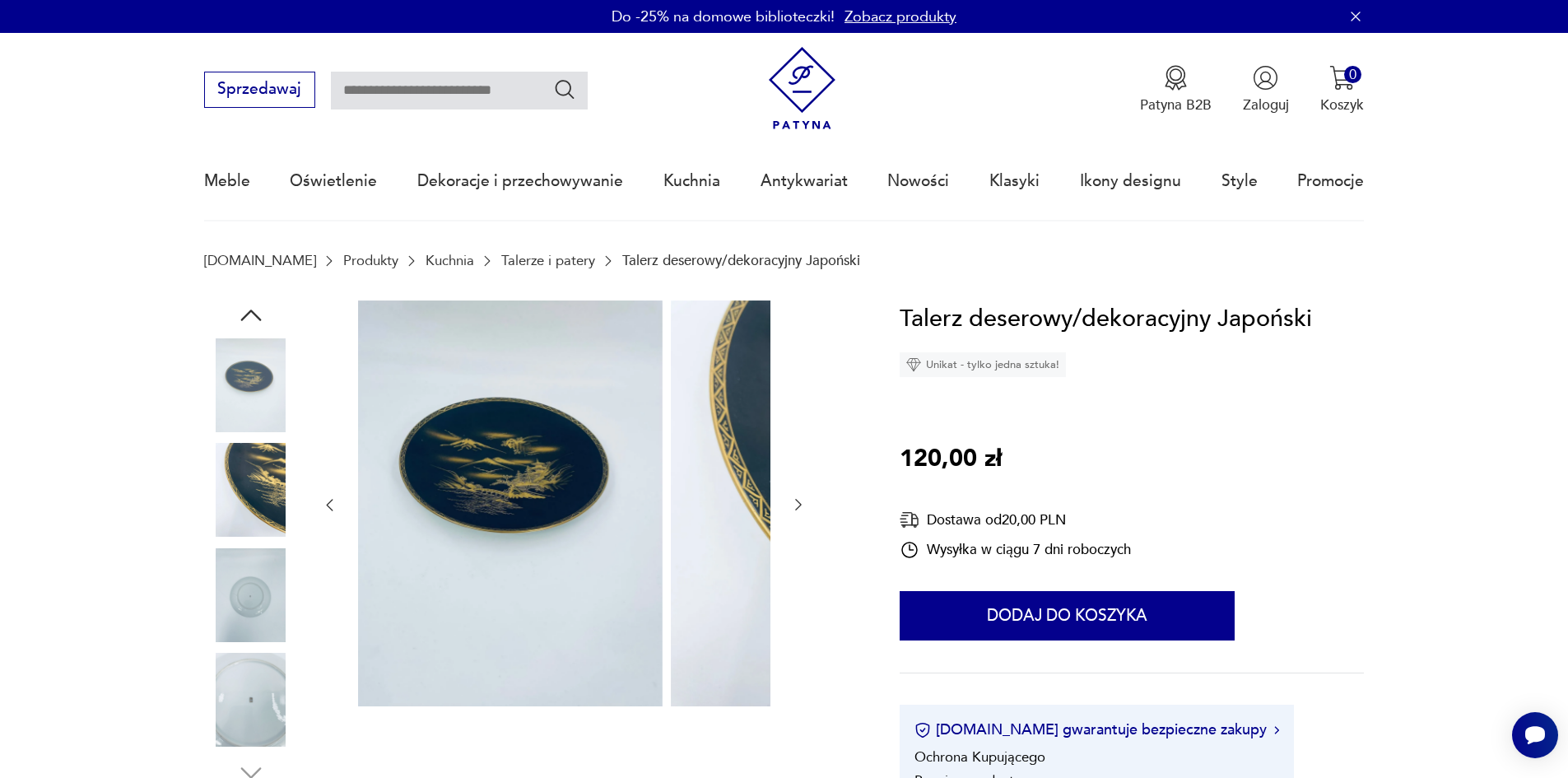
click at [228, 624] on img at bounding box center [250, 595] width 93 height 93
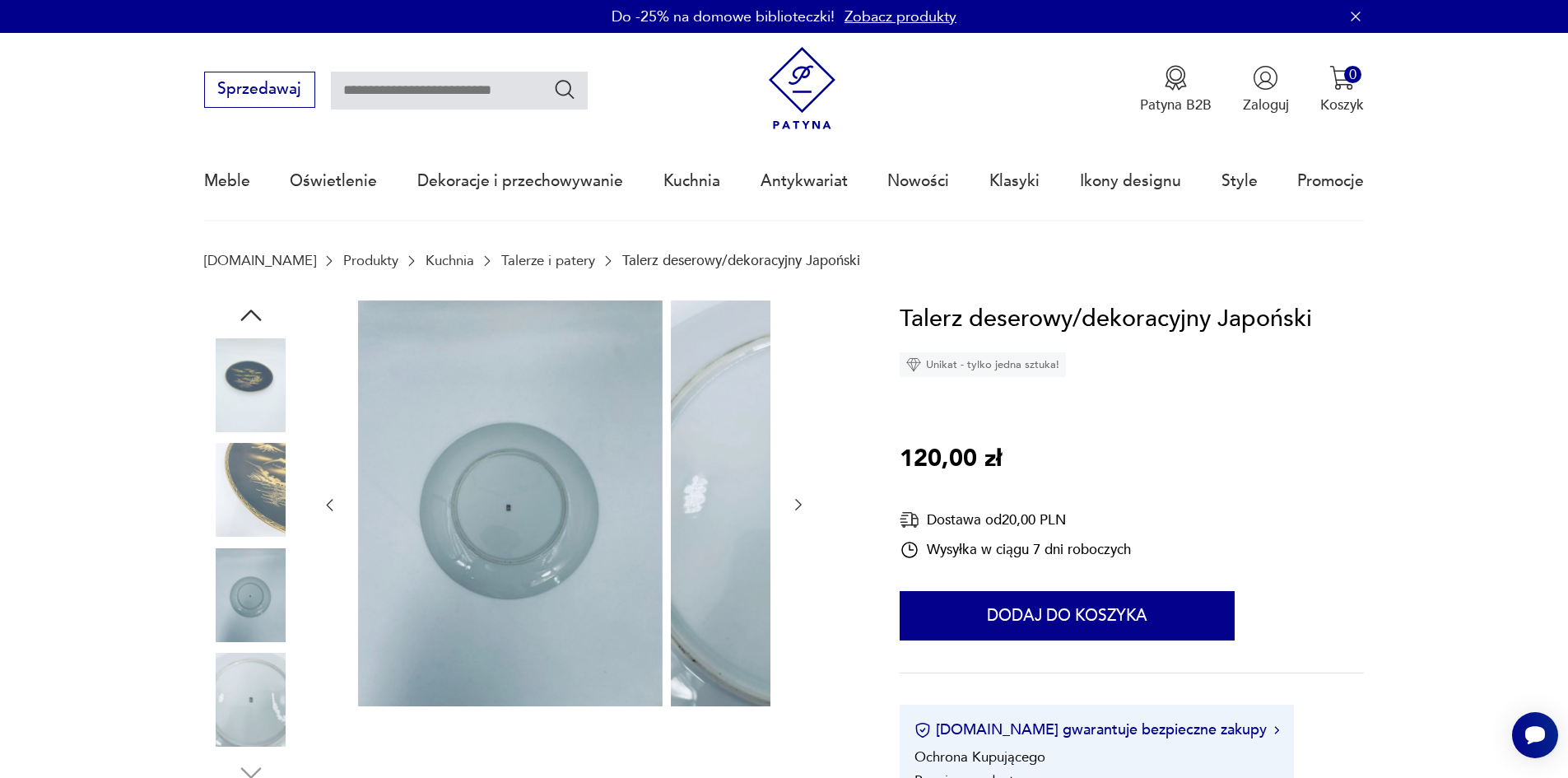
click at [226, 514] on img at bounding box center [250, 489] width 93 height 93
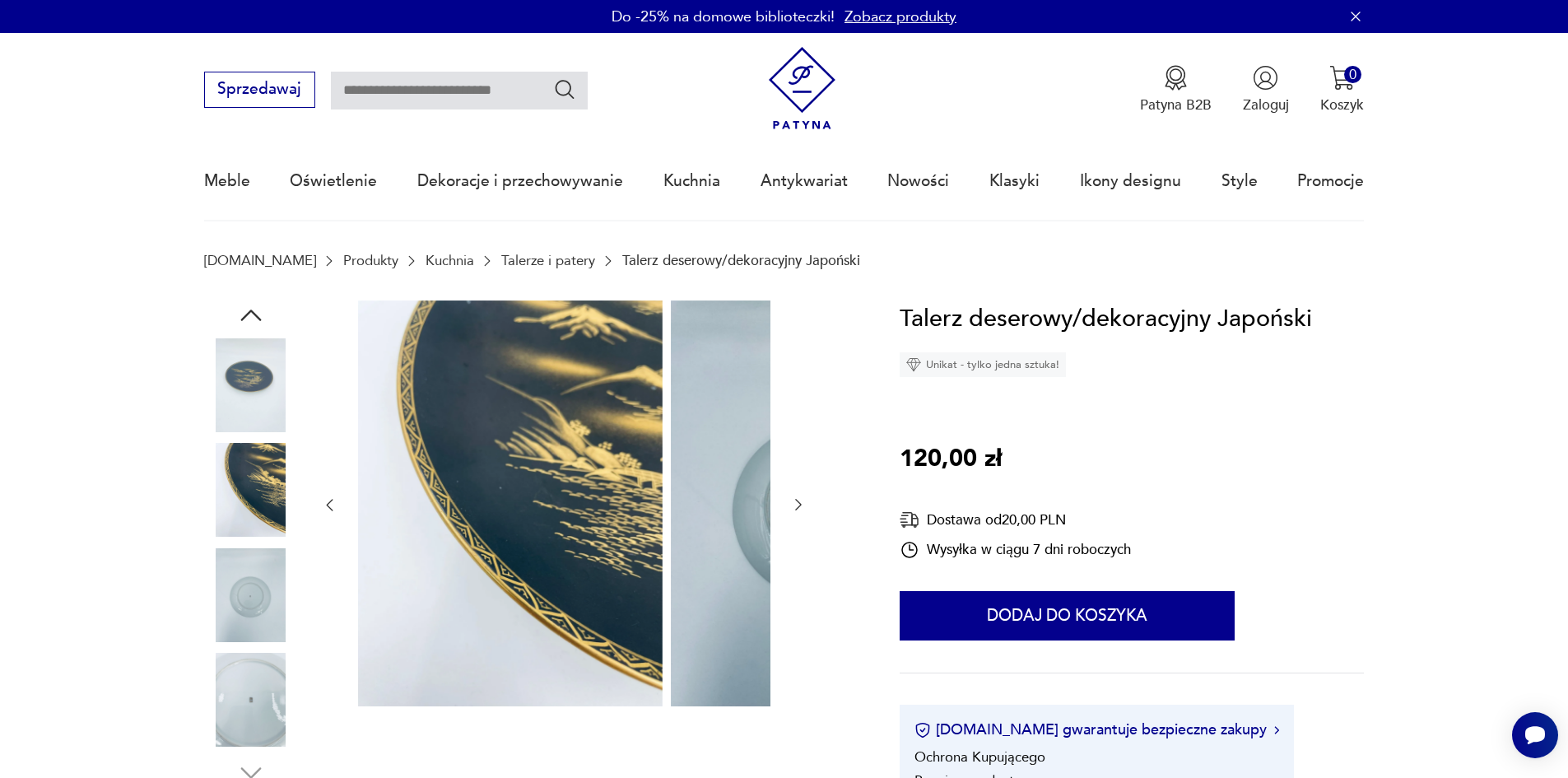
click at [219, 723] on img at bounding box center [250, 700] width 93 height 93
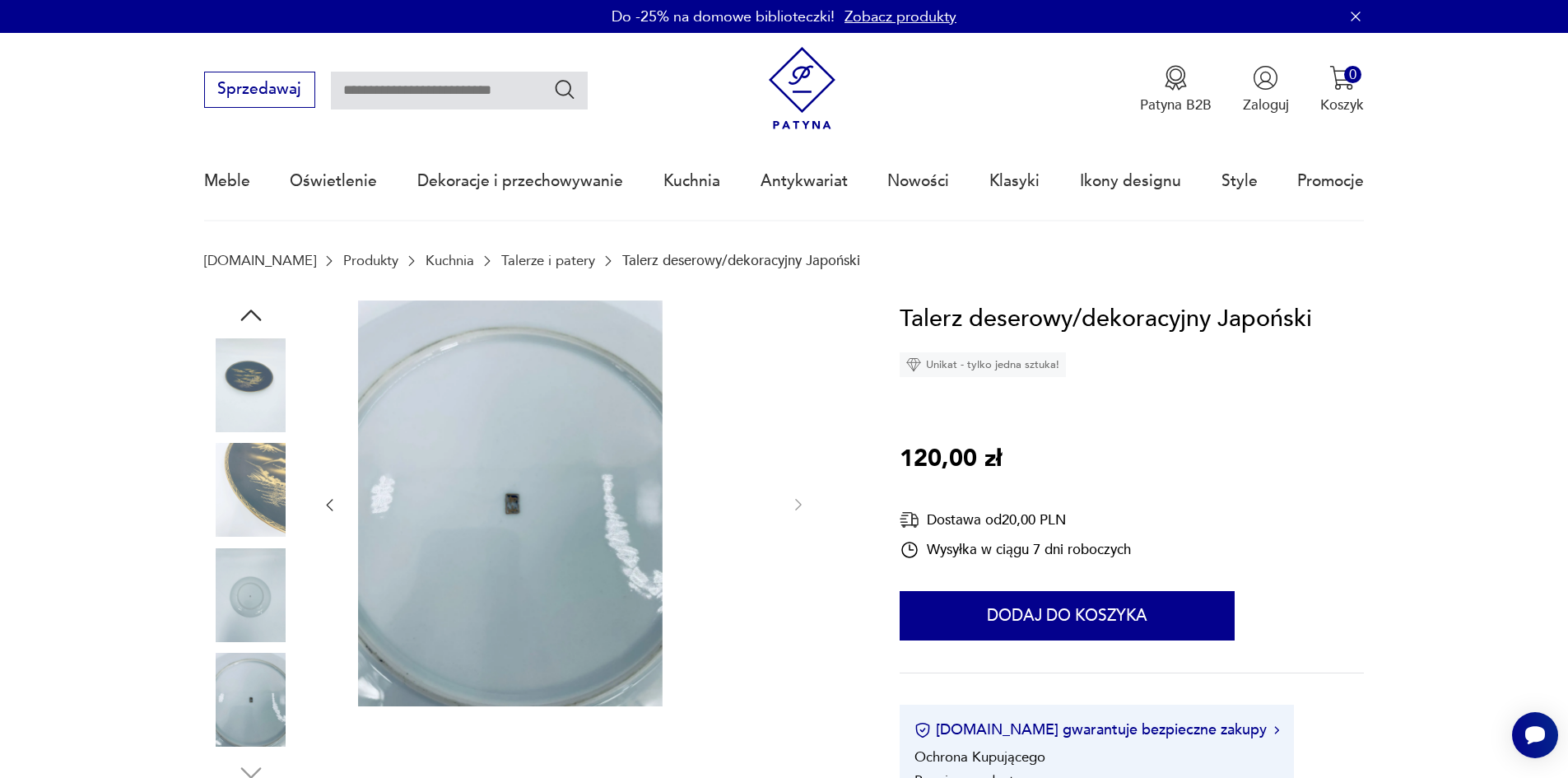
click at [210, 586] on img at bounding box center [250, 595] width 93 height 93
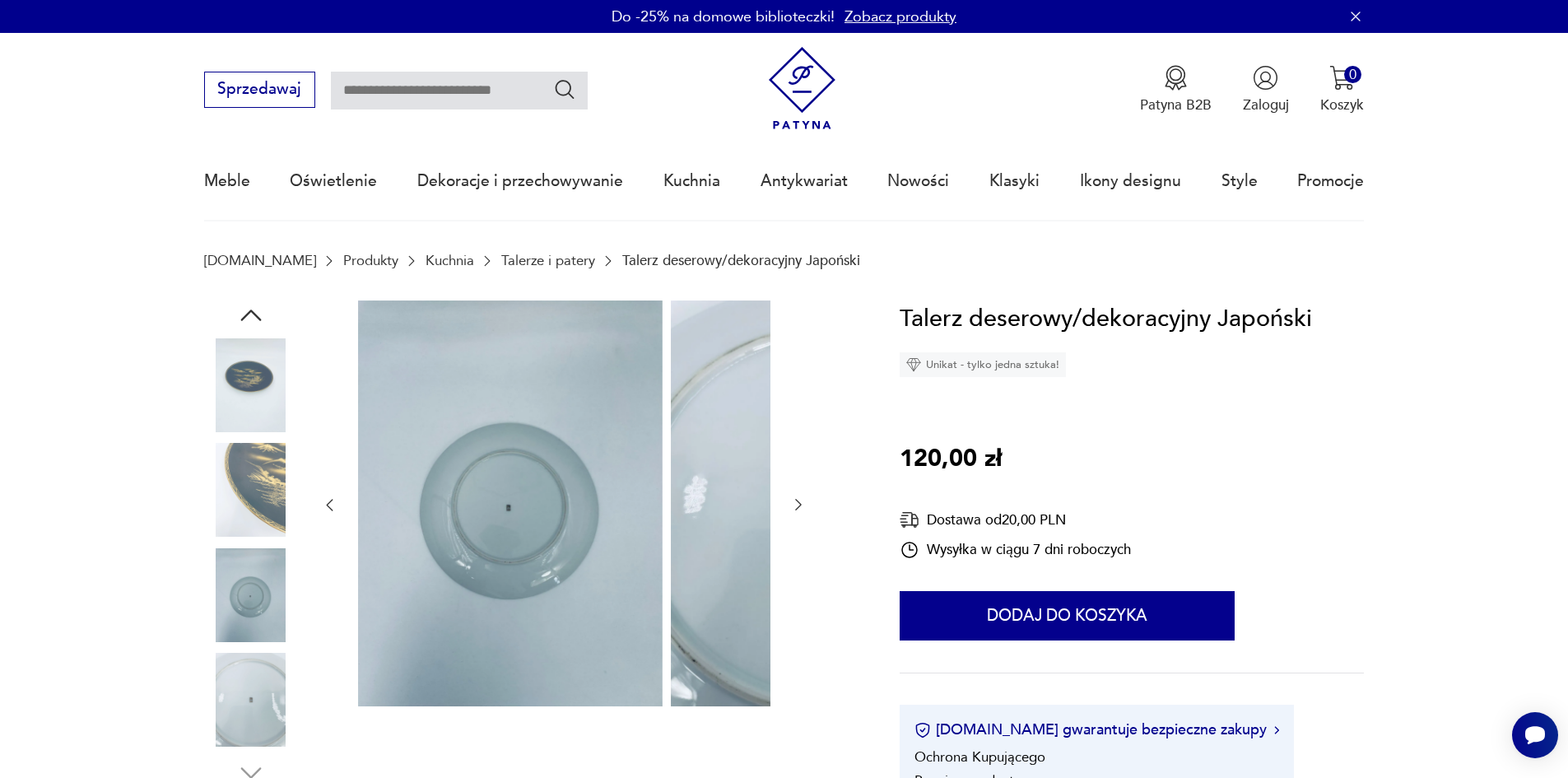
click at [220, 642] on img at bounding box center [250, 595] width 93 height 93
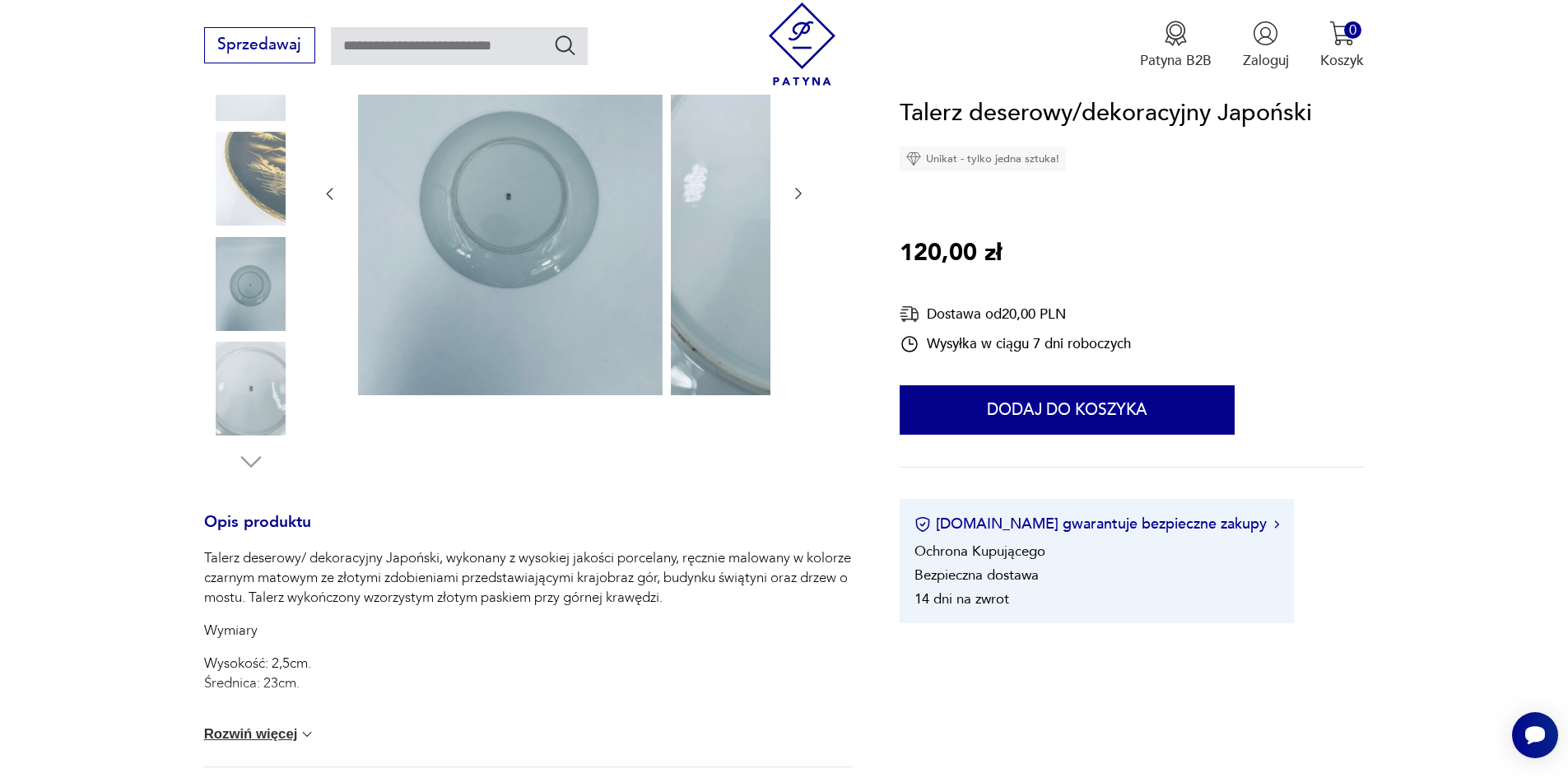
scroll to position [330, 0]
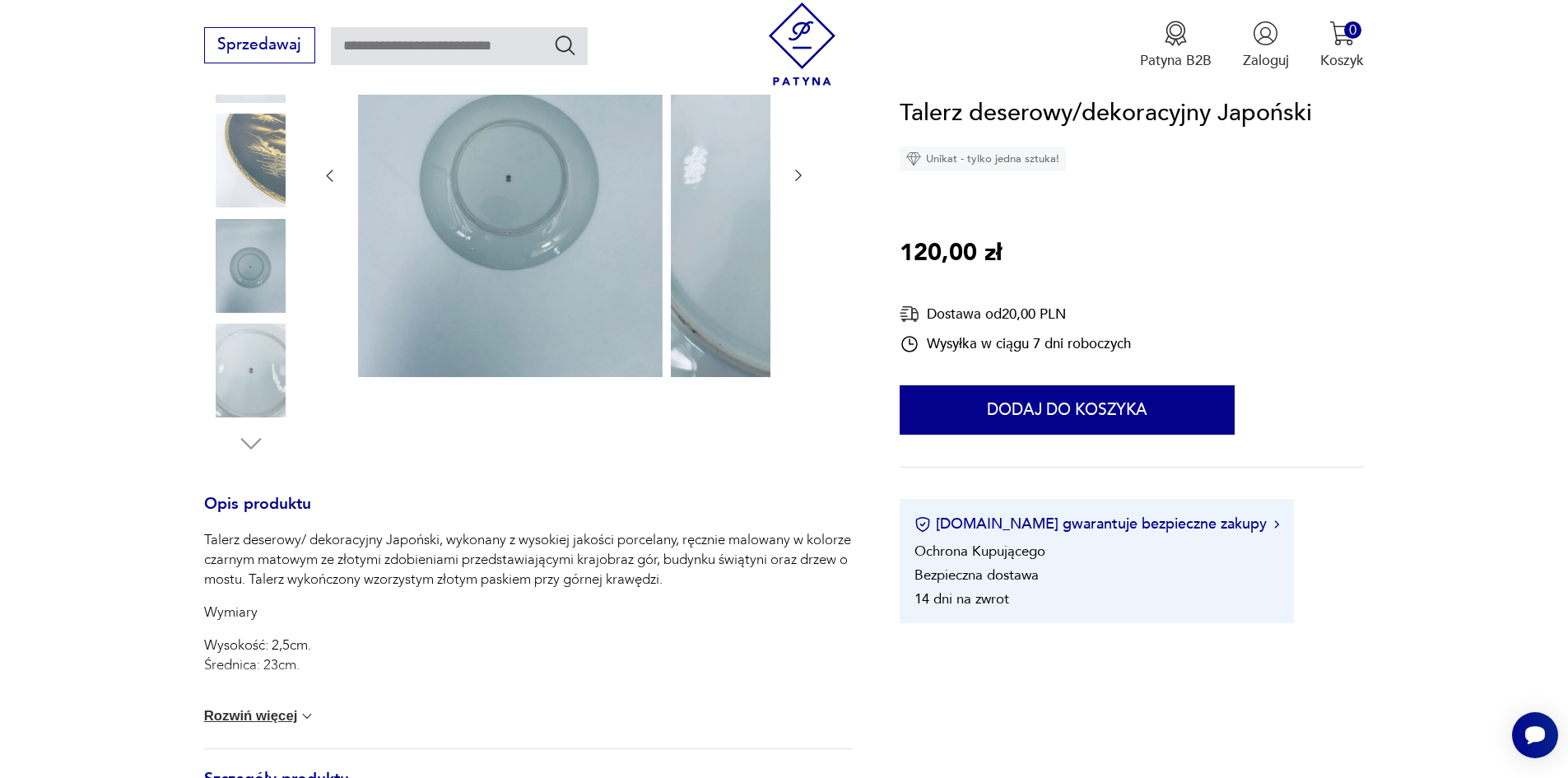
click at [249, 724] on button "Rozwiń więcej" at bounding box center [260, 716] width 112 height 16
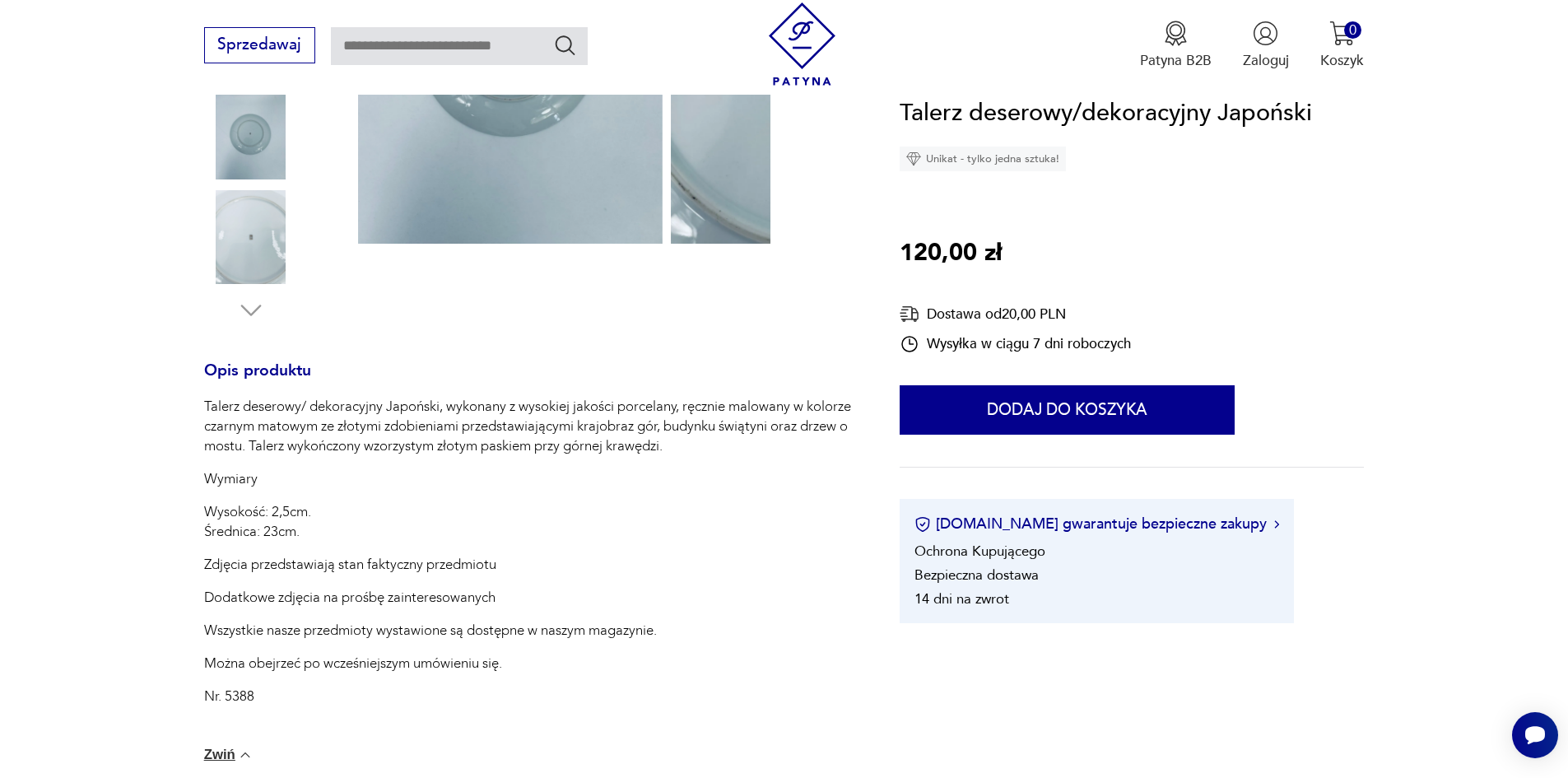
scroll to position [494, 0]
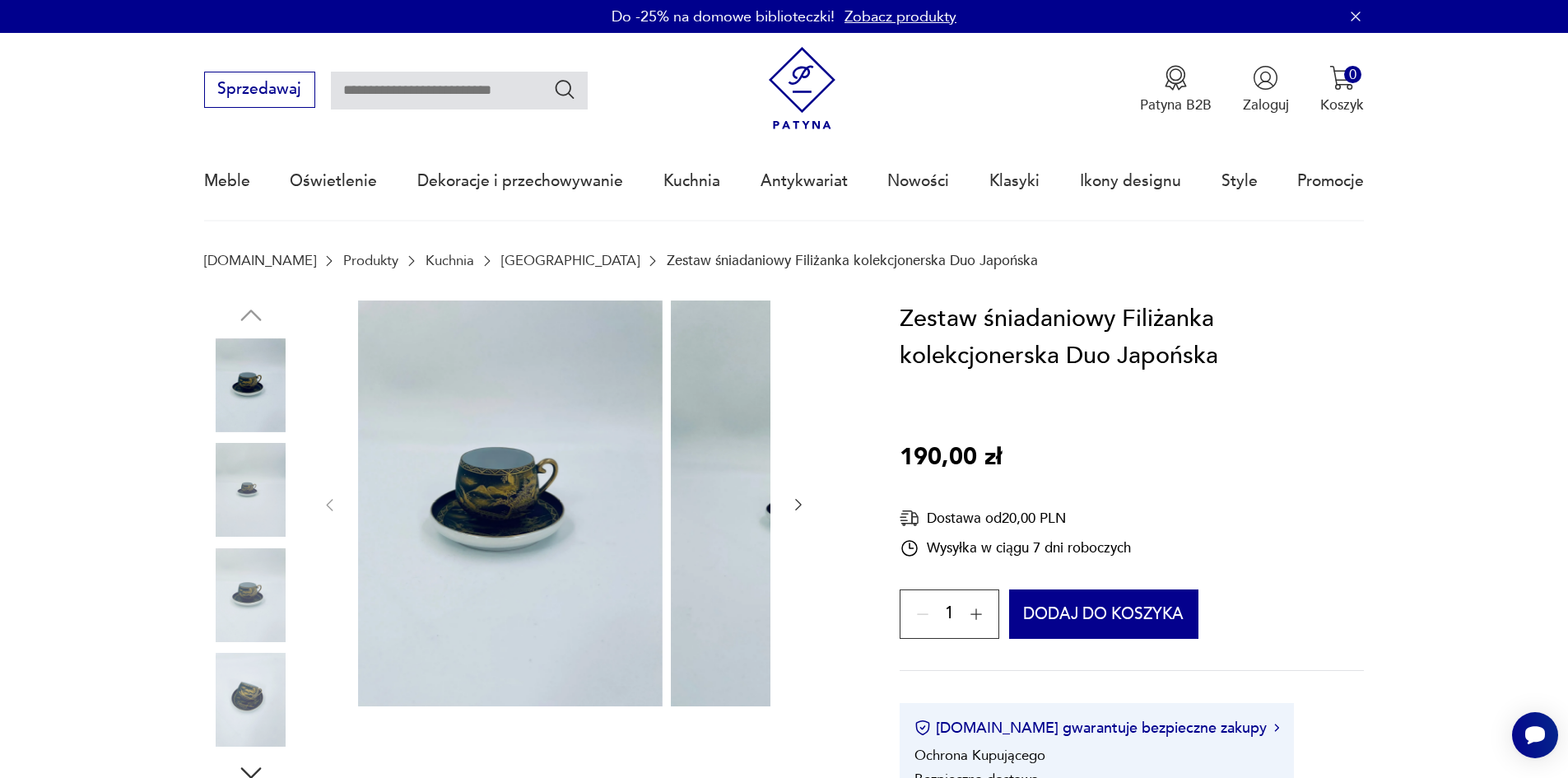
click at [234, 480] on img at bounding box center [250, 489] width 93 height 93
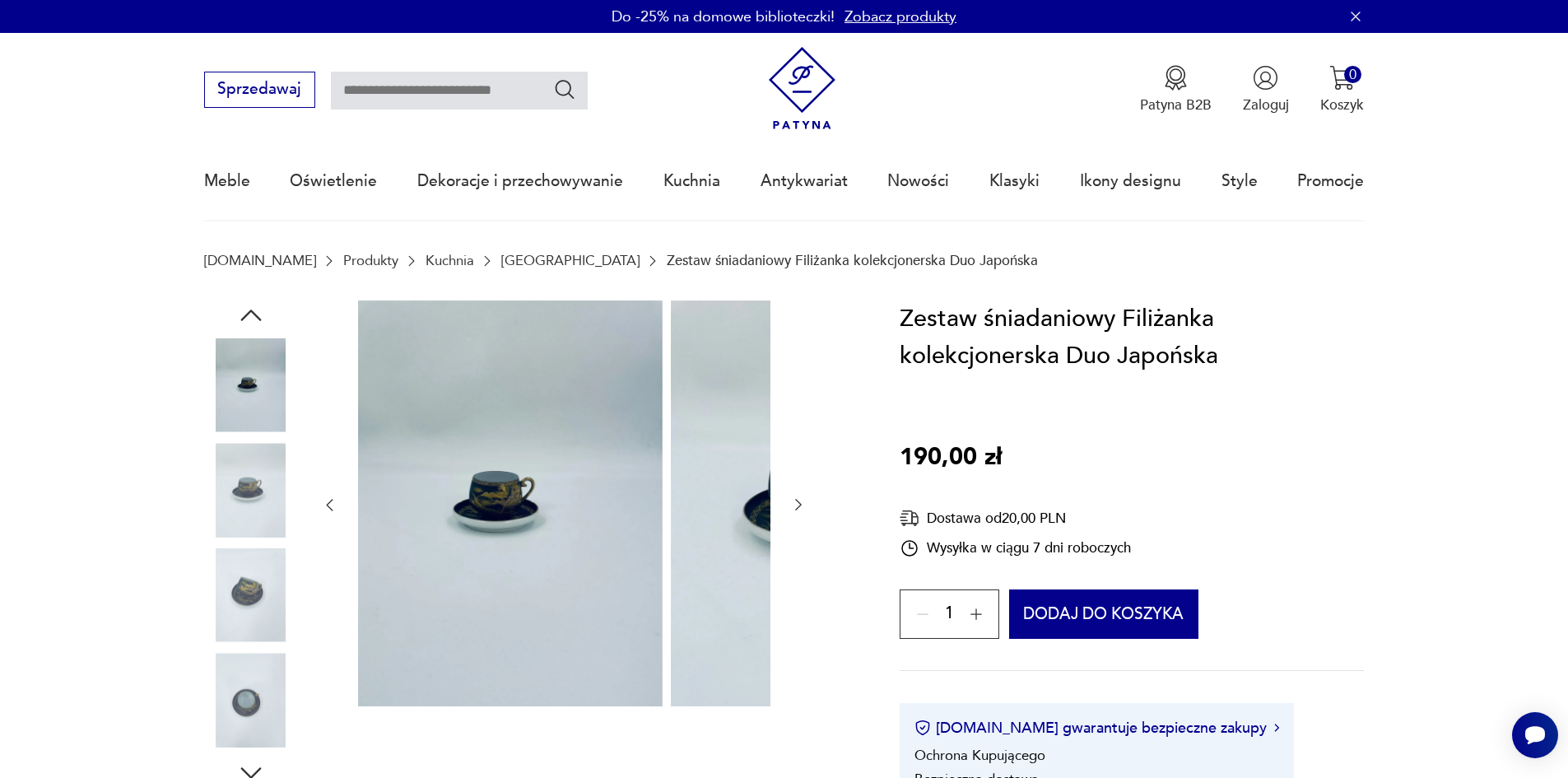
click at [215, 523] on img at bounding box center [250, 489] width 93 height 93
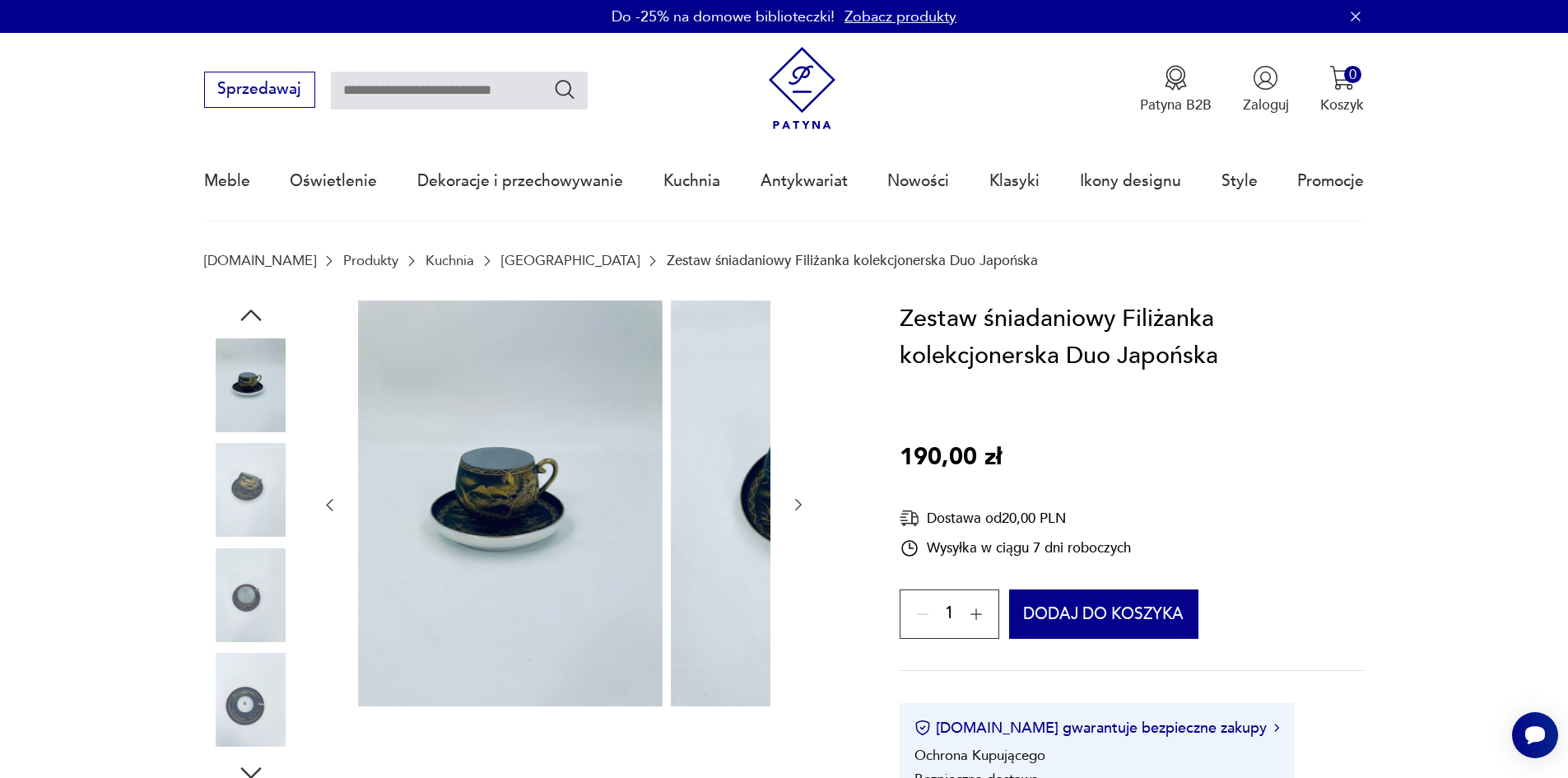
click at [217, 601] on img at bounding box center [250, 595] width 93 height 93
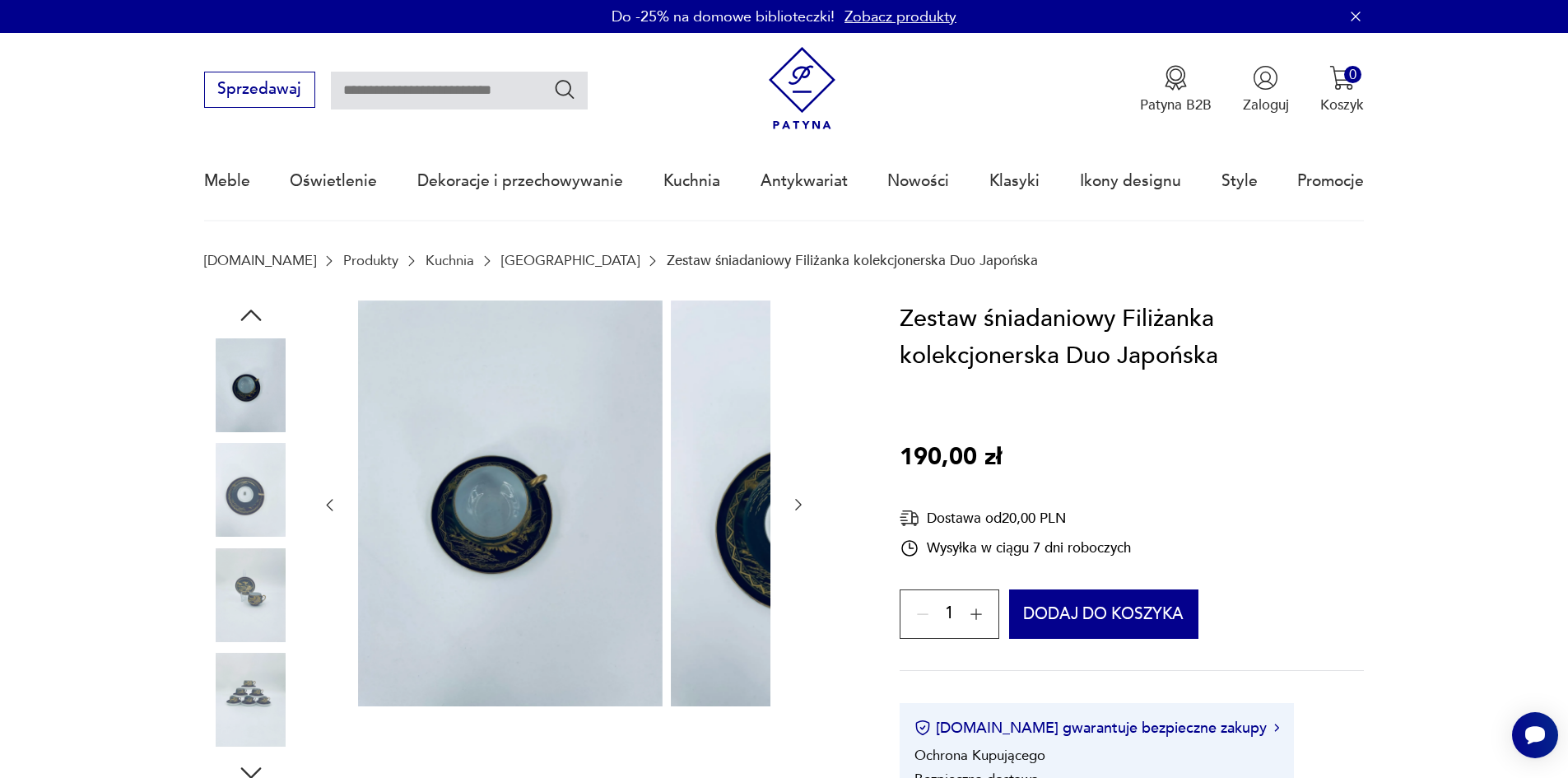
click at [211, 602] on img at bounding box center [250, 595] width 93 height 93
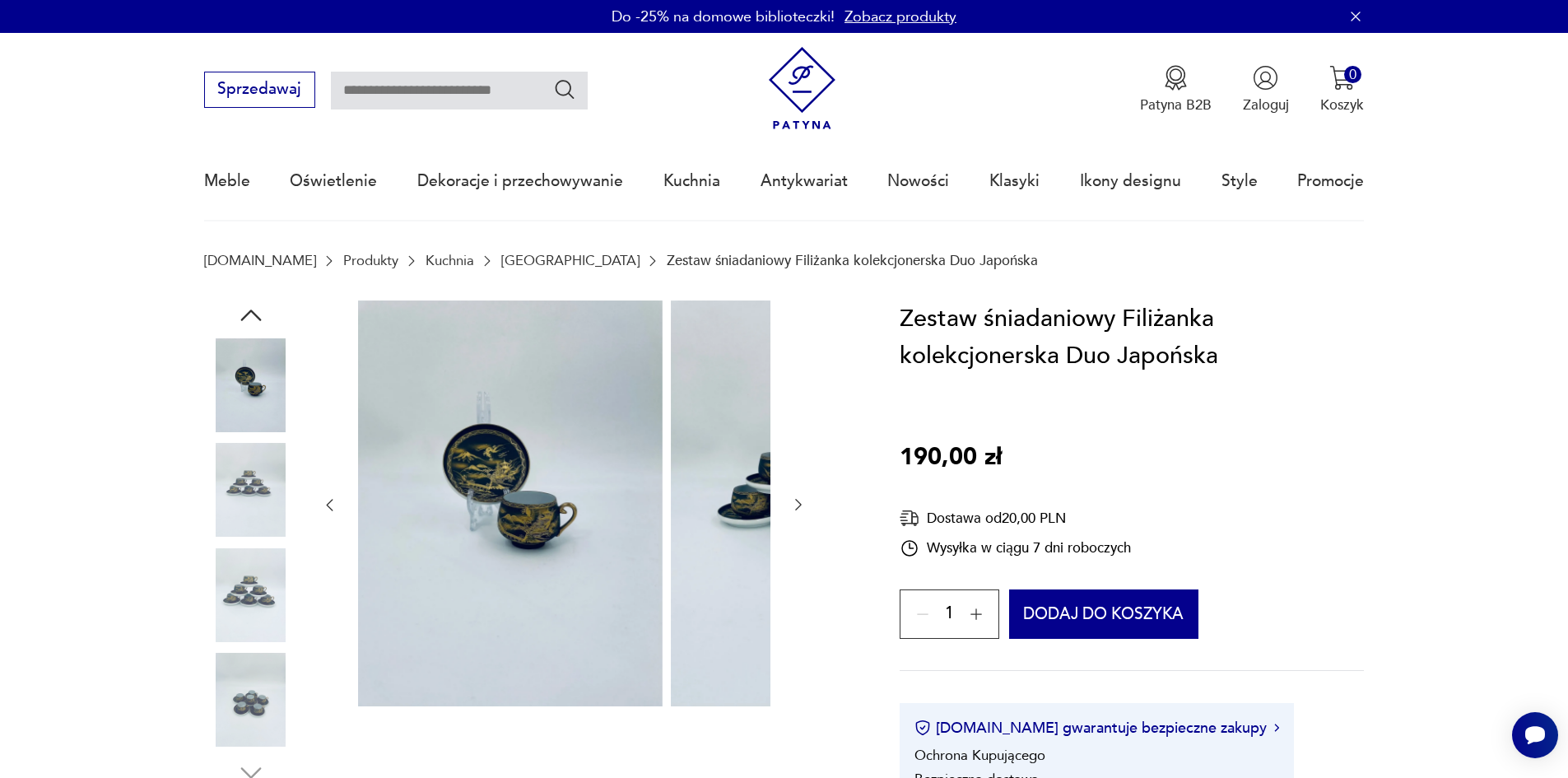
click at [205, 606] on img at bounding box center [250, 595] width 93 height 93
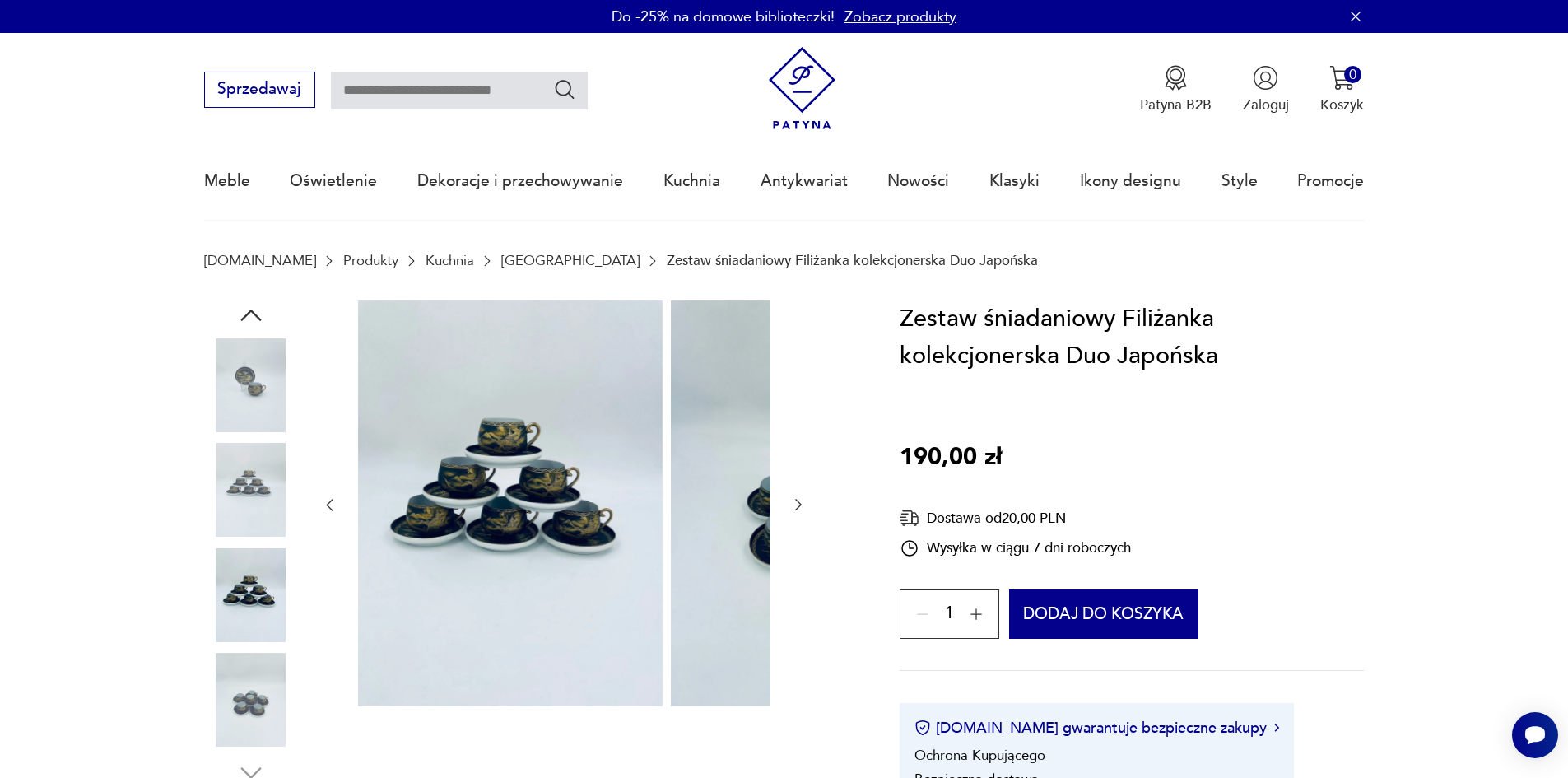
click at [229, 699] on img at bounding box center [250, 700] width 93 height 93
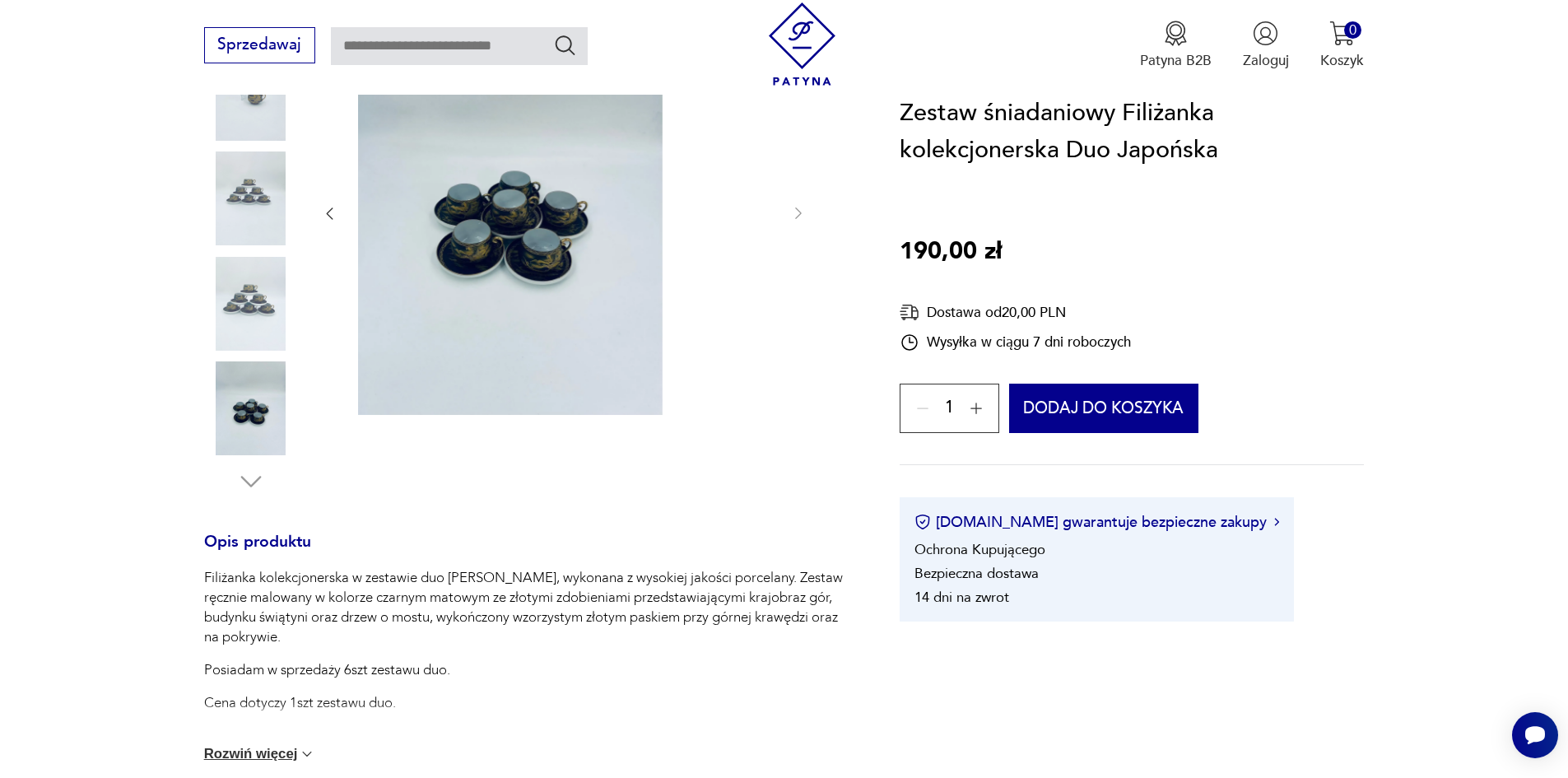
scroll to position [330, 0]
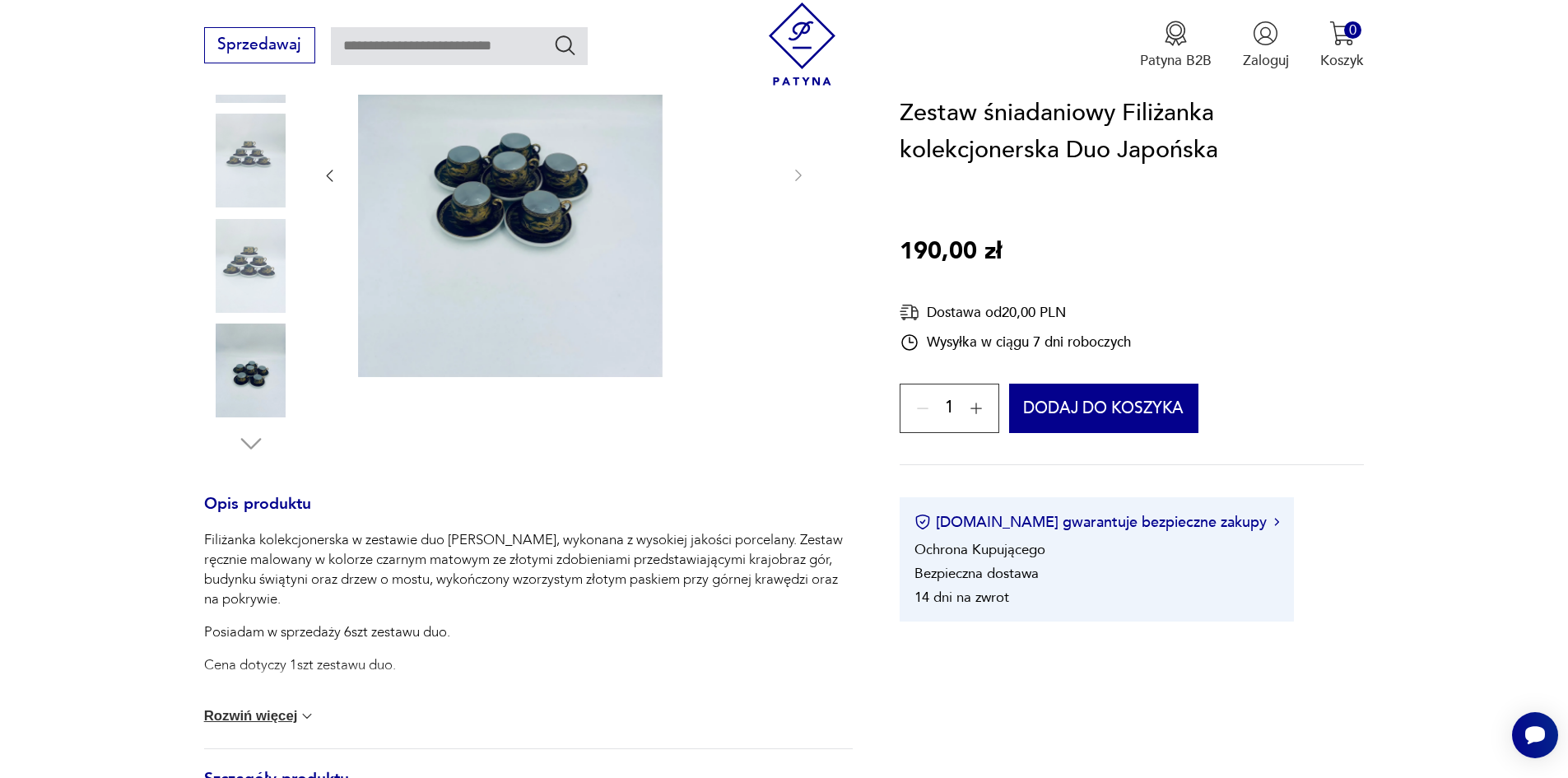
click at [241, 724] on button "Rozwiń więcej" at bounding box center [260, 716] width 112 height 16
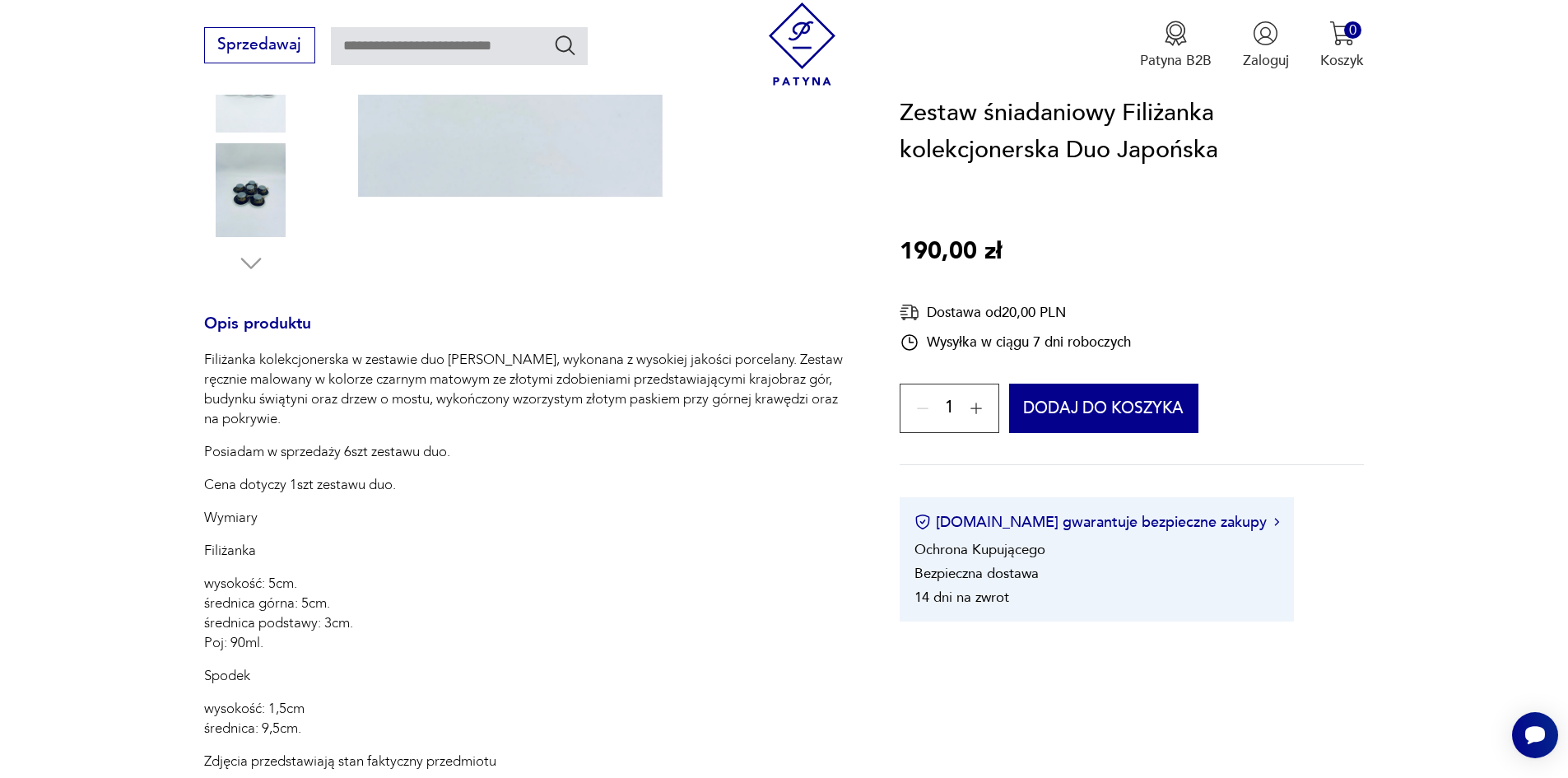
scroll to position [576, 0]
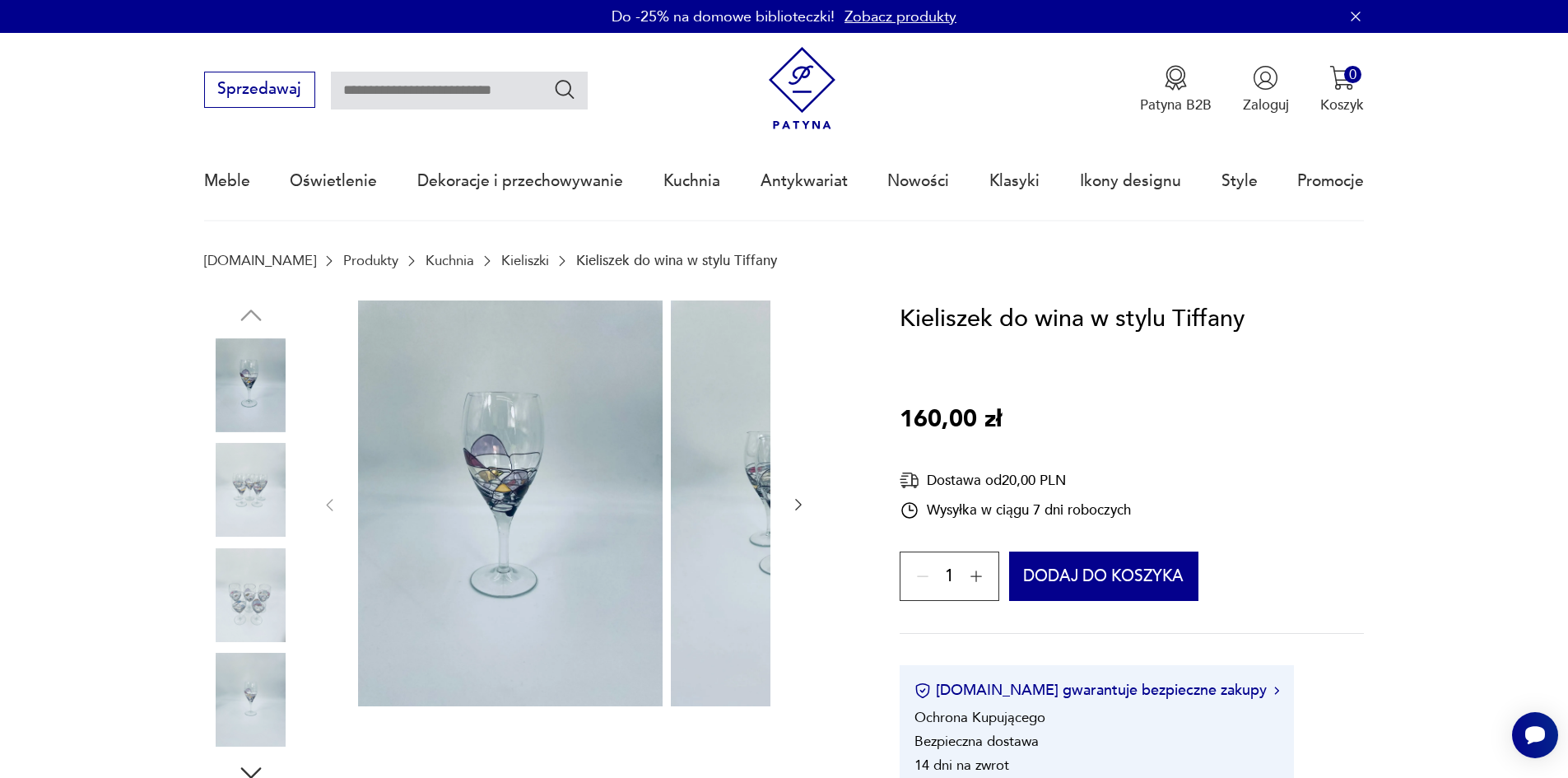
click at [230, 489] on img at bounding box center [250, 489] width 93 height 93
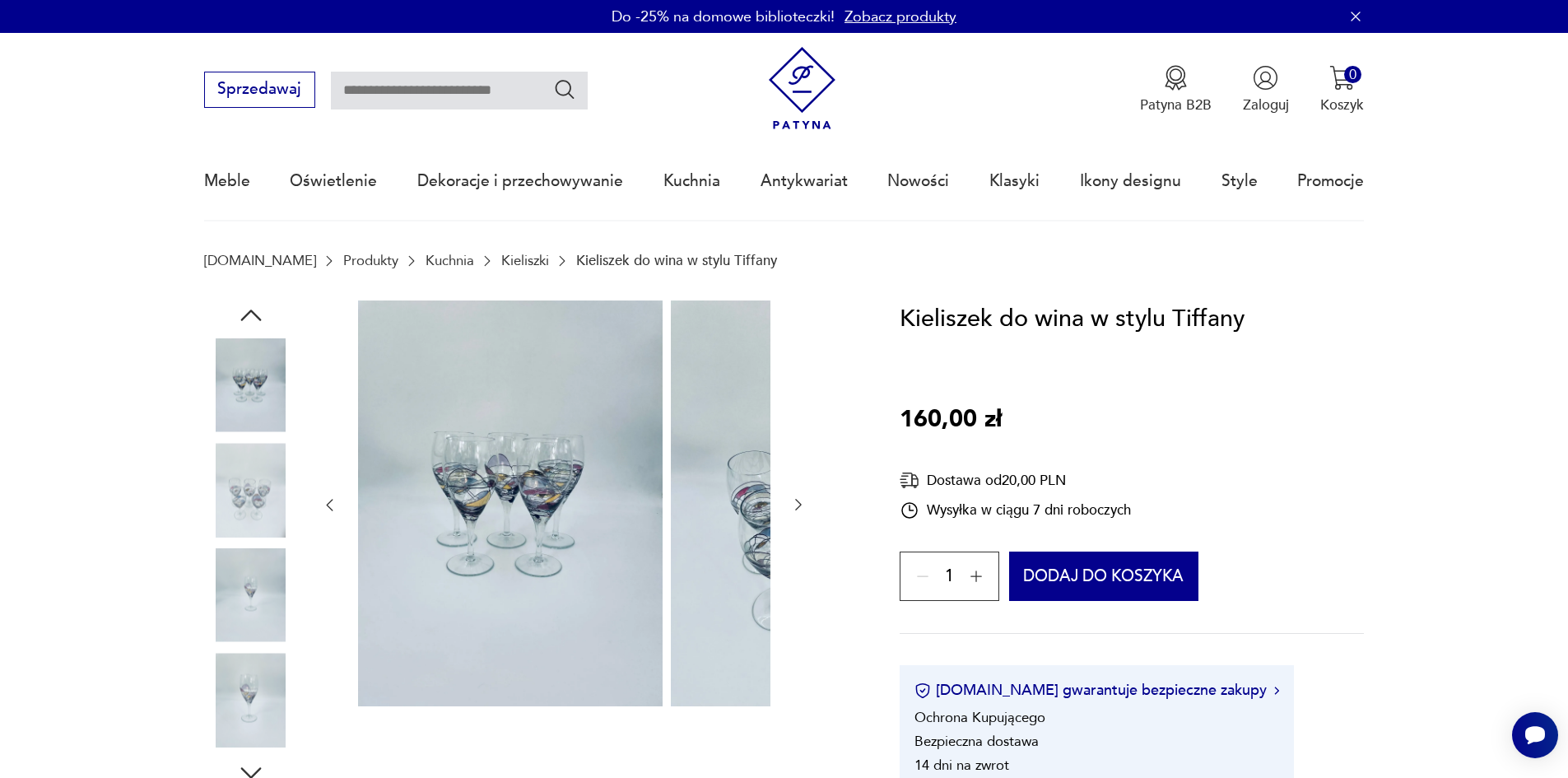
click at [209, 509] on img at bounding box center [250, 489] width 93 height 93
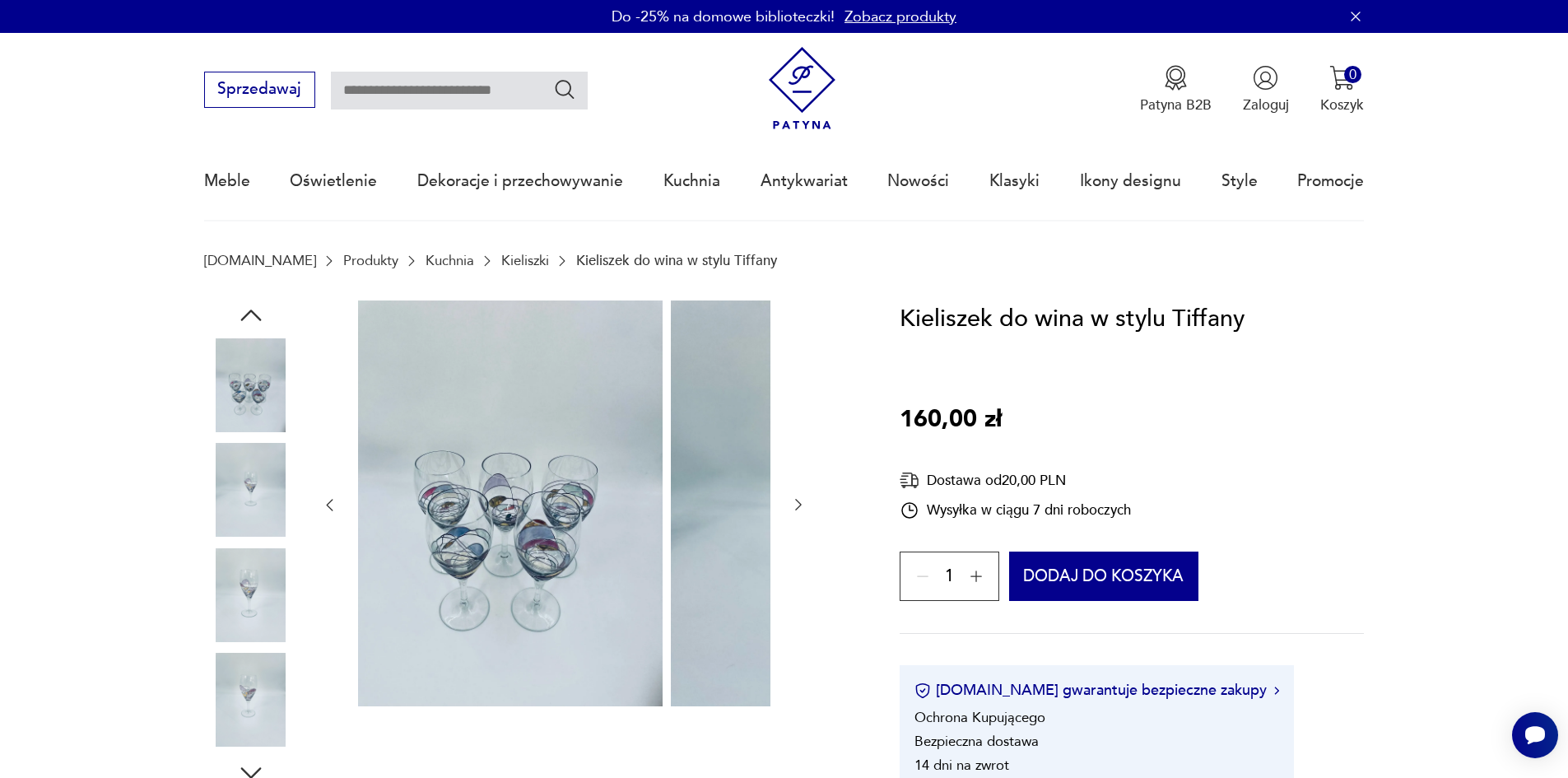
click at [219, 555] on div at bounding box center [250, 544] width 93 height 412
click at [222, 608] on img at bounding box center [250, 595] width 93 height 93
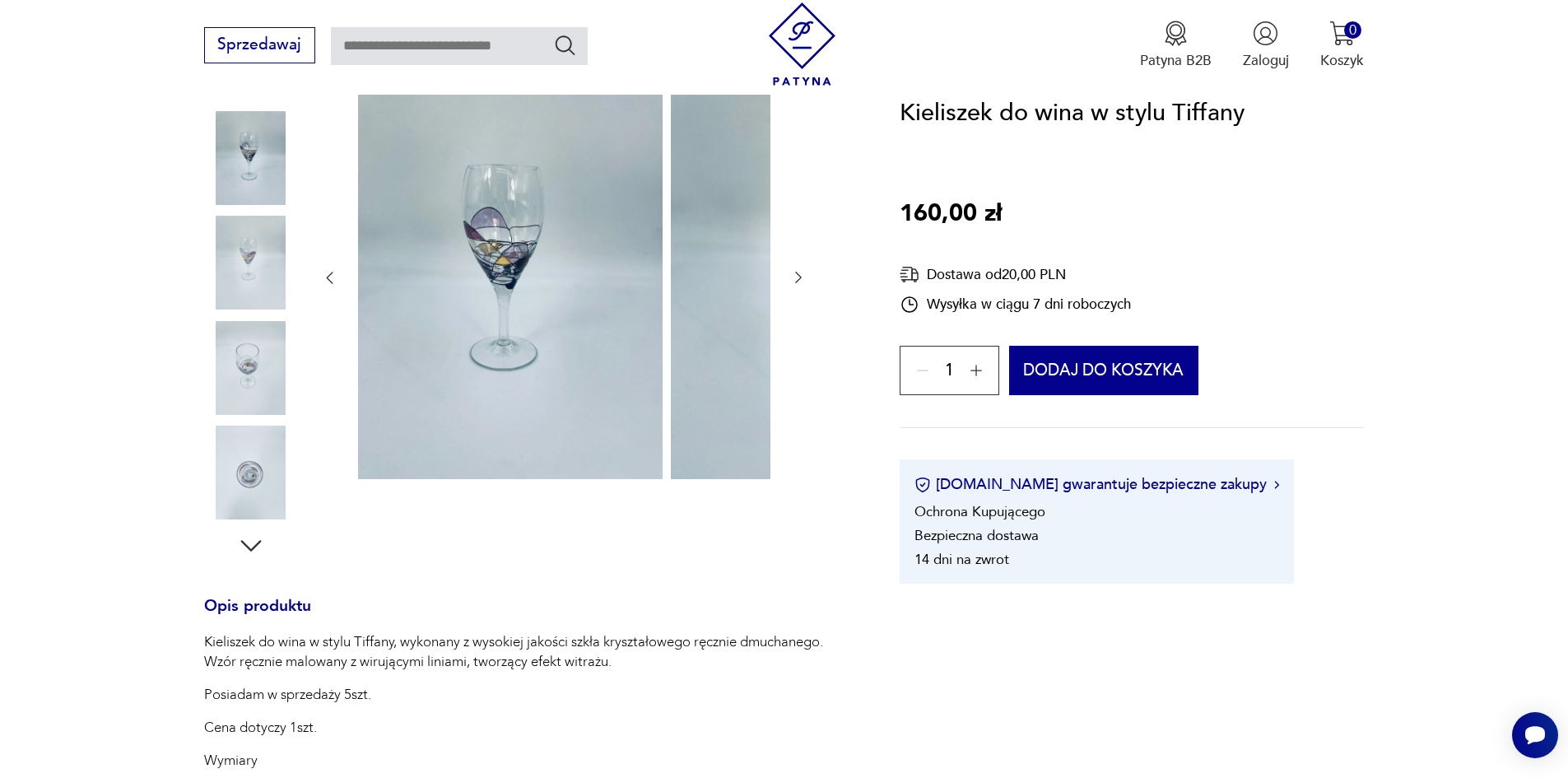
scroll to position [247, 0]
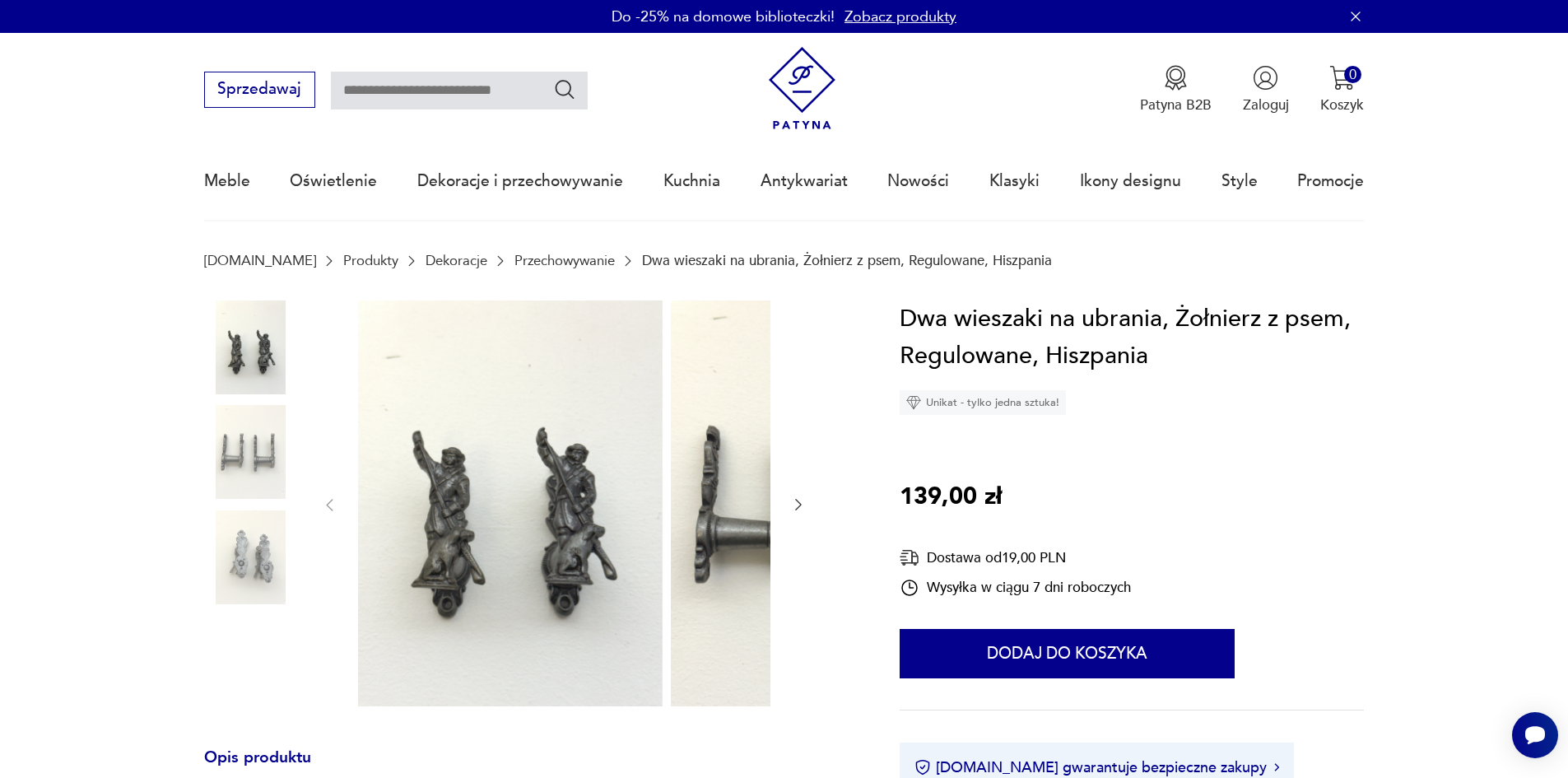
click at [206, 441] on img at bounding box center [250, 451] width 93 height 93
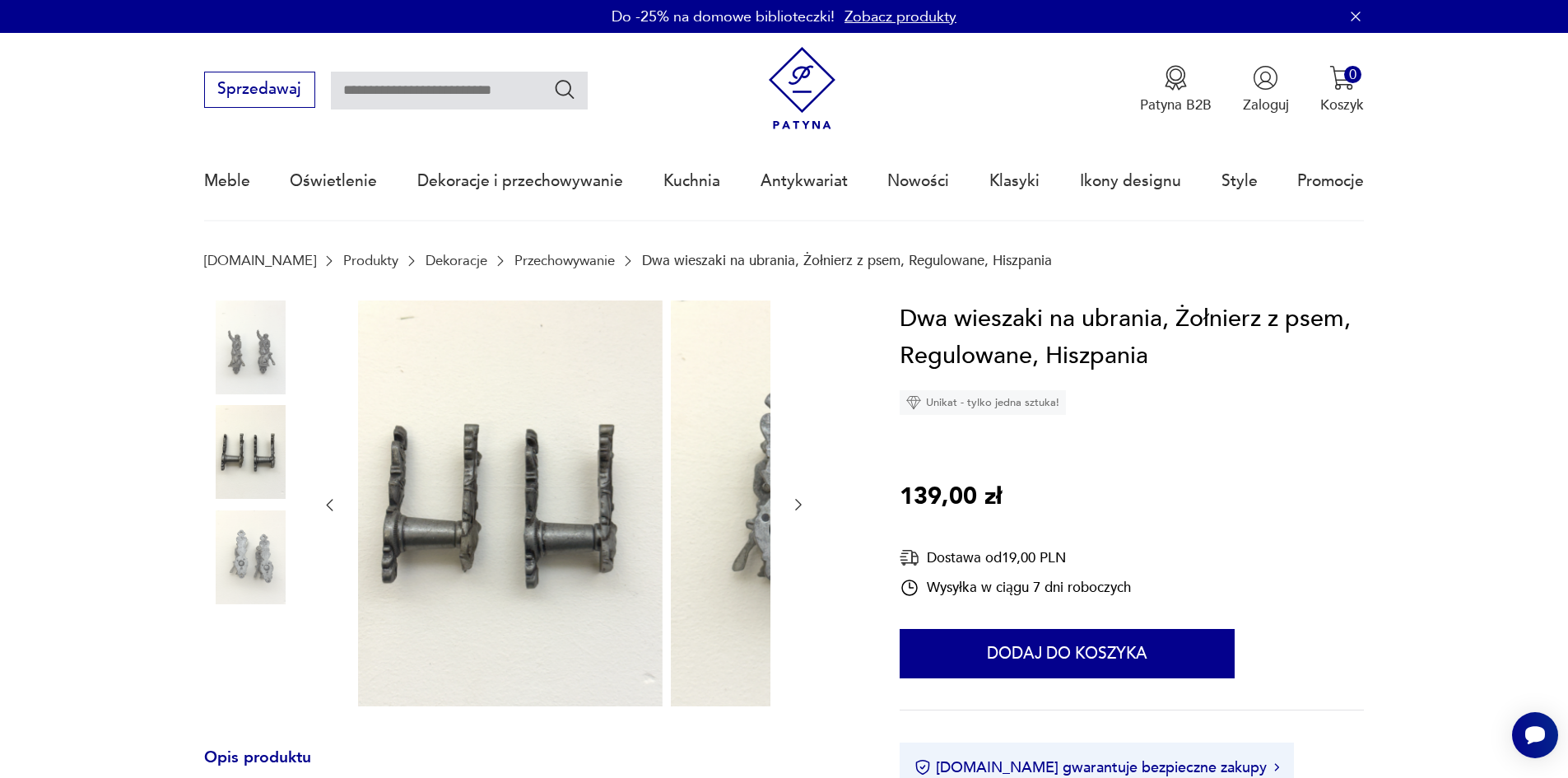
click at [207, 543] on img at bounding box center [250, 557] width 93 height 93
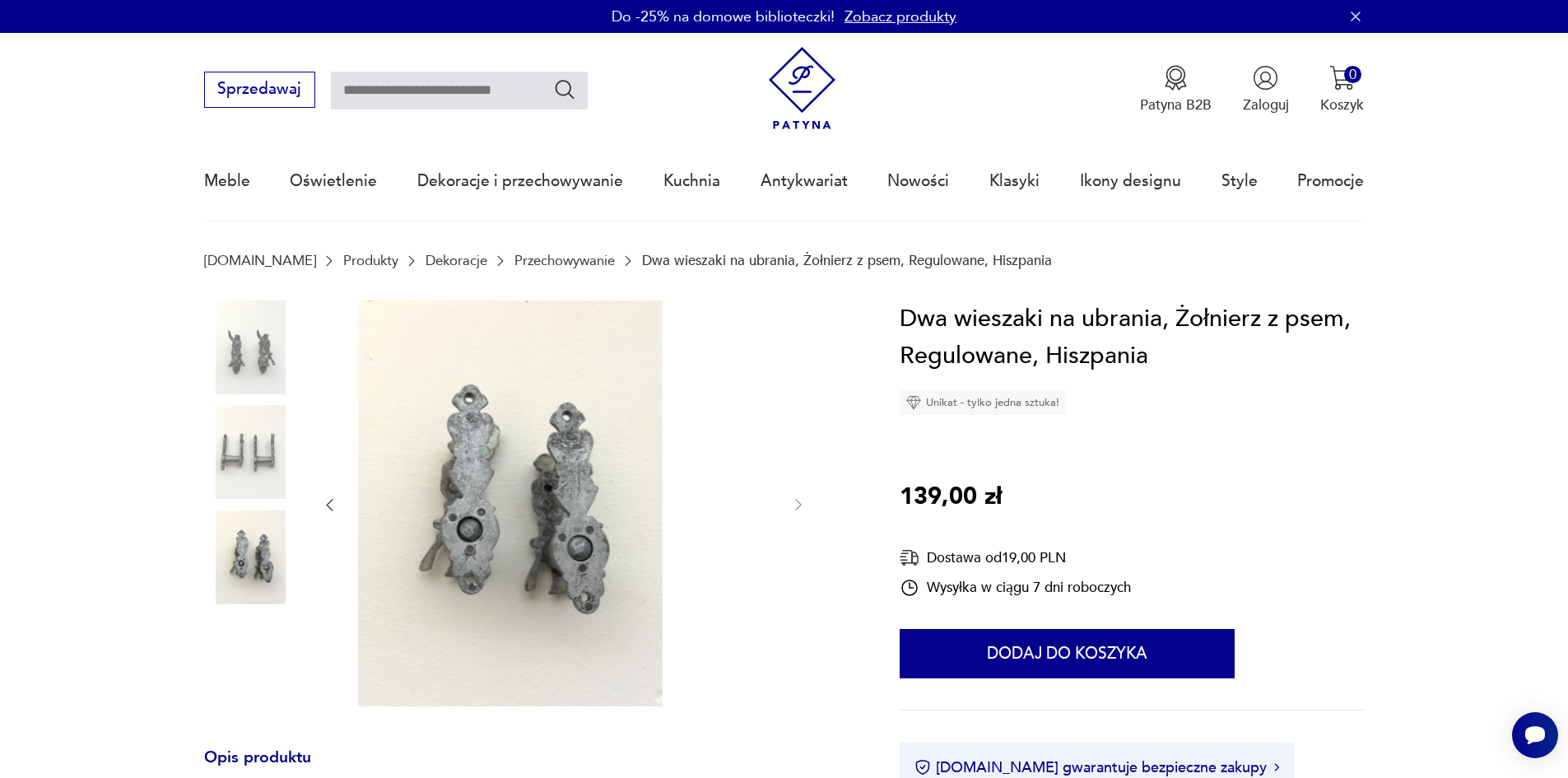
click at [220, 550] on img at bounding box center [250, 557] width 93 height 93
click at [217, 462] on img at bounding box center [250, 451] width 93 height 93
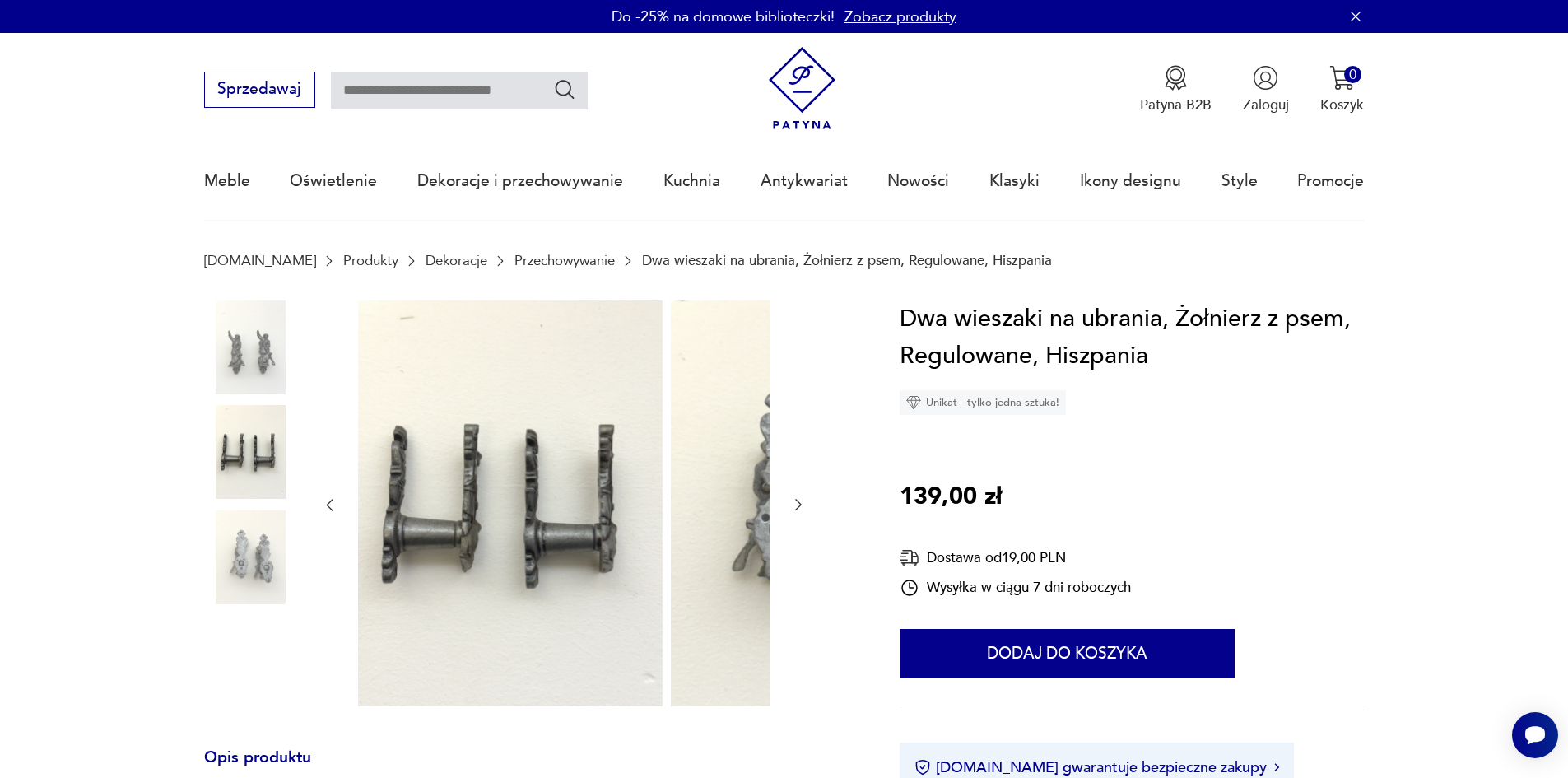
click at [212, 330] on img at bounding box center [250, 347] width 93 height 93
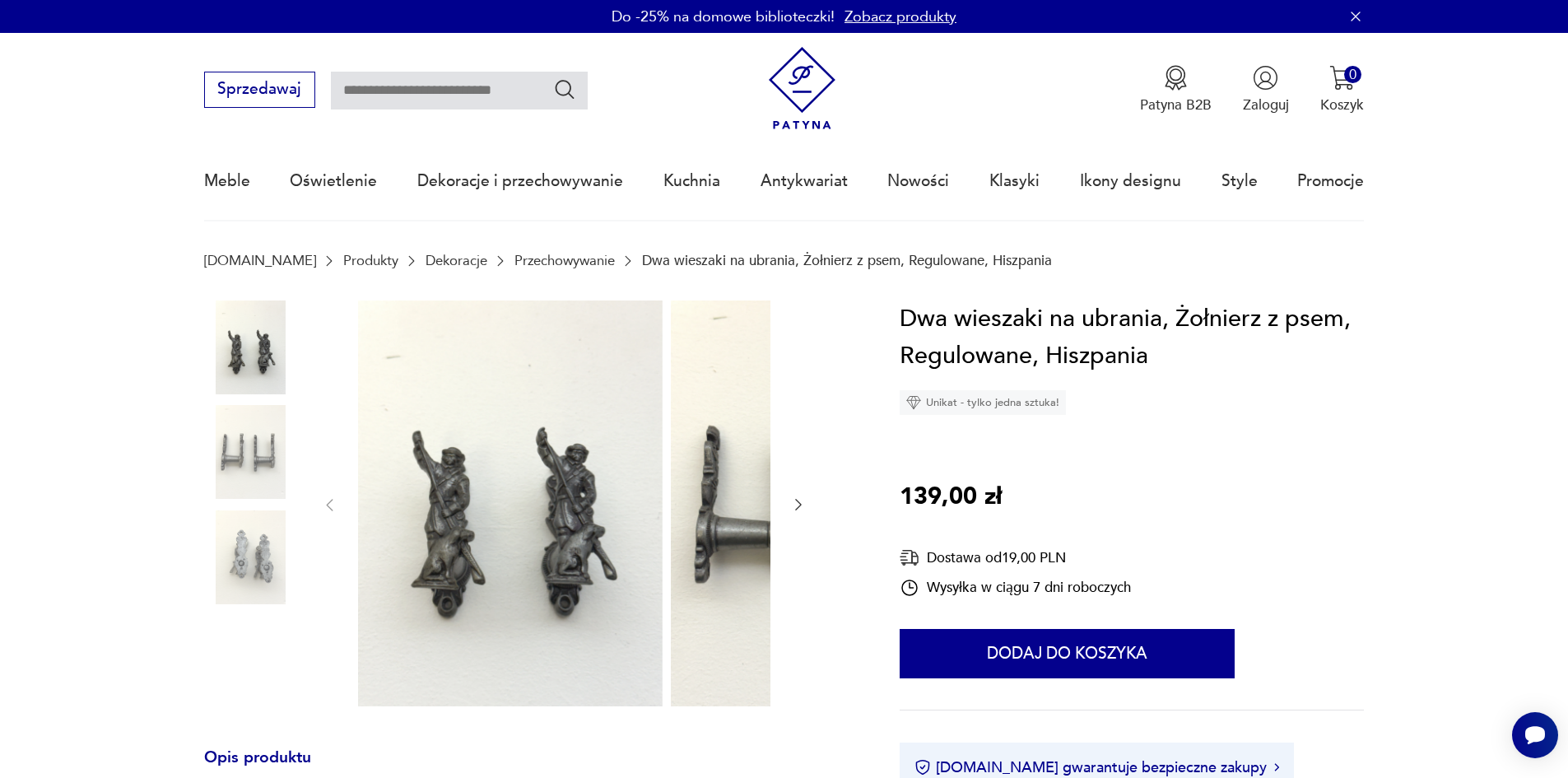
click at [433, 487] on img at bounding box center [510, 503] width 305 height 406
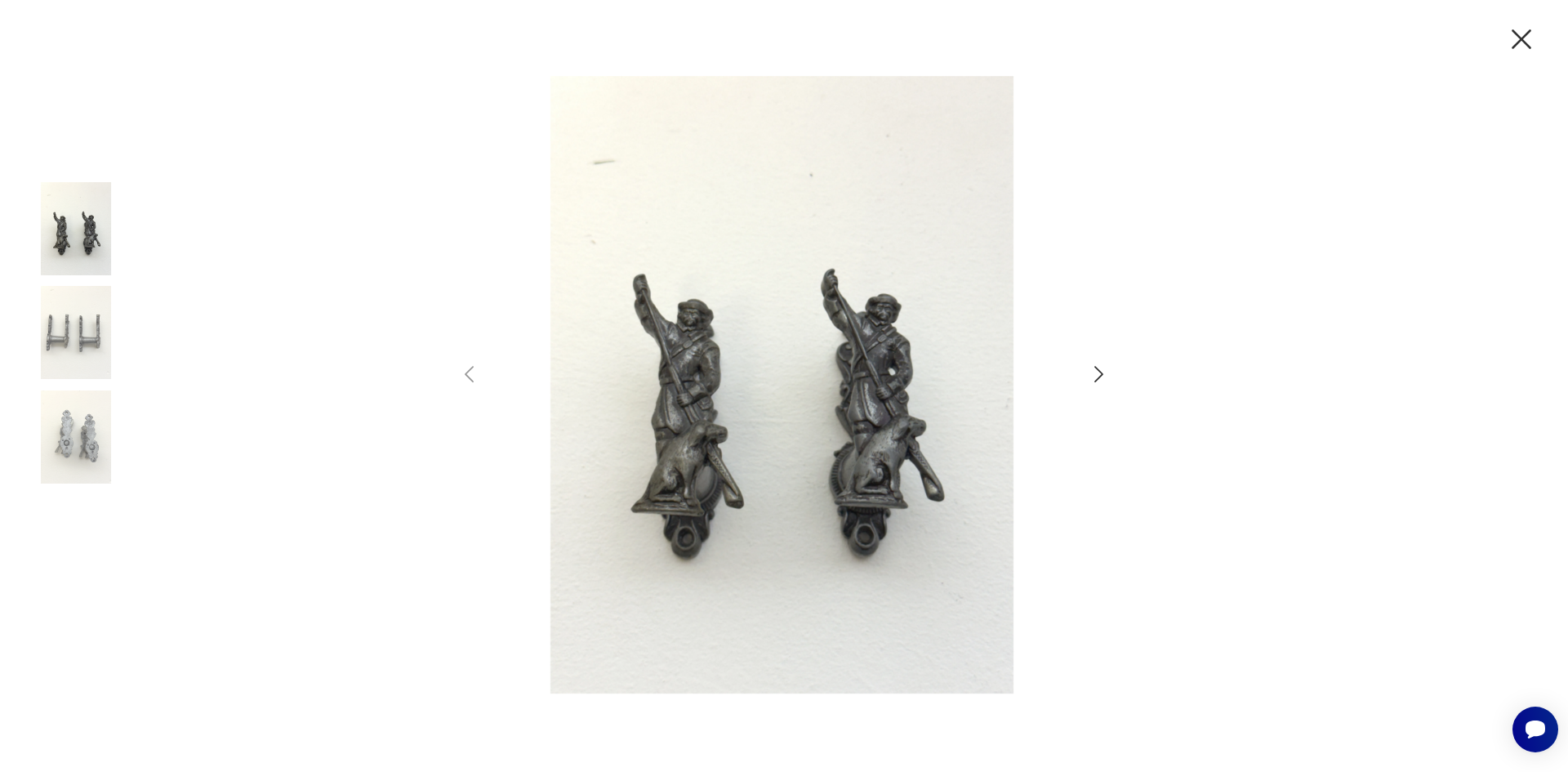
click at [1517, 42] on icon "button" at bounding box center [1521, 38] width 20 height 20
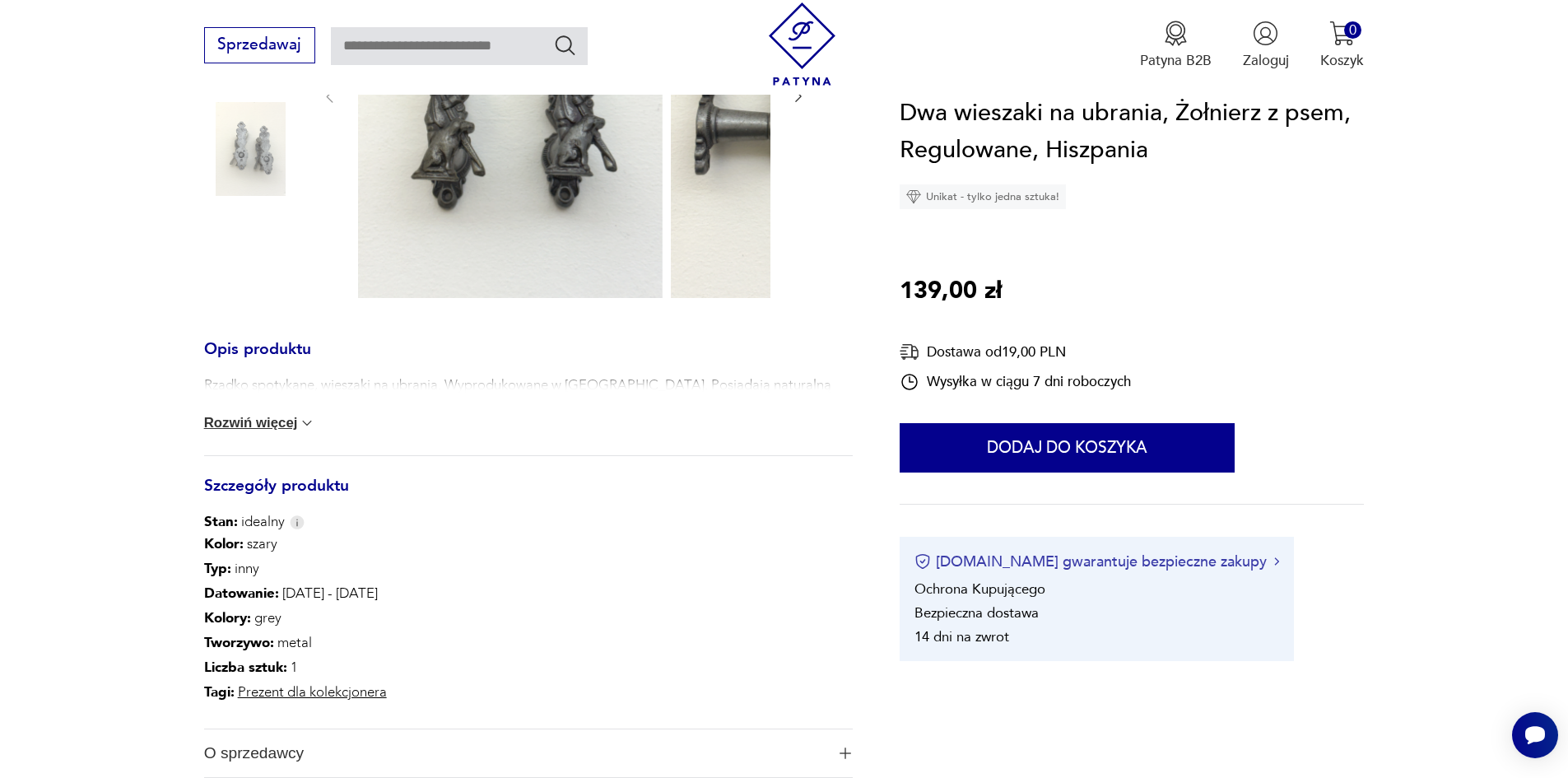
scroll to position [494, 0]
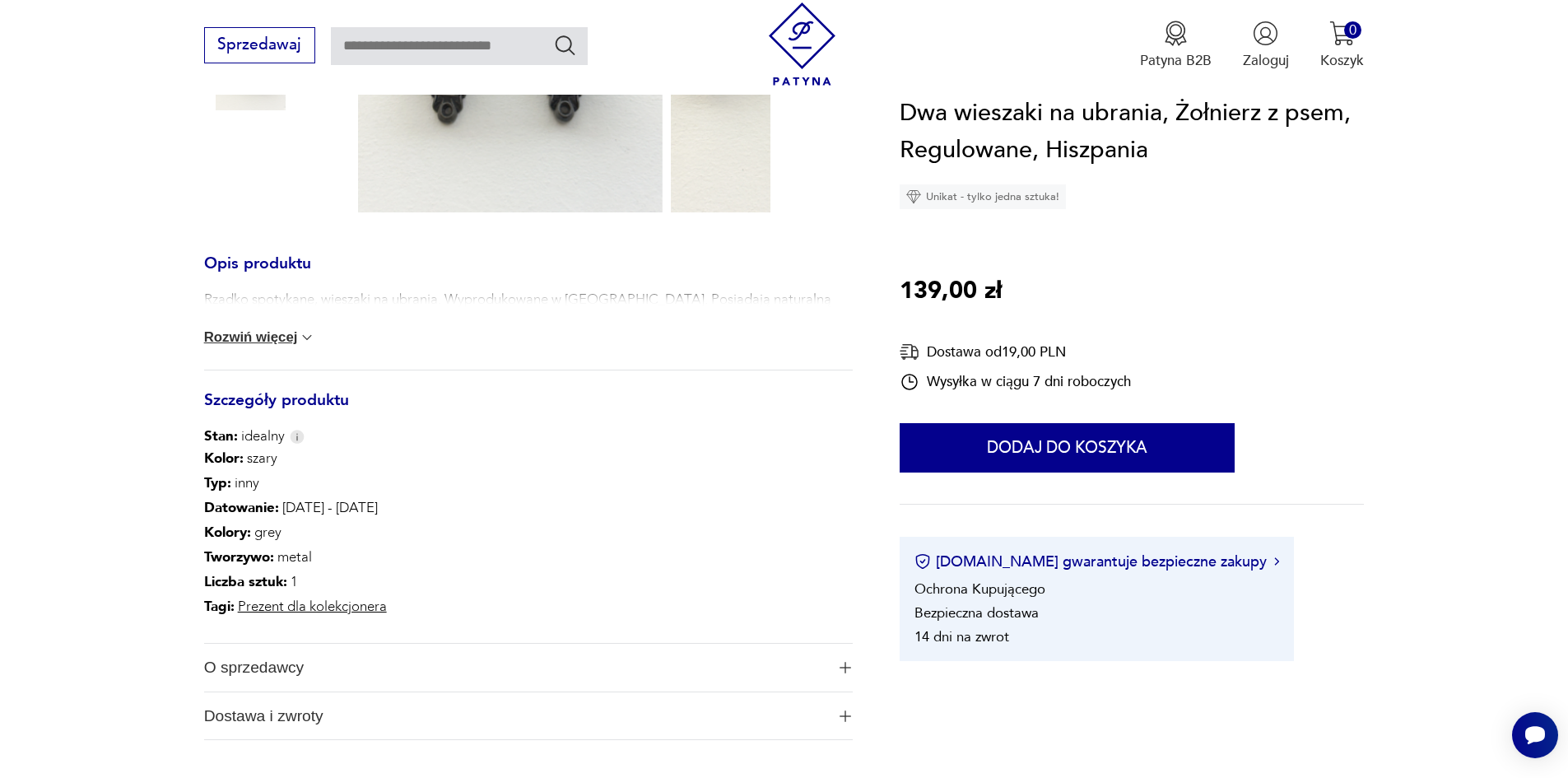
click at [207, 346] on button "Rozwiń więcej" at bounding box center [260, 337] width 112 height 16
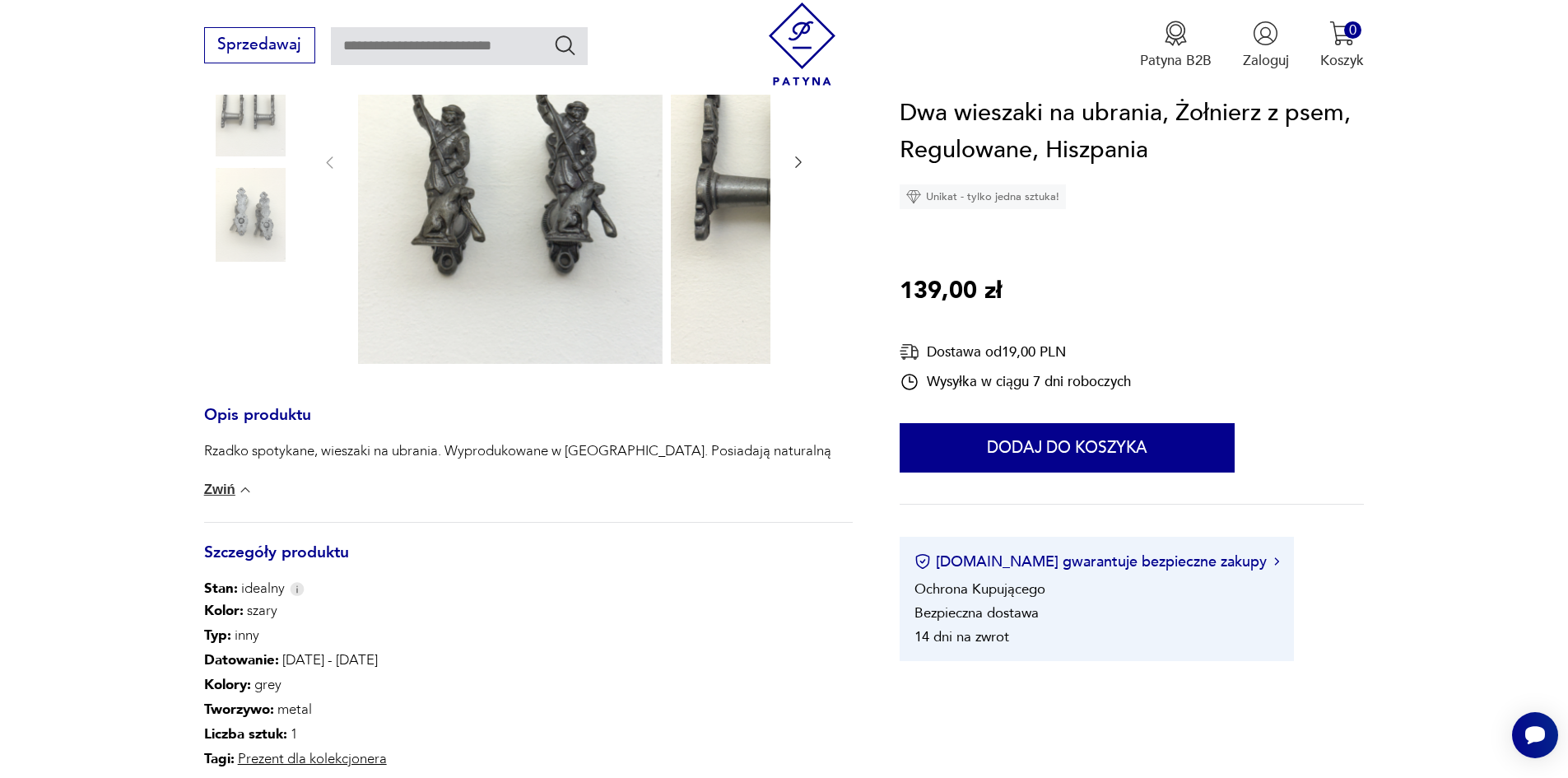
scroll to position [330, 0]
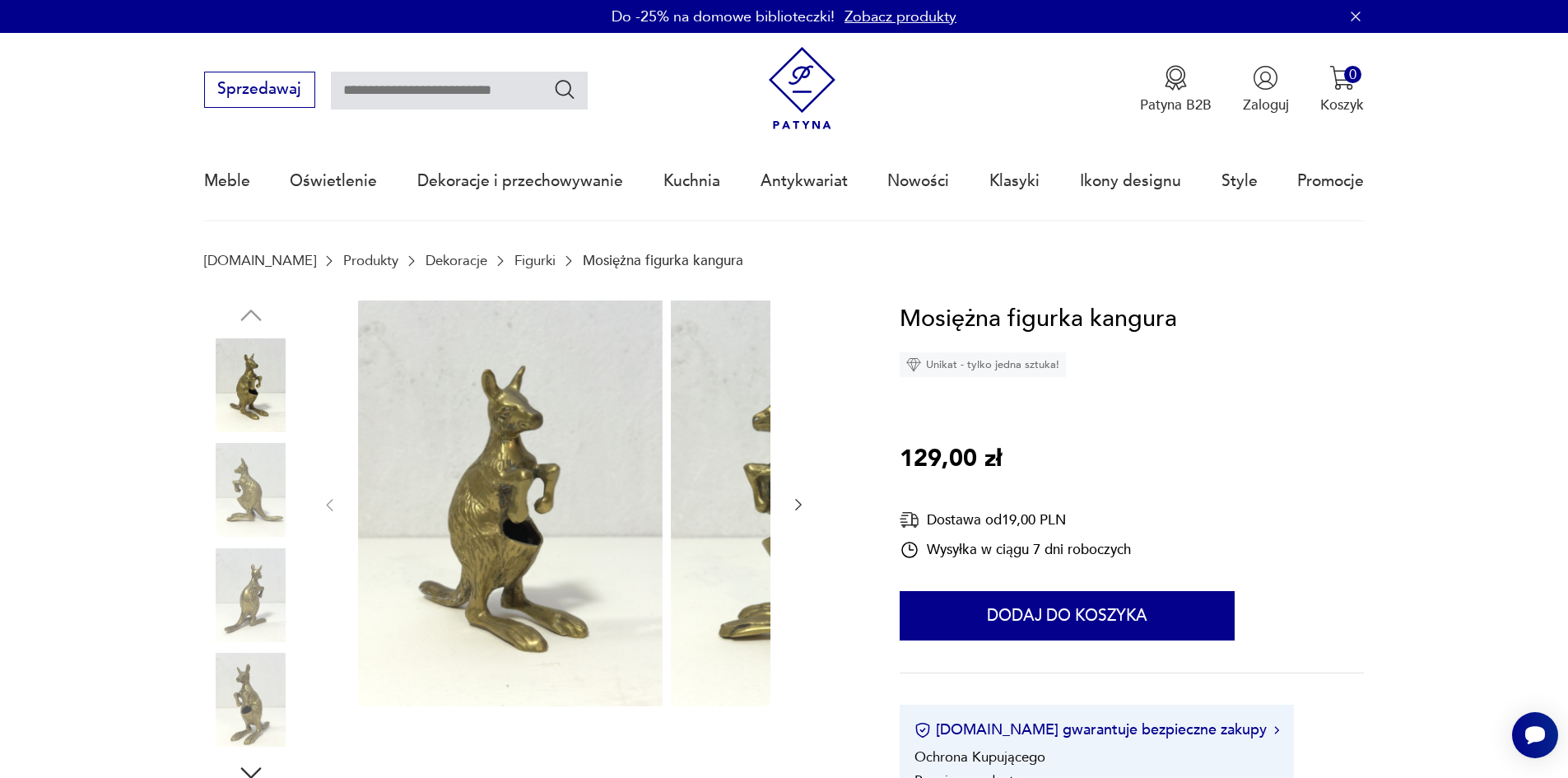
click at [212, 497] on img at bounding box center [250, 489] width 93 height 93
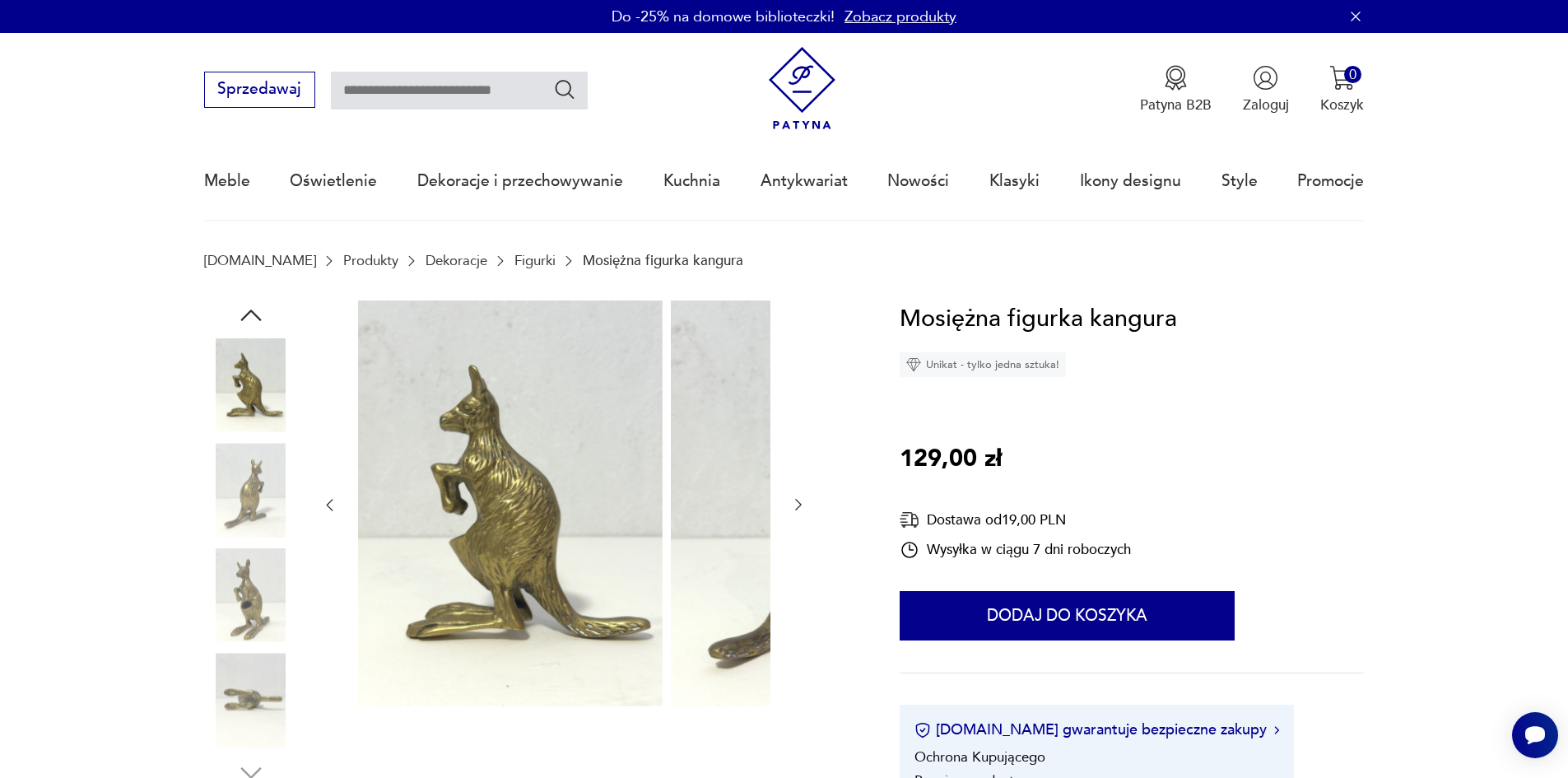
click at [223, 525] on img at bounding box center [250, 489] width 93 height 93
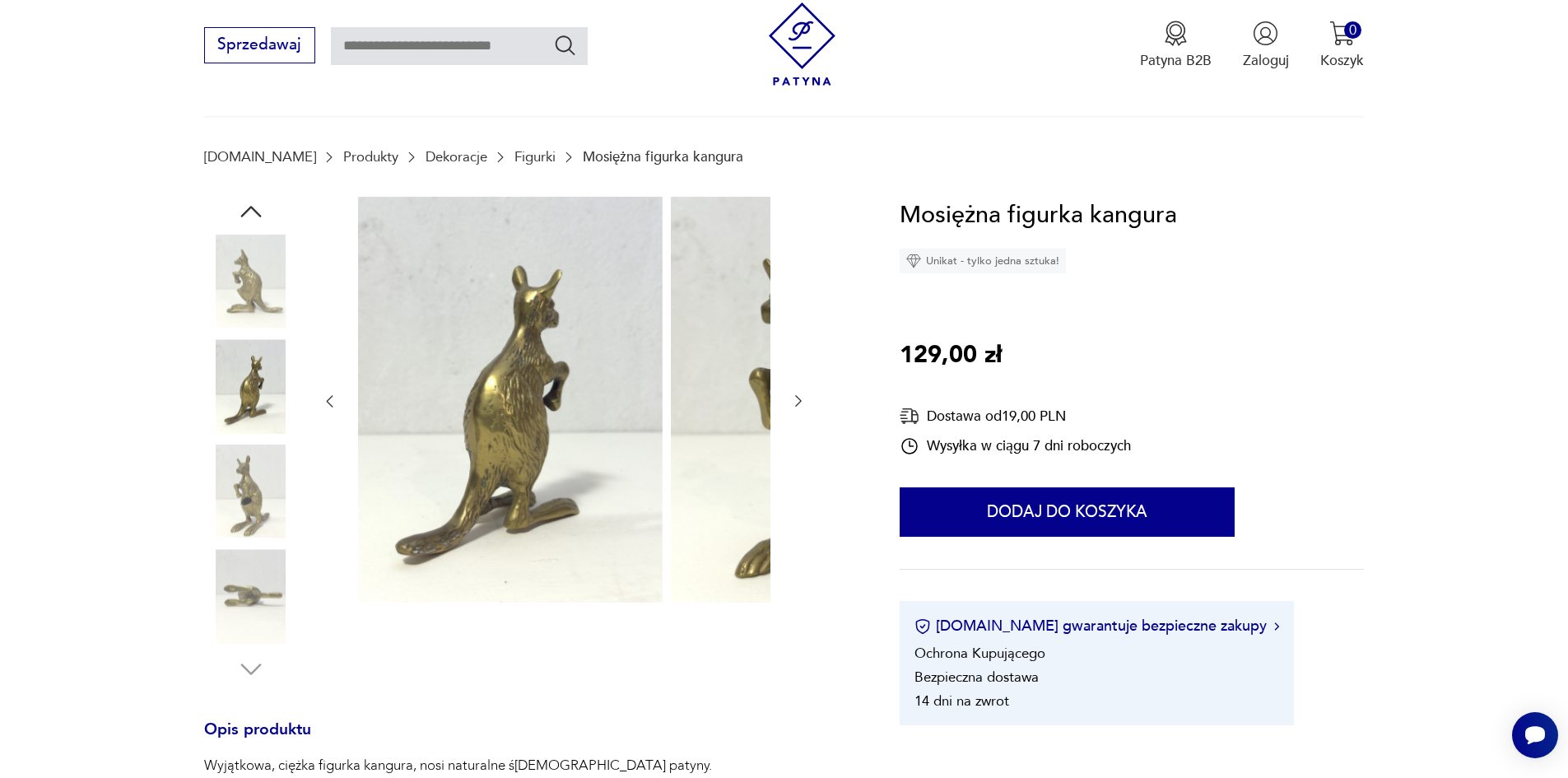
scroll to position [164, 0]
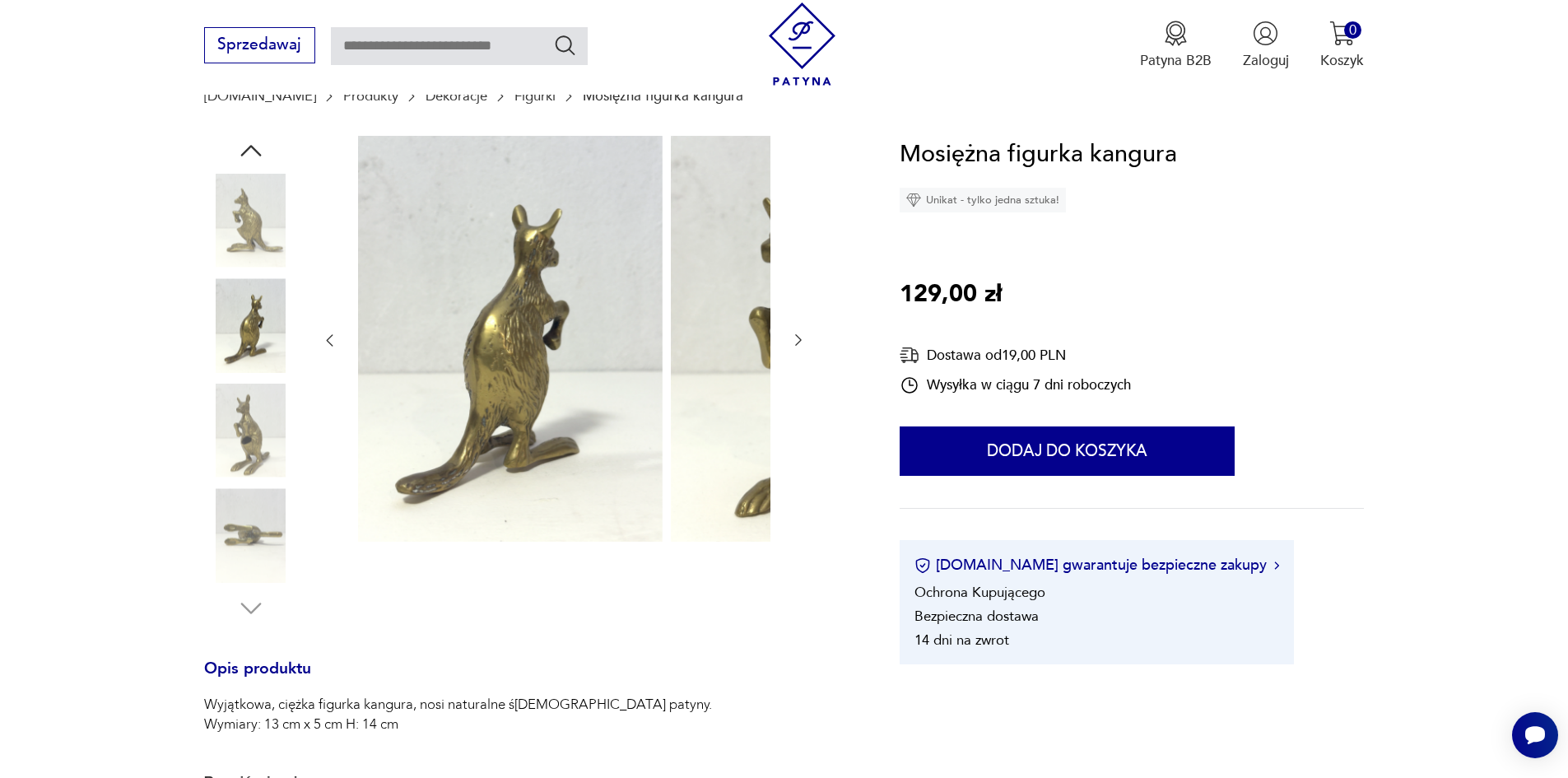
click at [205, 435] on img at bounding box center [250, 430] width 93 height 93
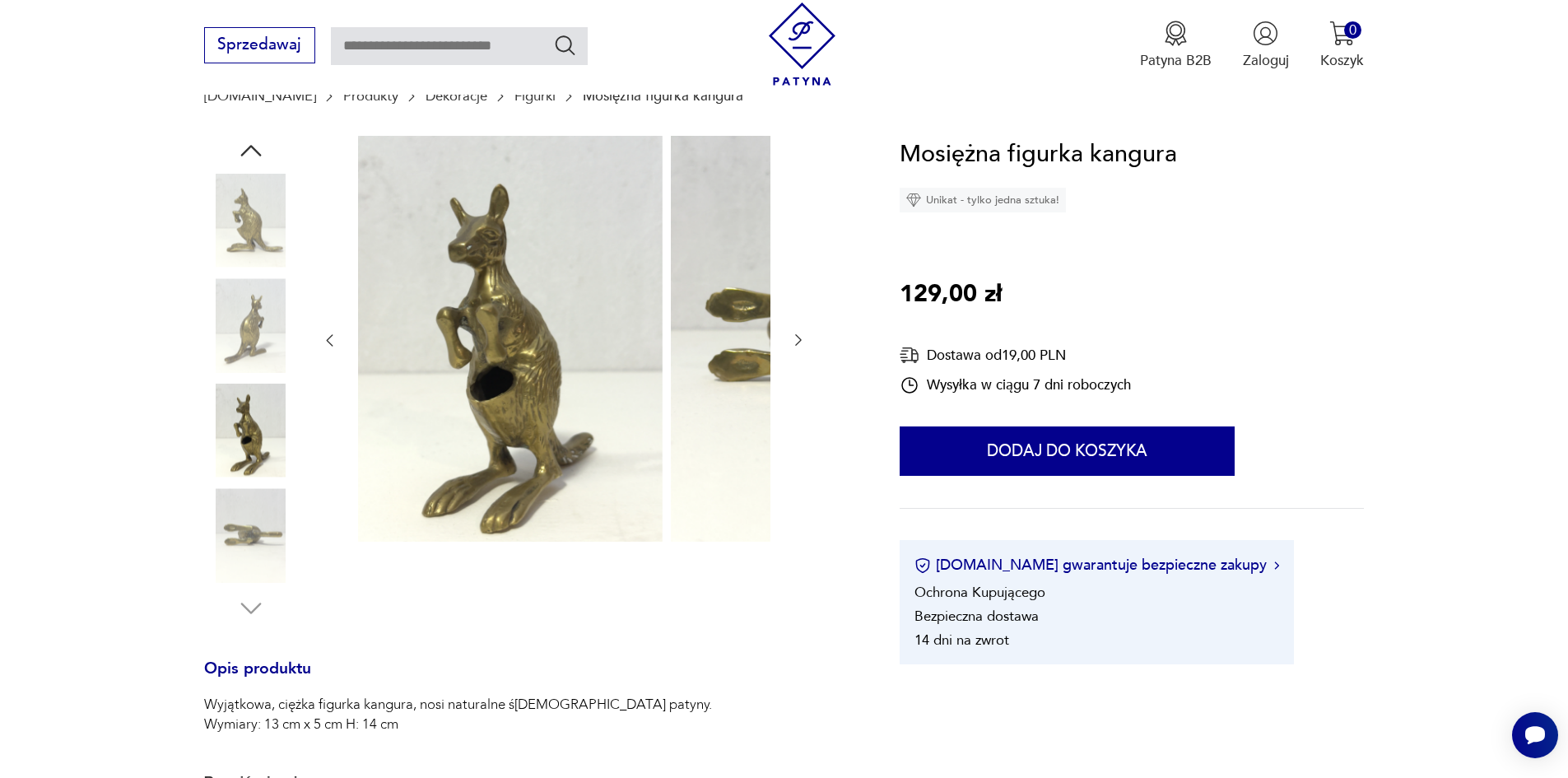
click at [230, 546] on img at bounding box center [250, 534] width 93 height 93
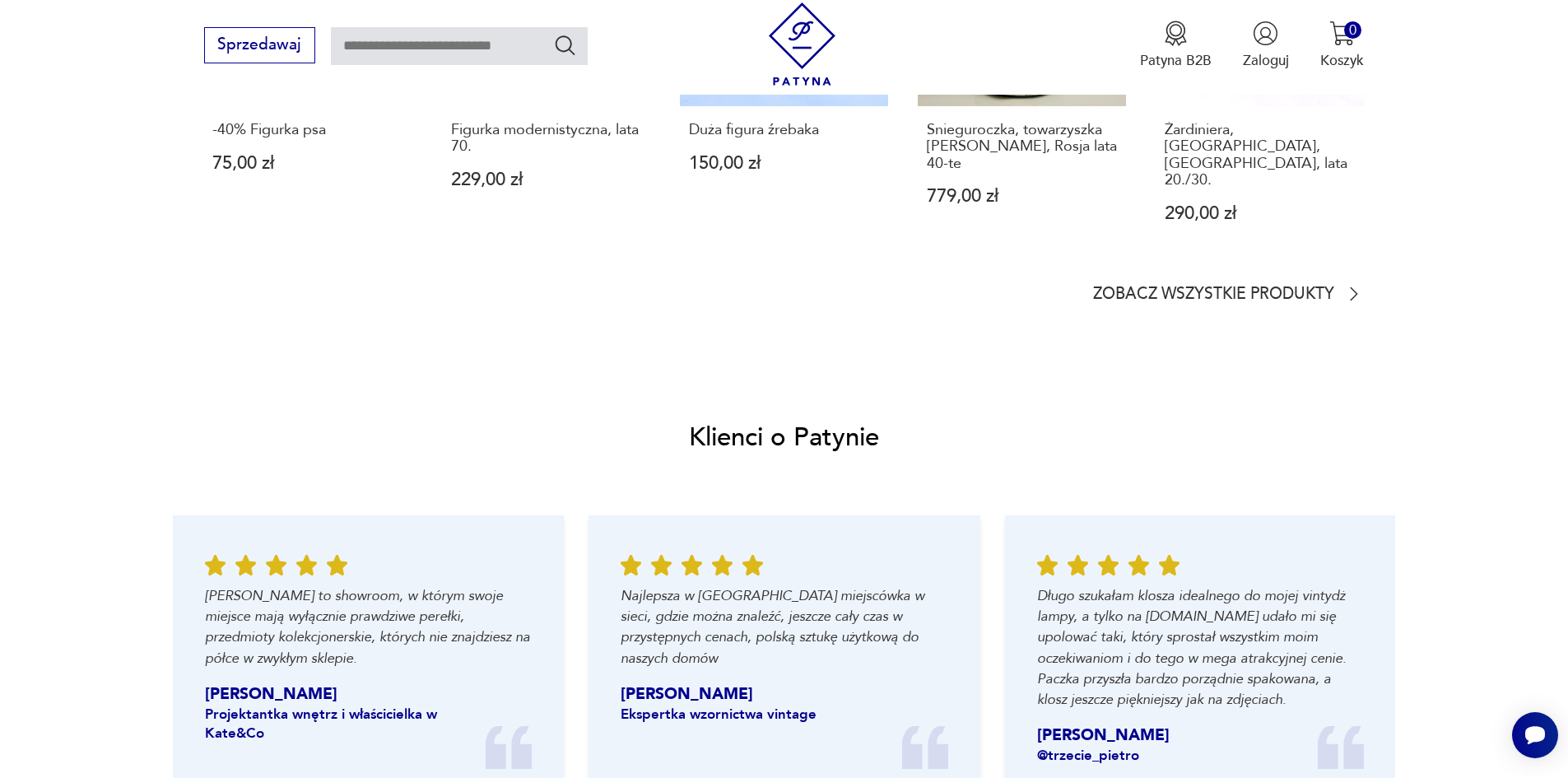
scroll to position [1564, 0]
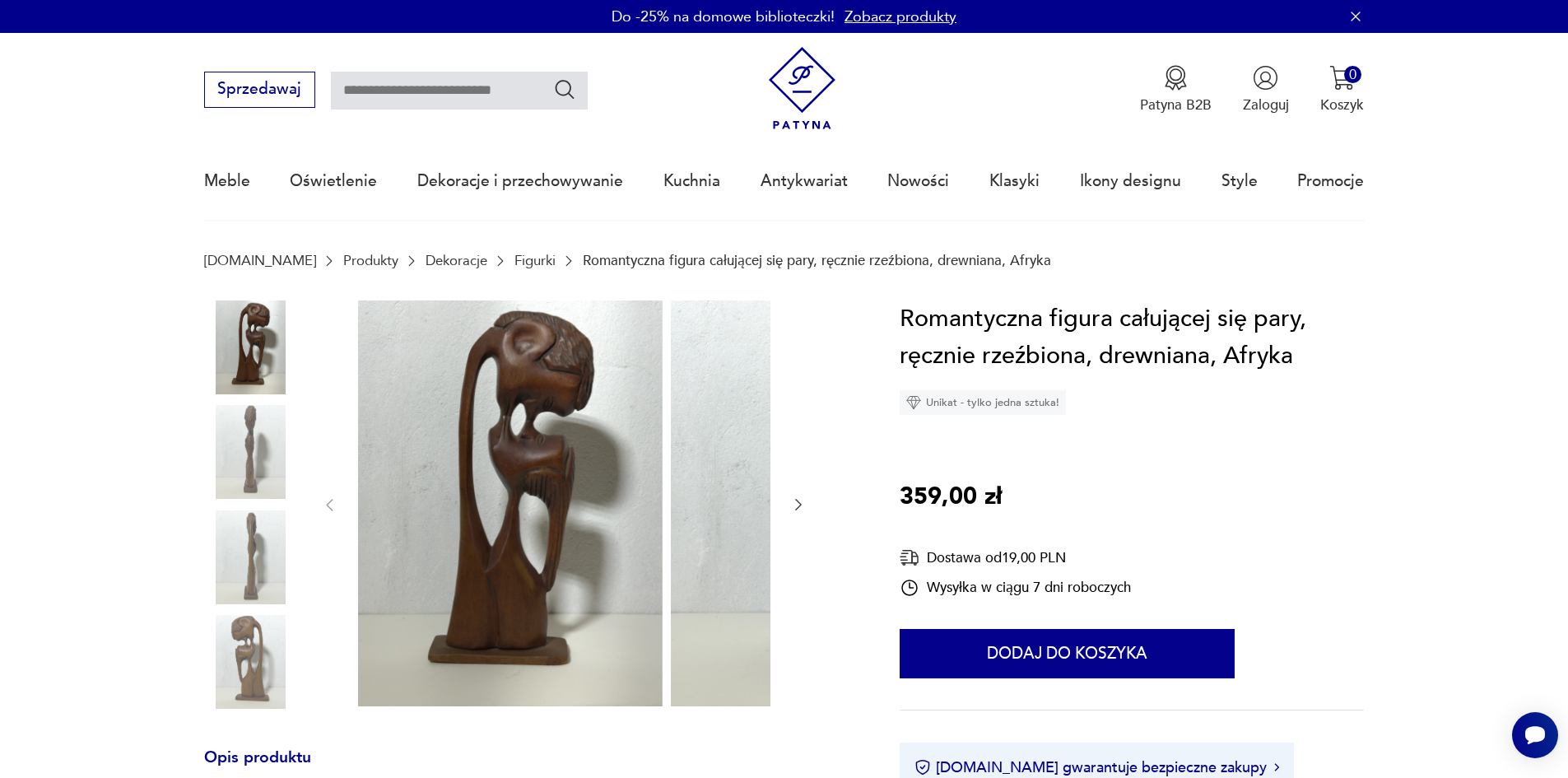
click at [240, 453] on img at bounding box center [250, 451] width 93 height 93
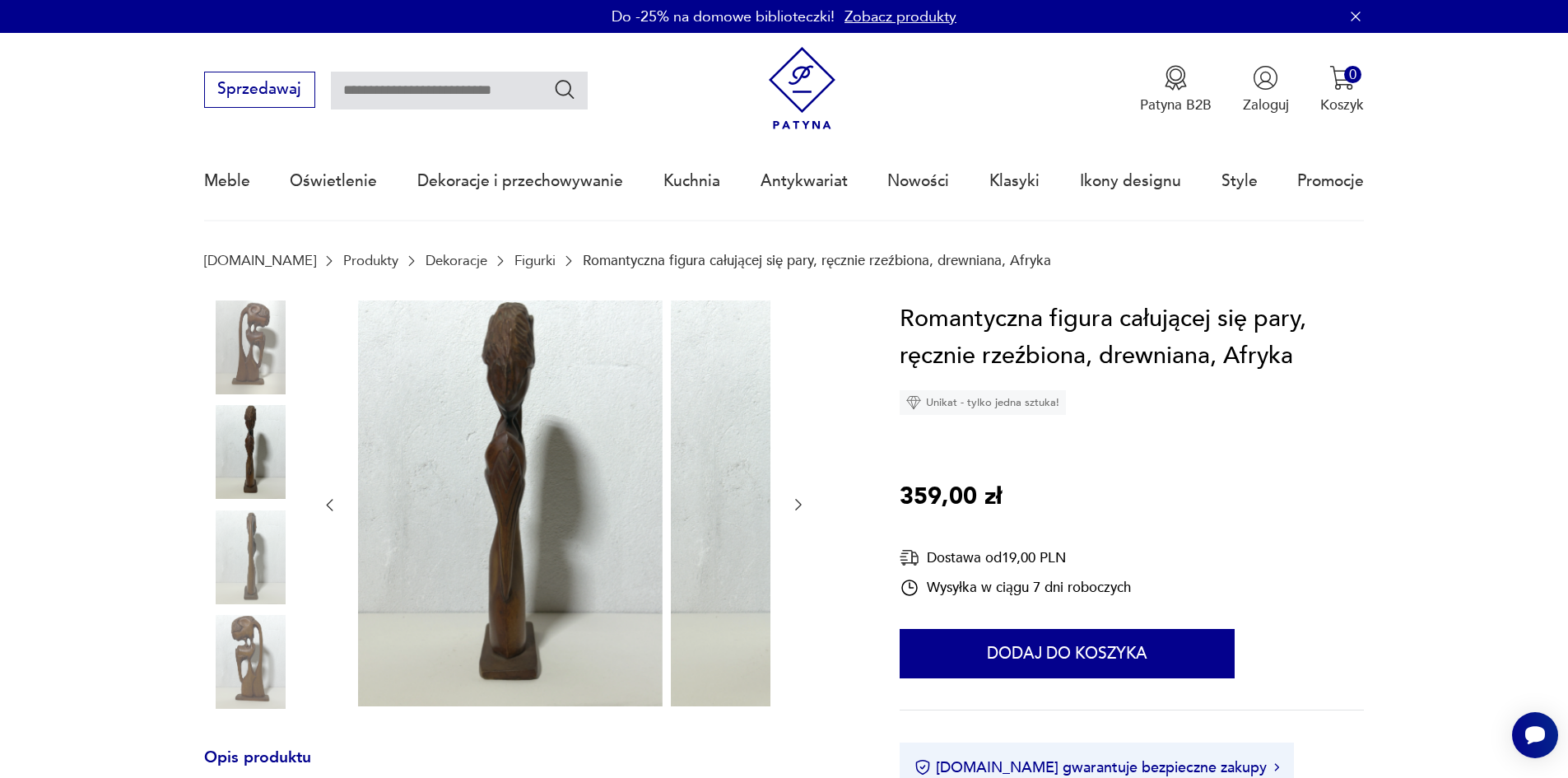
click at [215, 556] on img at bounding box center [250, 557] width 93 height 93
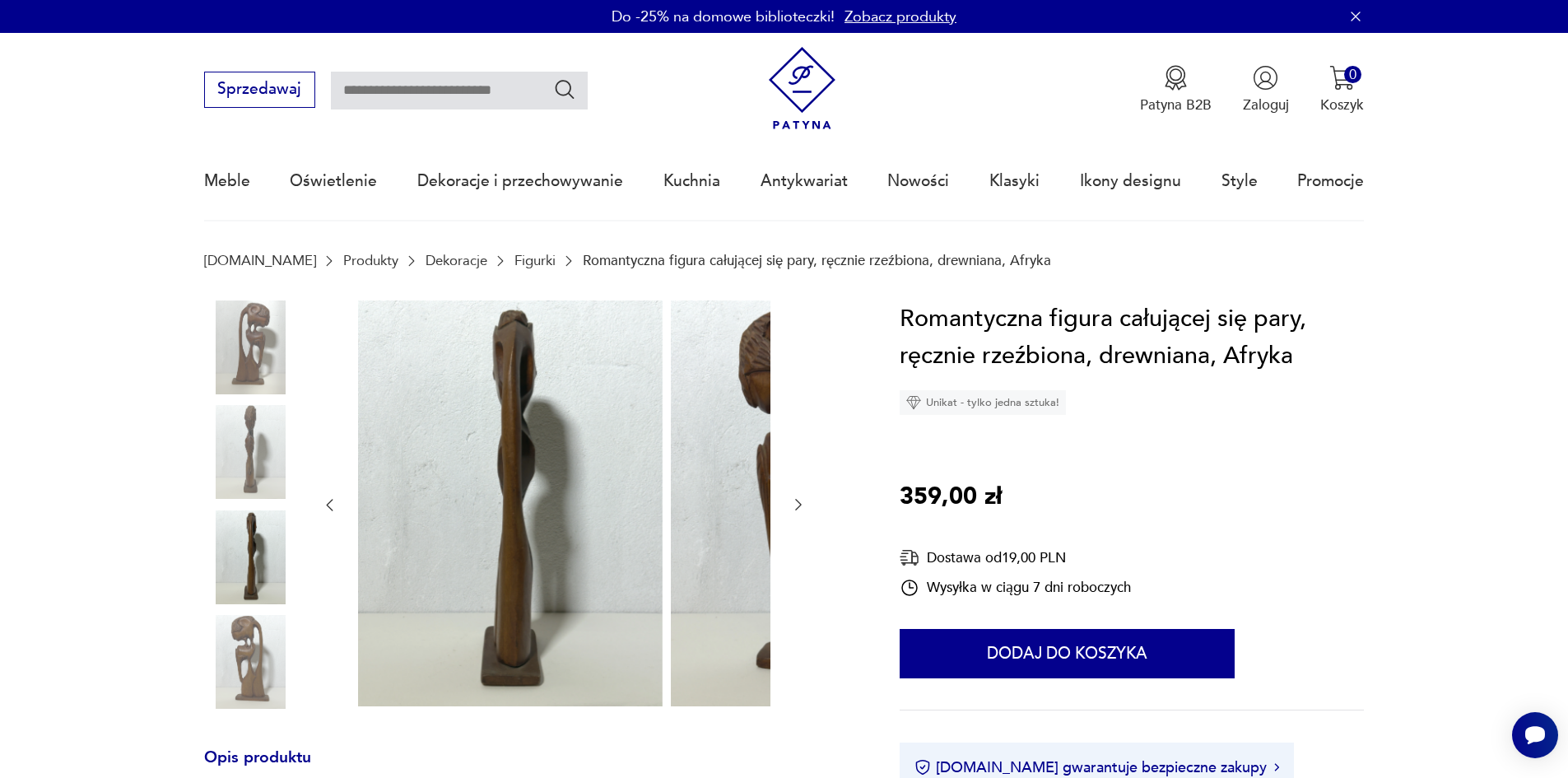
click at [228, 659] on img at bounding box center [250, 661] width 93 height 93
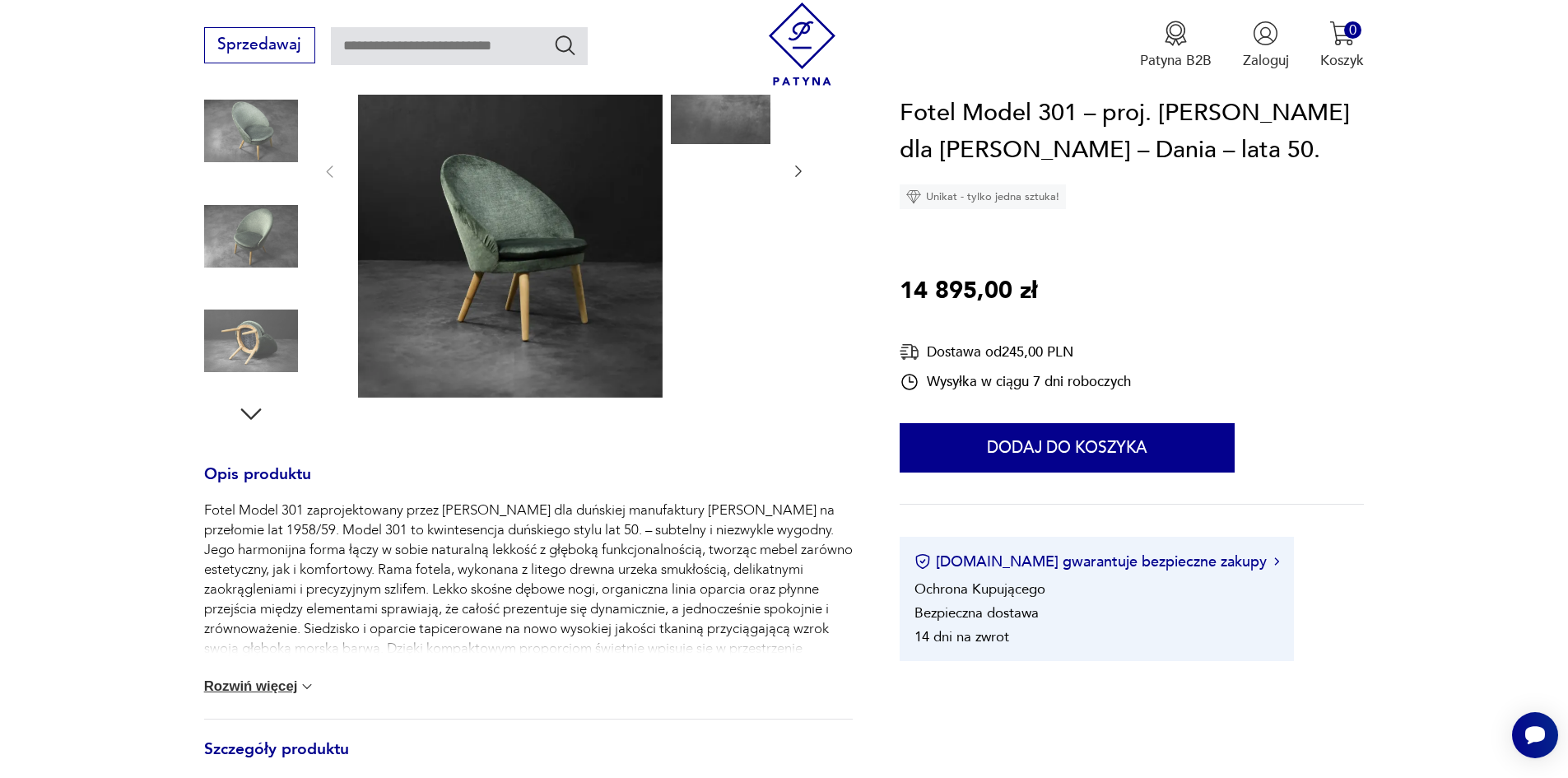
scroll to position [330, 0]
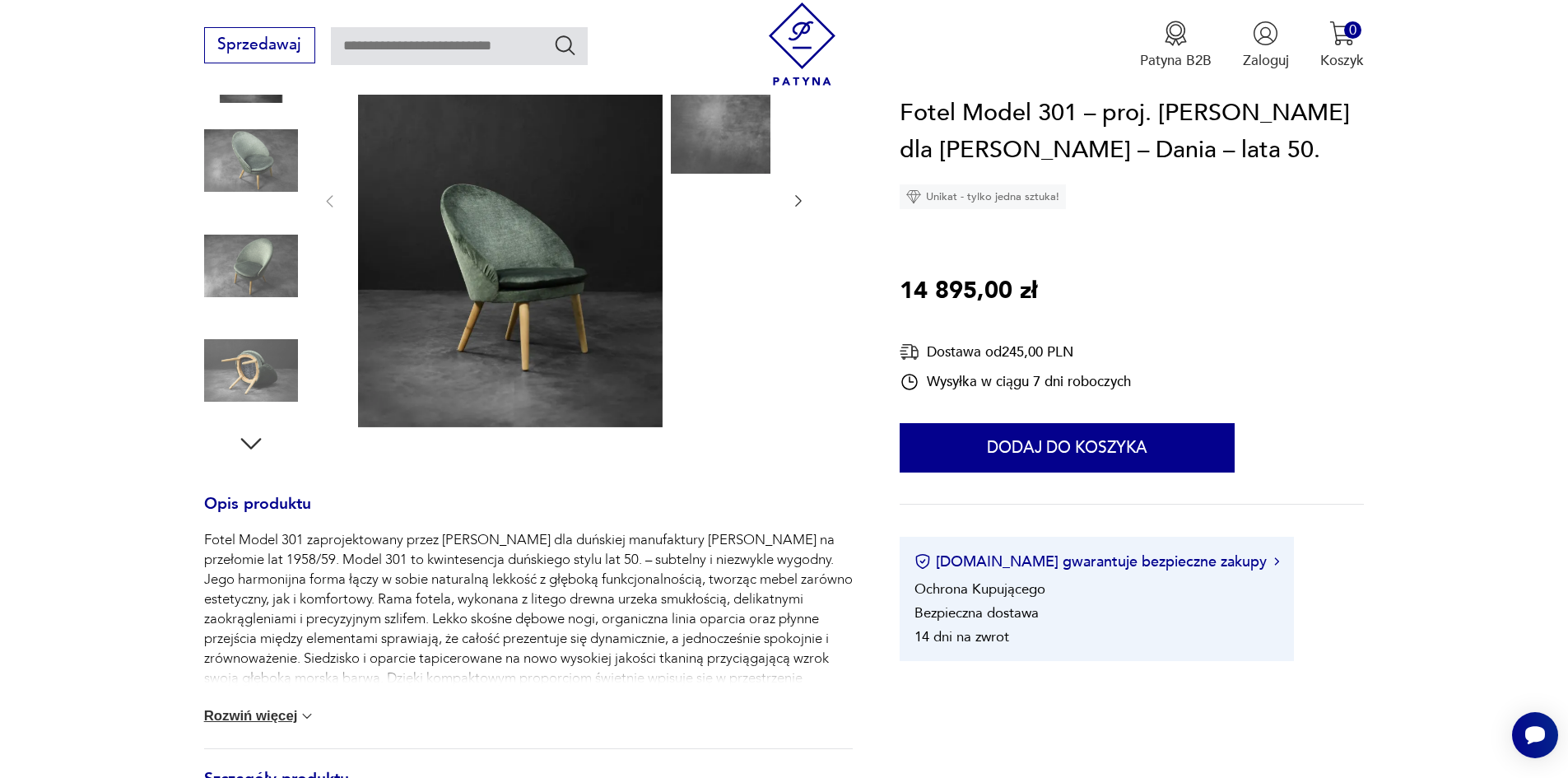
click at [245, 724] on button "Rozwiń więcej" at bounding box center [260, 716] width 112 height 16
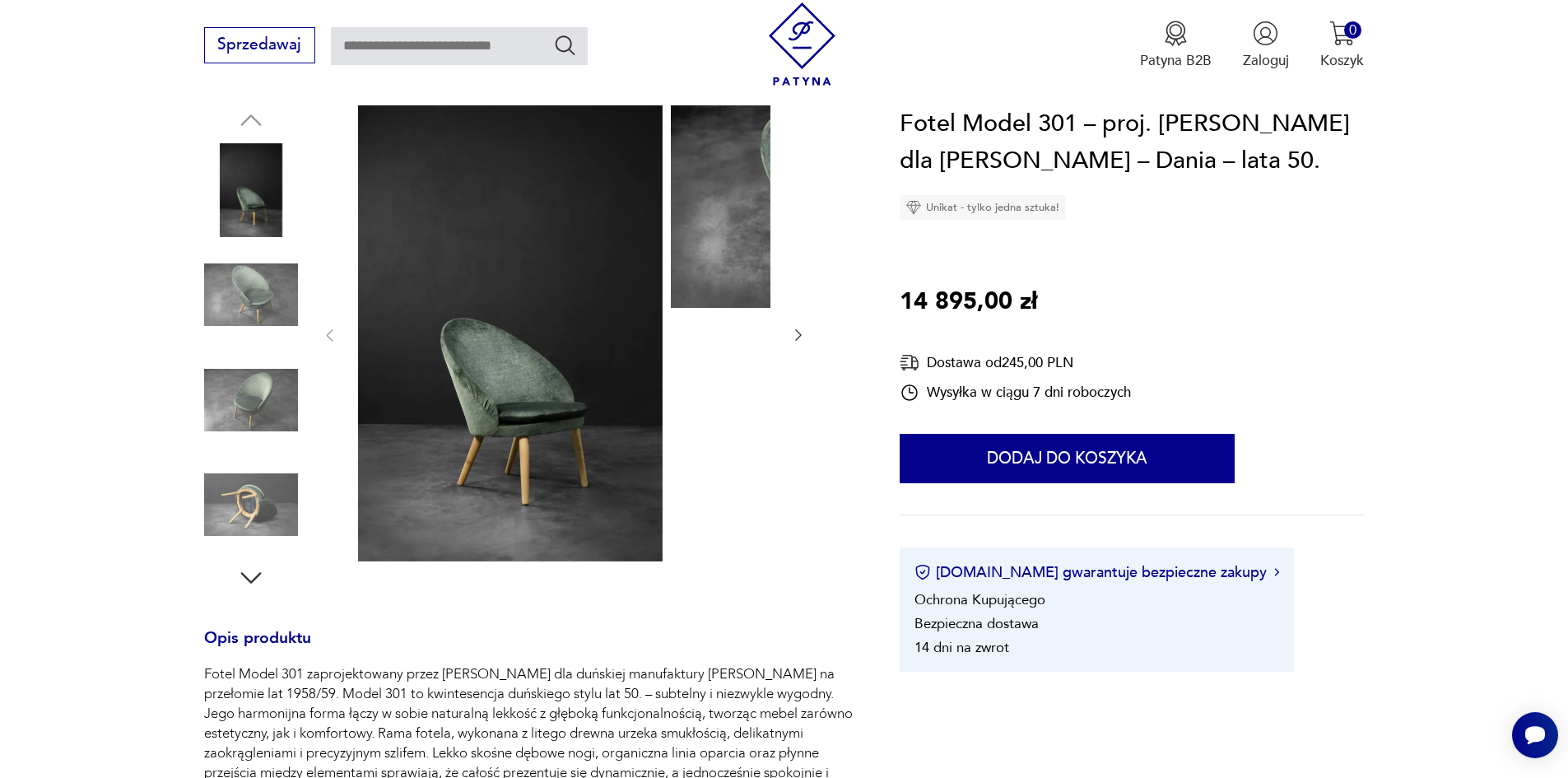
scroll to position [164, 0]
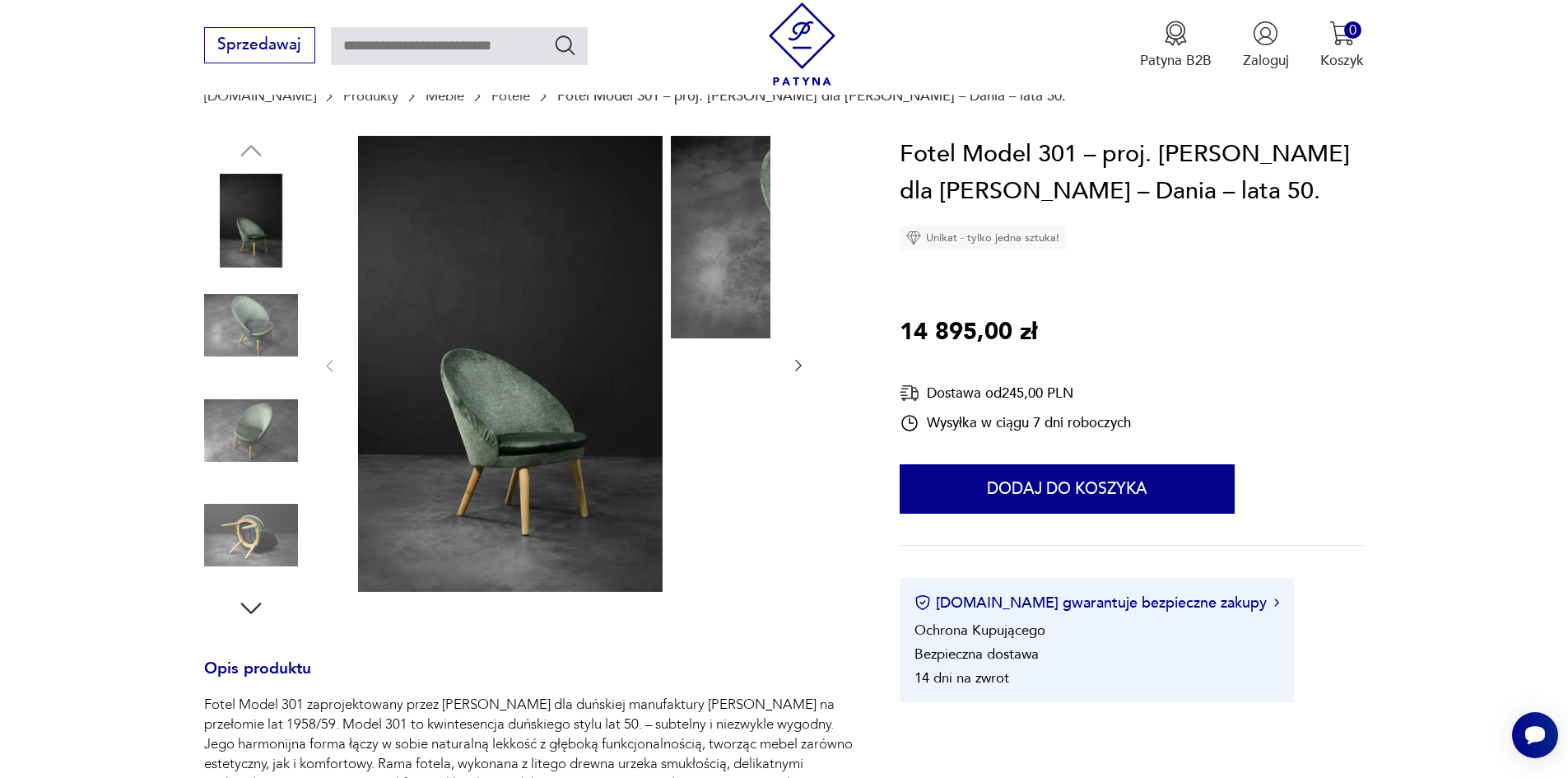
click at [222, 320] on img at bounding box center [250, 325] width 93 height 93
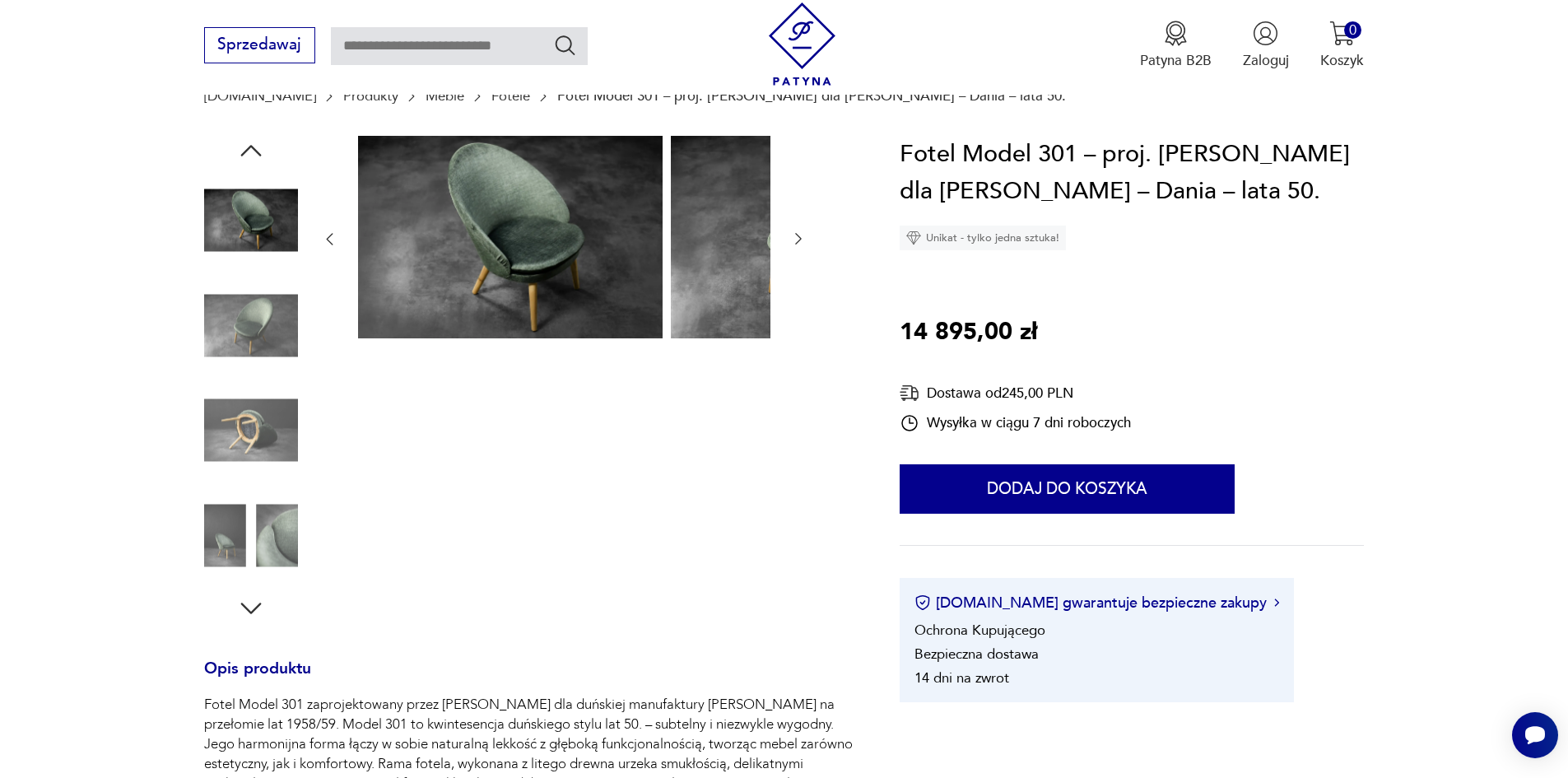
click at [204, 320] on img at bounding box center [250, 325] width 93 height 93
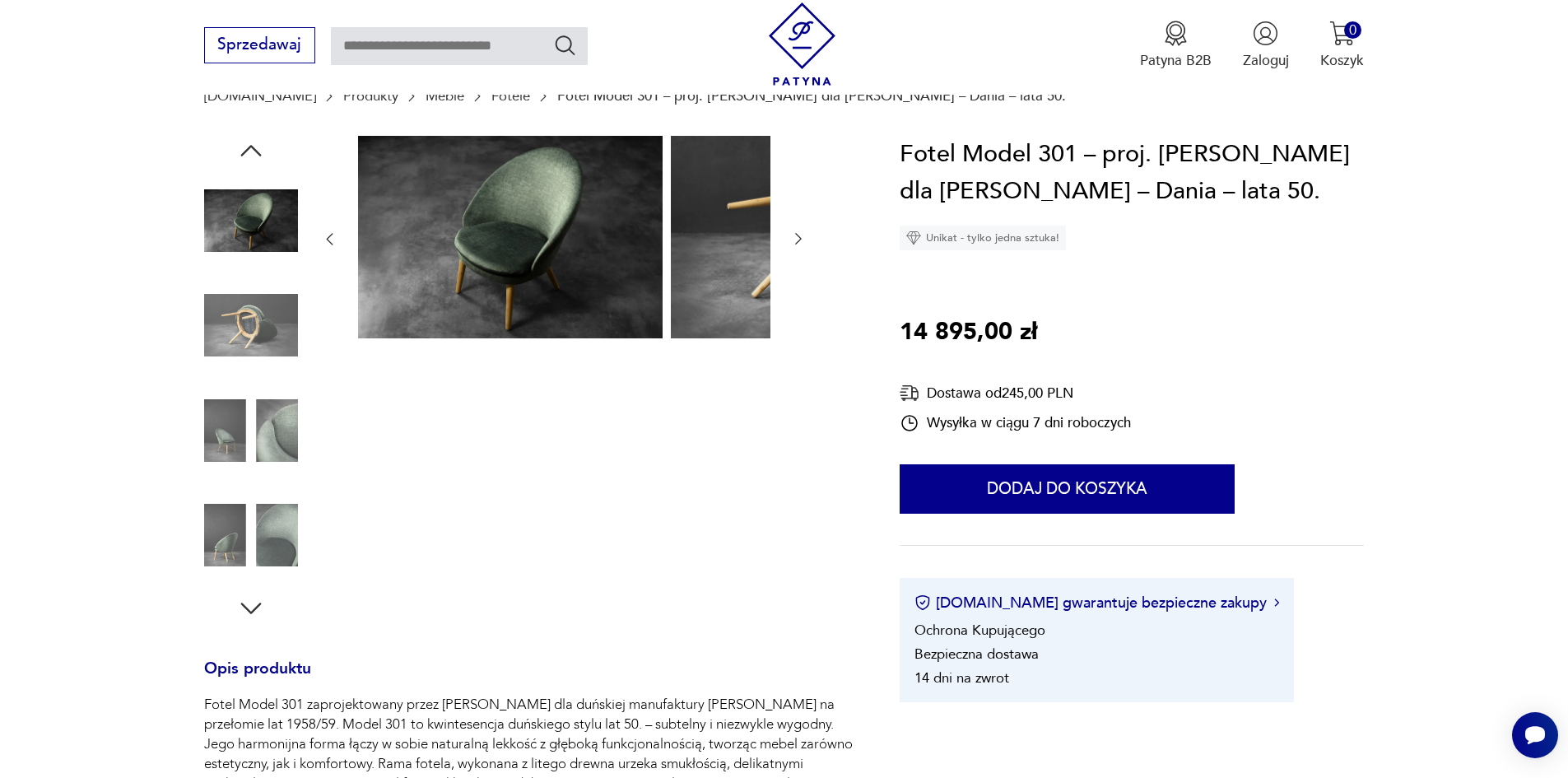
click at [204, 362] on img at bounding box center [250, 325] width 93 height 93
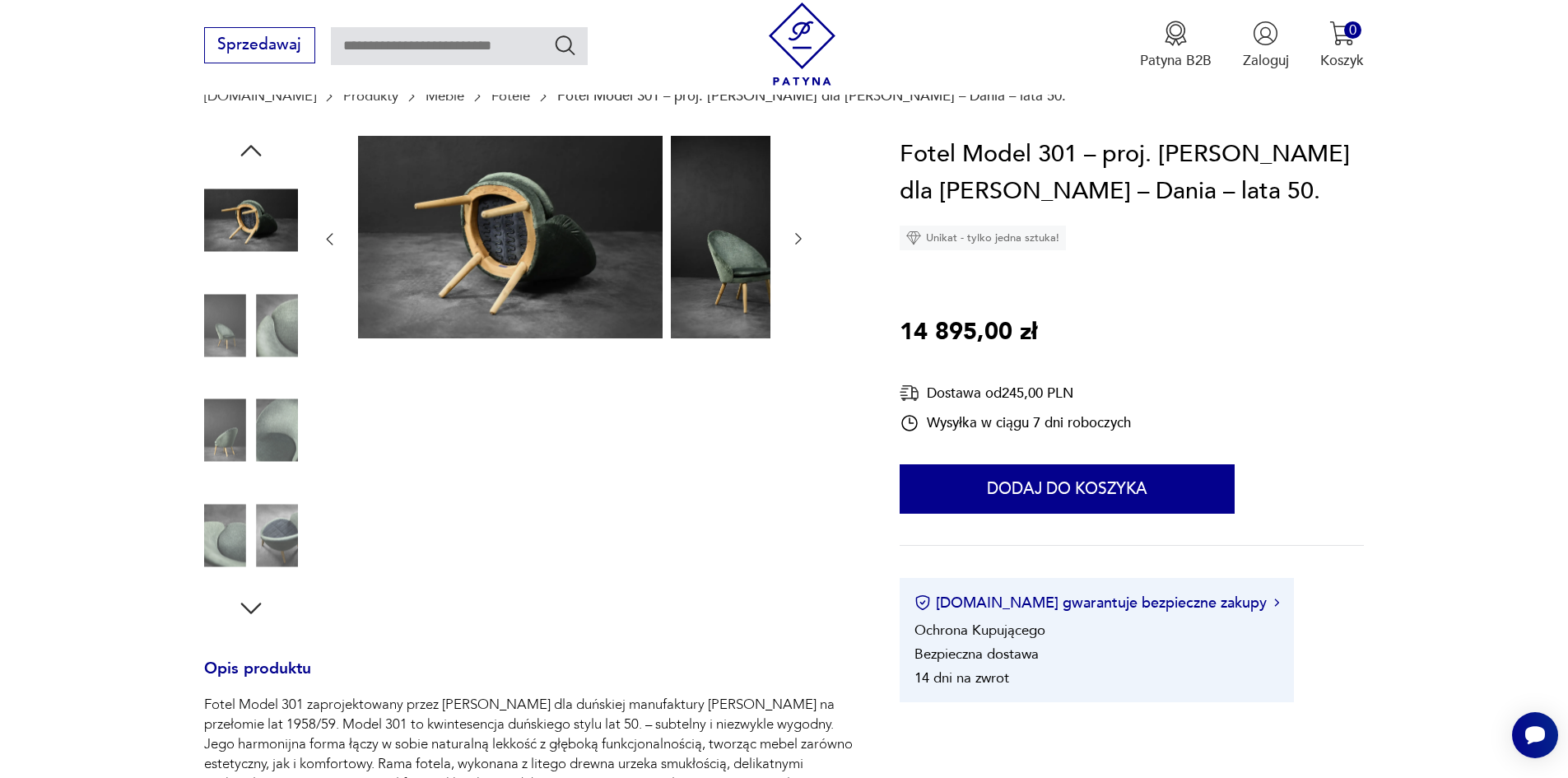
click at [205, 426] on img at bounding box center [250, 430] width 93 height 93
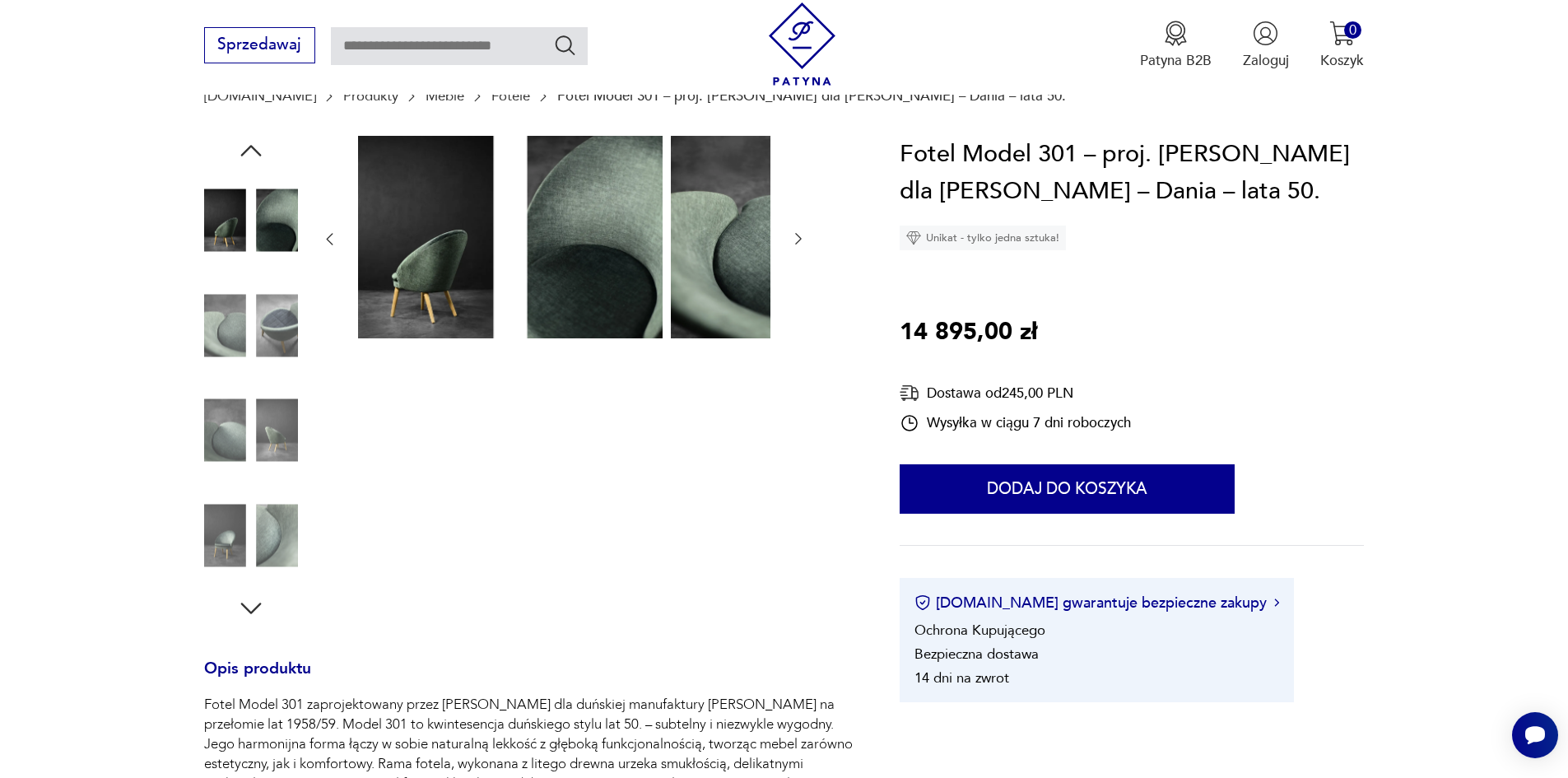
click at [204, 439] on img at bounding box center [250, 430] width 93 height 93
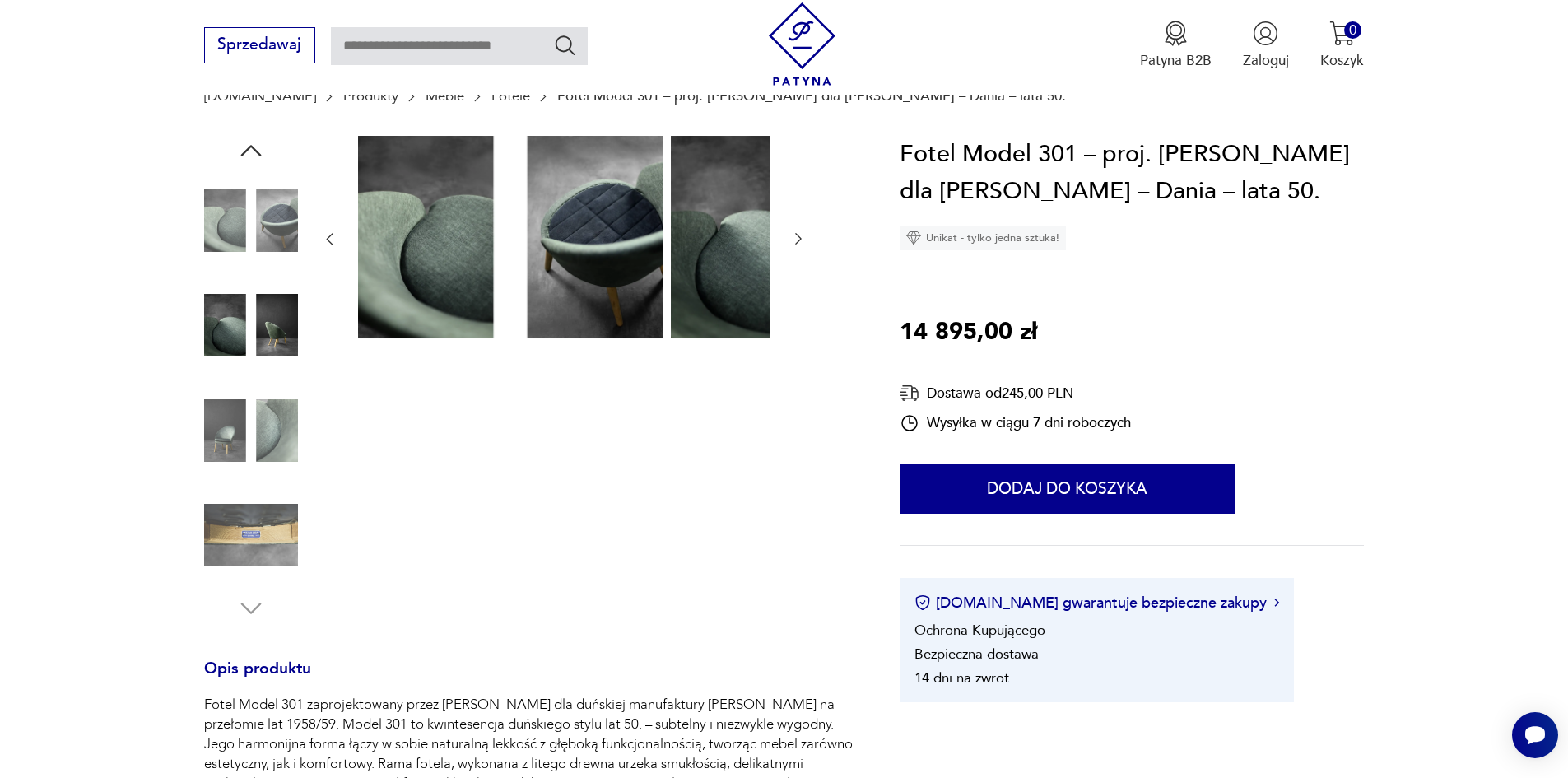
click at [215, 456] on img at bounding box center [250, 430] width 93 height 93
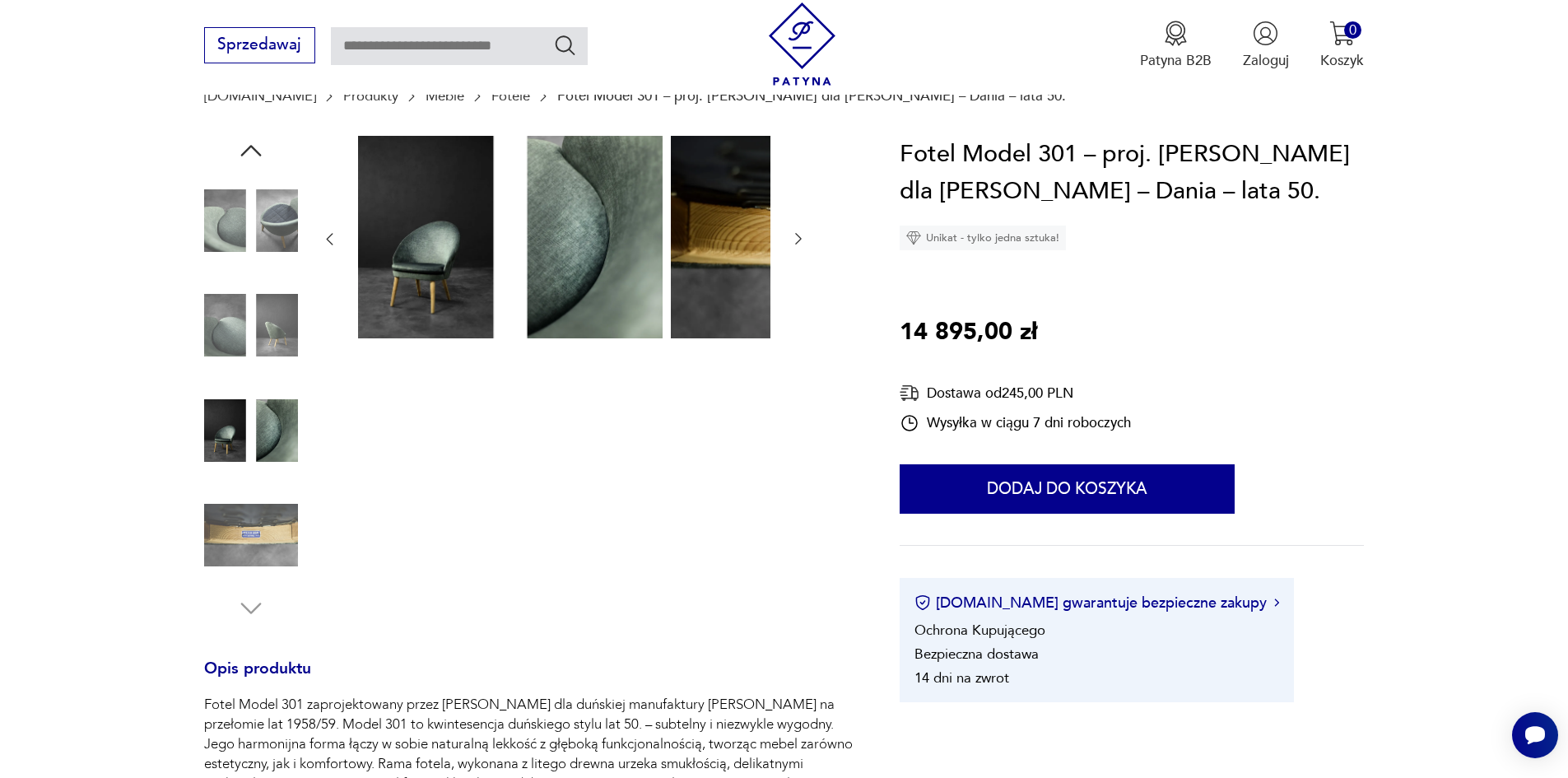
click at [217, 517] on img at bounding box center [250, 534] width 93 height 93
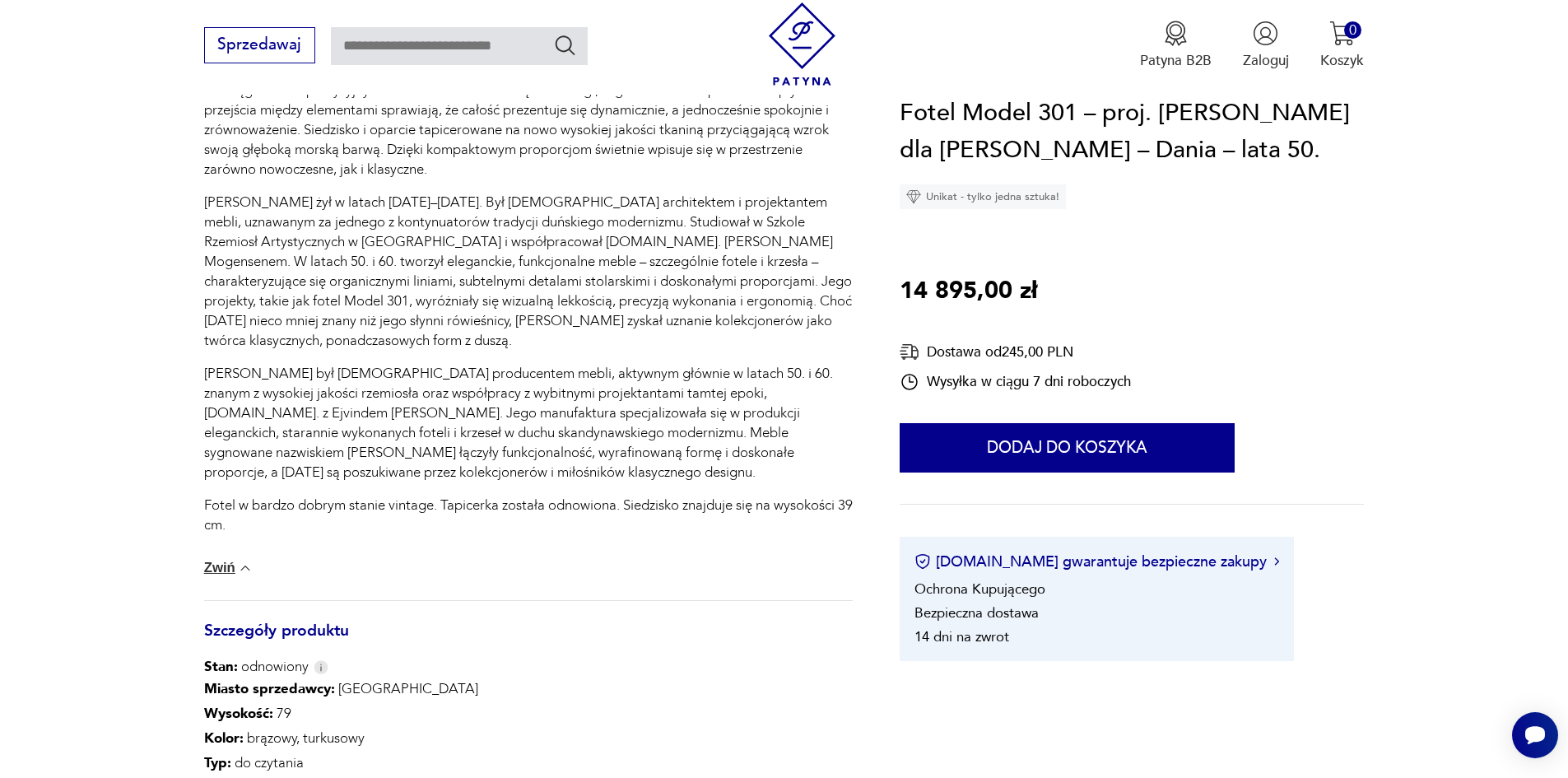
scroll to position [905, 0]
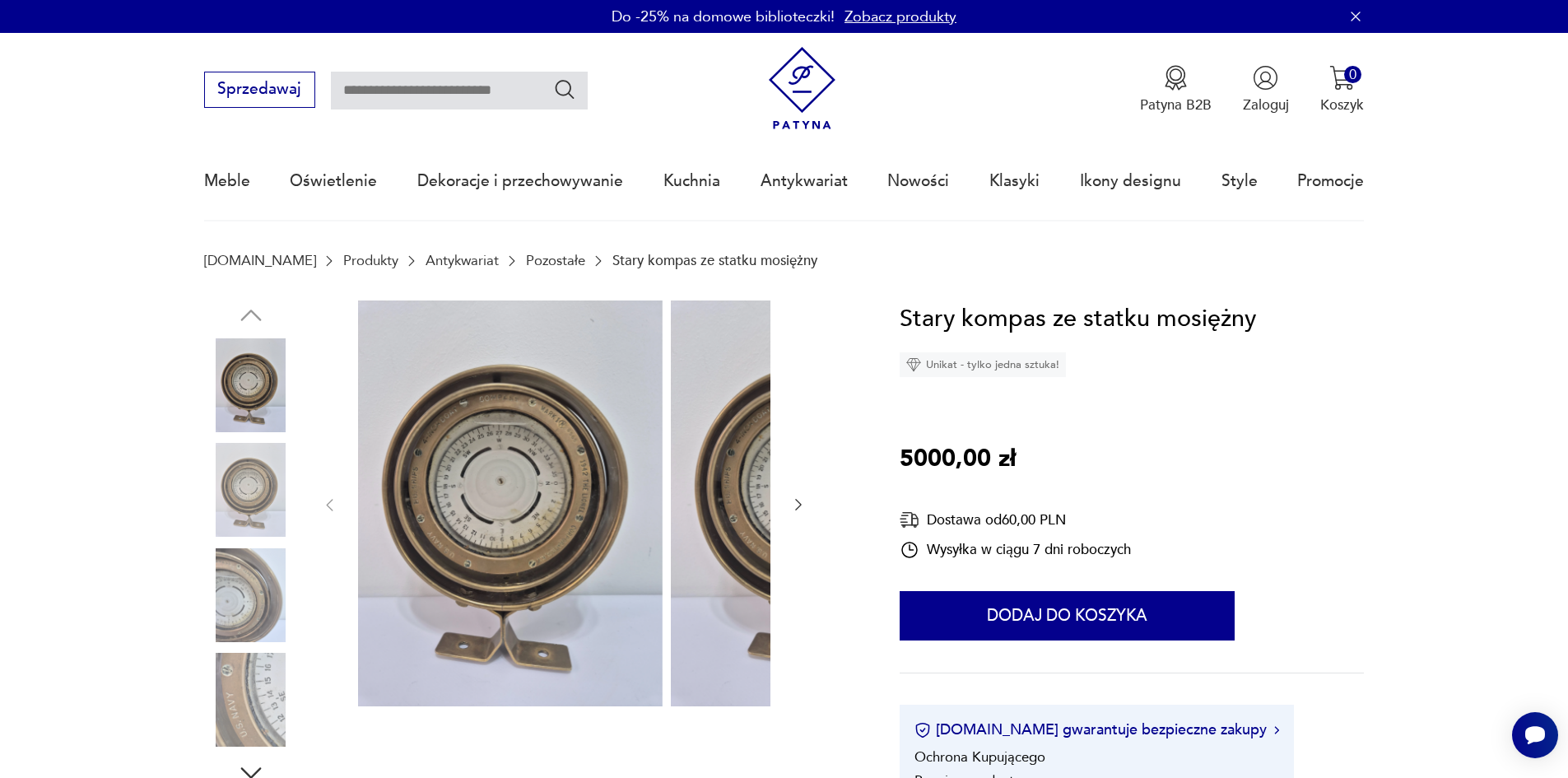
click at [215, 498] on img at bounding box center [250, 489] width 93 height 93
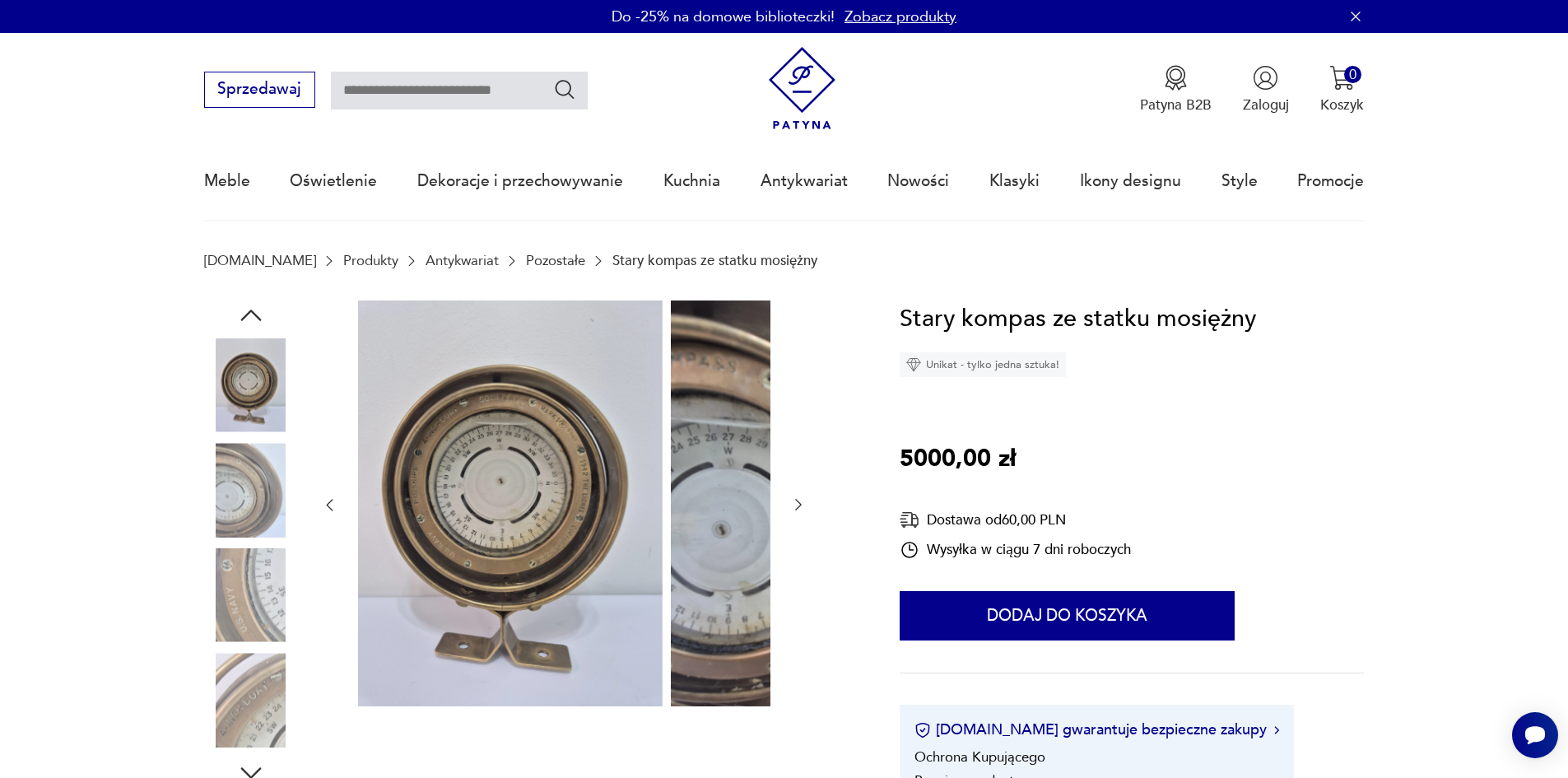
click at [211, 501] on img at bounding box center [250, 489] width 93 height 93
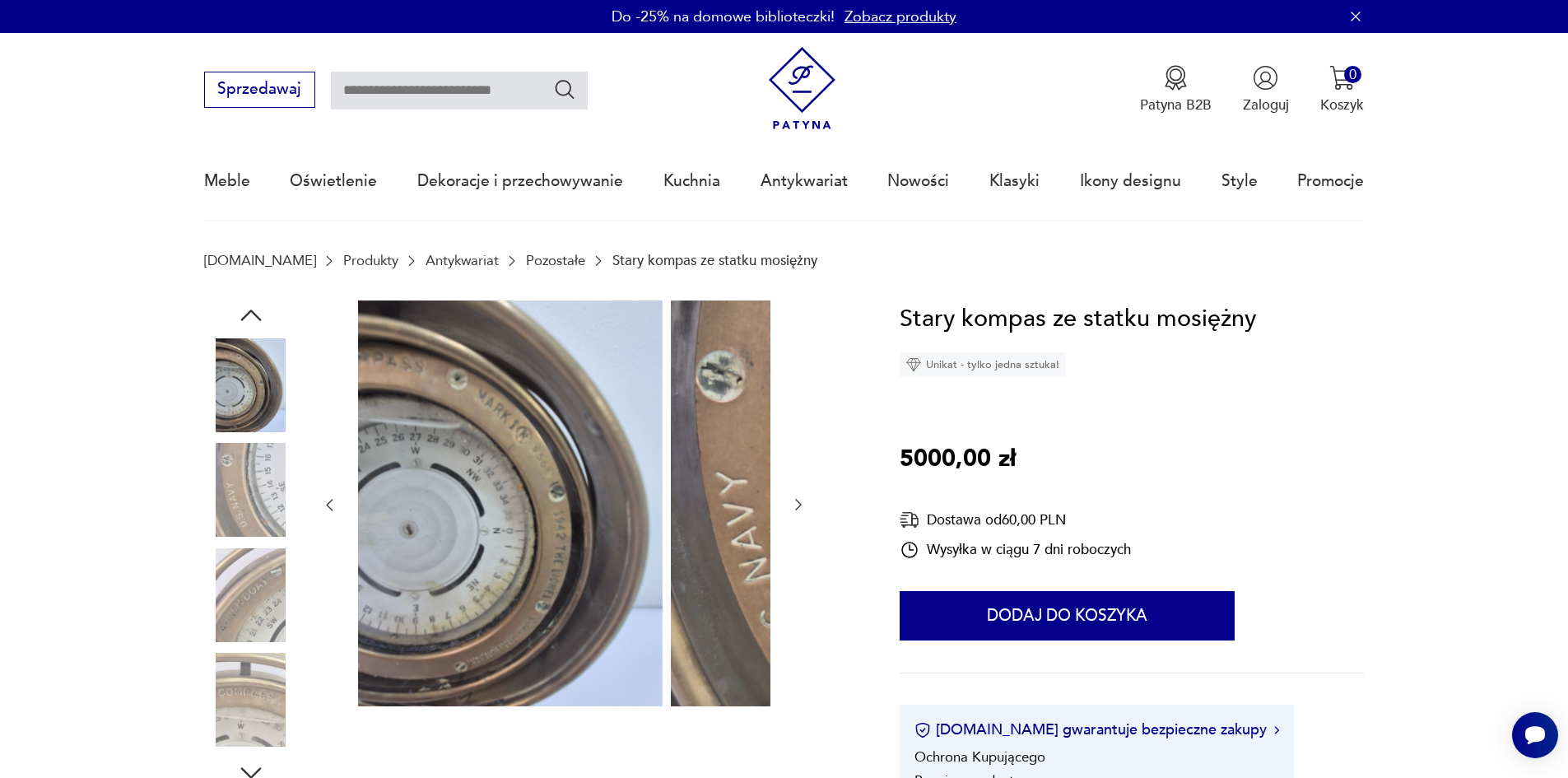
click at [204, 506] on img at bounding box center [250, 489] width 93 height 93
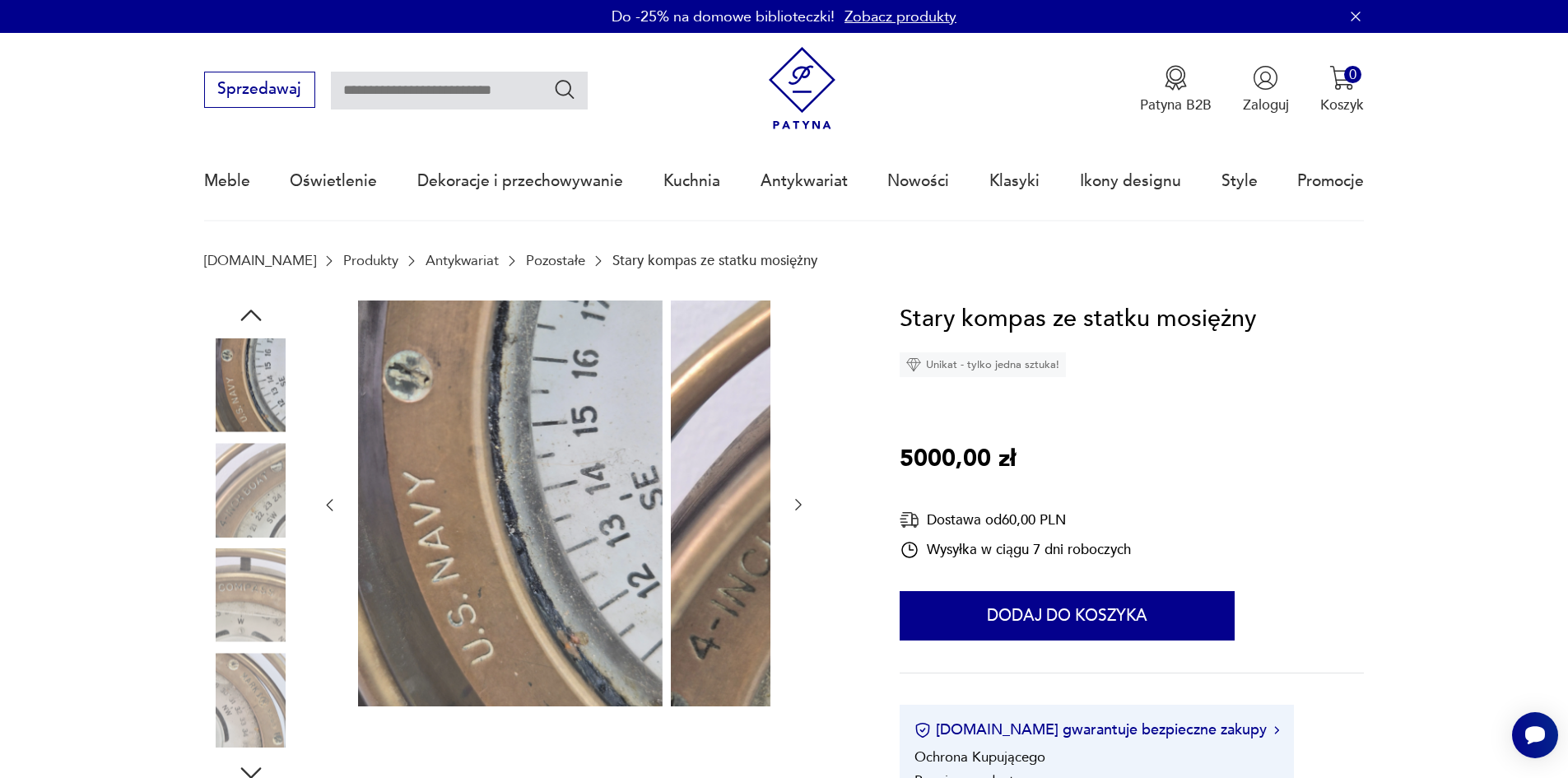
click at [204, 496] on img at bounding box center [250, 489] width 93 height 93
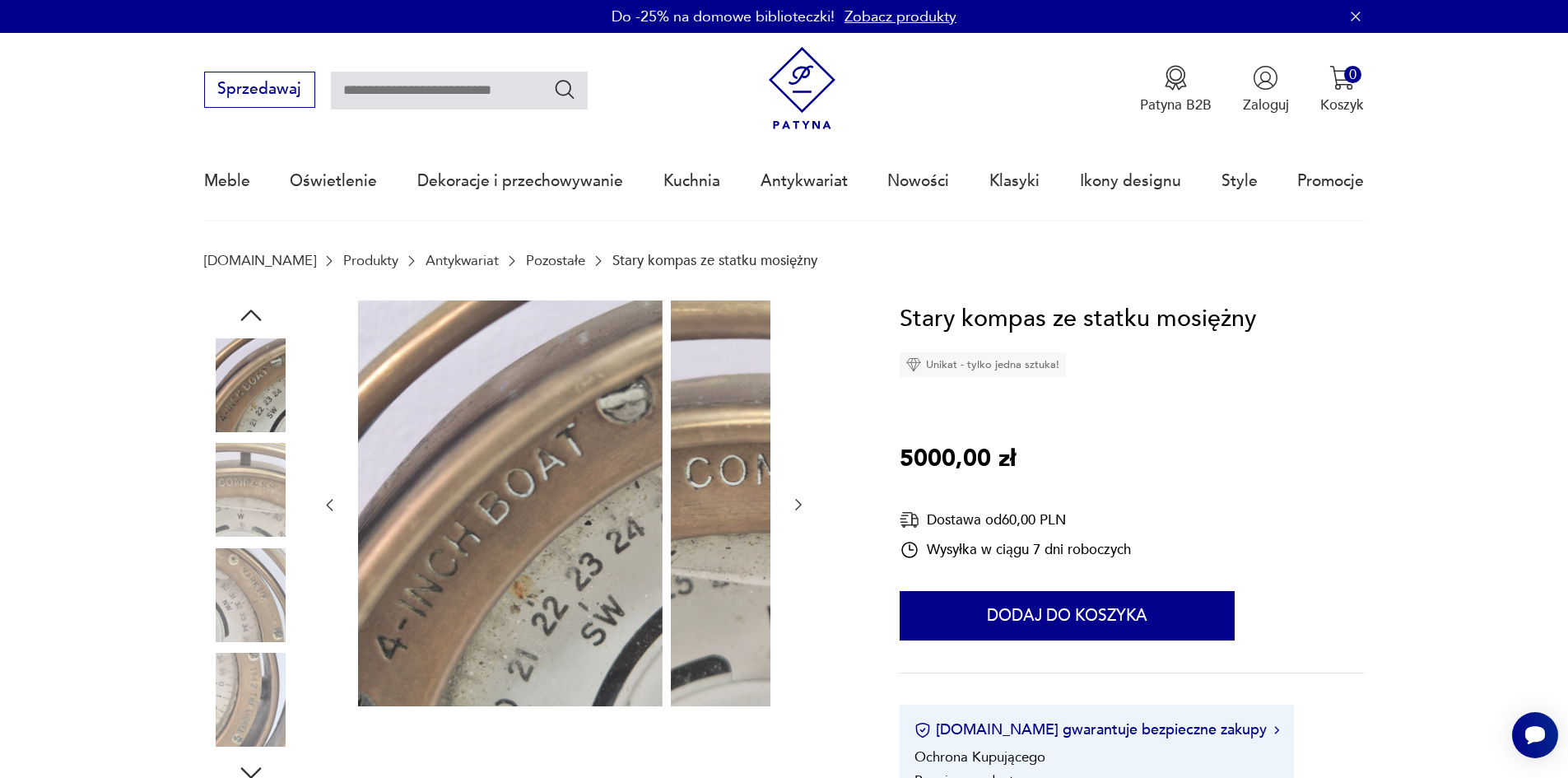
click at [204, 525] on img at bounding box center [250, 489] width 93 height 93
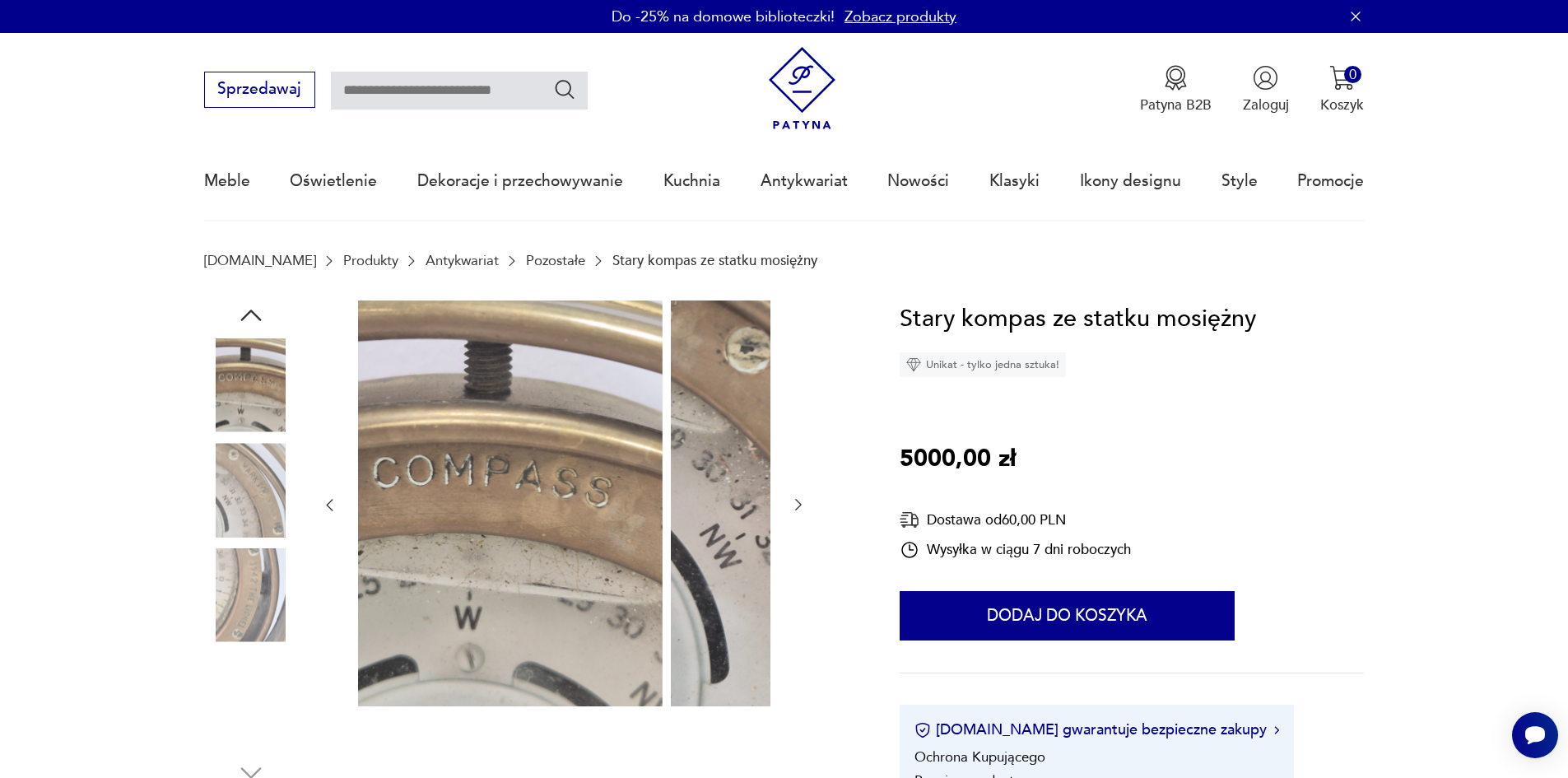
click at [206, 550] on div at bounding box center [250, 544] width 93 height 412
click at [214, 588] on img at bounding box center [250, 595] width 93 height 93
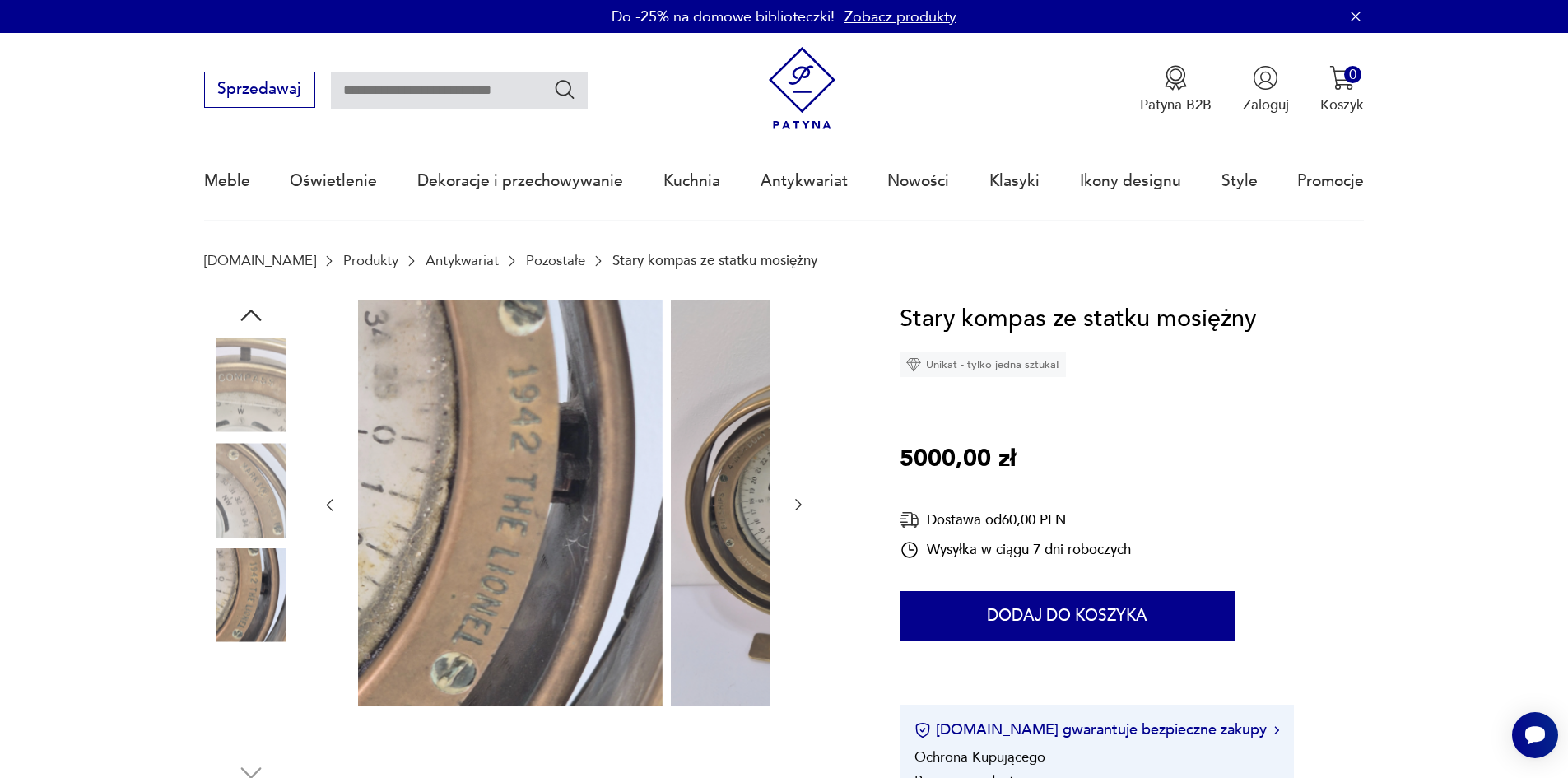
click at [232, 684] on img at bounding box center [250, 700] width 93 height 93
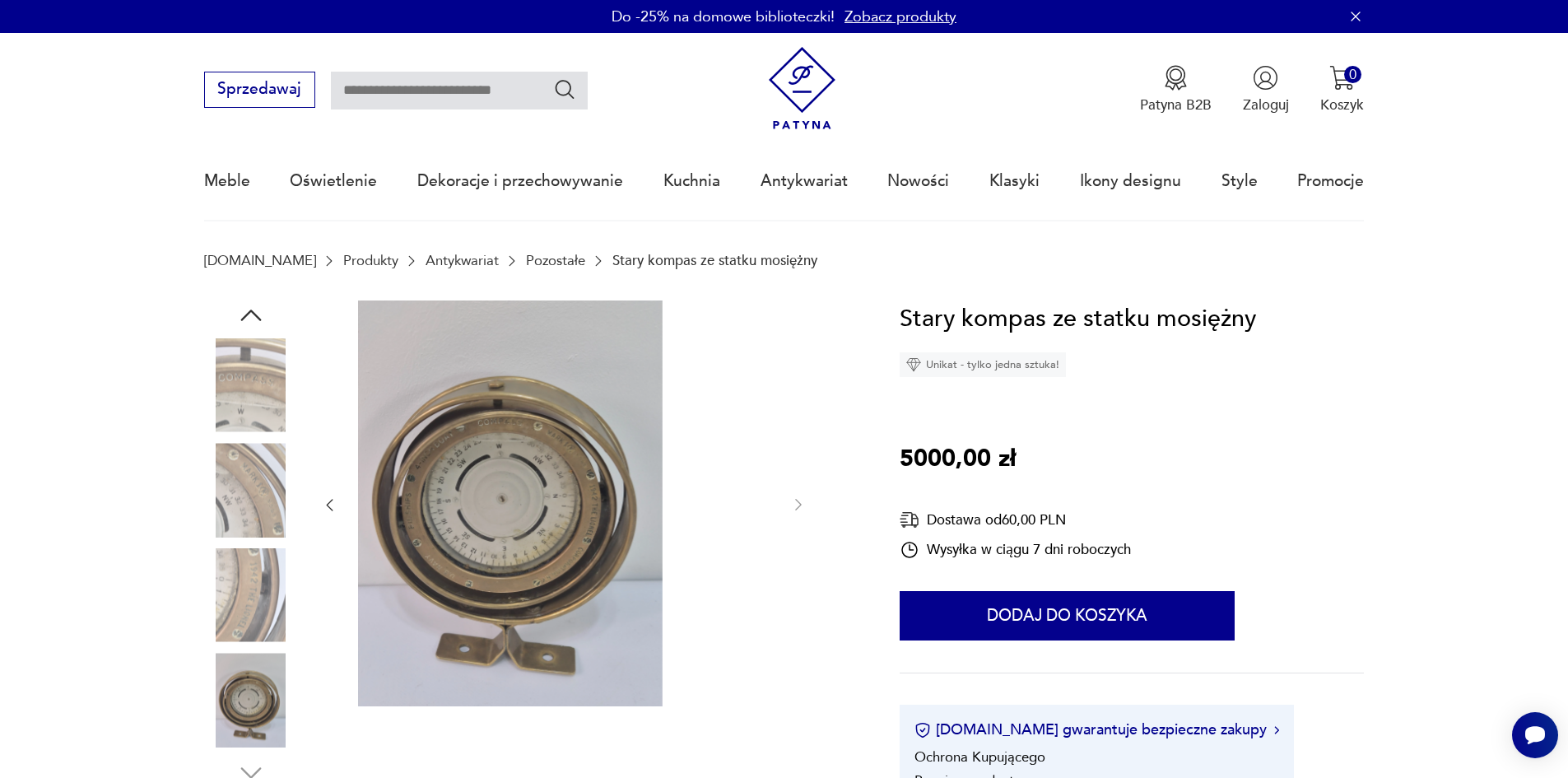
click at [215, 587] on img at bounding box center [250, 595] width 93 height 93
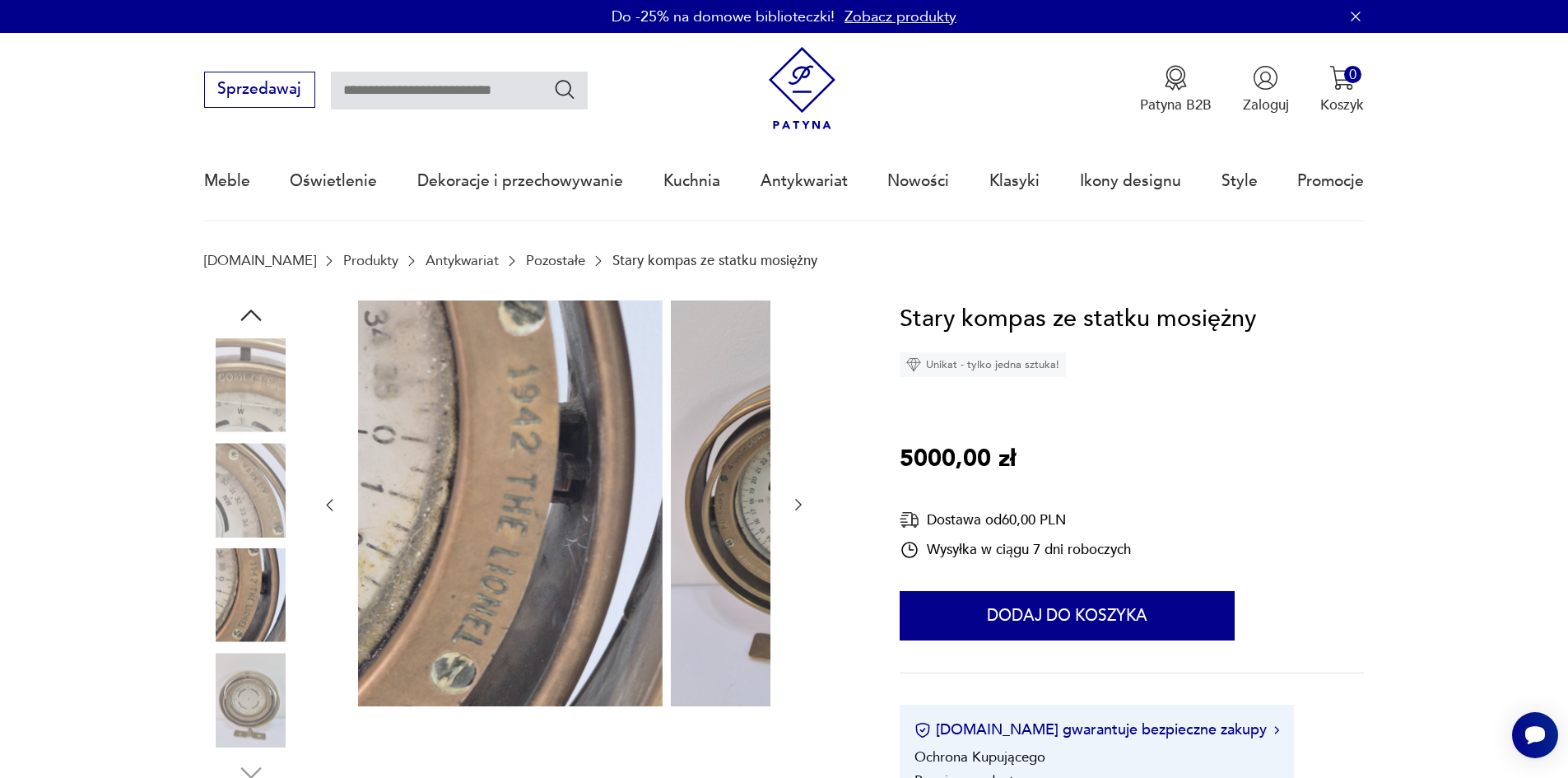
click at [205, 697] on img at bounding box center [250, 700] width 93 height 93
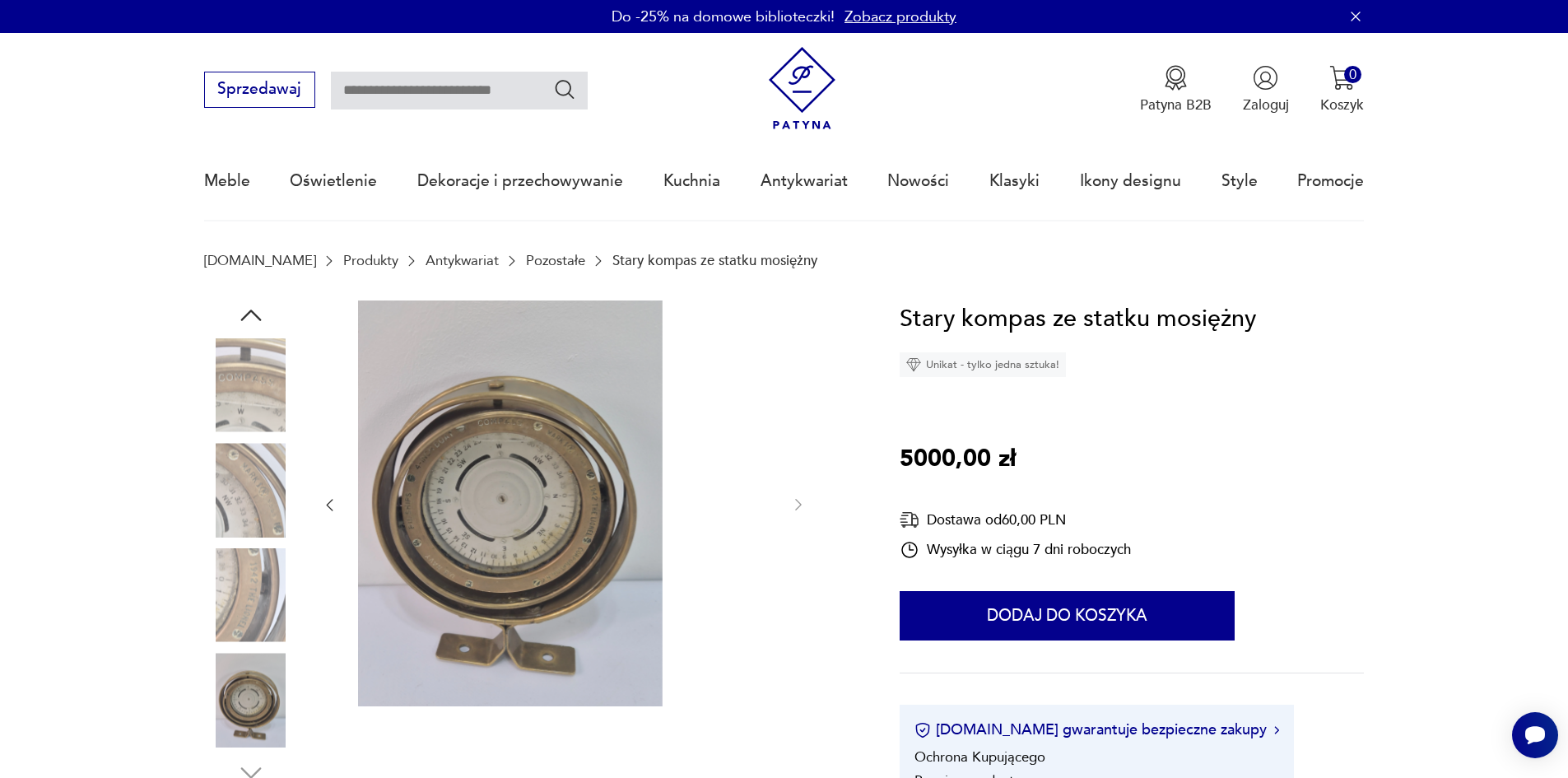
click at [216, 501] on img at bounding box center [250, 489] width 93 height 93
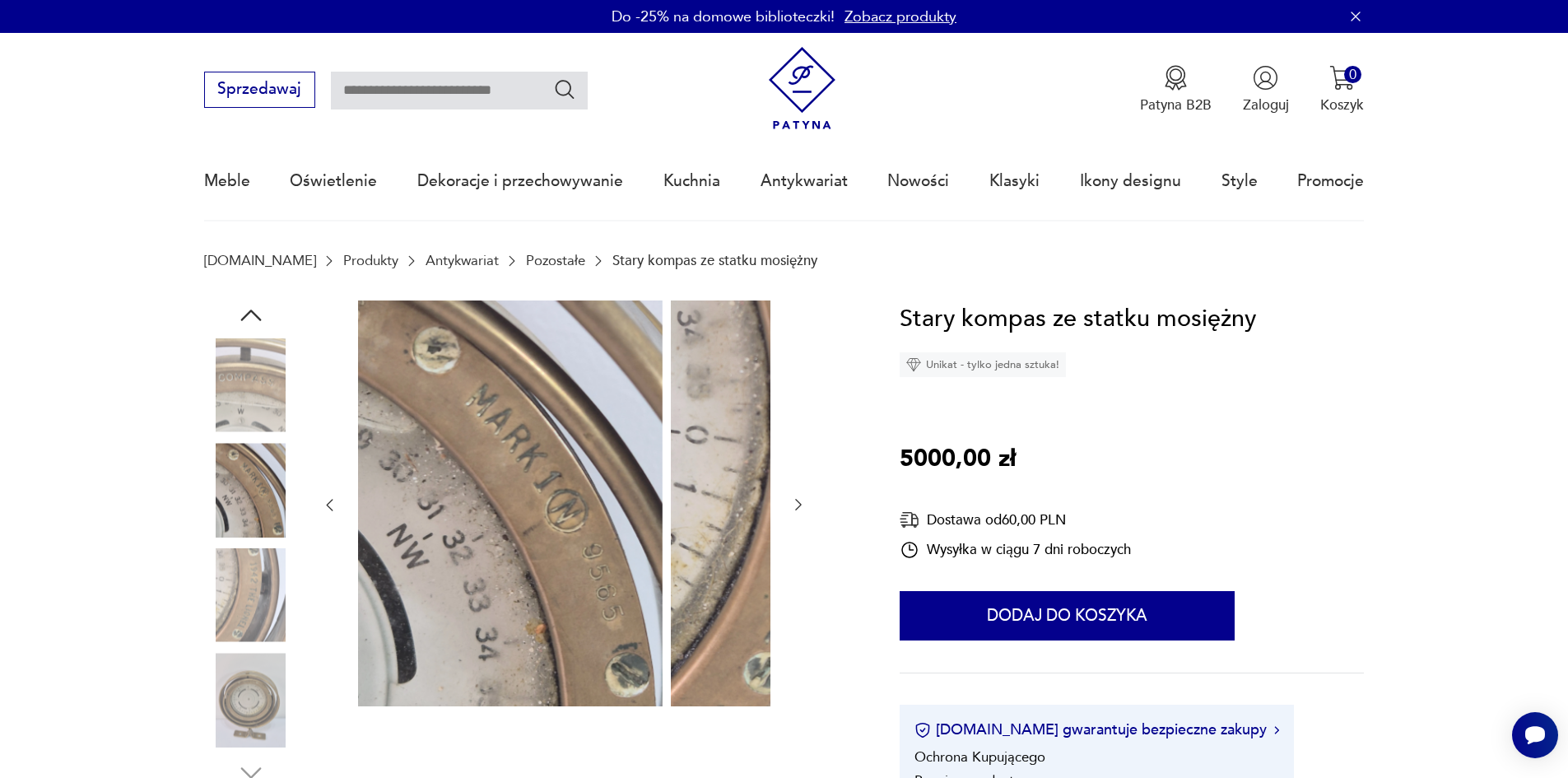
click at [204, 412] on img at bounding box center [250, 384] width 93 height 93
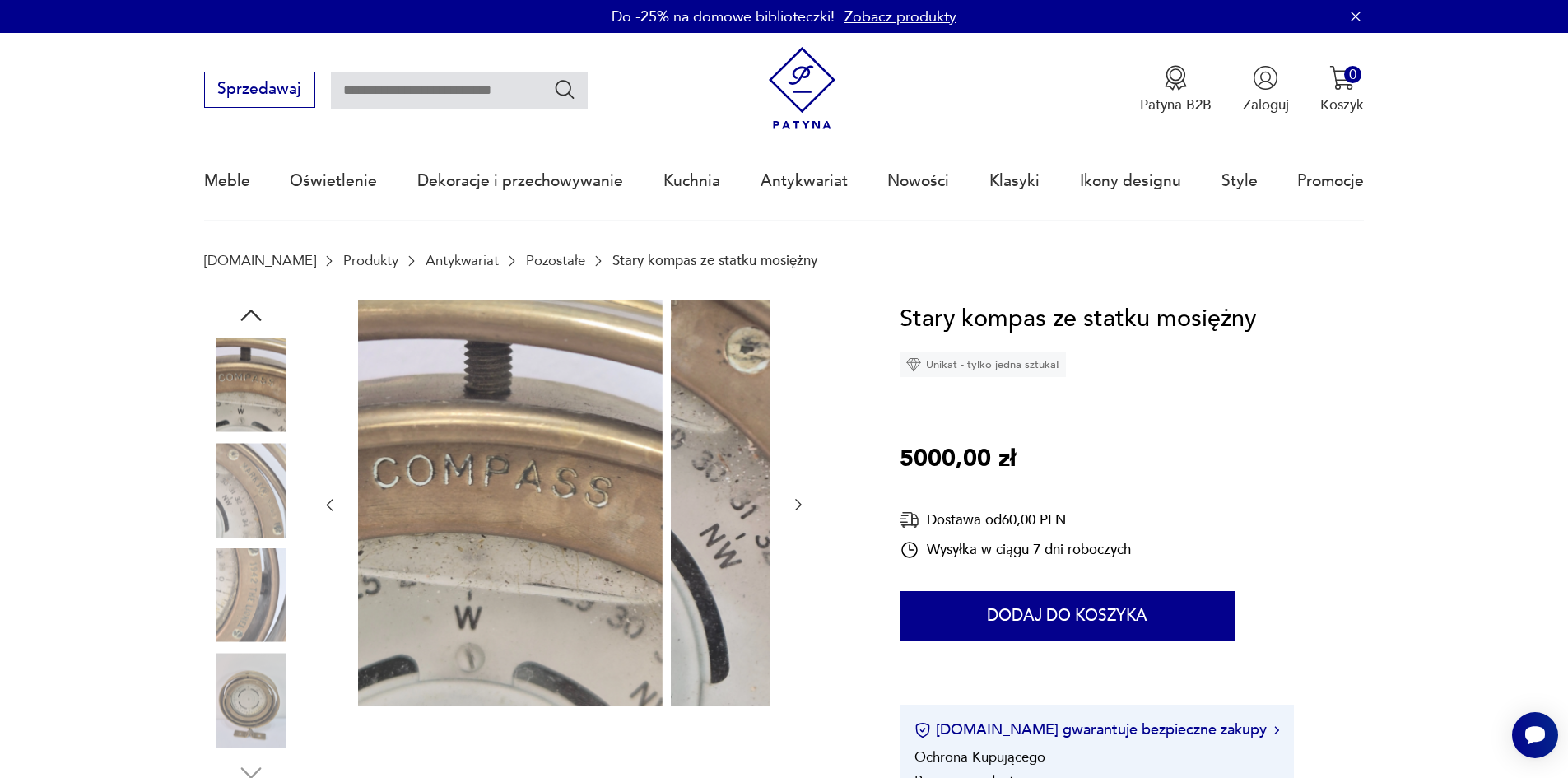
click at [236, 322] on icon "button" at bounding box center [250, 314] width 29 height 29
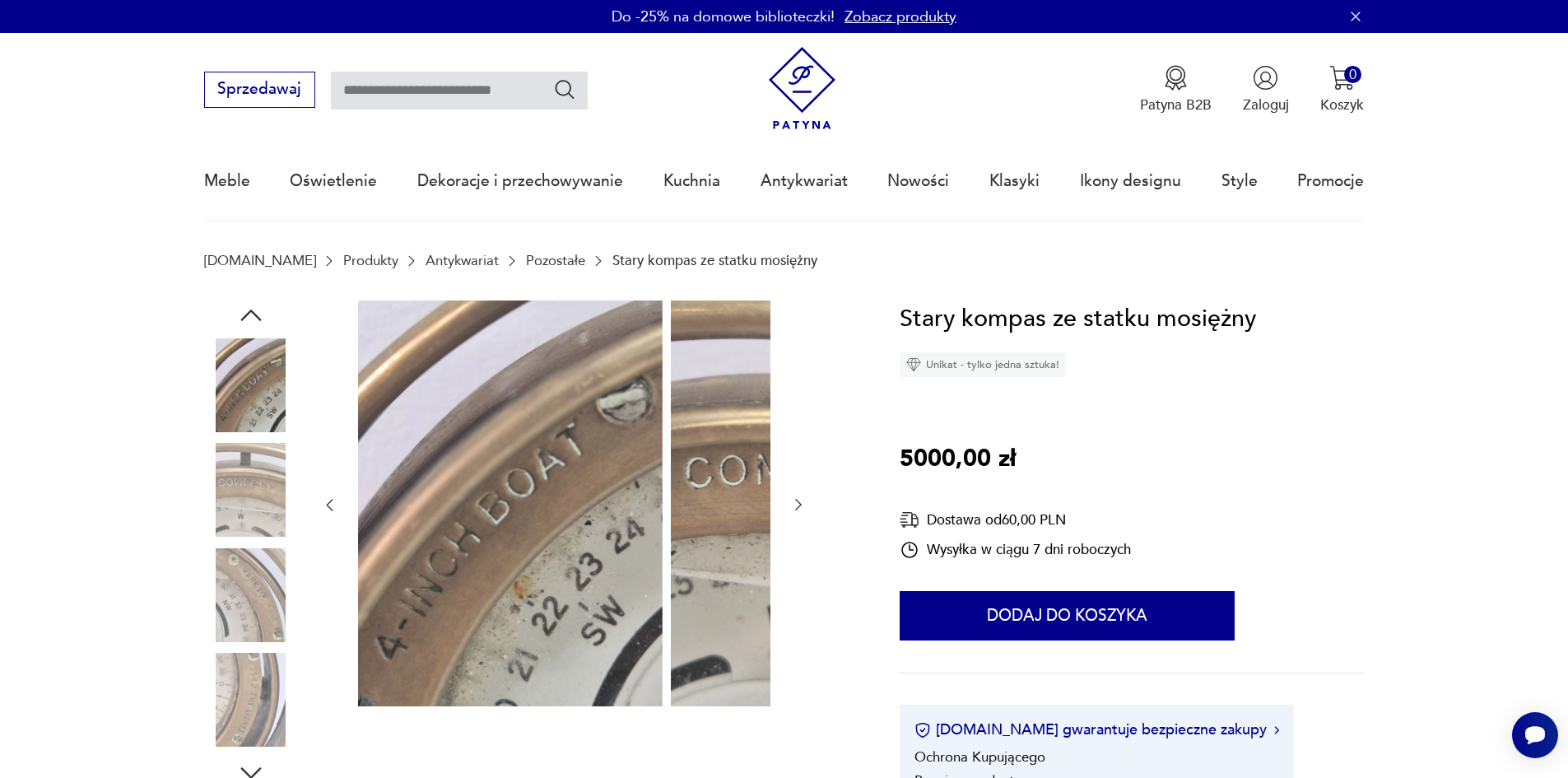
click at [236, 322] on icon "button" at bounding box center [250, 314] width 29 height 29
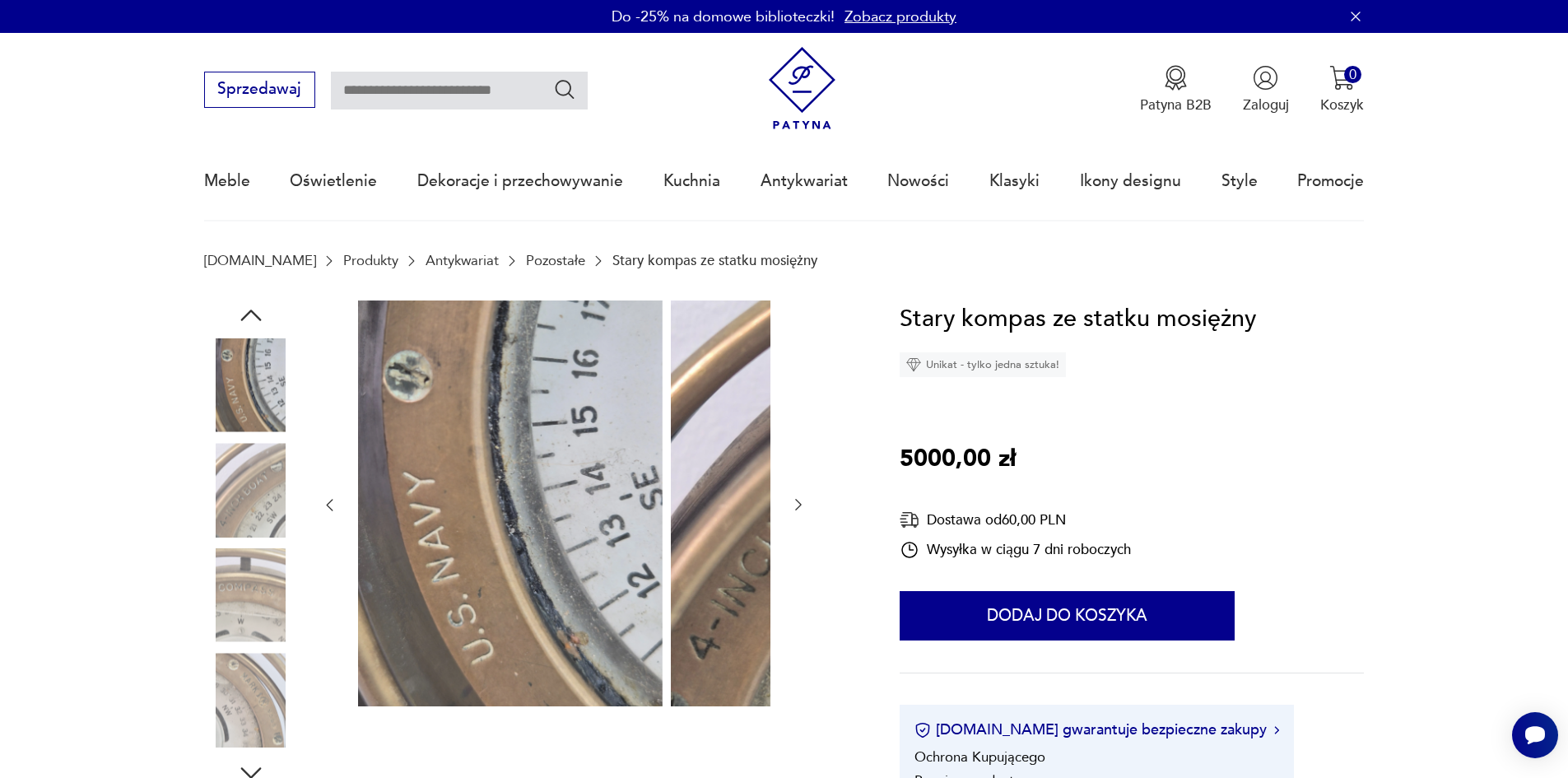
click at [236, 322] on icon "button" at bounding box center [250, 314] width 29 height 29
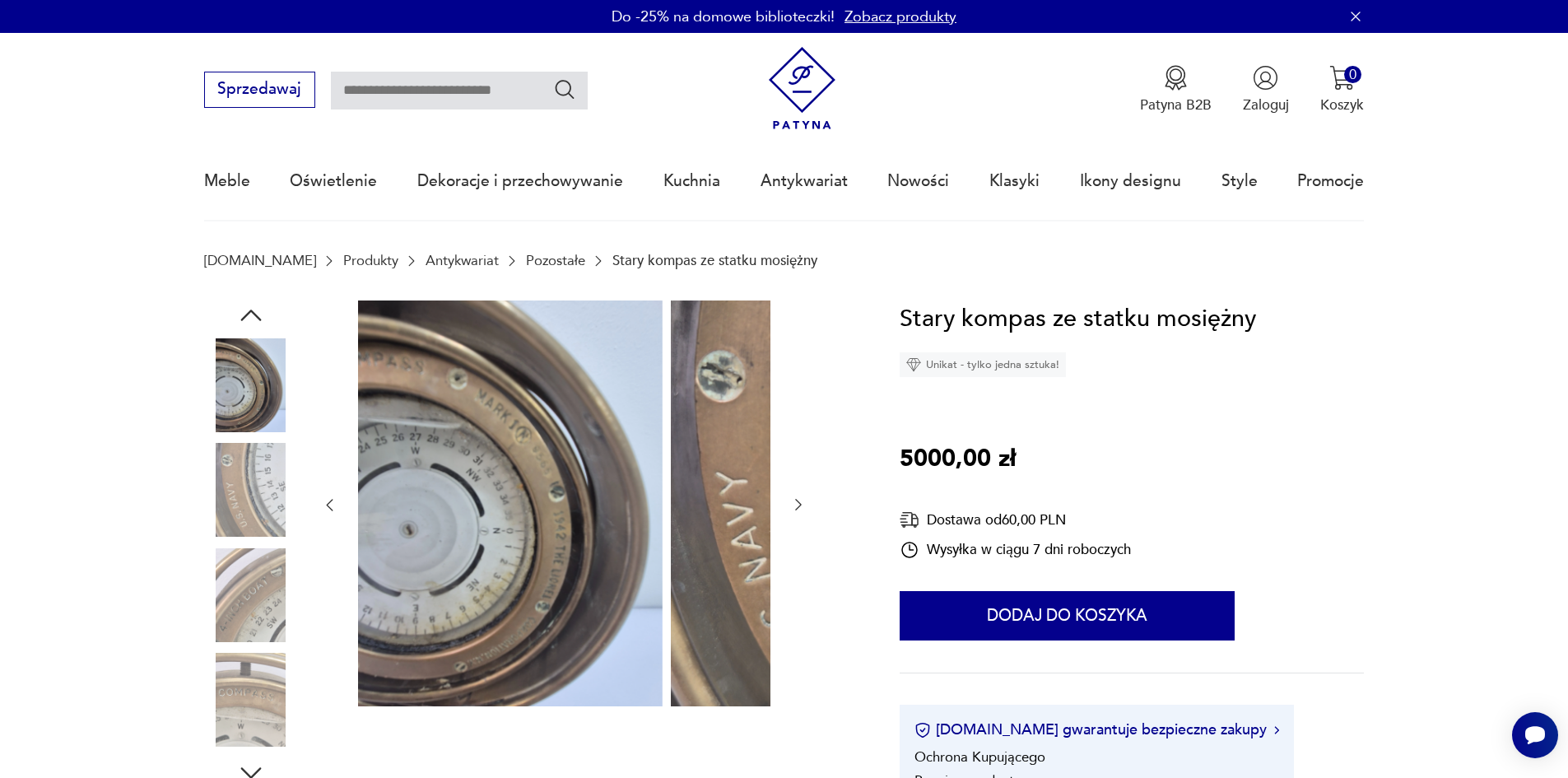
click at [236, 322] on icon "button" at bounding box center [250, 314] width 29 height 29
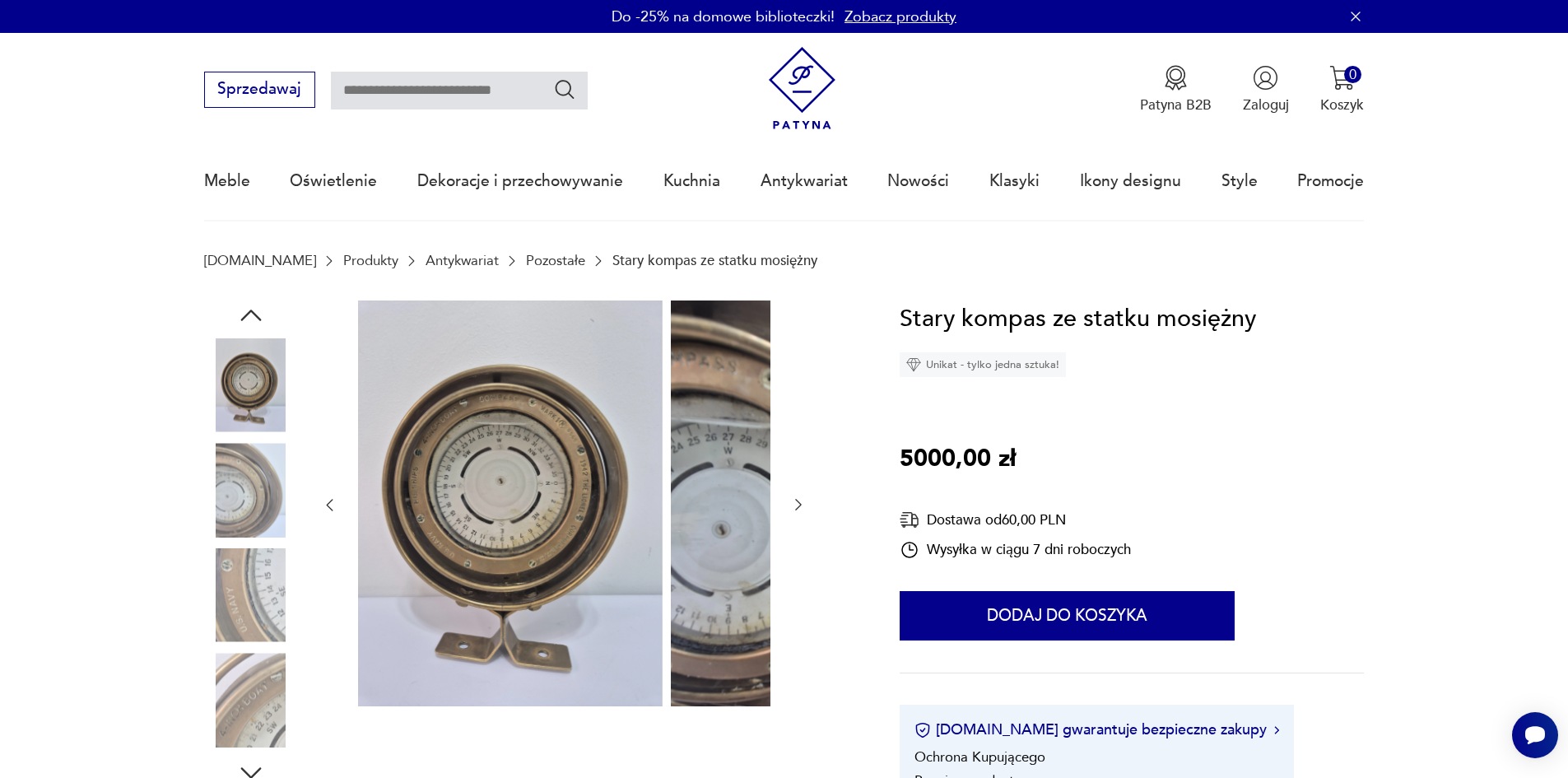
click at [204, 552] on div at bounding box center [250, 439] width 93 height 412
click at [208, 496] on img at bounding box center [250, 489] width 93 height 93
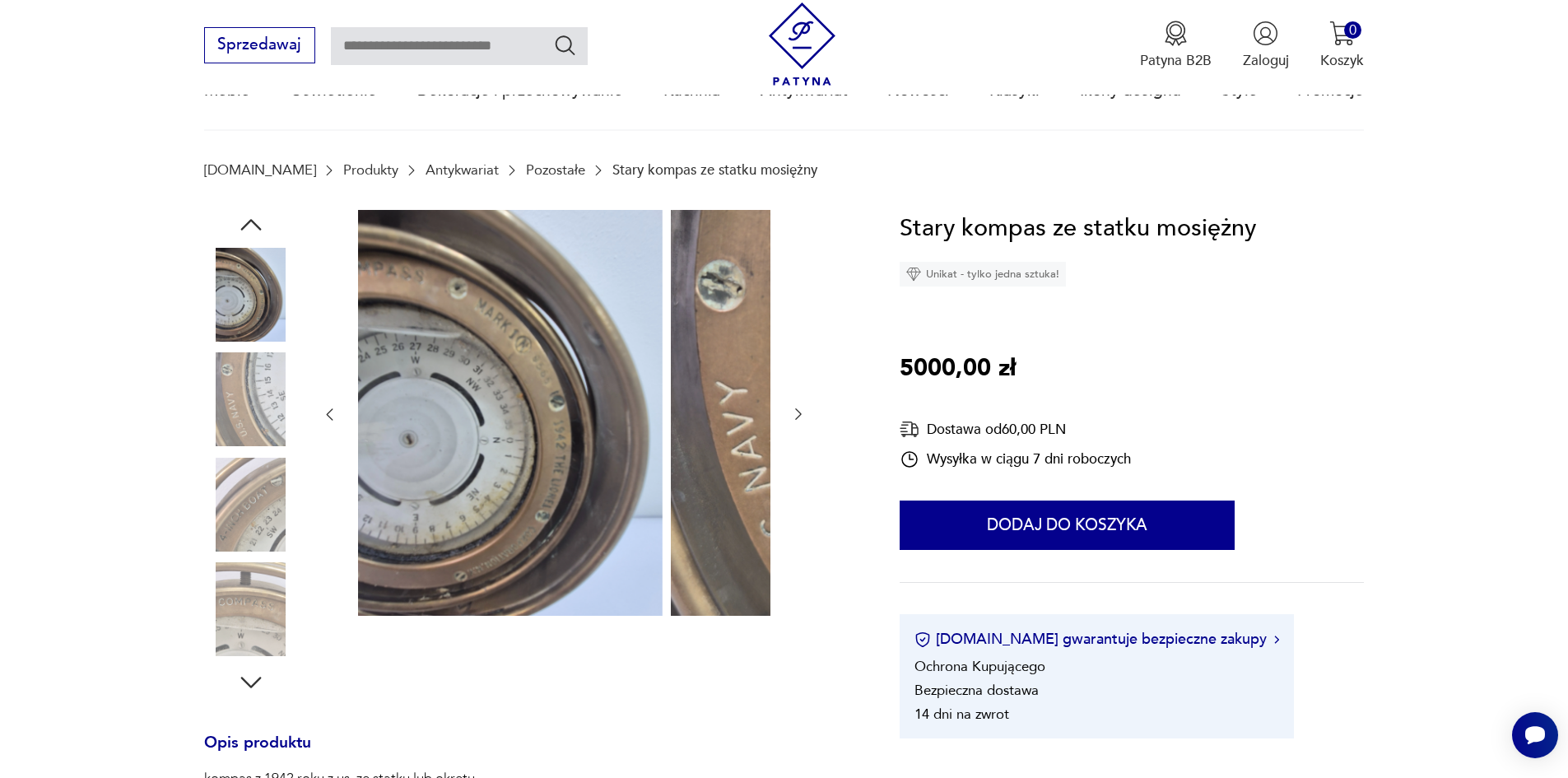
scroll to position [82, 0]
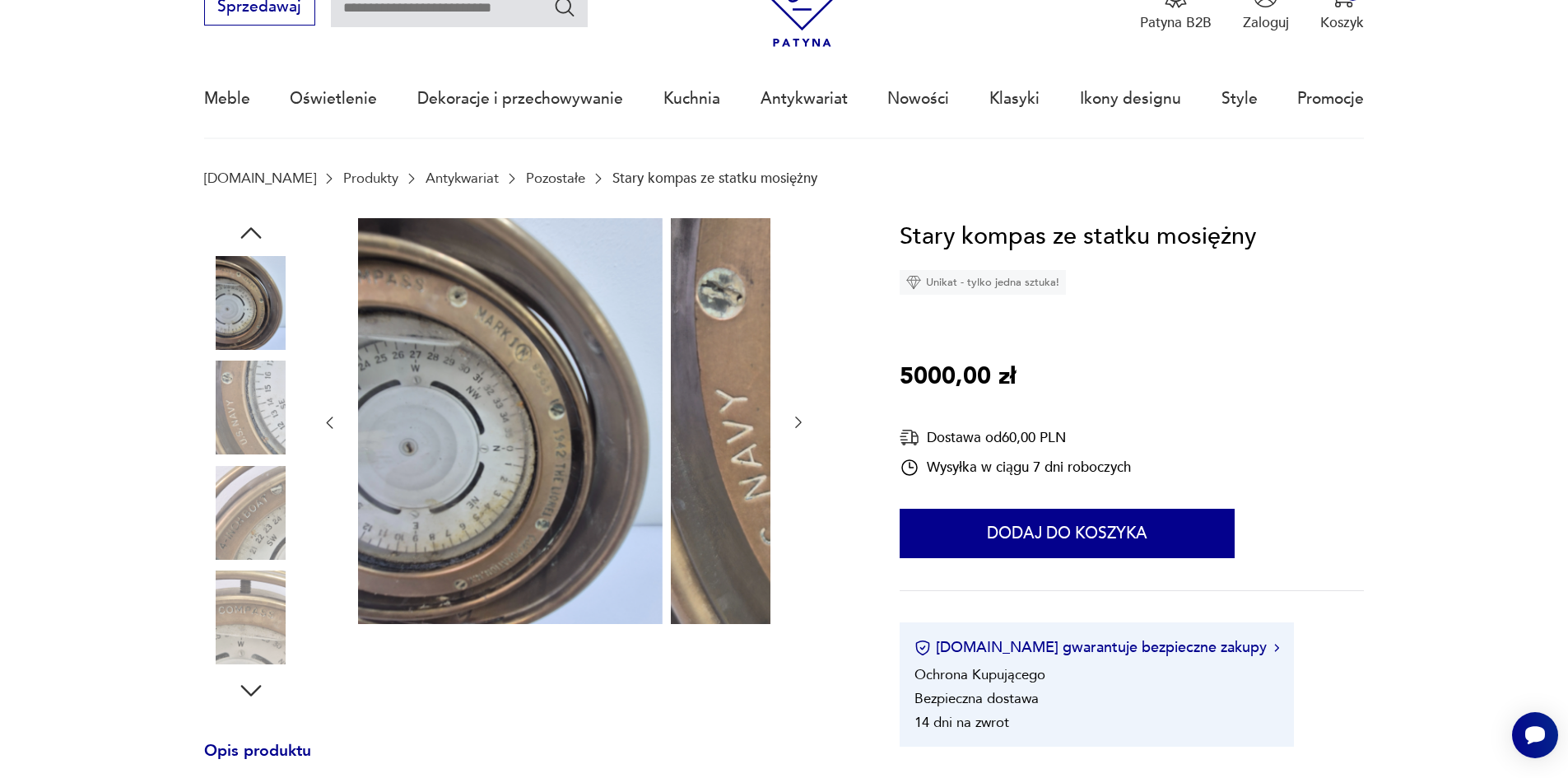
click at [221, 268] on img at bounding box center [250, 302] width 93 height 93
click at [236, 241] on icon "button" at bounding box center [250, 232] width 29 height 29
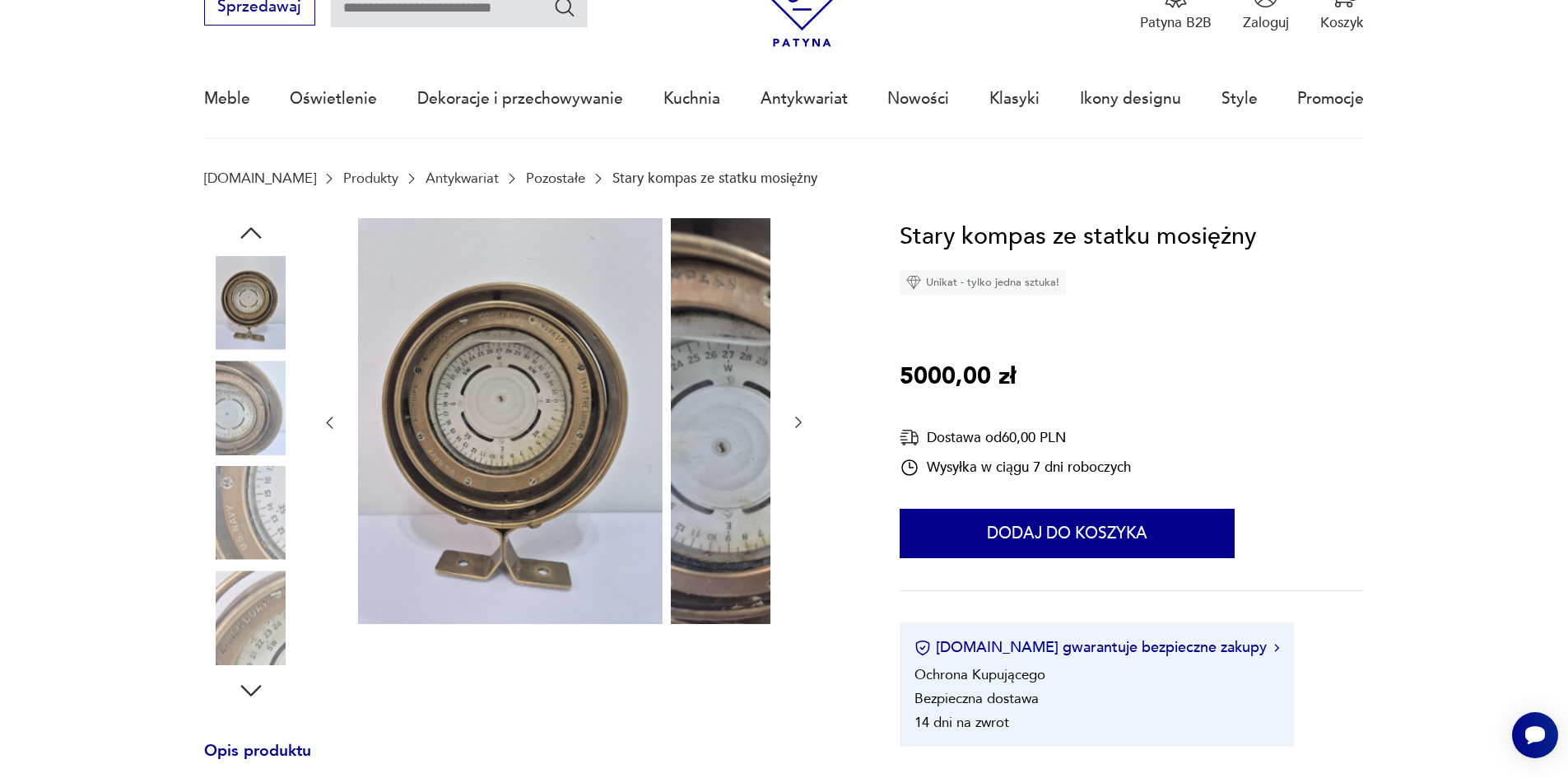
click at [236, 241] on icon "button" at bounding box center [250, 232] width 29 height 29
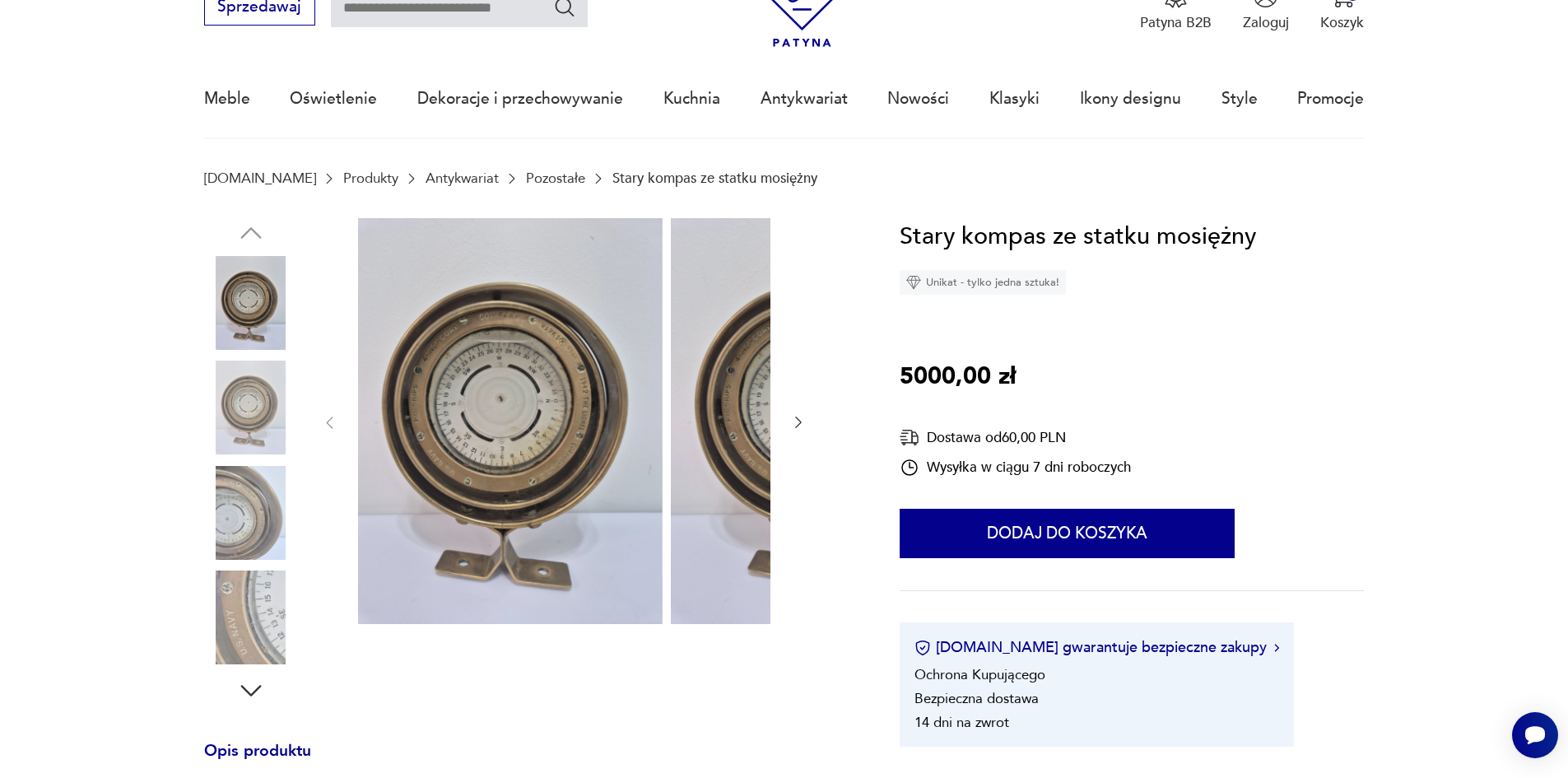
click at [211, 409] on img at bounding box center [250, 407] width 93 height 93
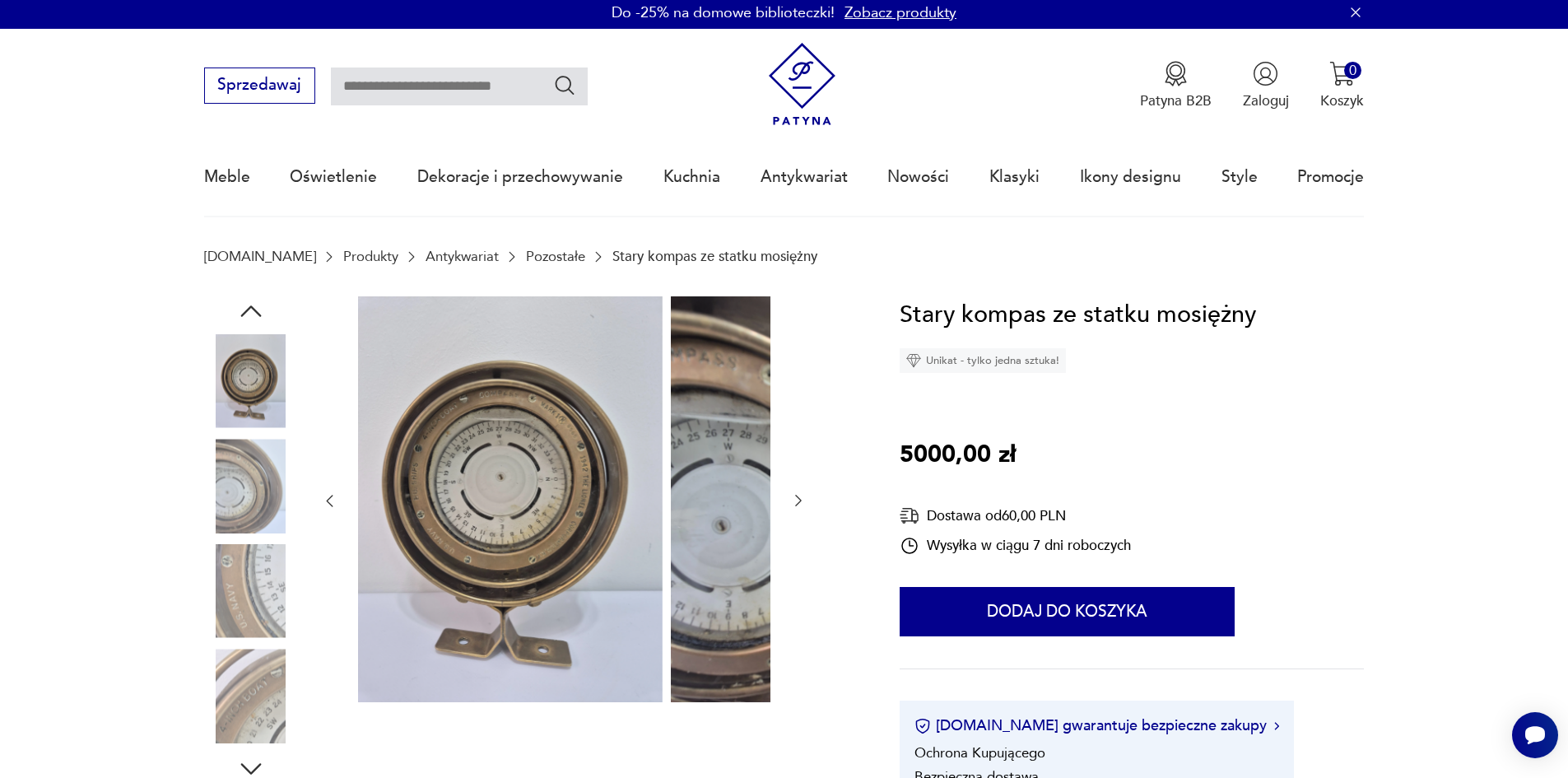
scroll to position [0, 0]
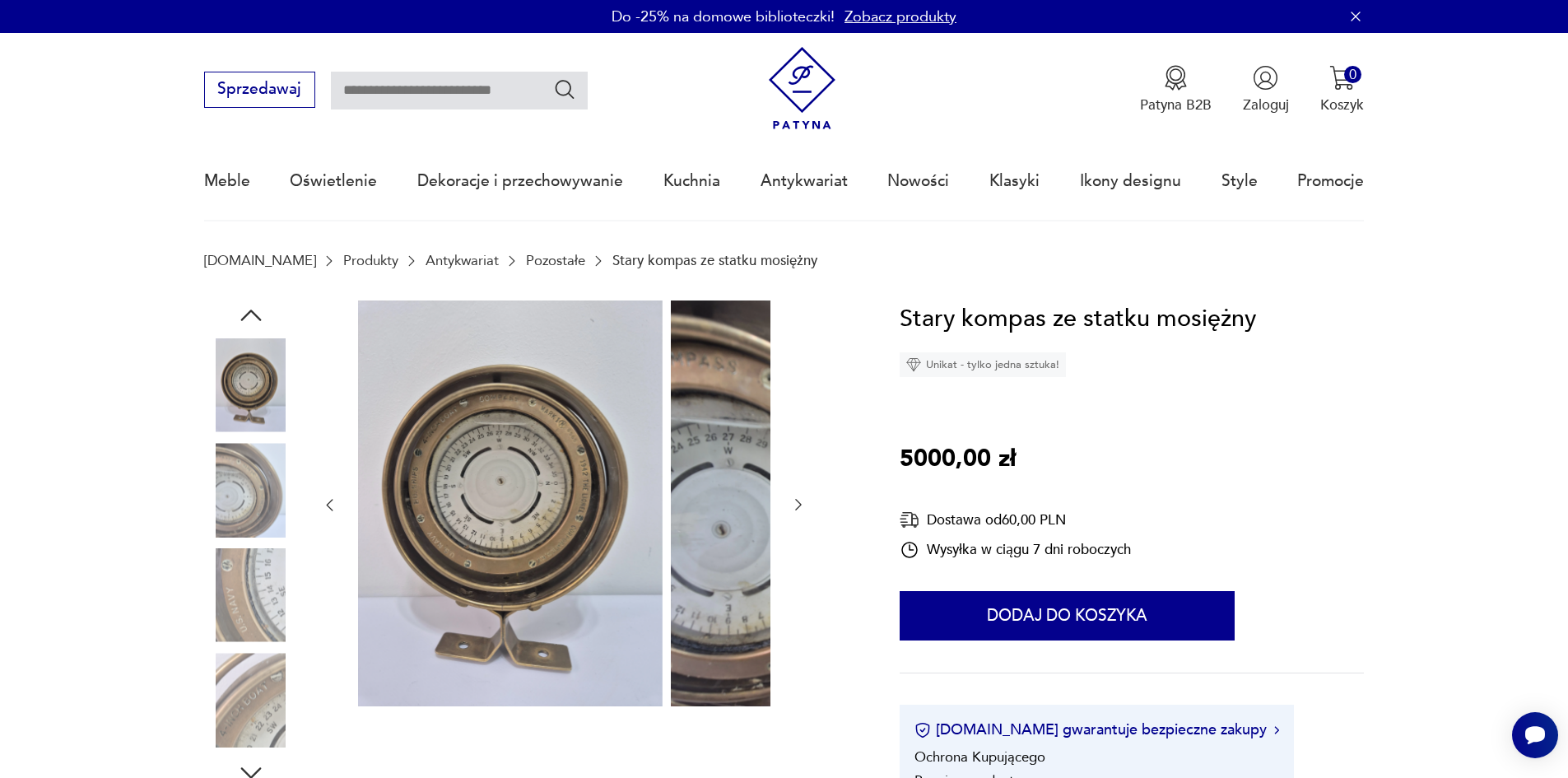
click at [241, 319] on icon "button" at bounding box center [251, 315] width 21 height 11
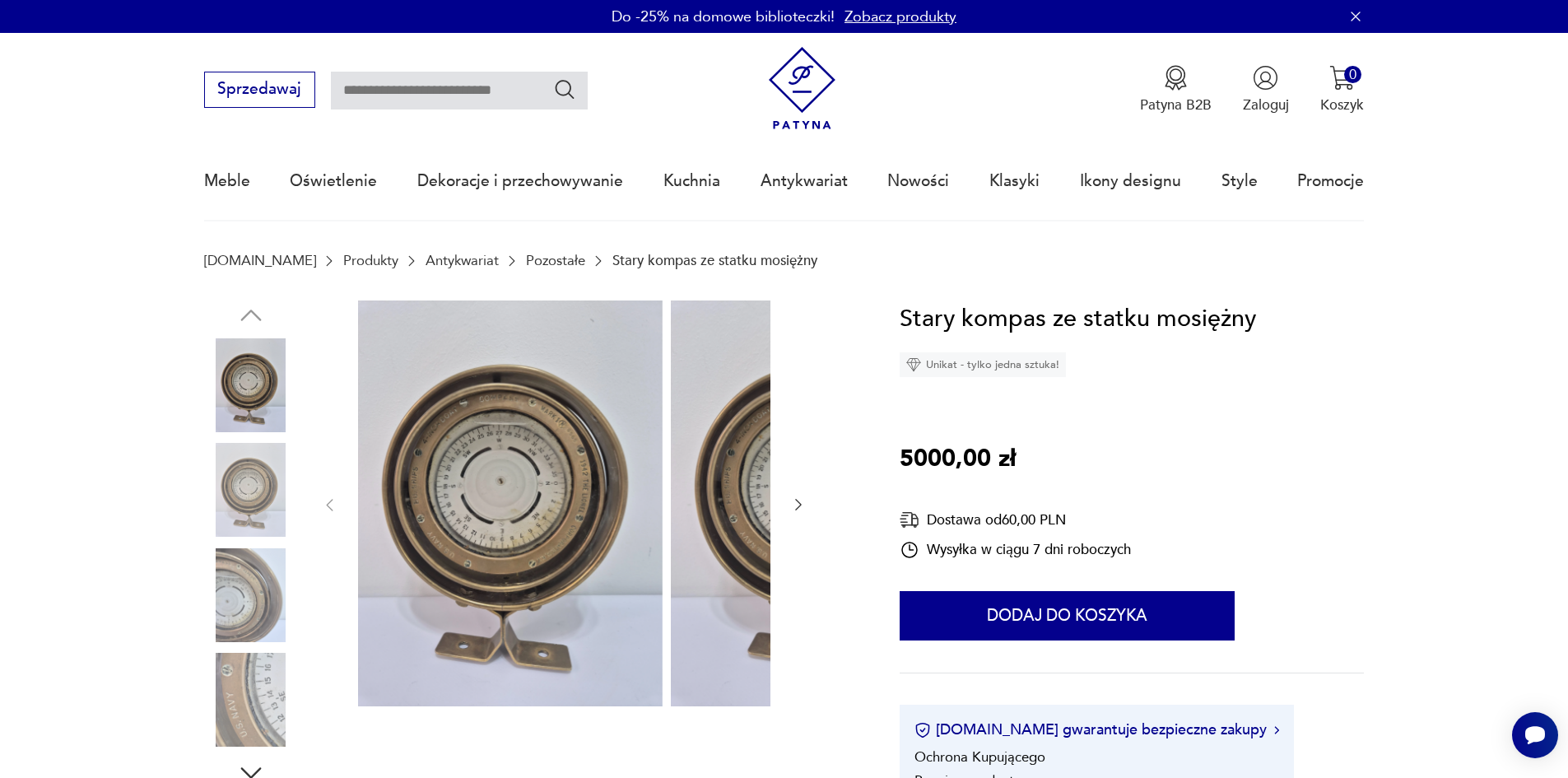
click at [210, 377] on img at bounding box center [250, 384] width 93 height 93
click at [211, 384] on img at bounding box center [250, 384] width 93 height 93
click at [215, 389] on img at bounding box center [250, 384] width 93 height 93
click at [214, 485] on img at bounding box center [250, 489] width 93 height 93
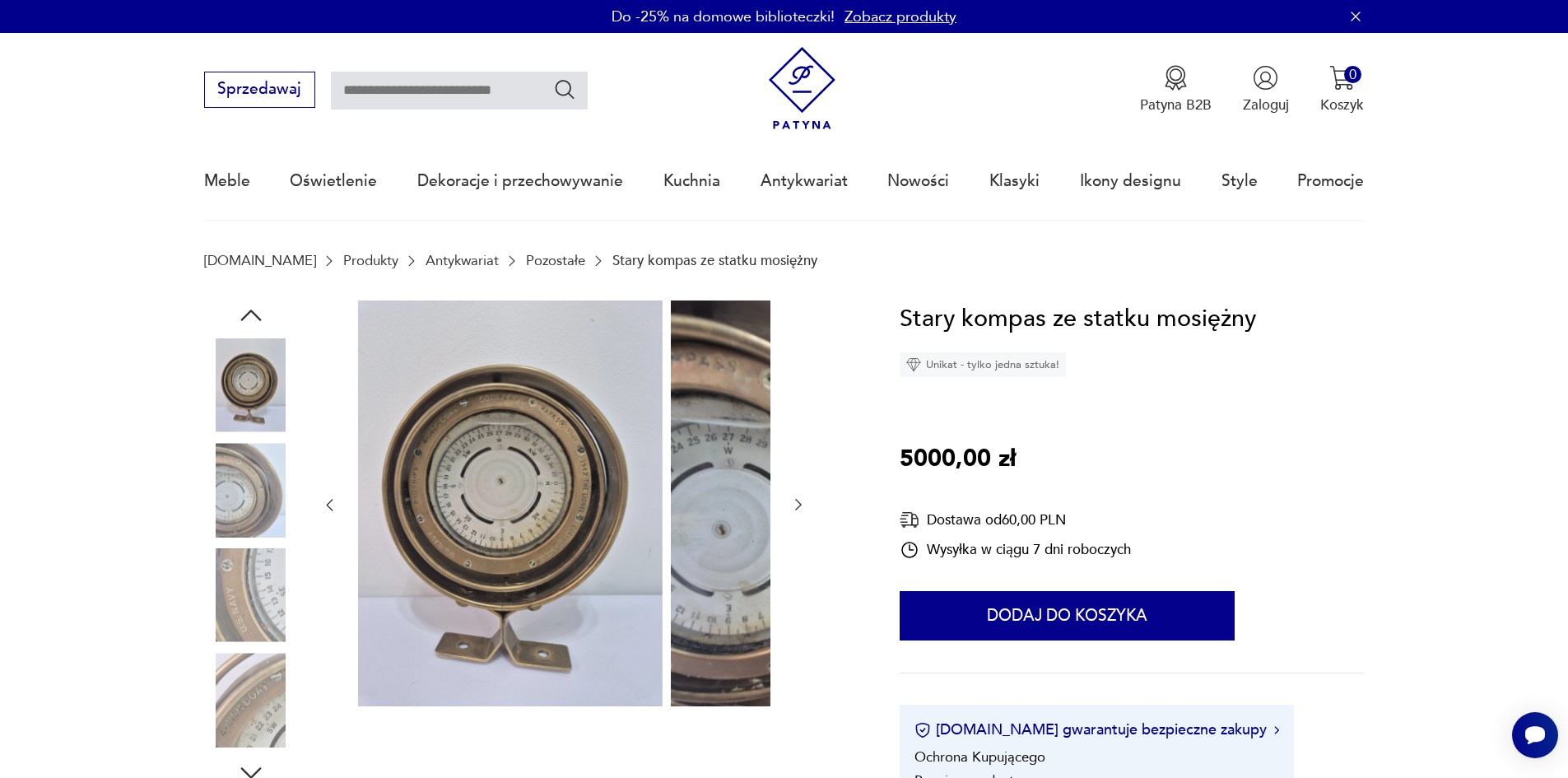
click at [218, 347] on img at bounding box center [250, 384] width 93 height 93
click at [225, 382] on img at bounding box center [250, 384] width 93 height 93
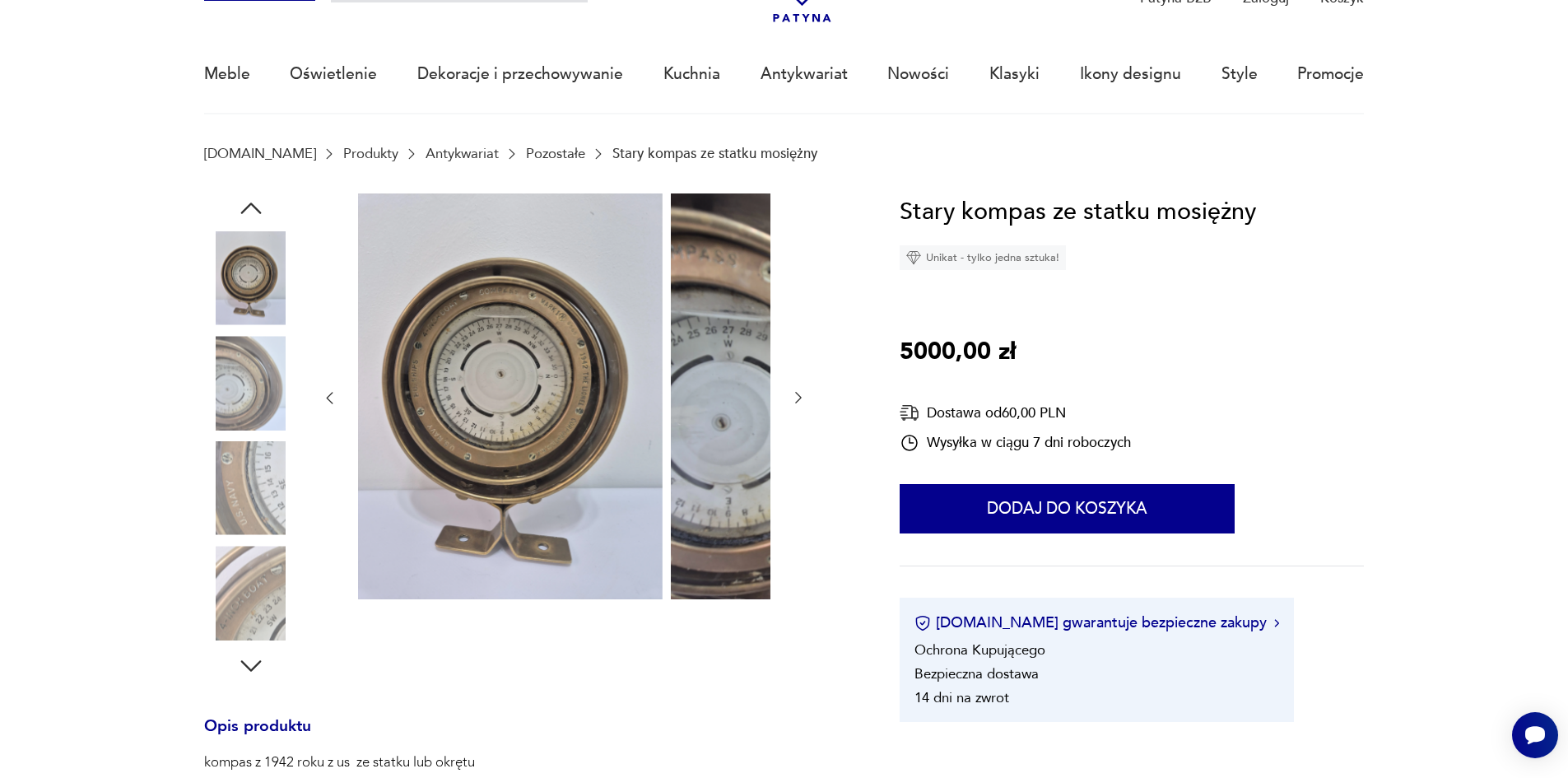
scroll to position [330, 0]
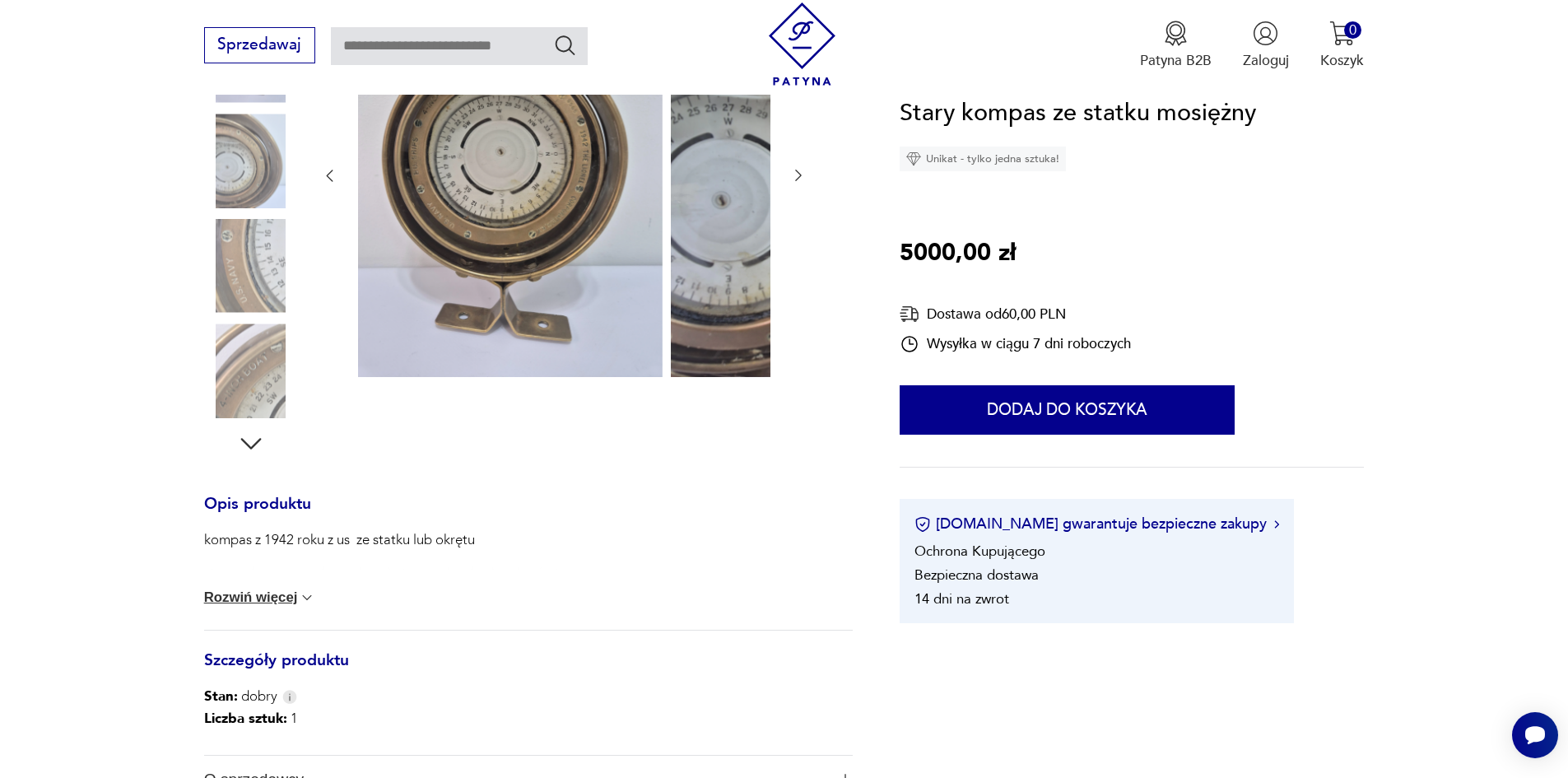
click at [236, 447] on icon "button" at bounding box center [250, 443] width 29 height 29
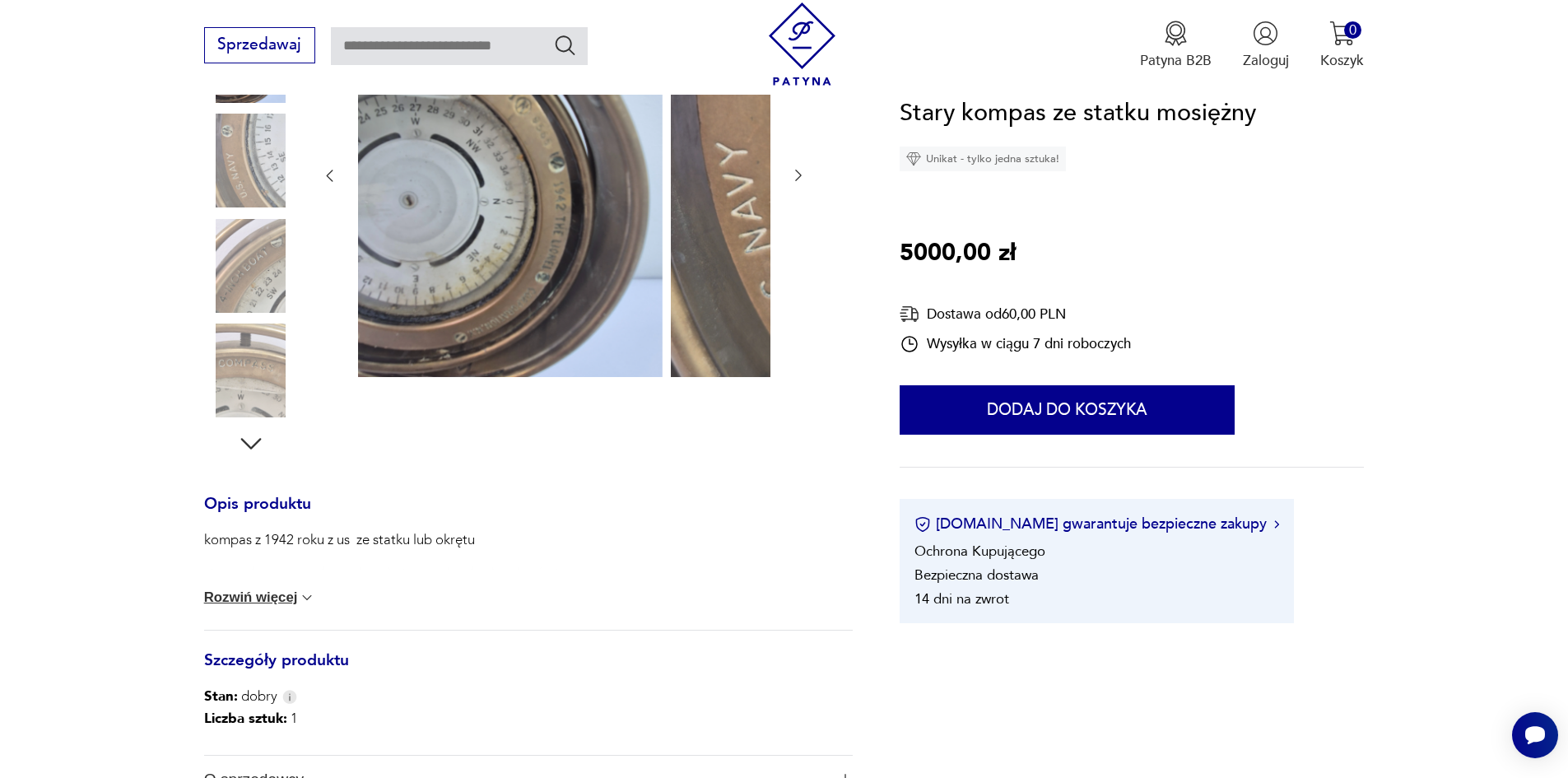
click at [236, 447] on icon "button" at bounding box center [250, 443] width 29 height 29
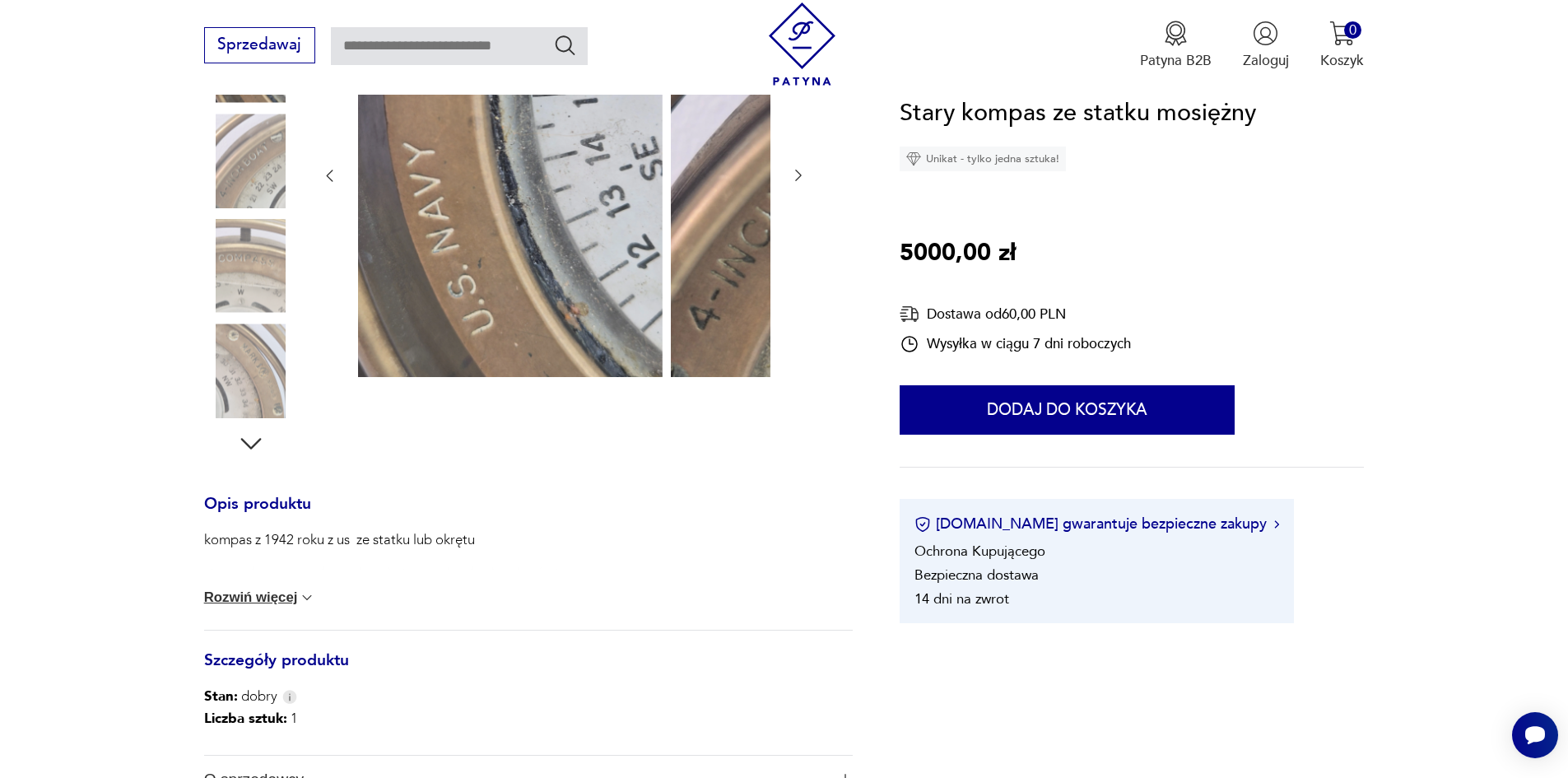
click at [236, 447] on icon "button" at bounding box center [250, 443] width 29 height 29
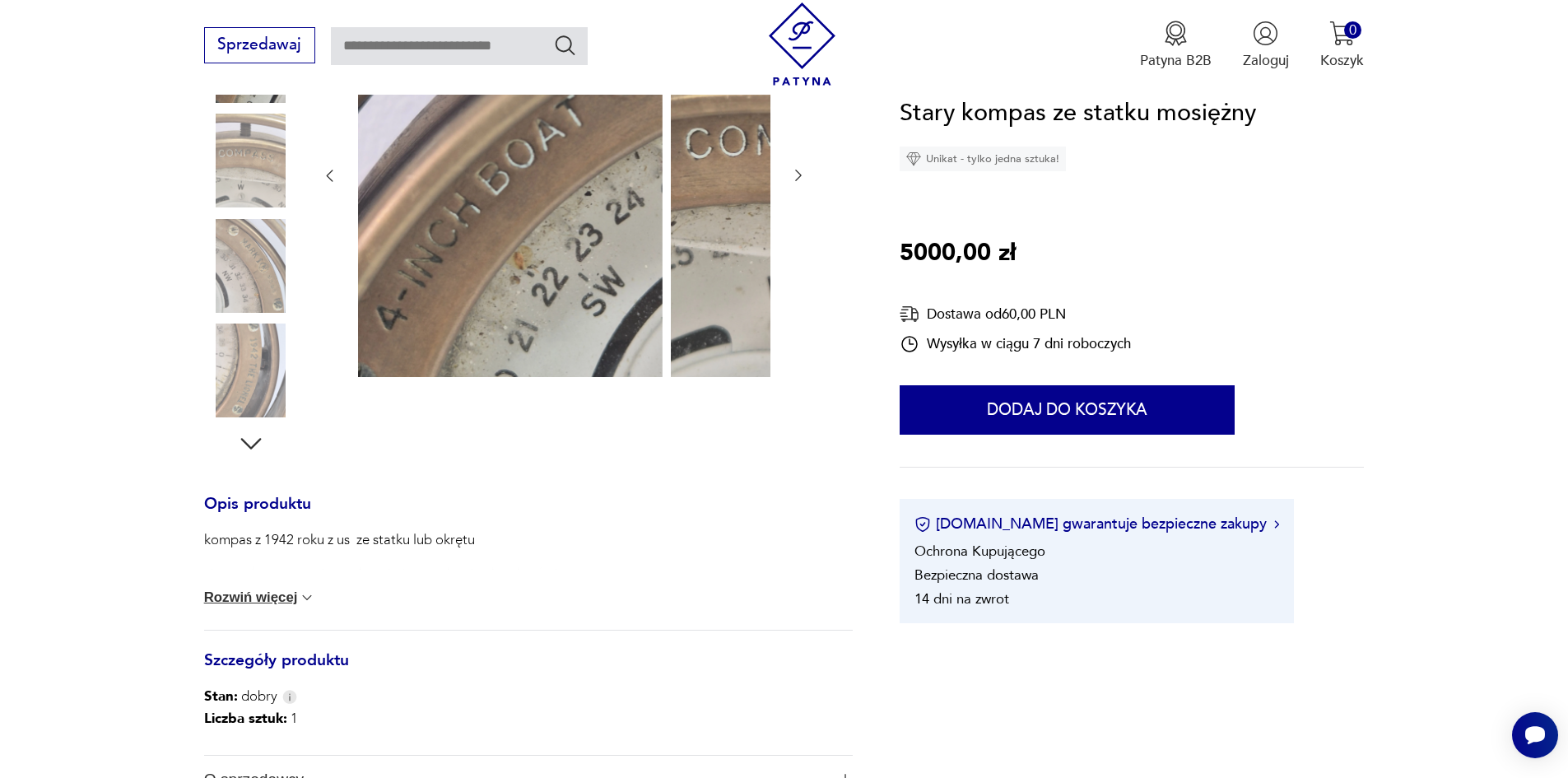
click at [236, 447] on icon "button" at bounding box center [250, 443] width 29 height 29
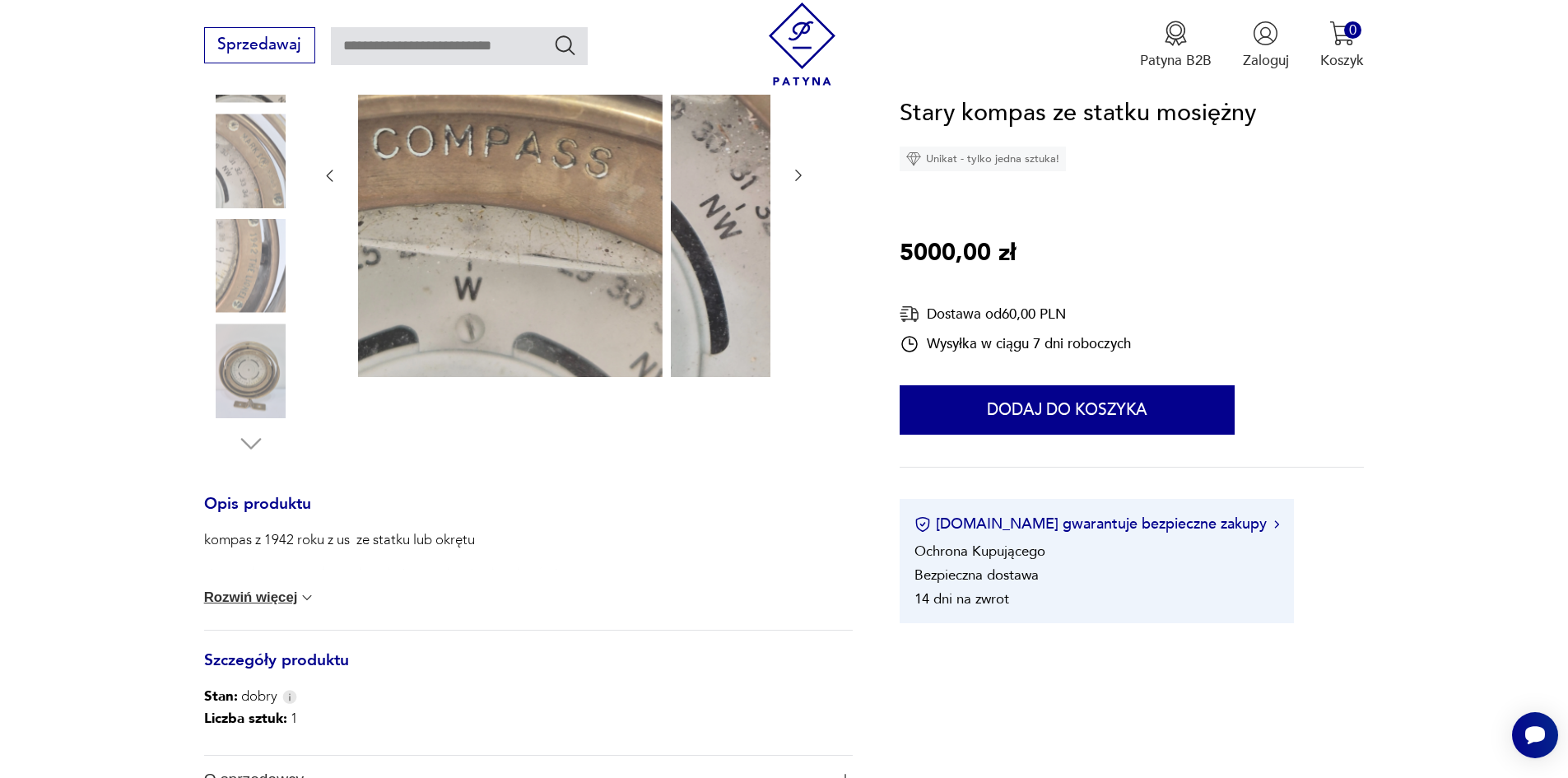
click at [213, 396] on img at bounding box center [250, 370] width 93 height 93
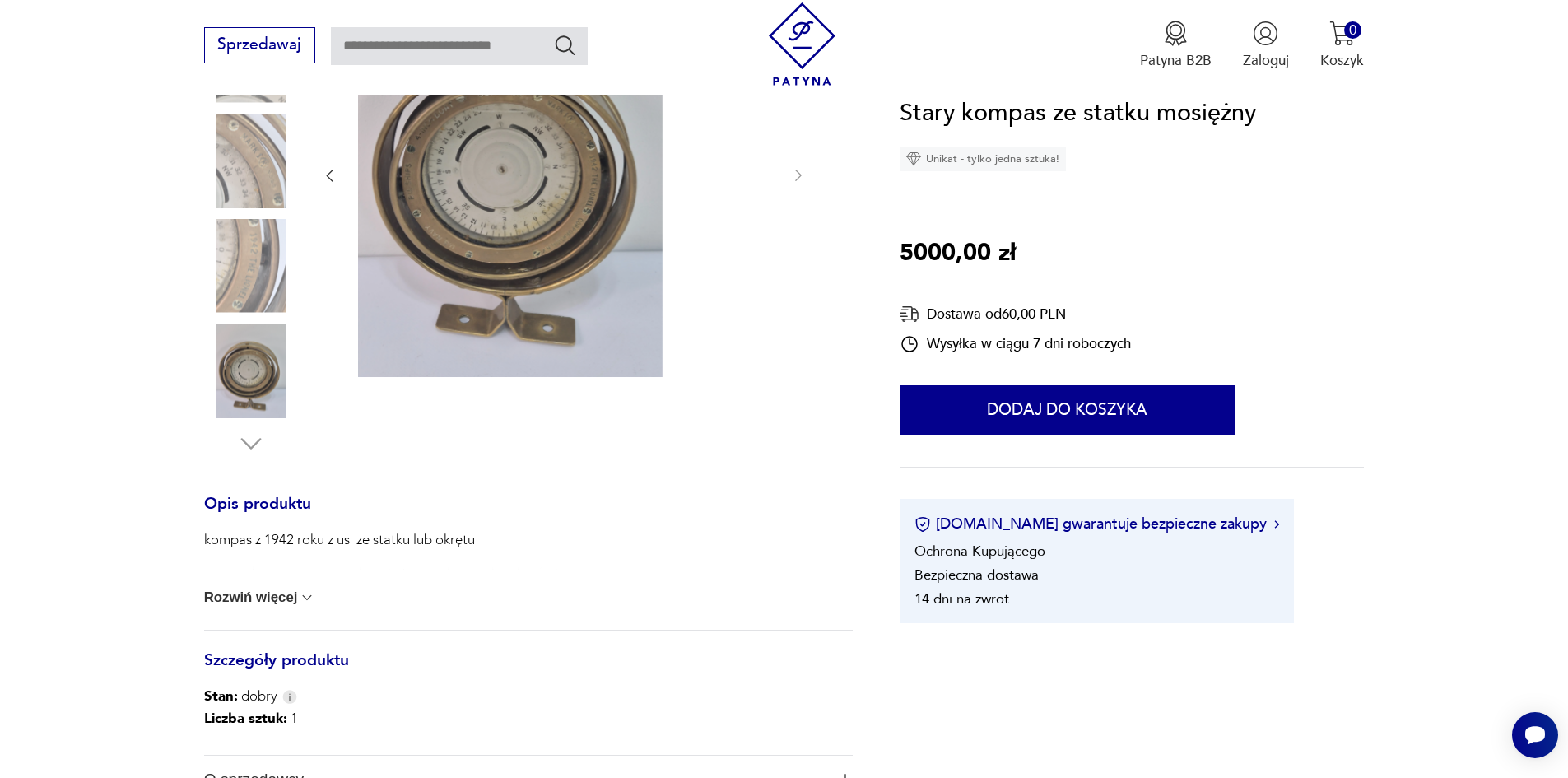
click at [222, 296] on img at bounding box center [250, 265] width 93 height 93
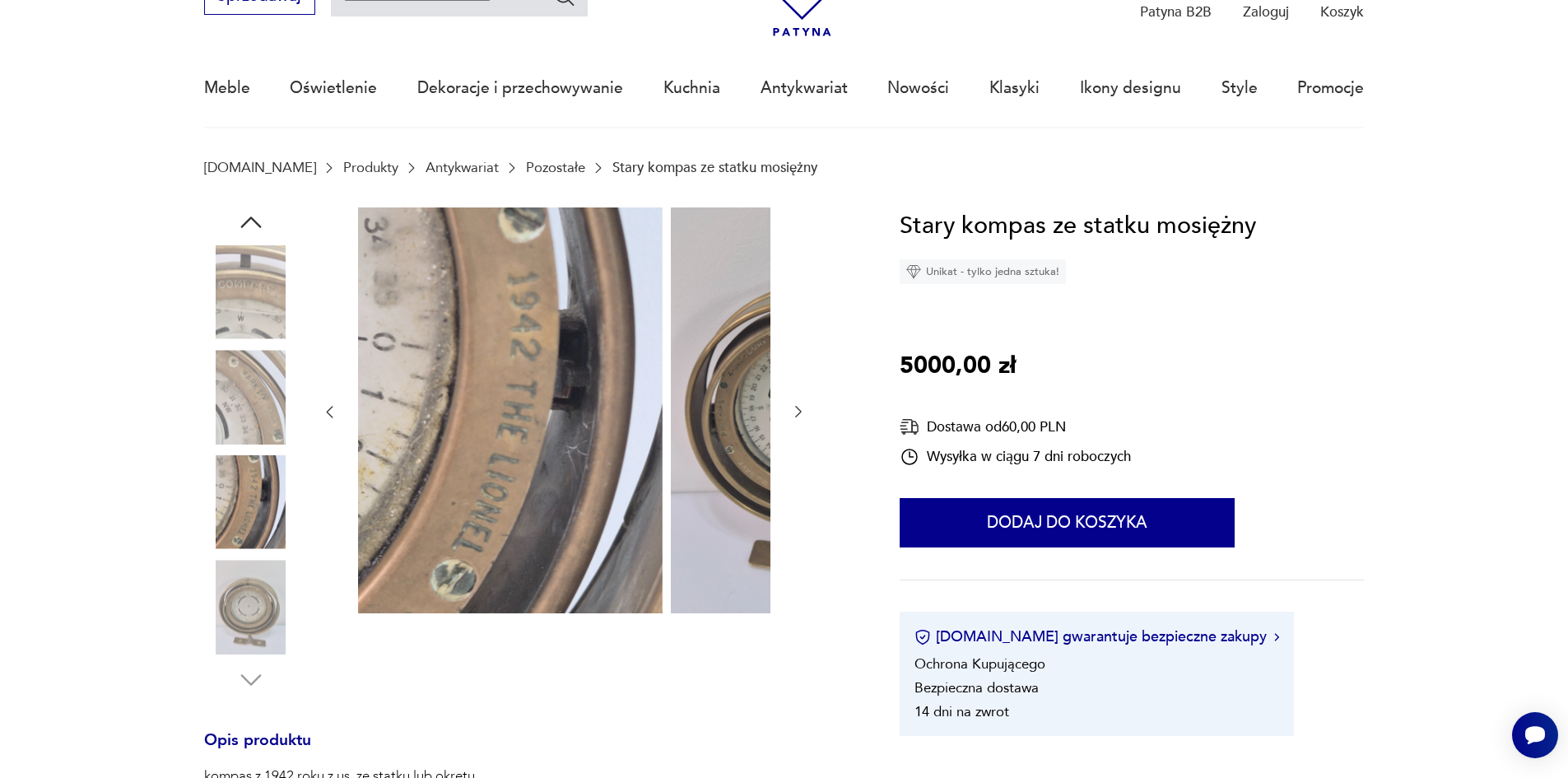
scroll to position [82, 0]
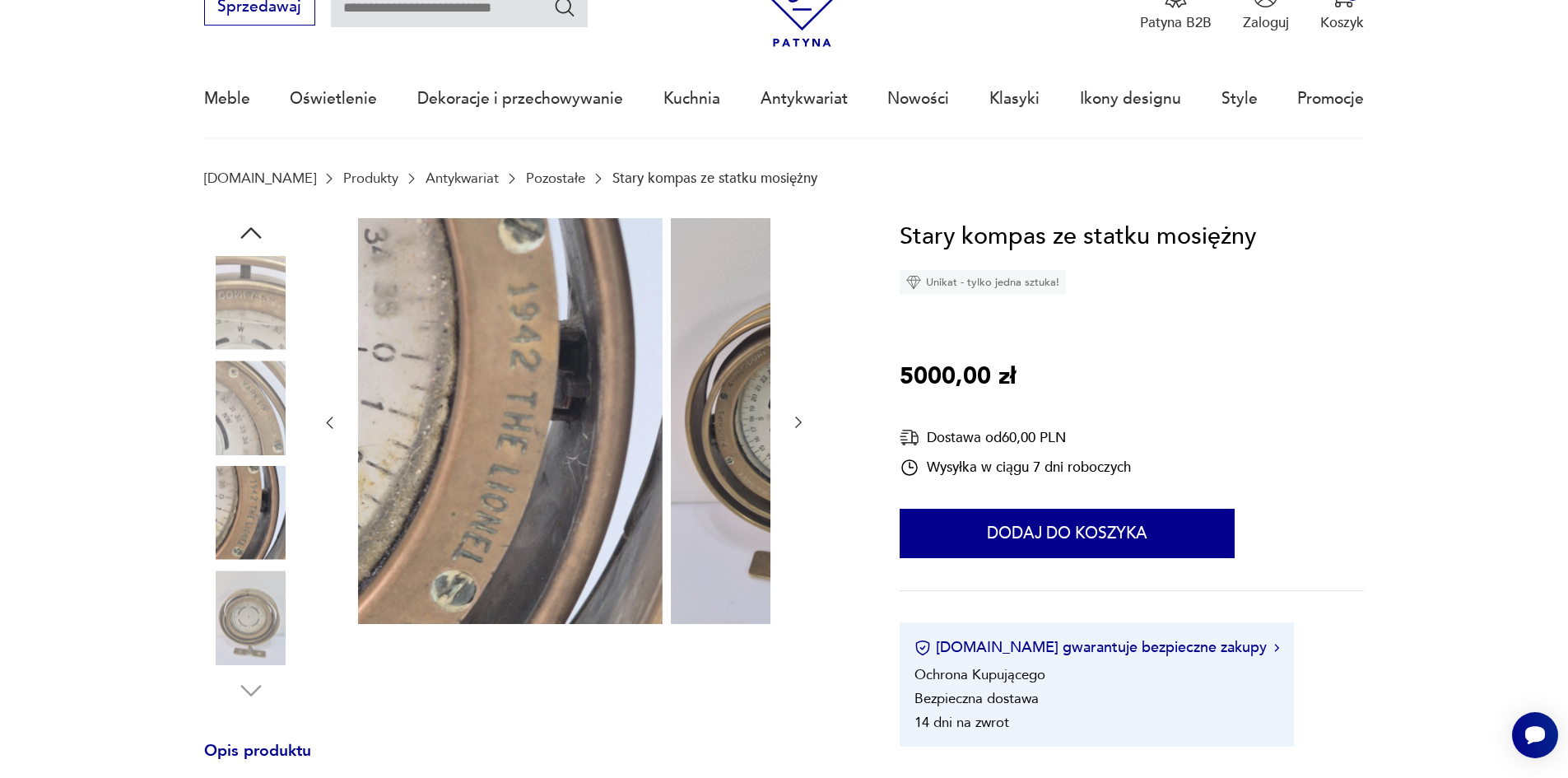
click at [226, 431] on img at bounding box center [250, 407] width 93 height 93
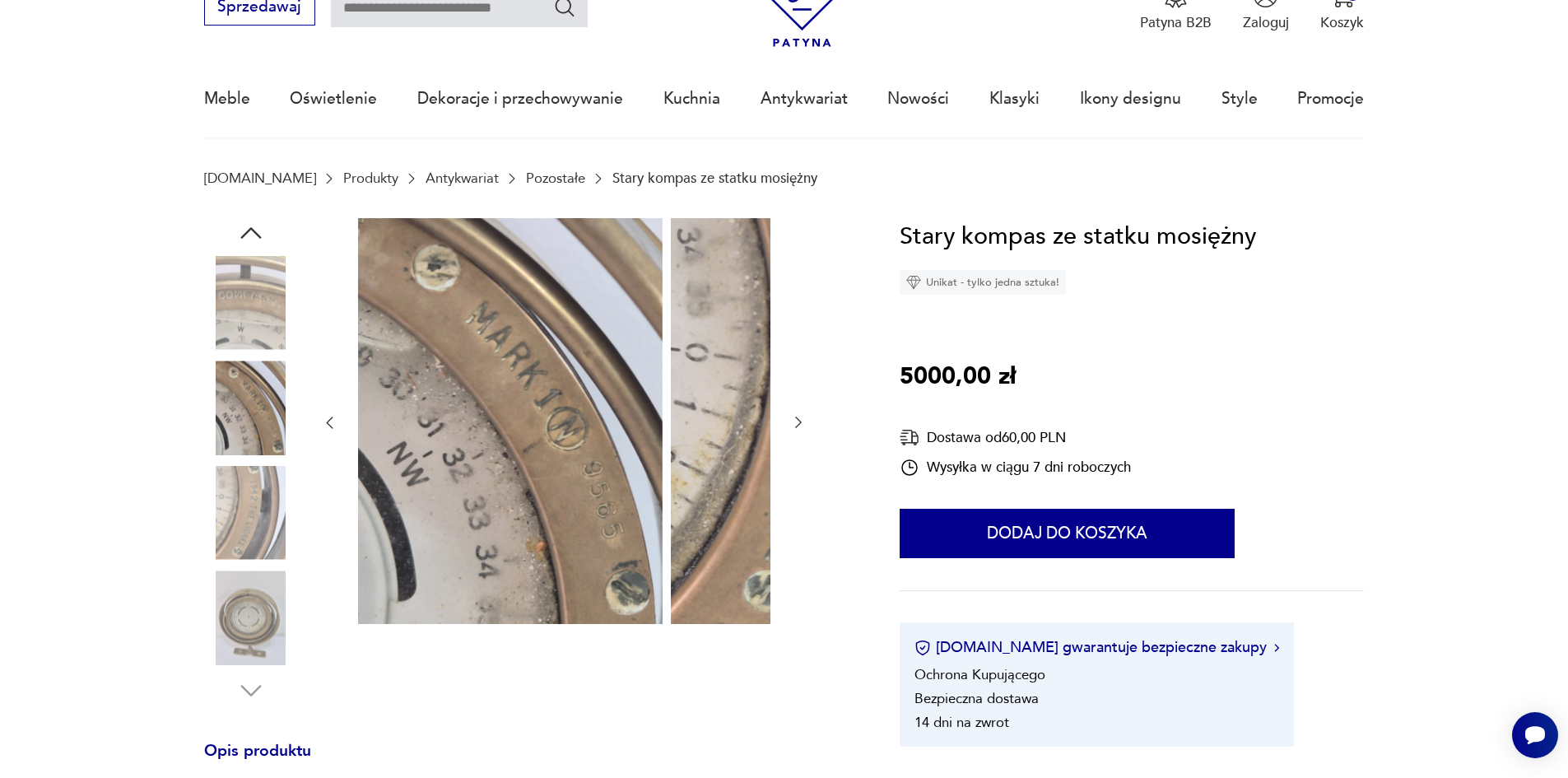
click at [217, 324] on img at bounding box center [250, 302] width 93 height 93
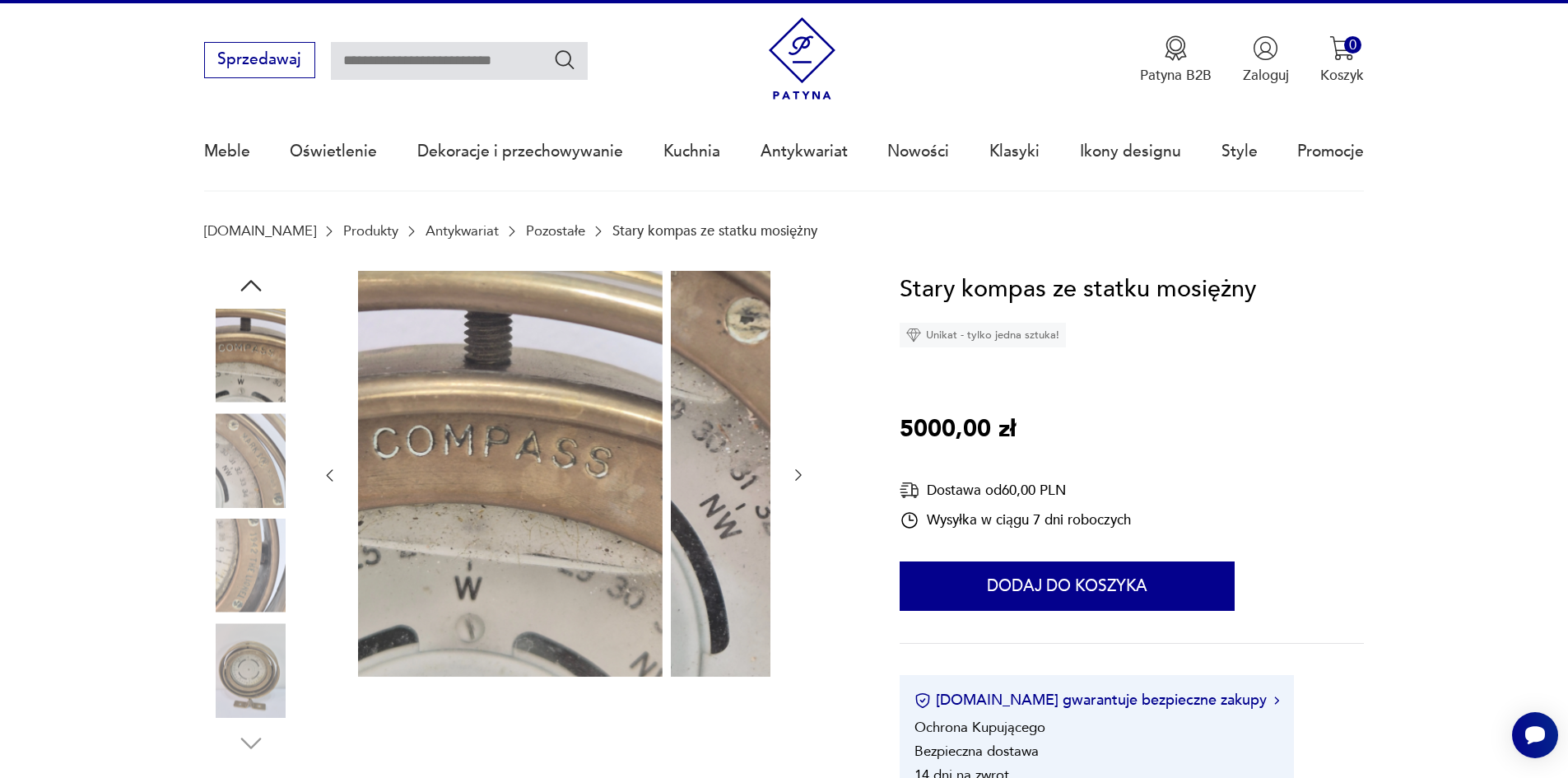
scroll to position [0, 0]
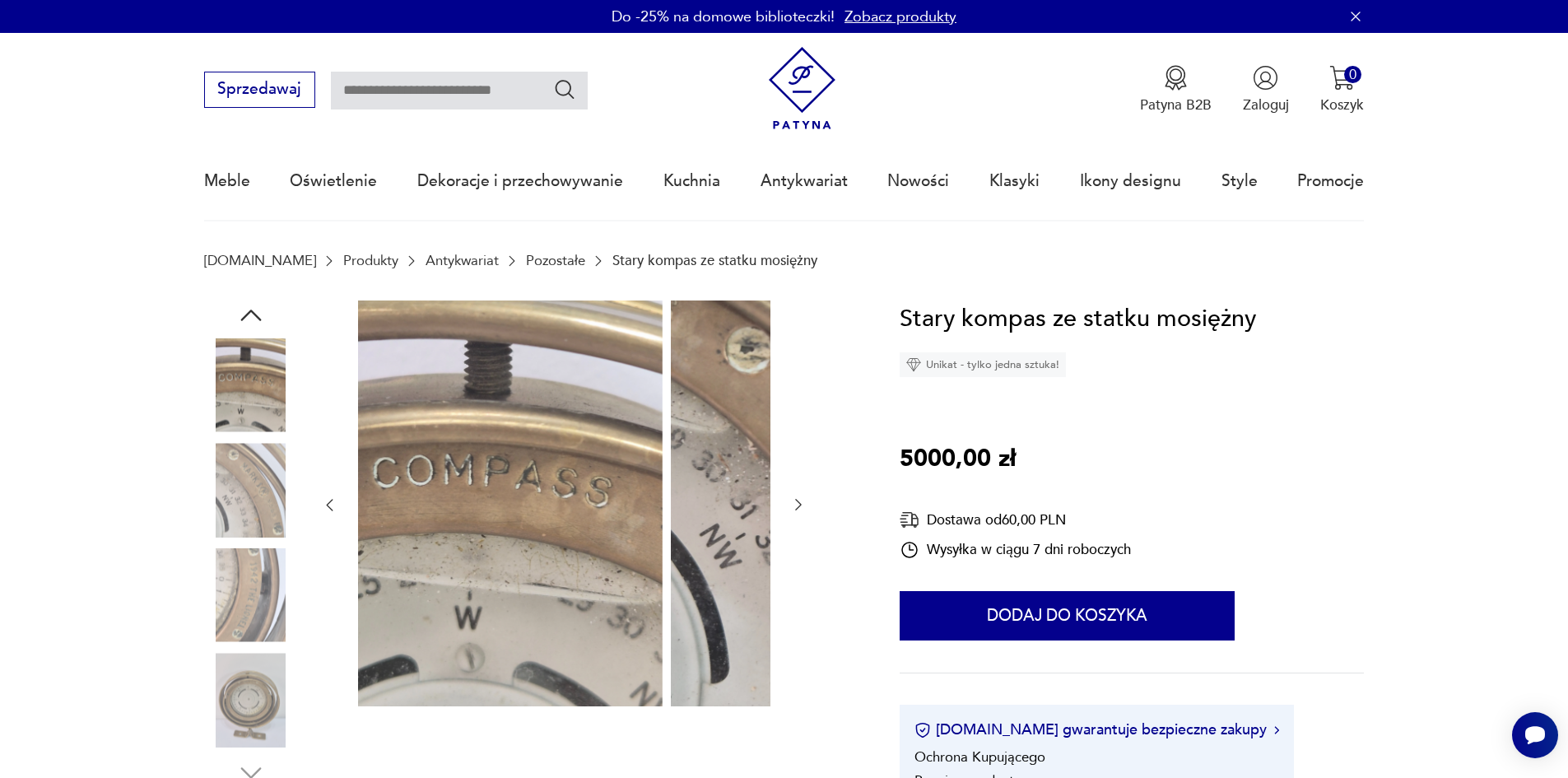
click at [236, 316] on icon "button" at bounding box center [250, 314] width 29 height 29
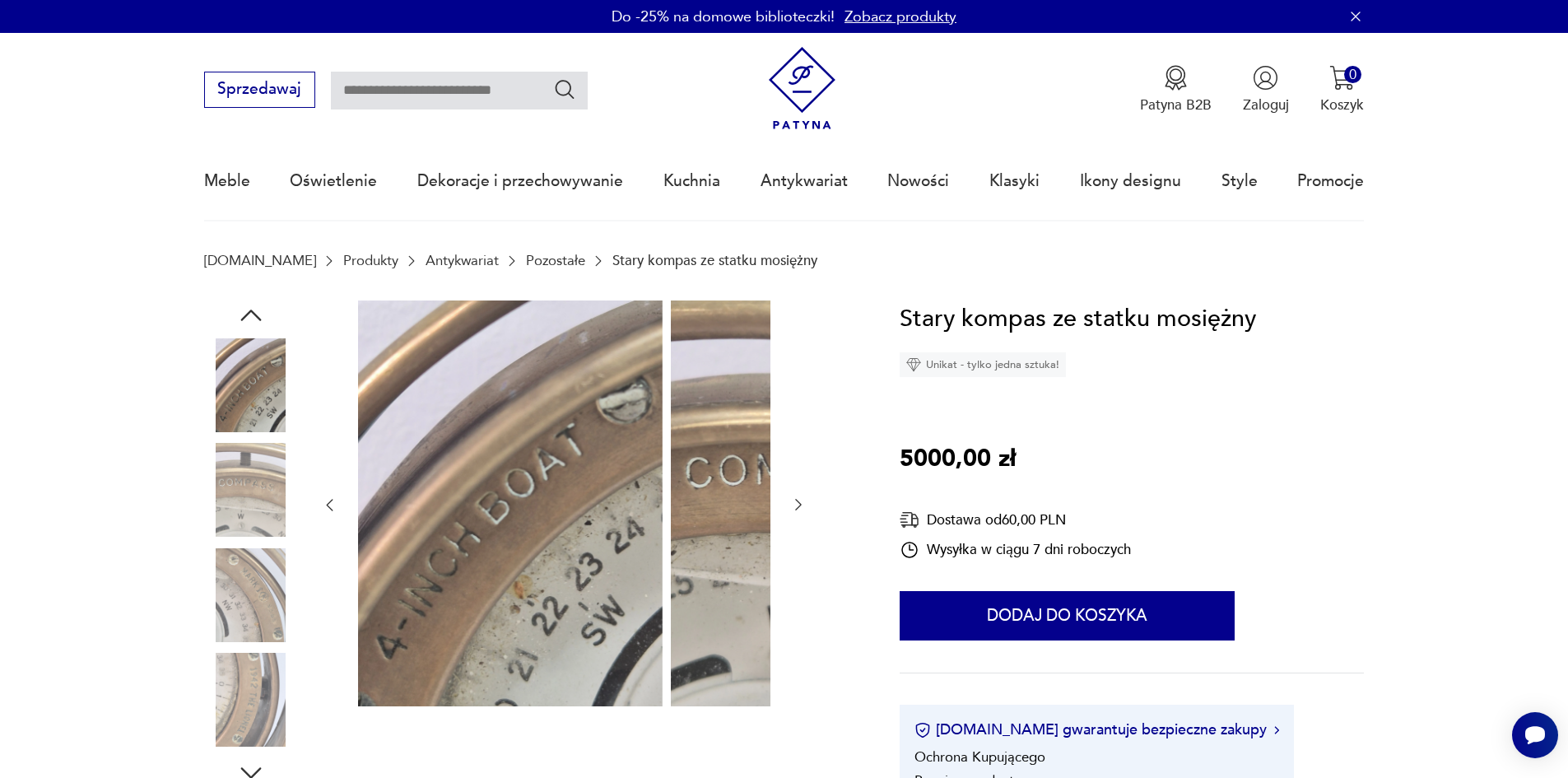
click at [219, 407] on img at bounding box center [250, 384] width 93 height 93
click at [228, 362] on img at bounding box center [250, 384] width 93 height 93
click at [236, 315] on icon "button" at bounding box center [250, 314] width 29 height 29
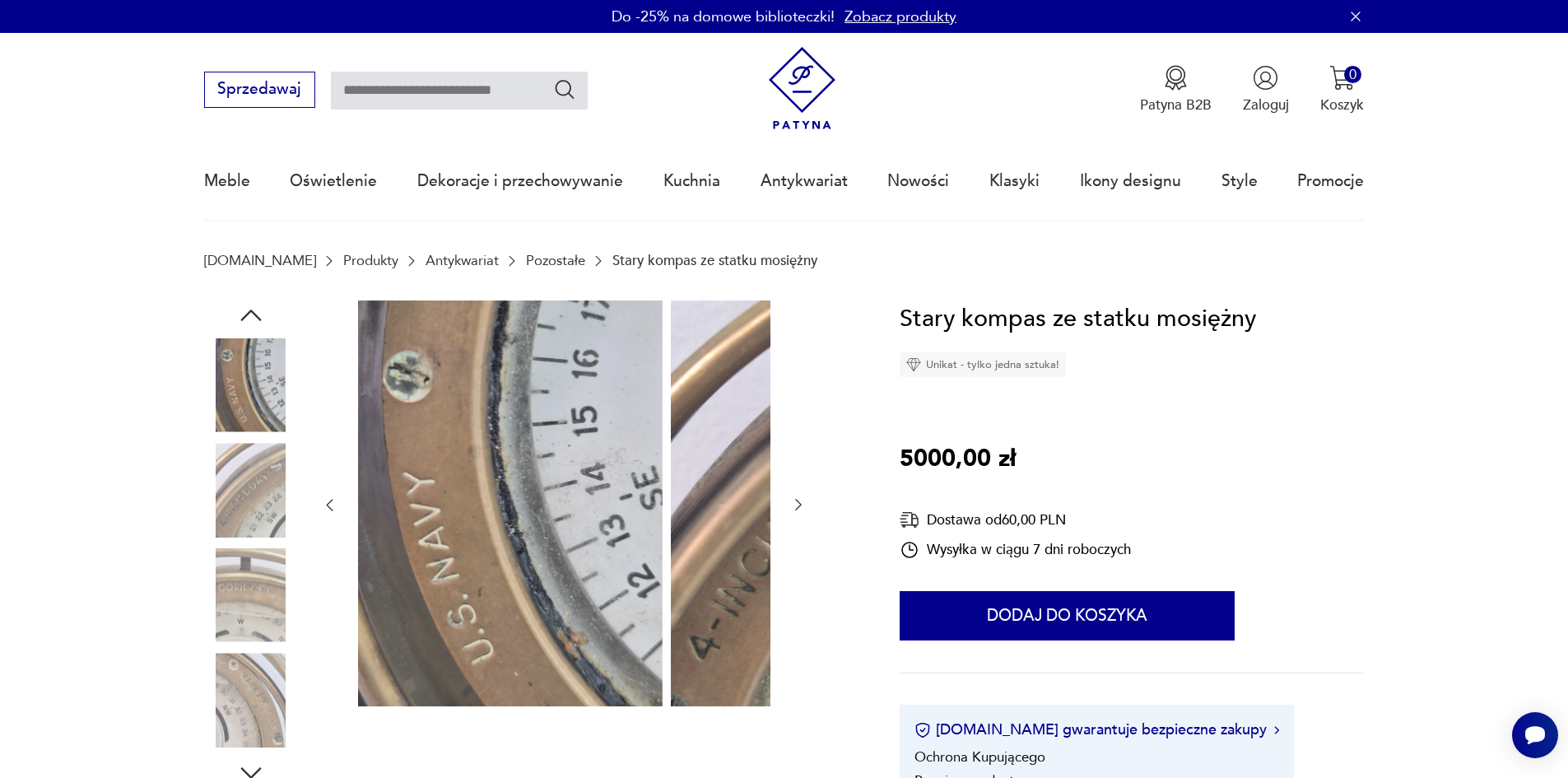
click at [241, 319] on icon "button" at bounding box center [251, 315] width 21 height 11
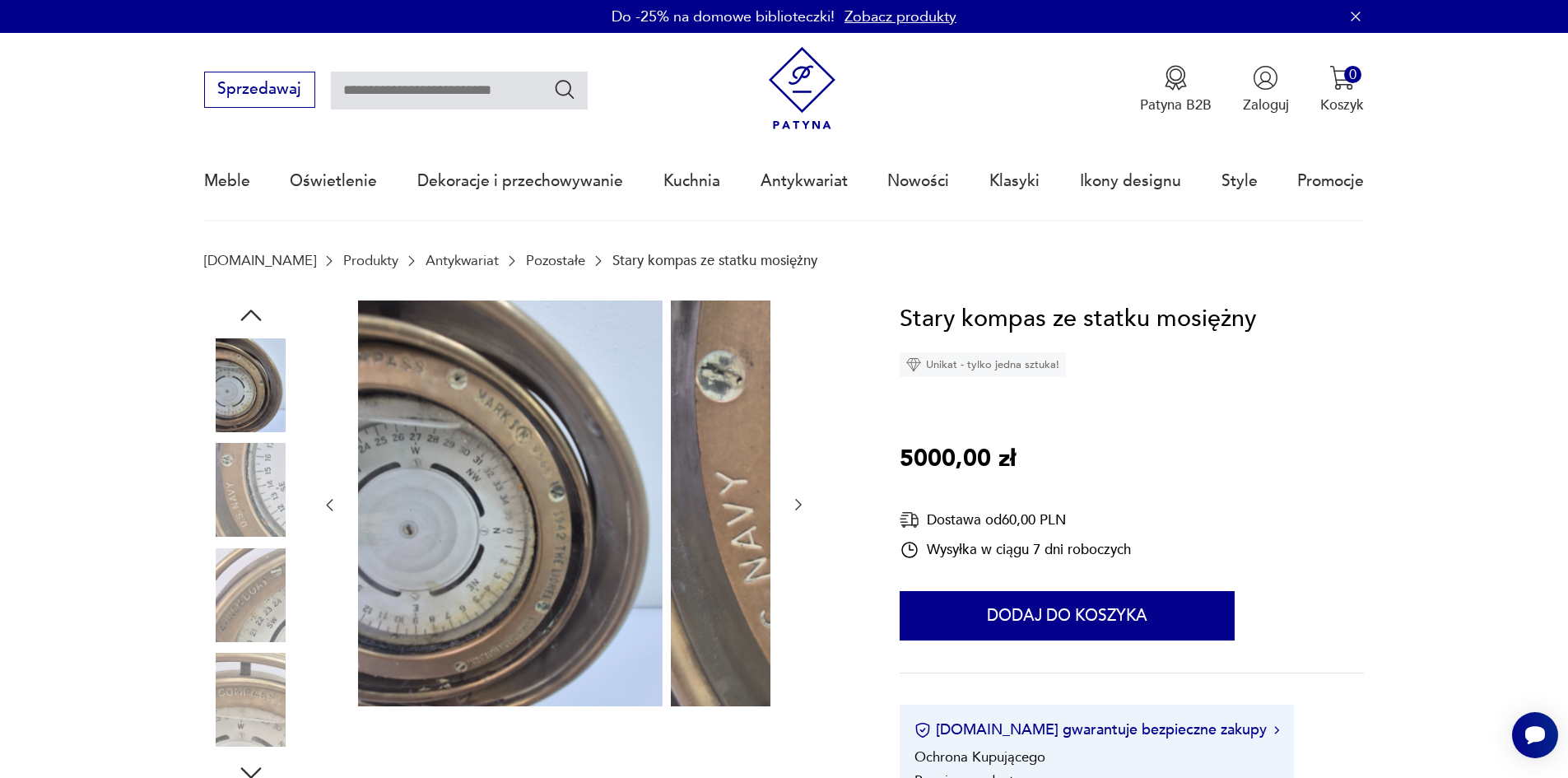
click at [224, 403] on img at bounding box center [250, 384] width 93 height 93
click at [236, 314] on icon "button" at bounding box center [250, 314] width 29 height 29
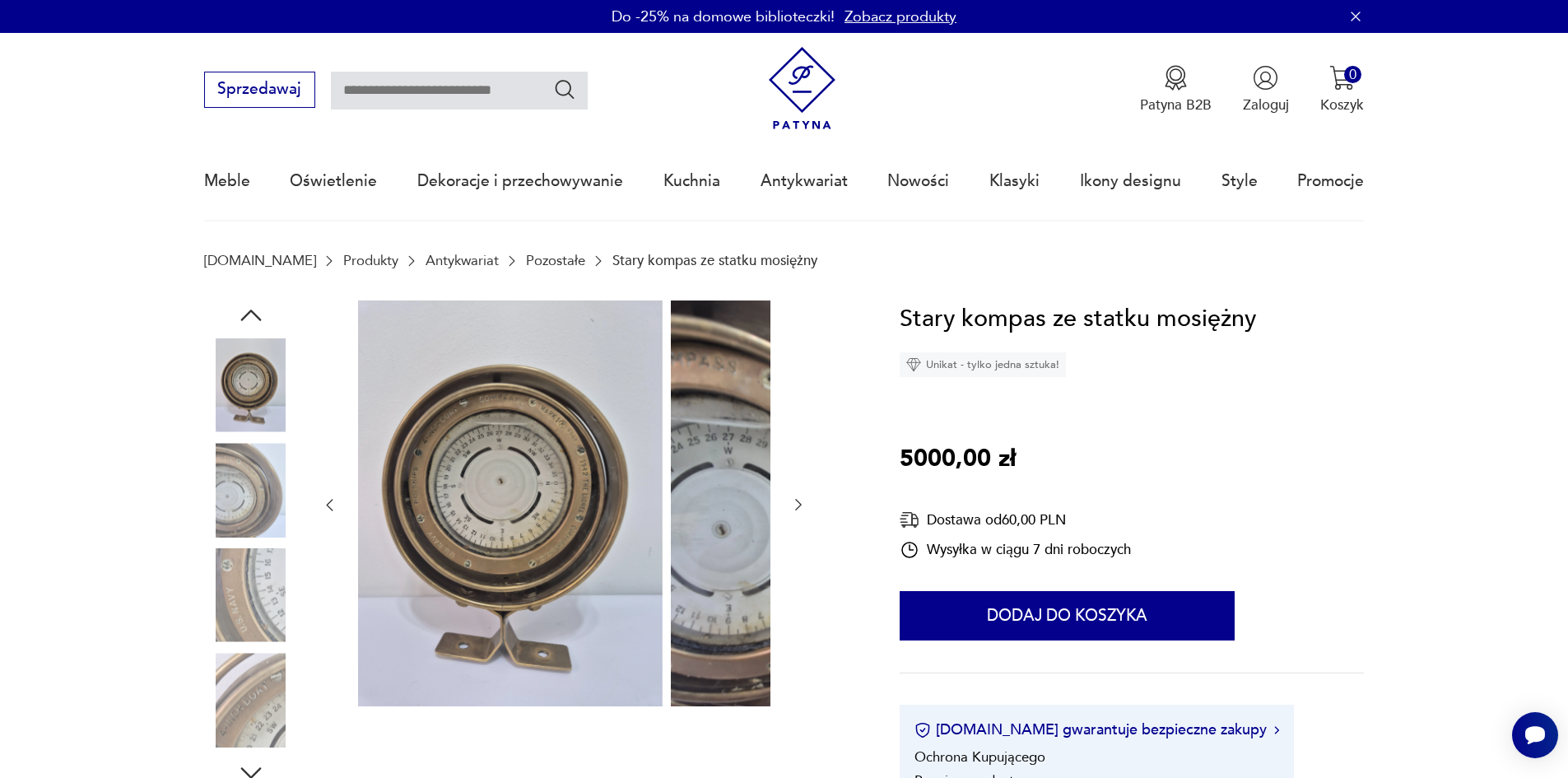
click at [222, 385] on img at bounding box center [250, 384] width 93 height 93
click at [236, 317] on icon "button" at bounding box center [250, 314] width 29 height 29
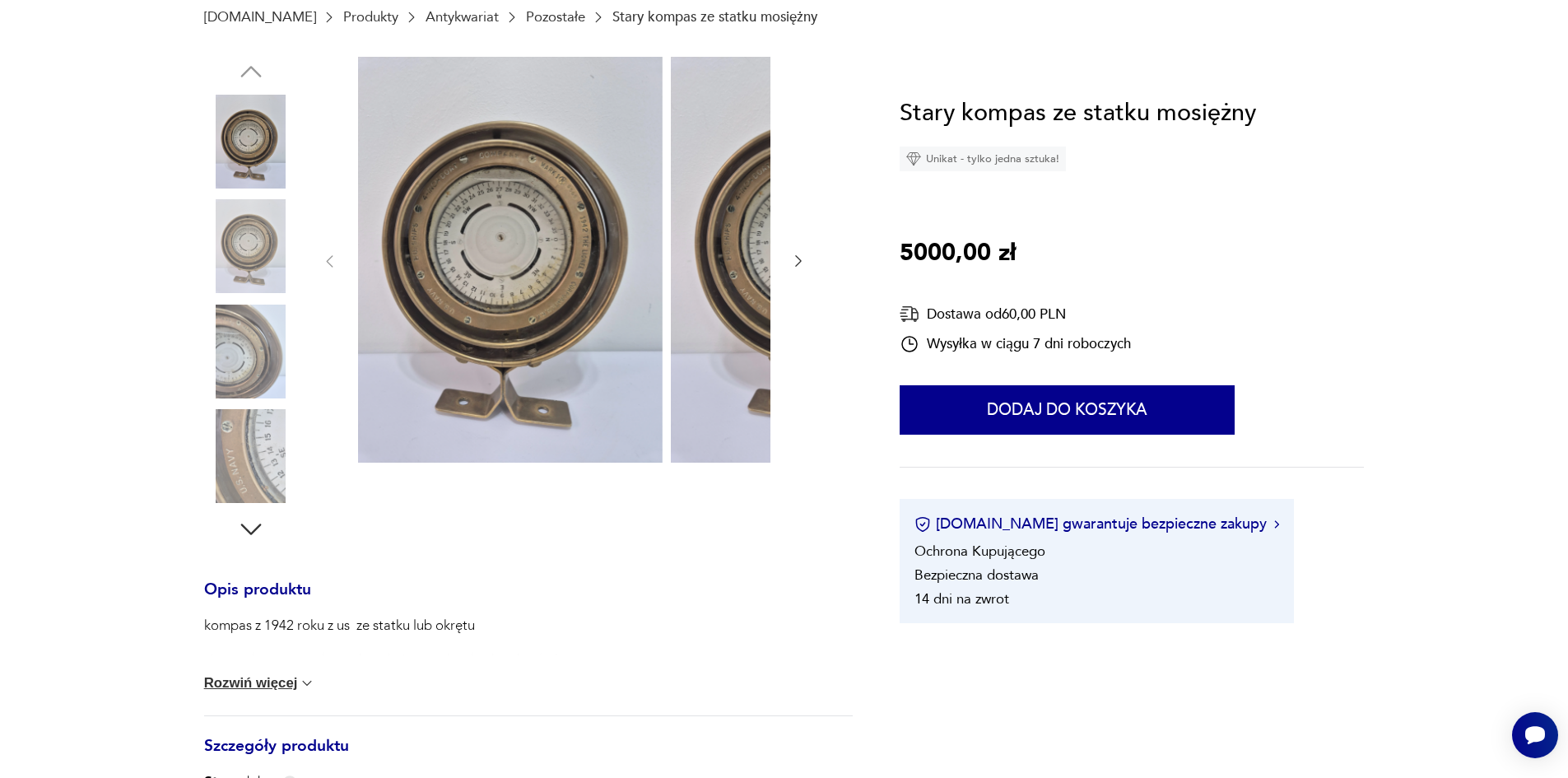
scroll to position [247, 0]
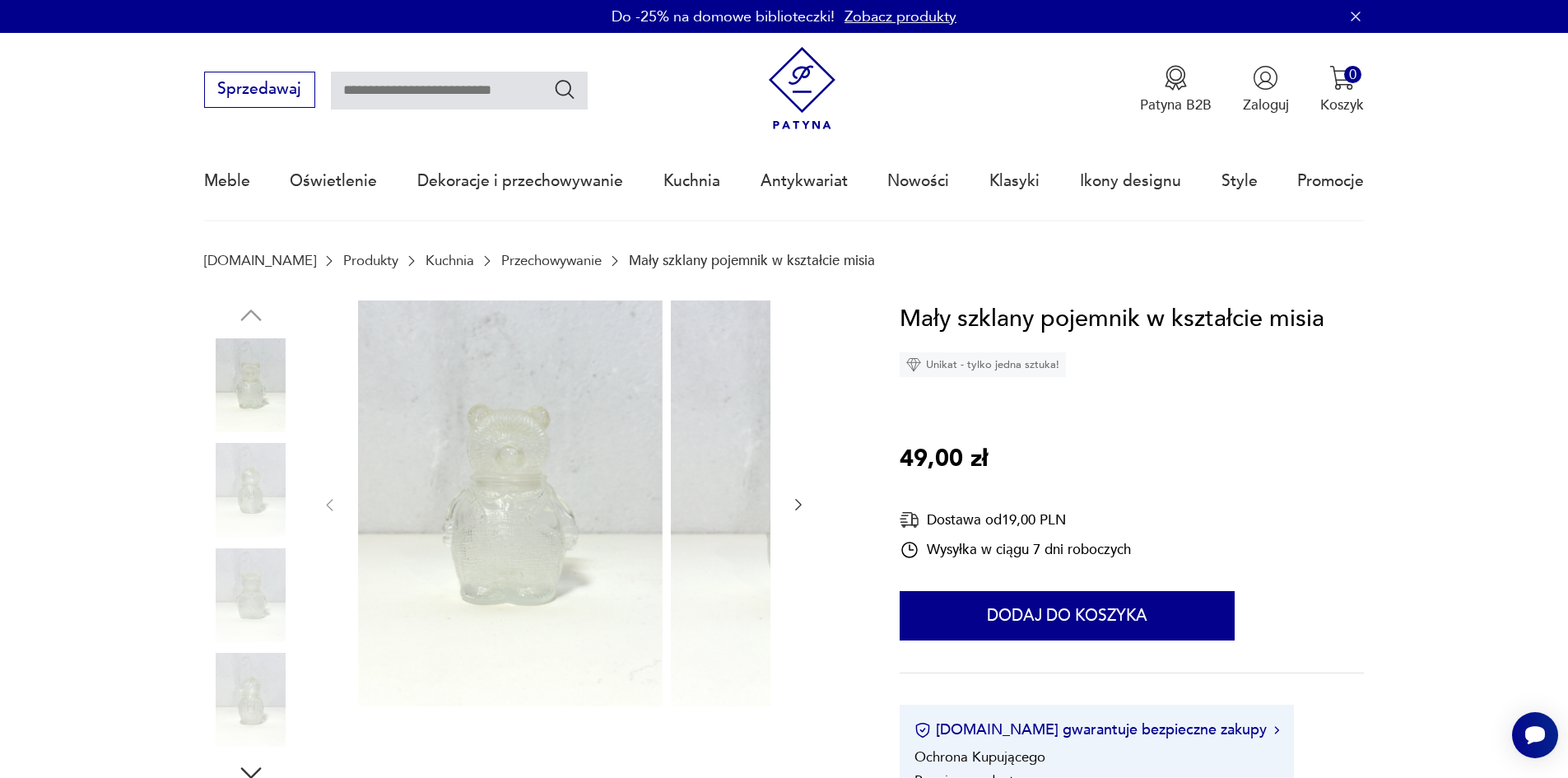
click at [242, 495] on img at bounding box center [250, 489] width 93 height 93
click at [215, 482] on img at bounding box center [250, 489] width 93 height 93
click at [233, 537] on img at bounding box center [250, 489] width 93 height 93
click at [242, 576] on img at bounding box center [250, 595] width 93 height 93
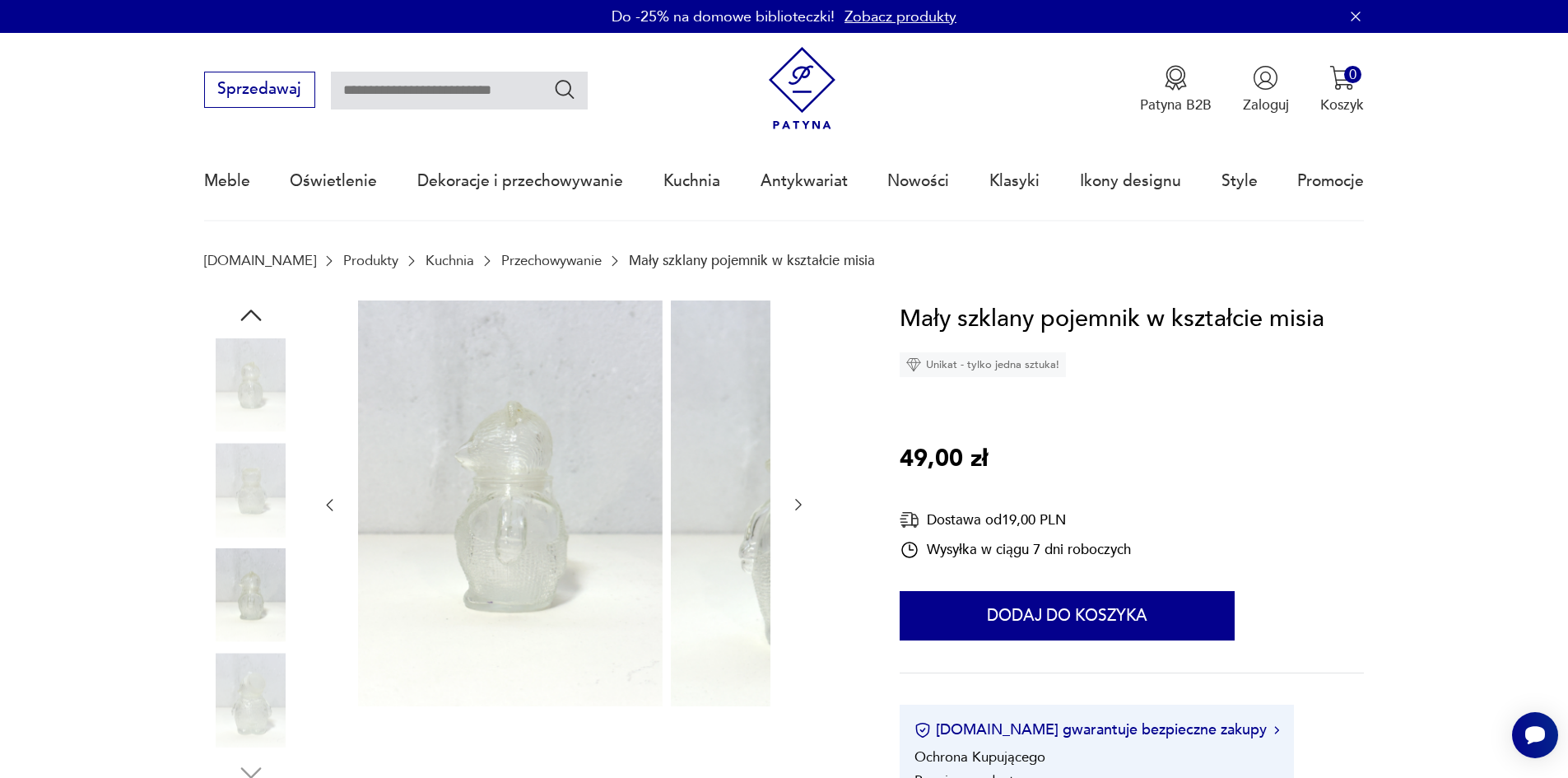
click at [252, 640] on img at bounding box center [250, 595] width 93 height 93
click at [242, 690] on img at bounding box center [250, 700] width 93 height 93
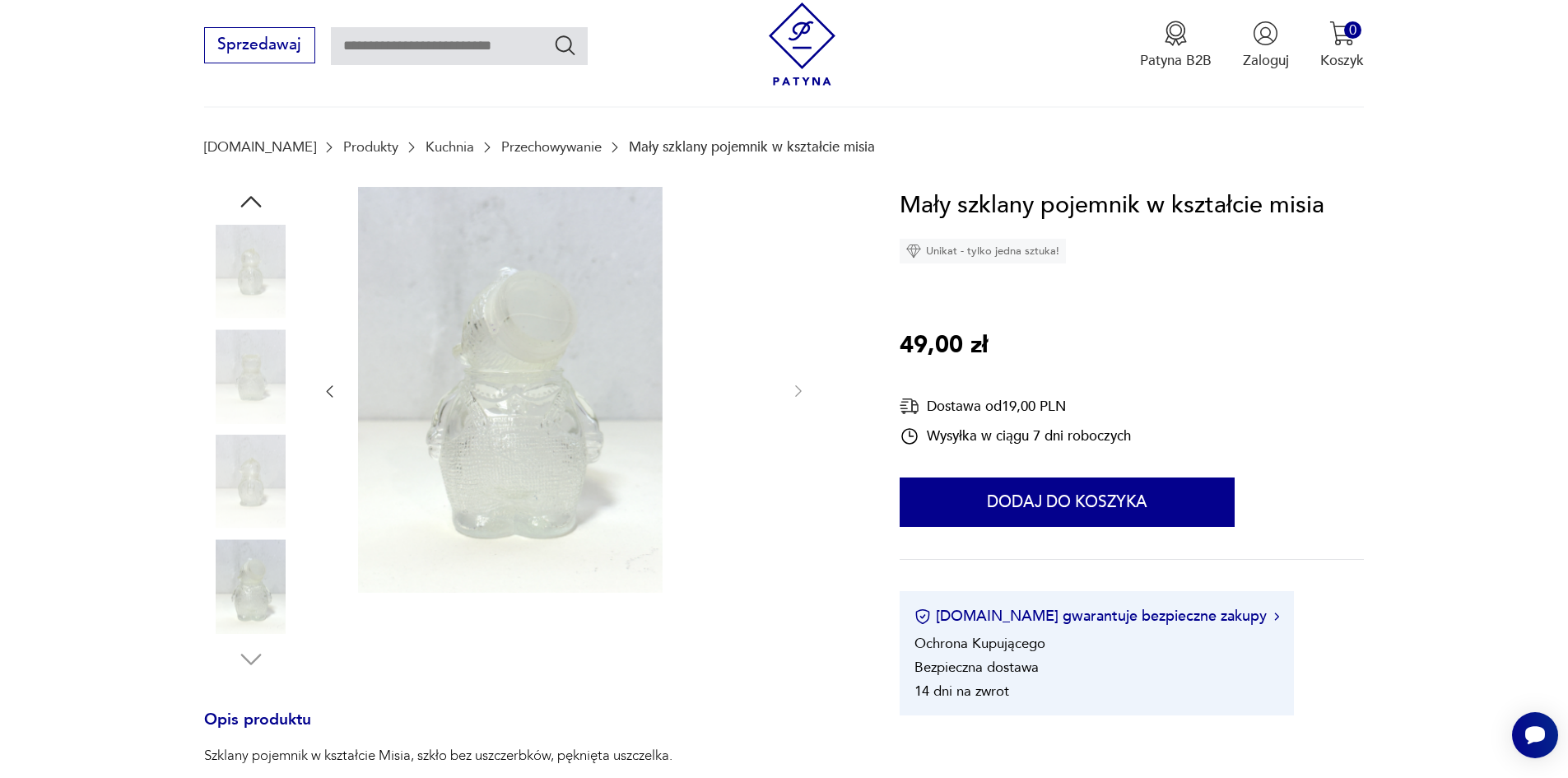
scroll to position [164, 0]
